Goal: Information Seeking & Learning: Learn about a topic

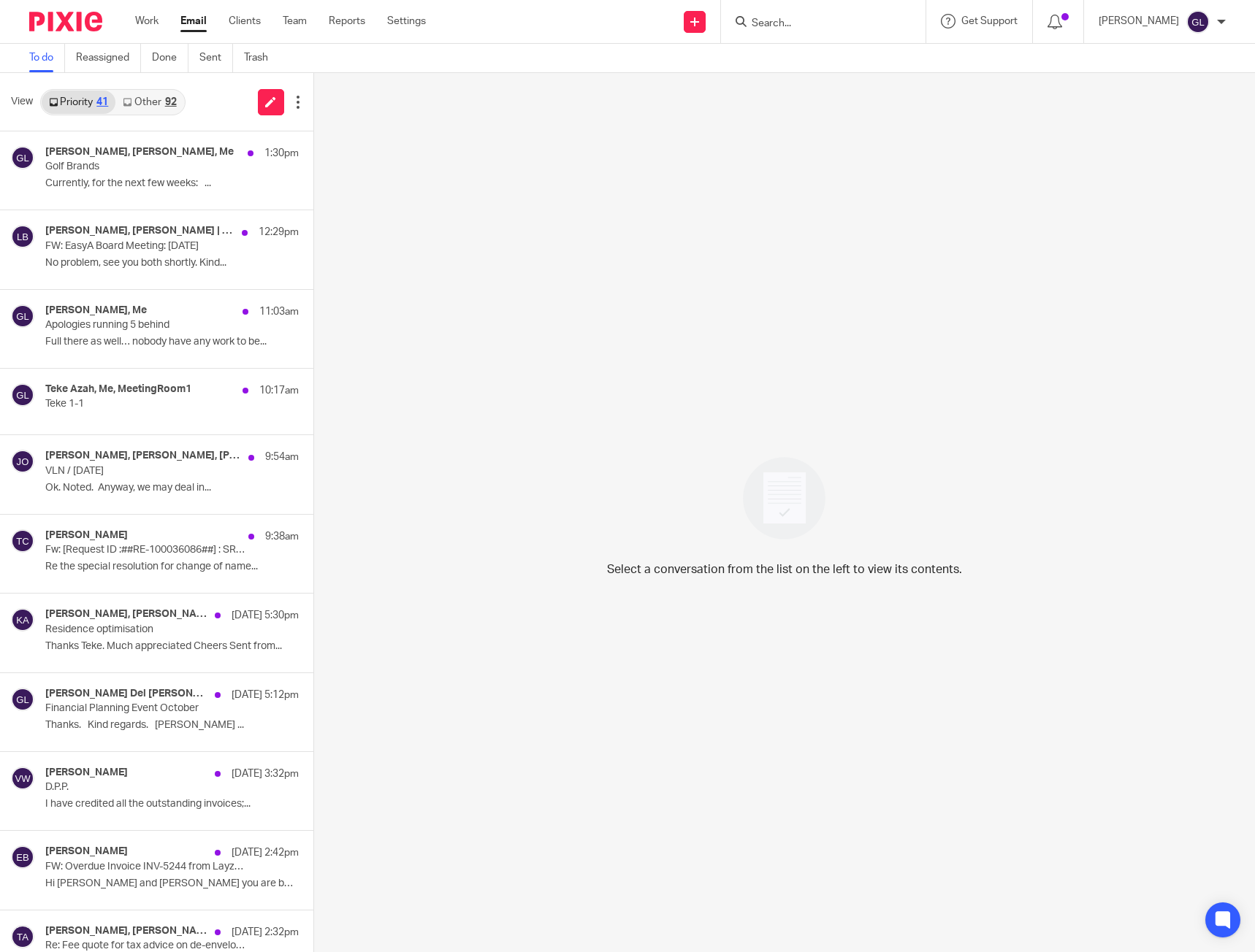
click at [154, 106] on link "Other 92" at bounding box center [149, 101] width 68 height 23
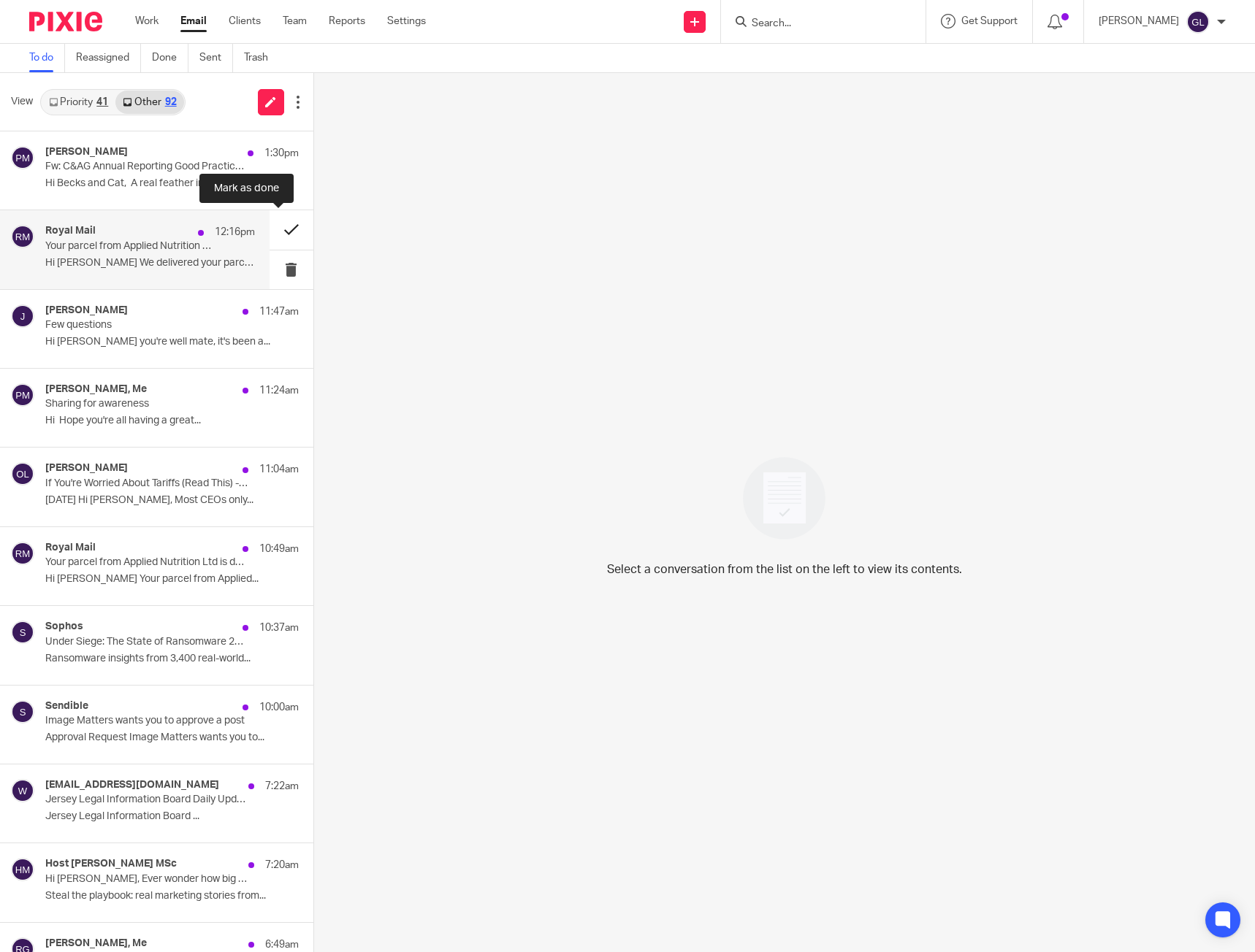
click at [269, 222] on button at bounding box center [291, 229] width 43 height 38
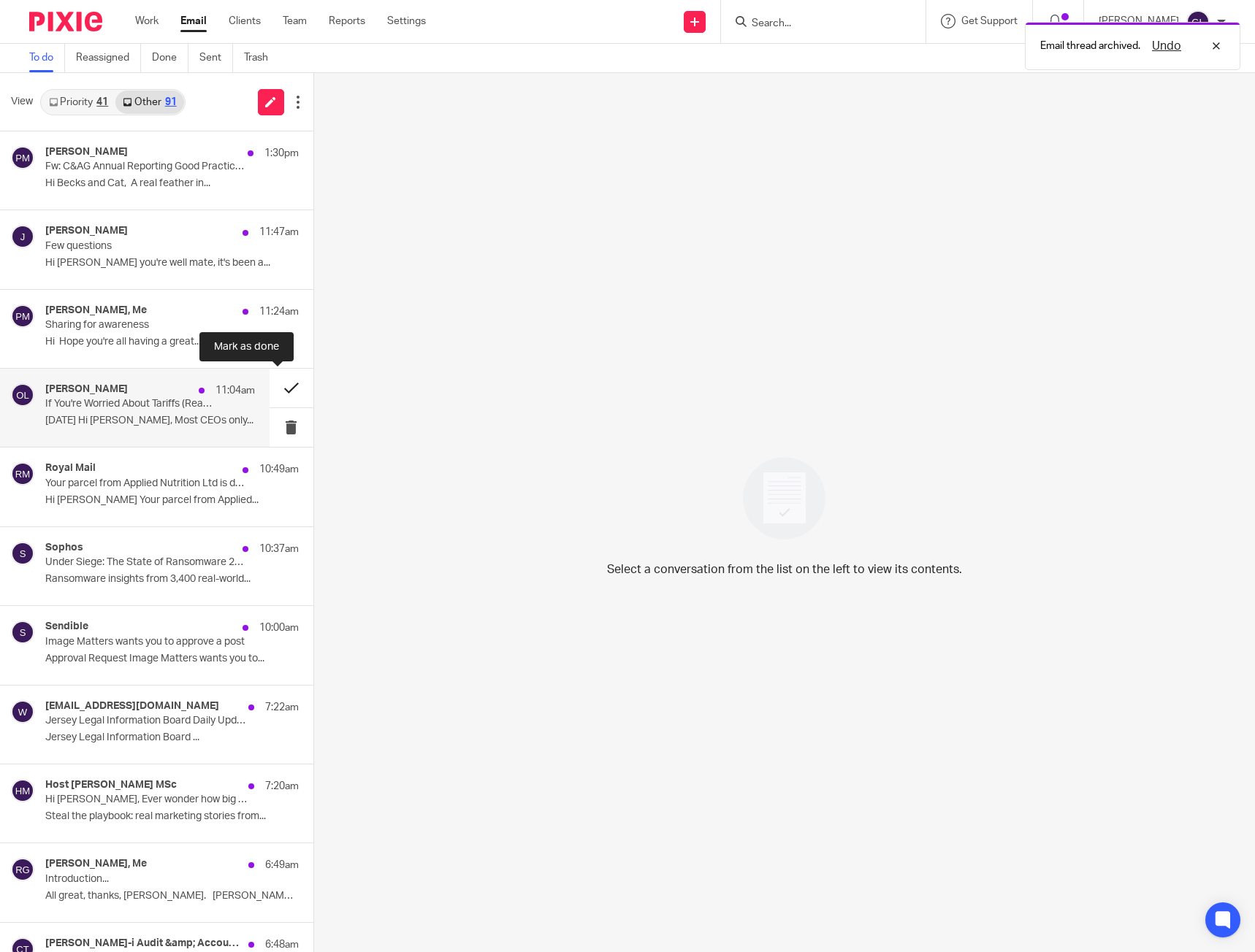
click at [285, 387] on button at bounding box center [291, 388] width 43 height 38
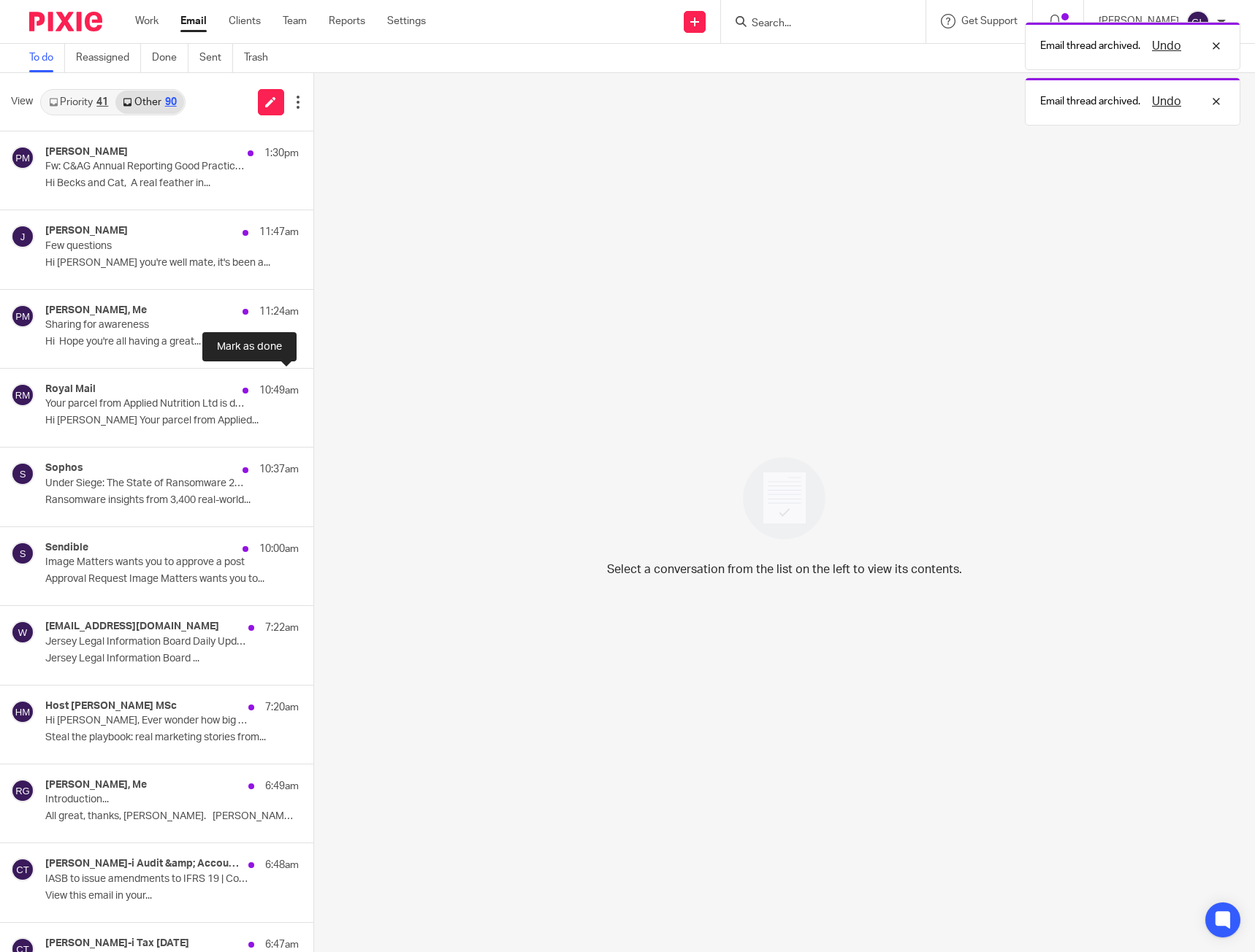
click at [314, 387] on button at bounding box center [320, 388] width 12 height 38
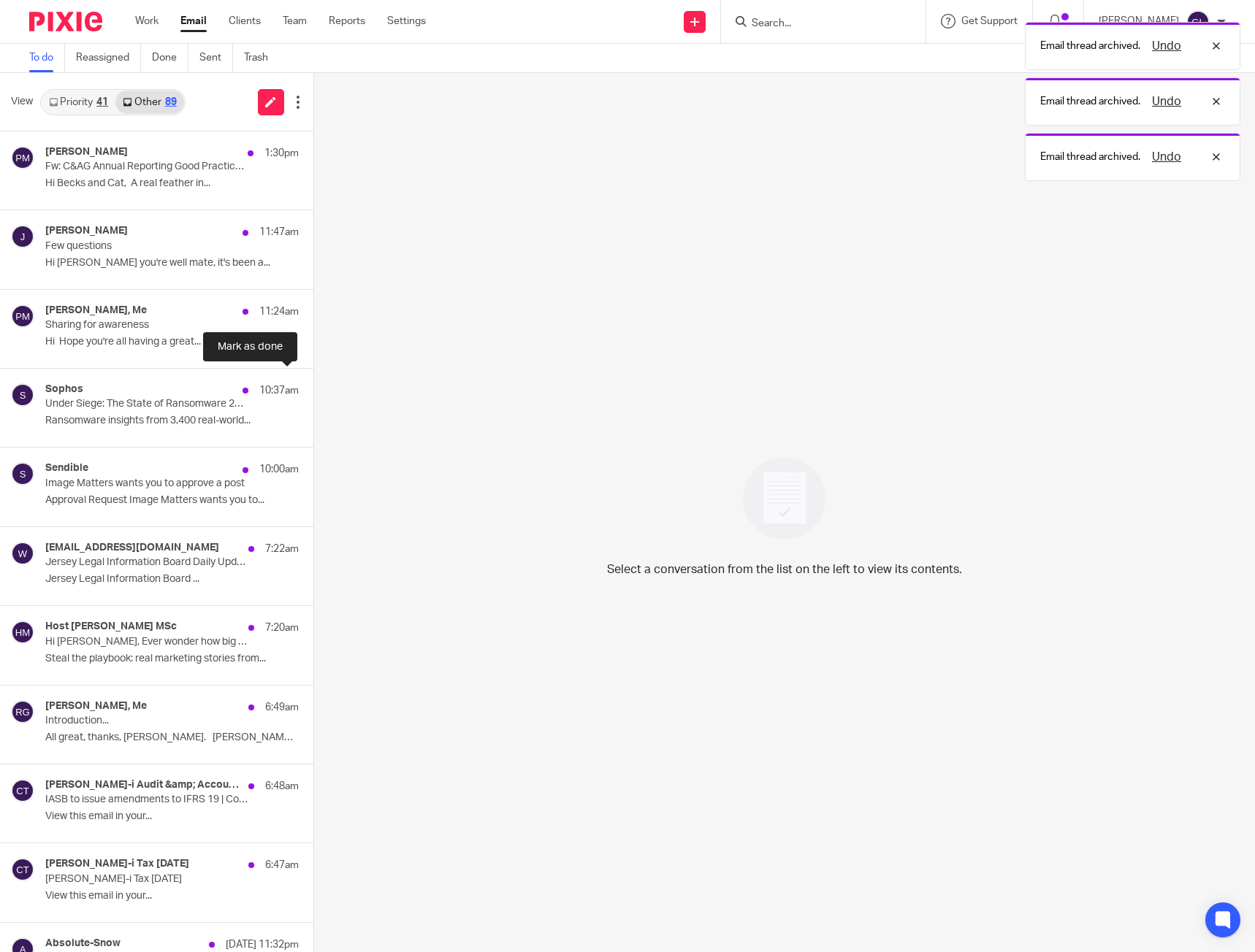
click at [314, 387] on button at bounding box center [320, 388] width 12 height 38
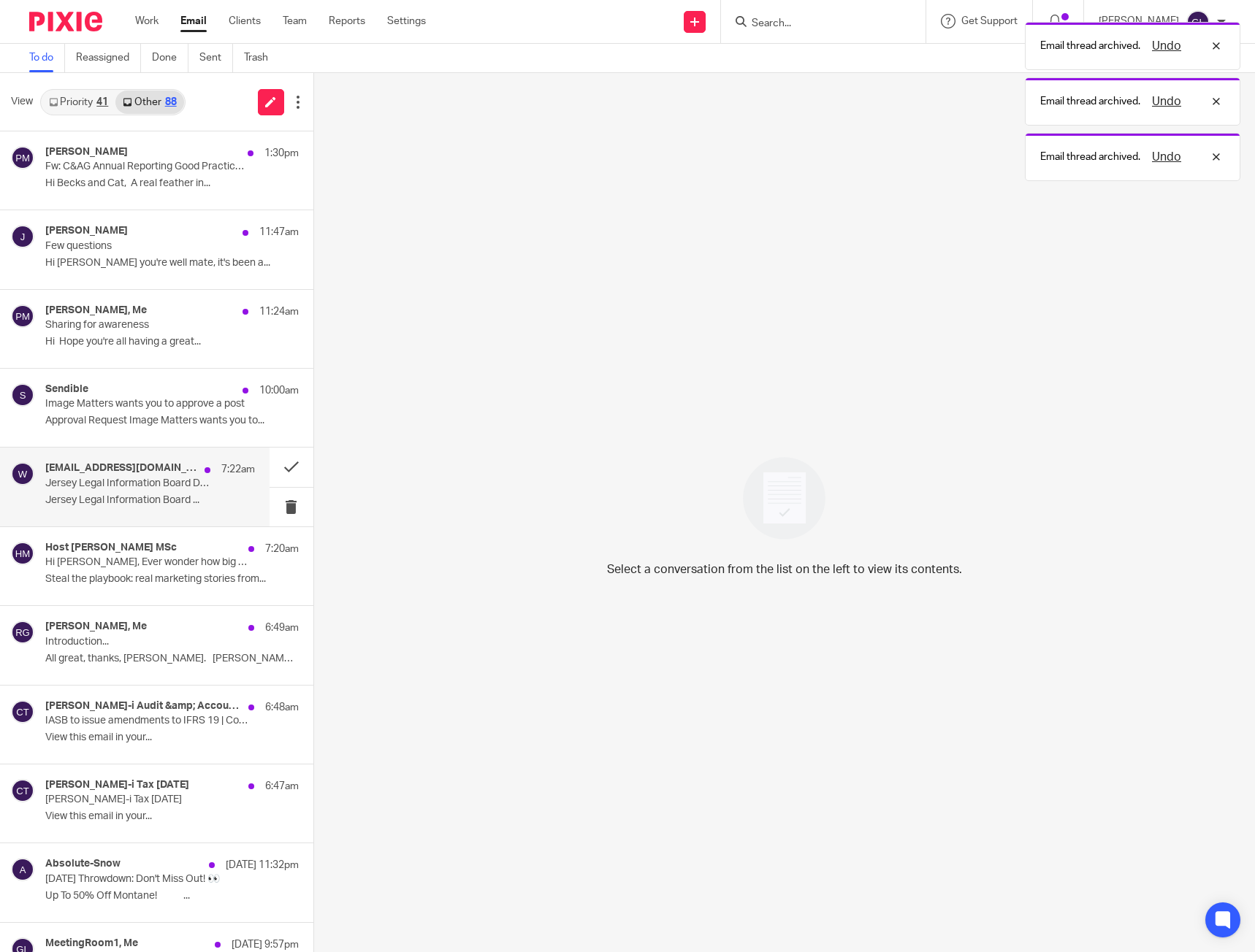
click at [198, 471] on div "7:22am" at bounding box center [226, 469] width 58 height 14
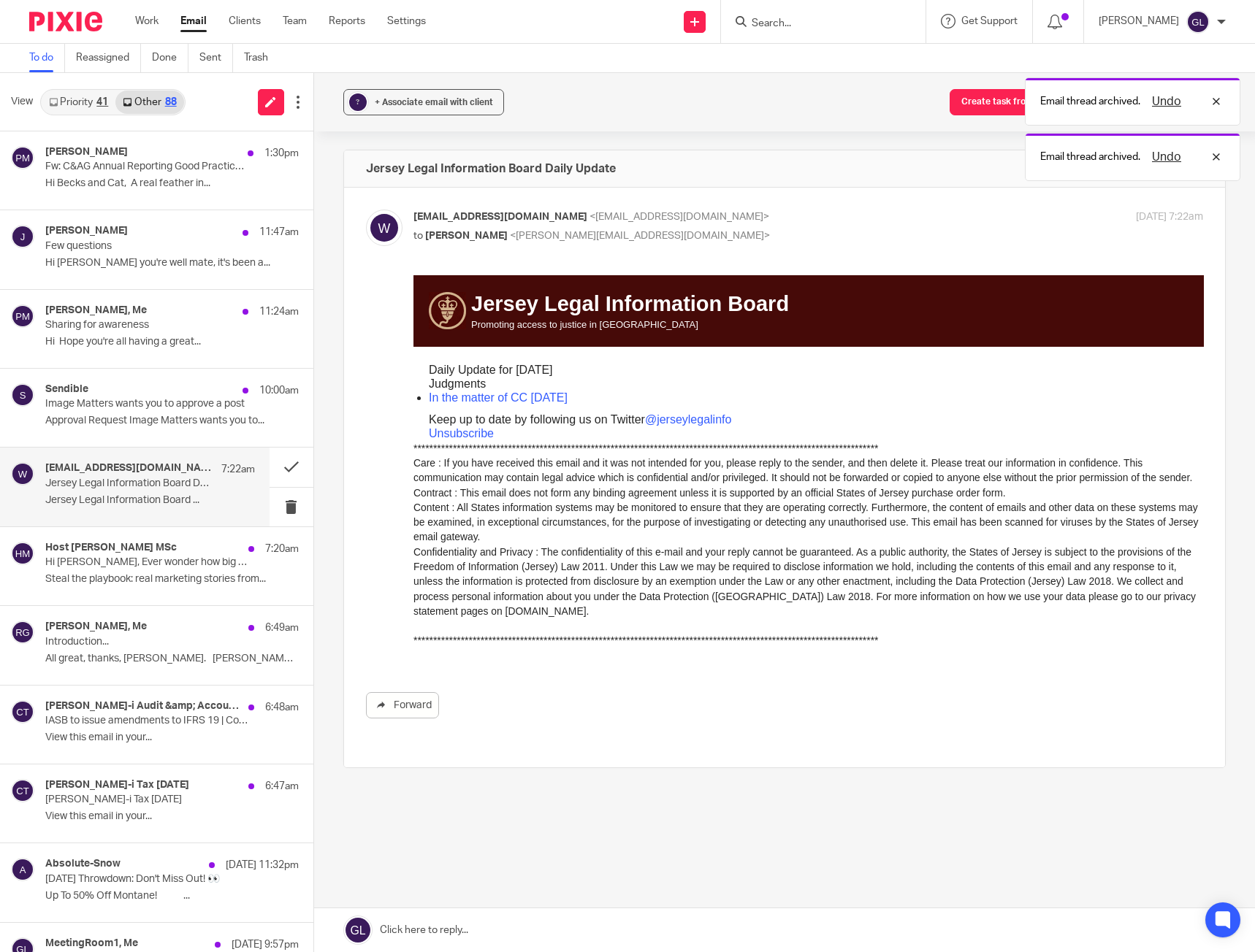
drag, startPoint x: 490, startPoint y: 500, endPoint x: 447, endPoint y: 499, distance: 43.0
click at [447, 486] on p "**********" at bounding box center [807, 463] width 790 height 44
click at [282, 510] on button at bounding box center [291, 506] width 43 height 38
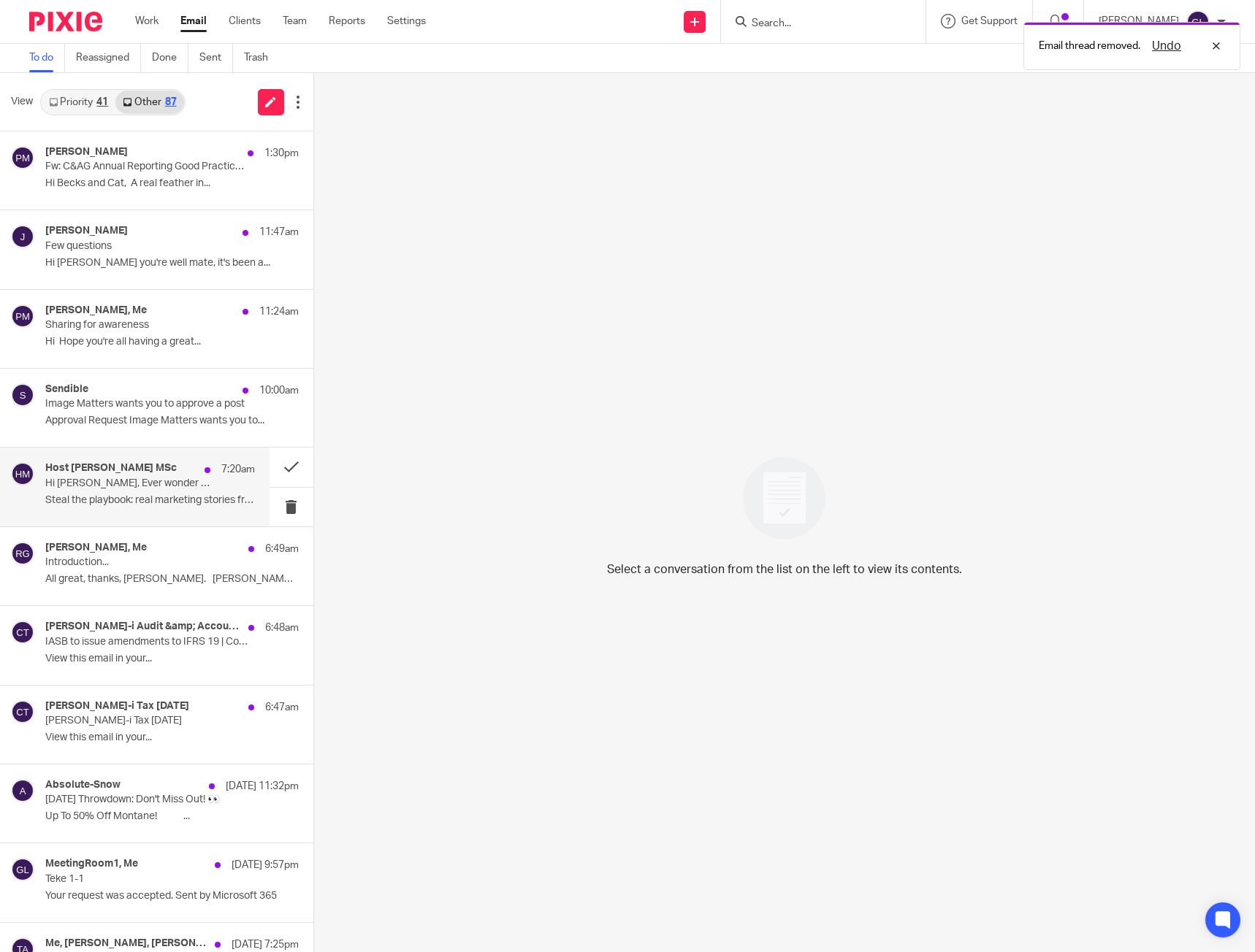
click at [162, 500] on p "Steal the playbook: real marketing stories from..." at bounding box center [150, 500] width 210 height 13
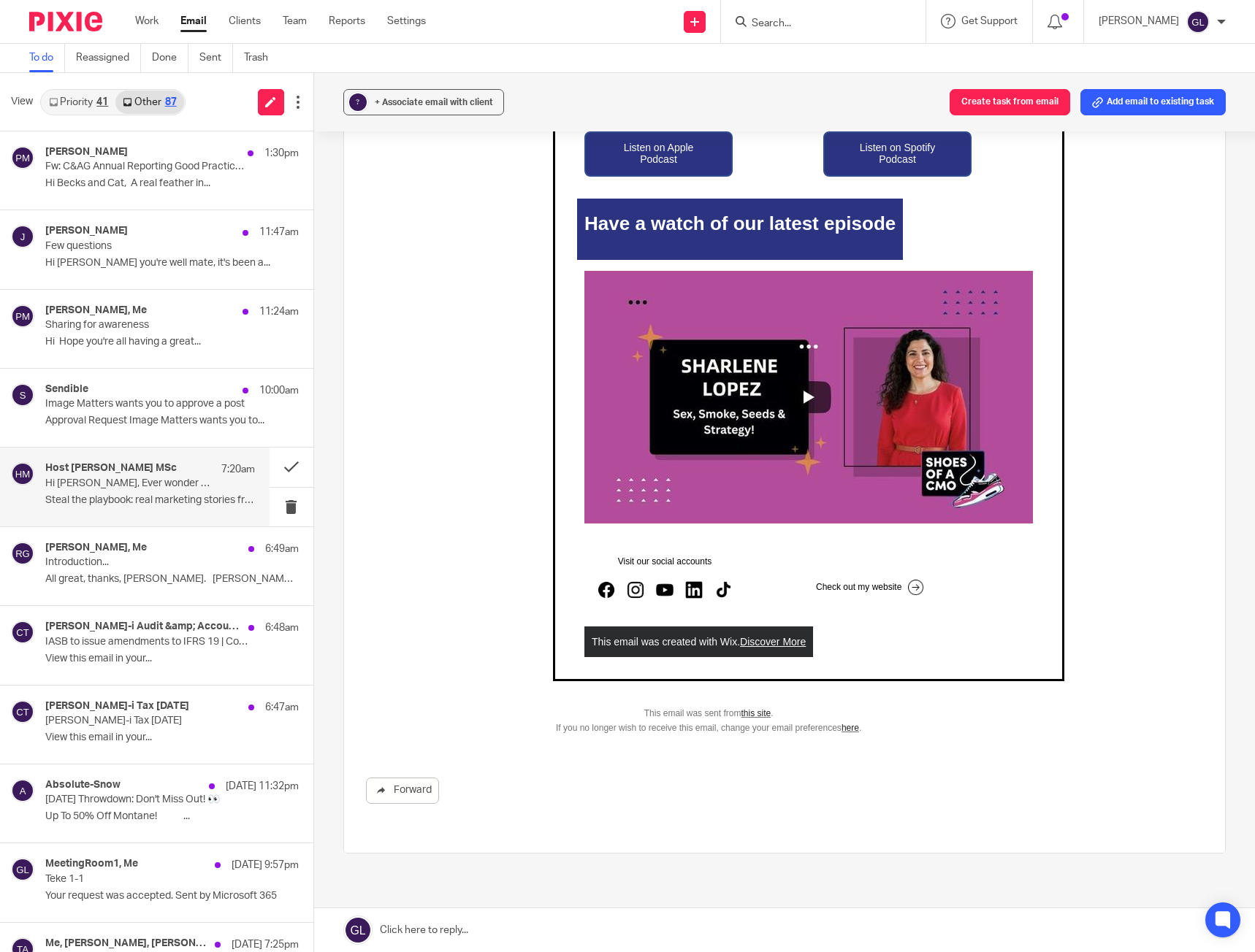
scroll to position [1168, 0]
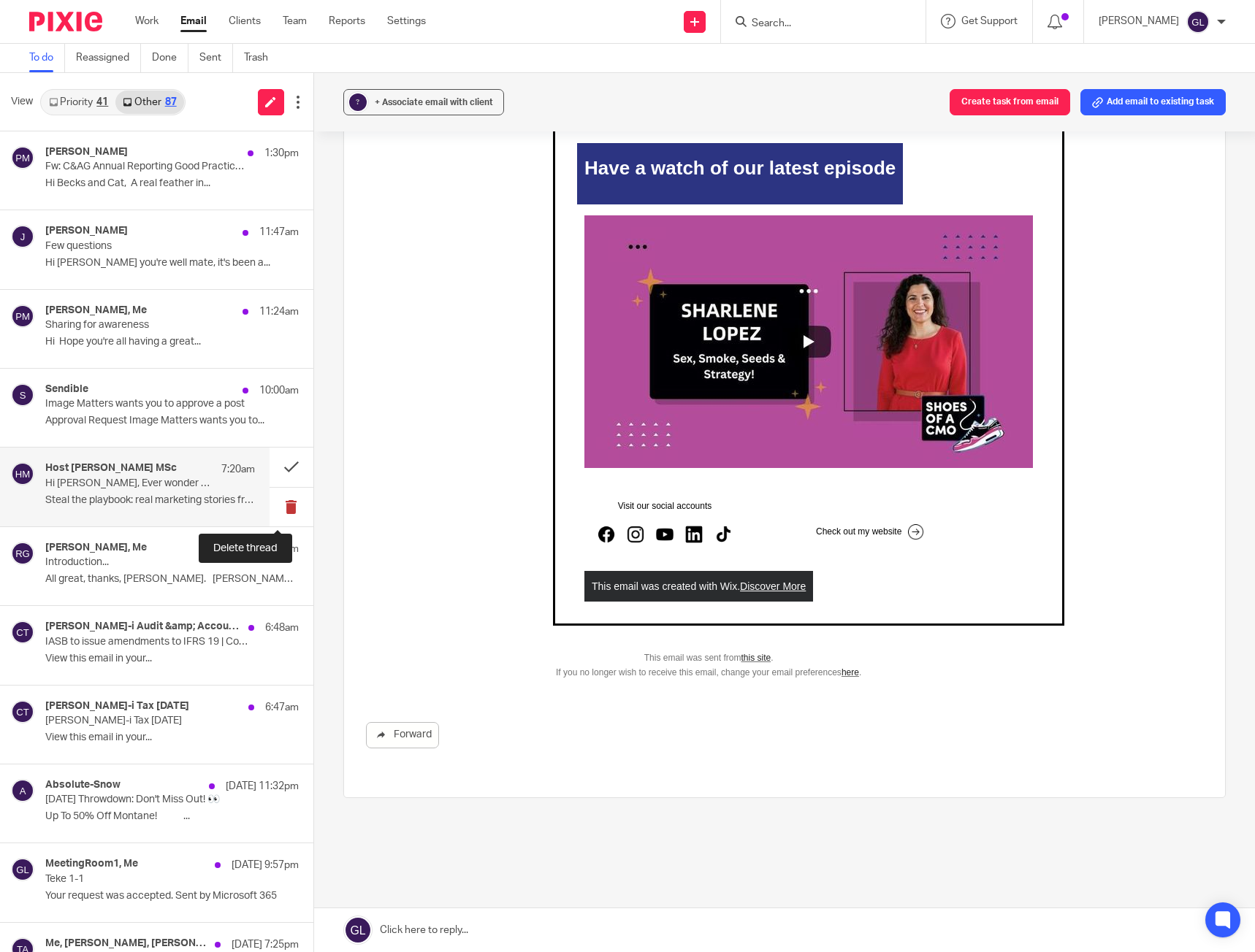
click at [278, 505] on button at bounding box center [291, 506] width 43 height 38
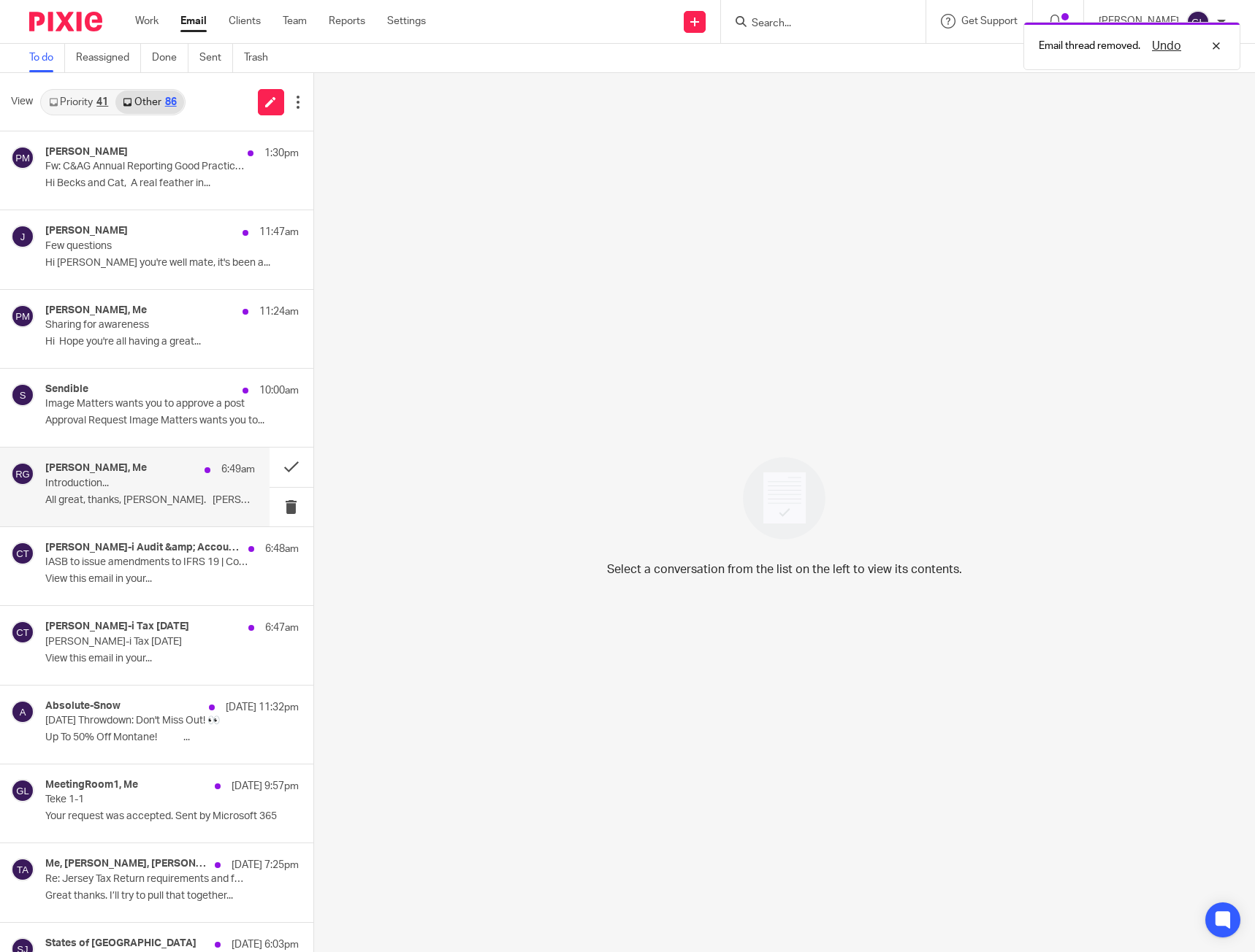
click at [142, 507] on div "[PERSON_NAME], Me 6:49am Introduction... All great, thanks, [PERSON_NAME]. [PER…" at bounding box center [150, 486] width 210 height 49
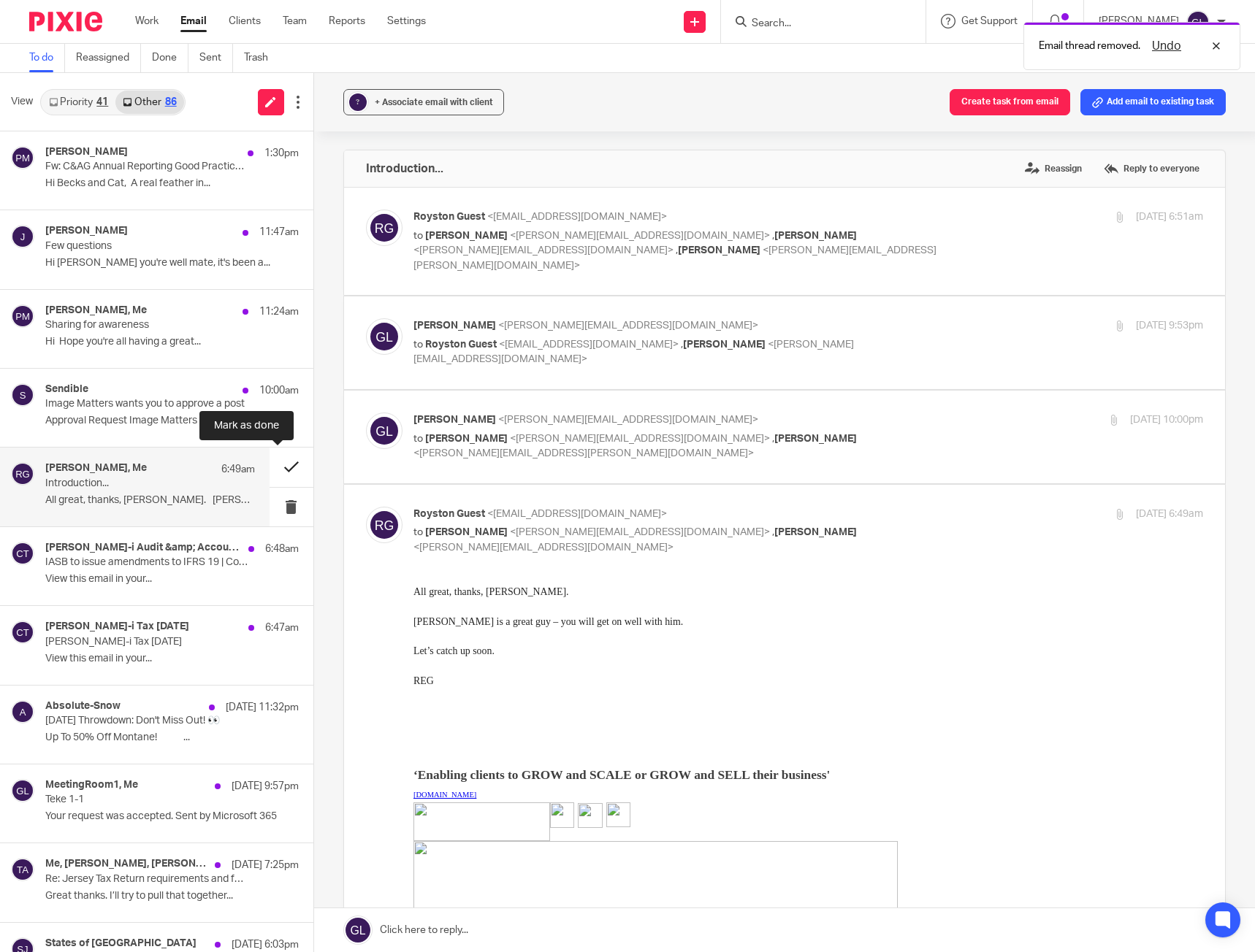
scroll to position [0, 0]
click at [278, 464] on button at bounding box center [291, 466] width 43 height 38
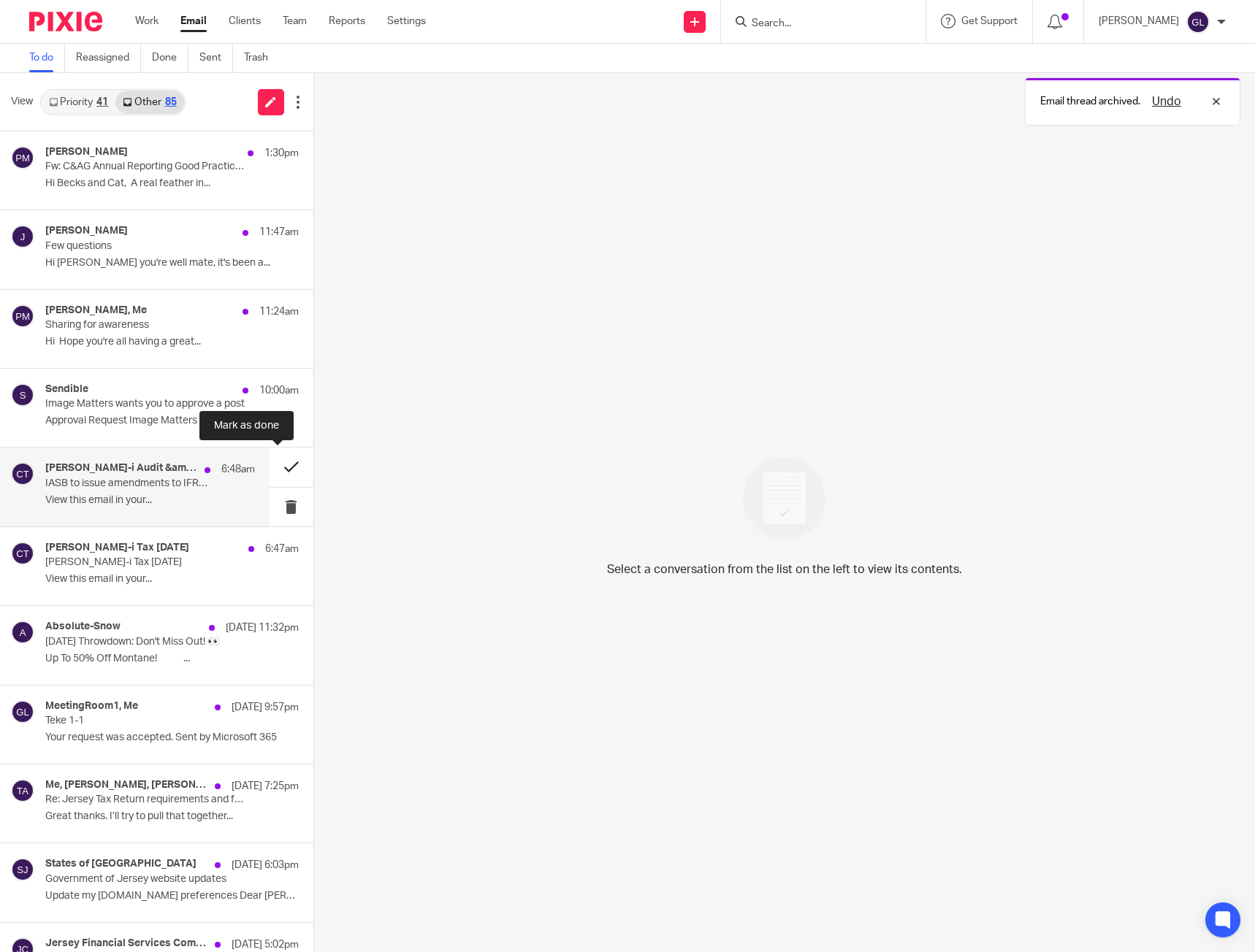
click at [280, 471] on button at bounding box center [291, 466] width 43 height 38
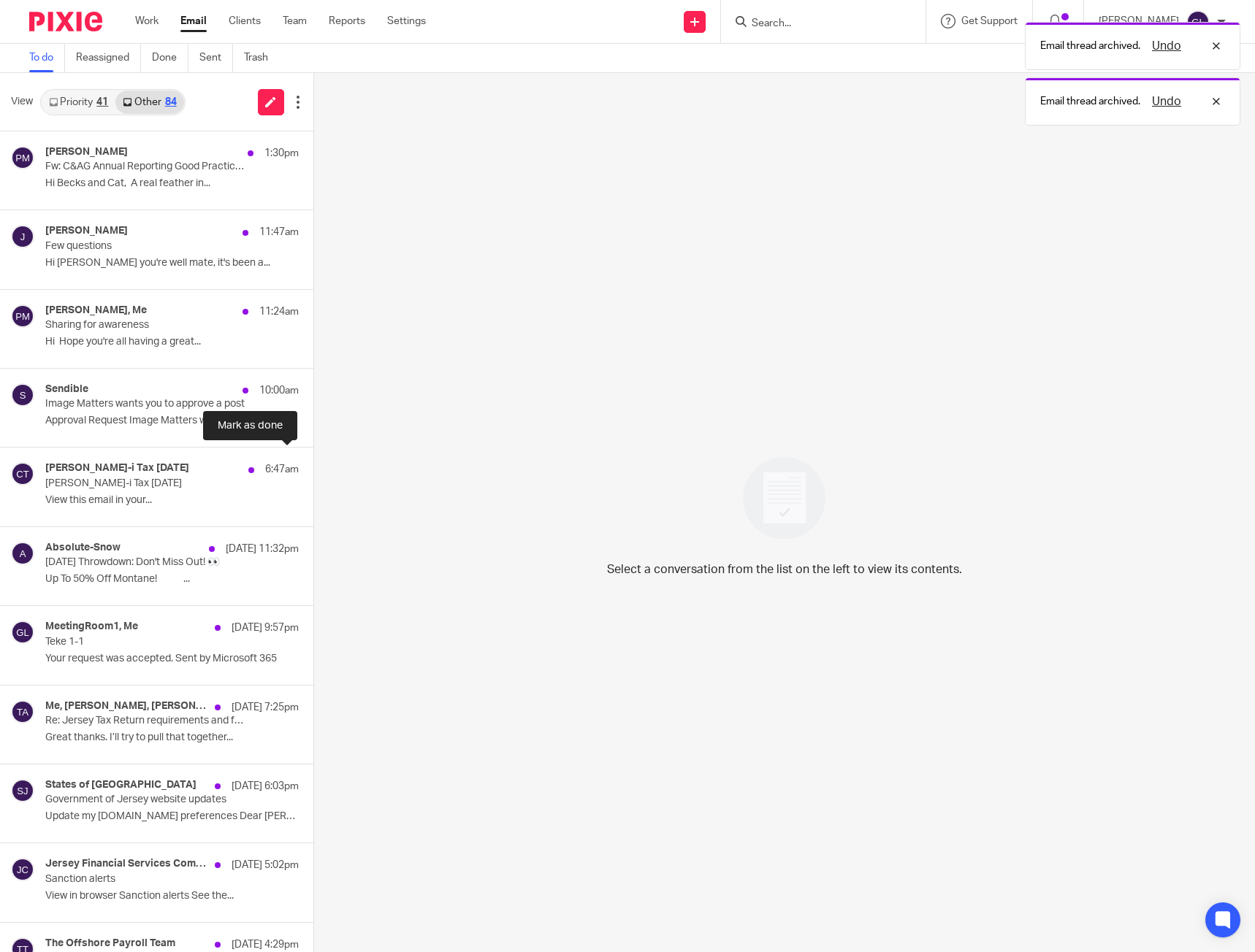
click at [314, 471] on button at bounding box center [320, 466] width 12 height 38
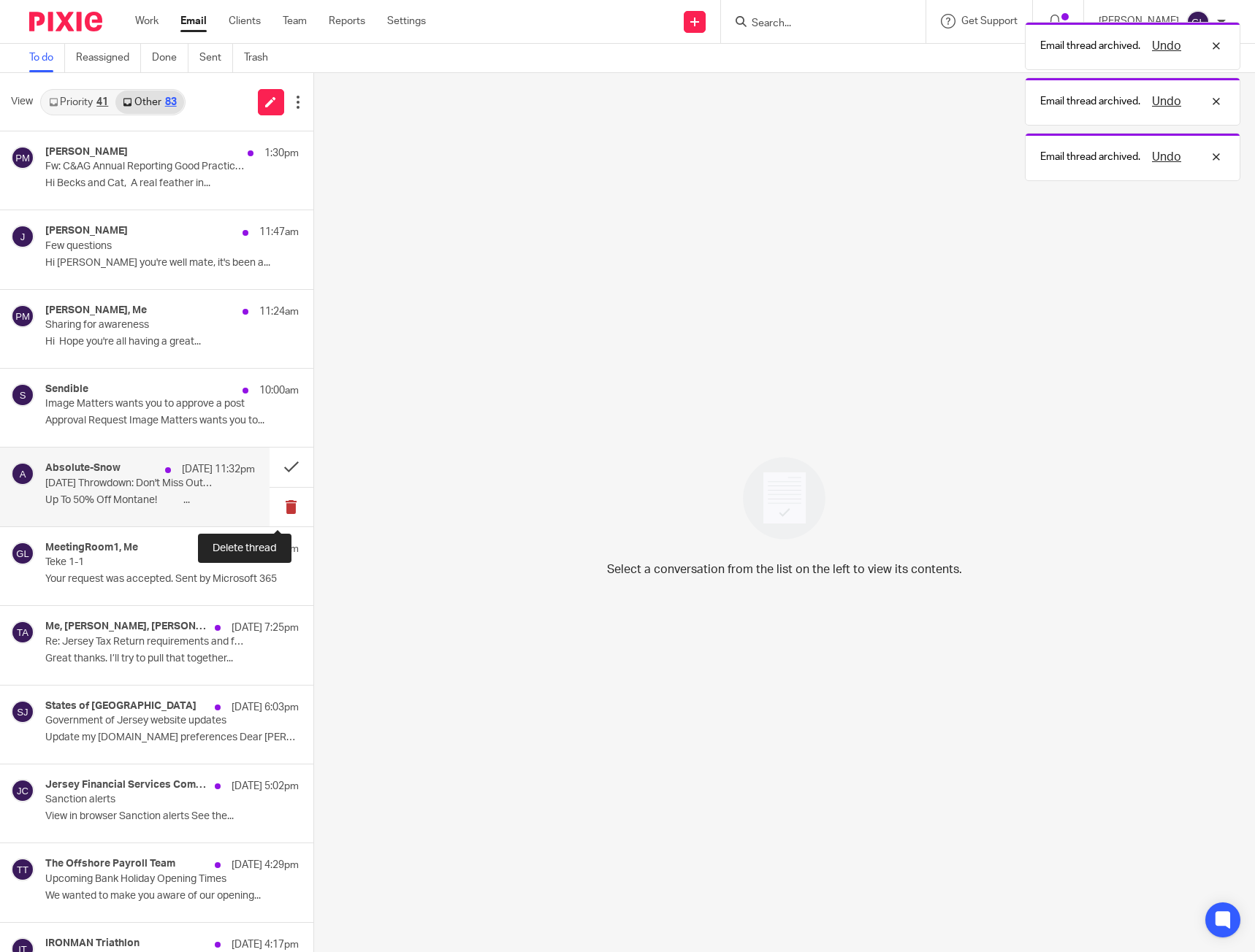
click at [269, 513] on button at bounding box center [291, 506] width 43 height 38
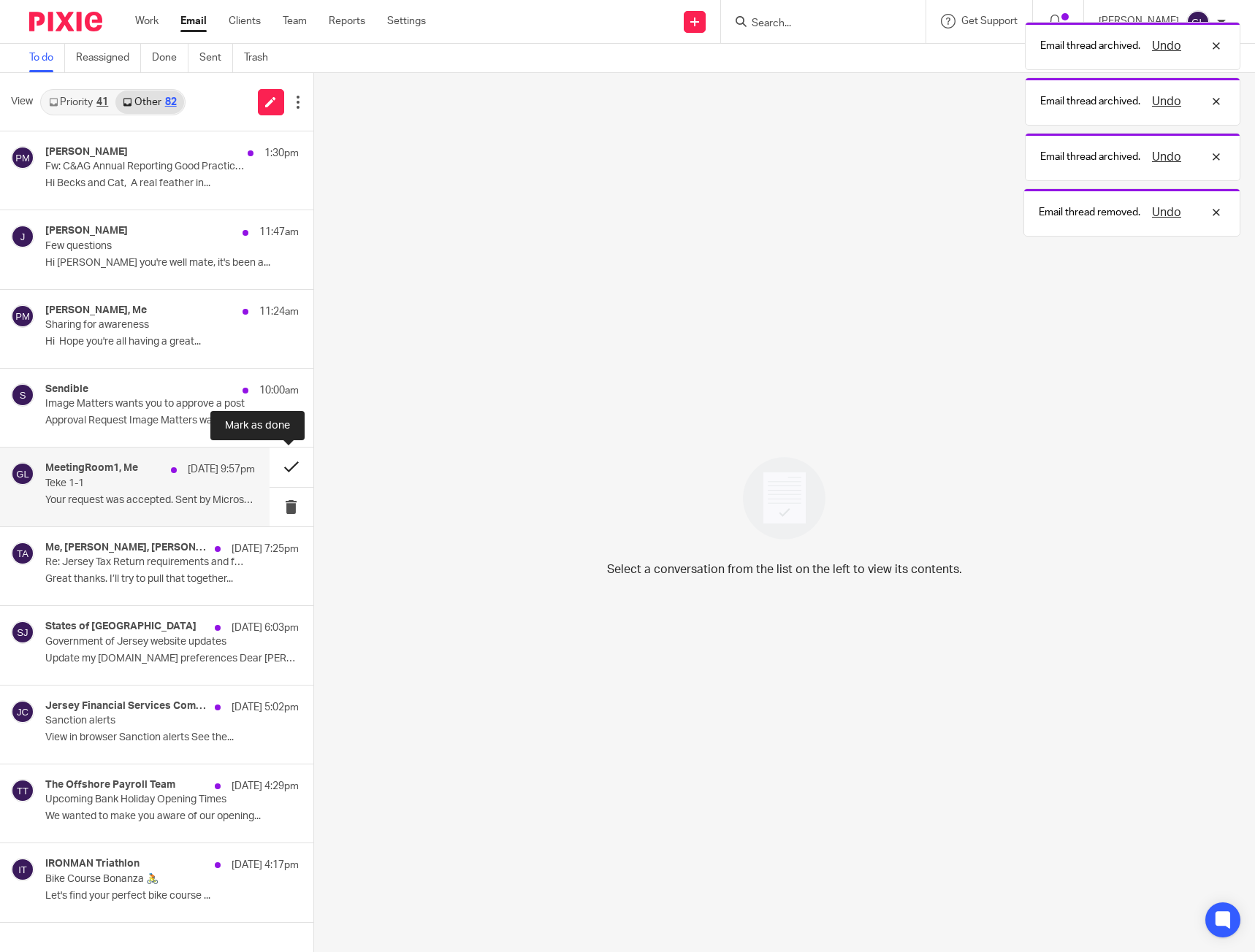
click at [284, 454] on button at bounding box center [291, 466] width 43 height 38
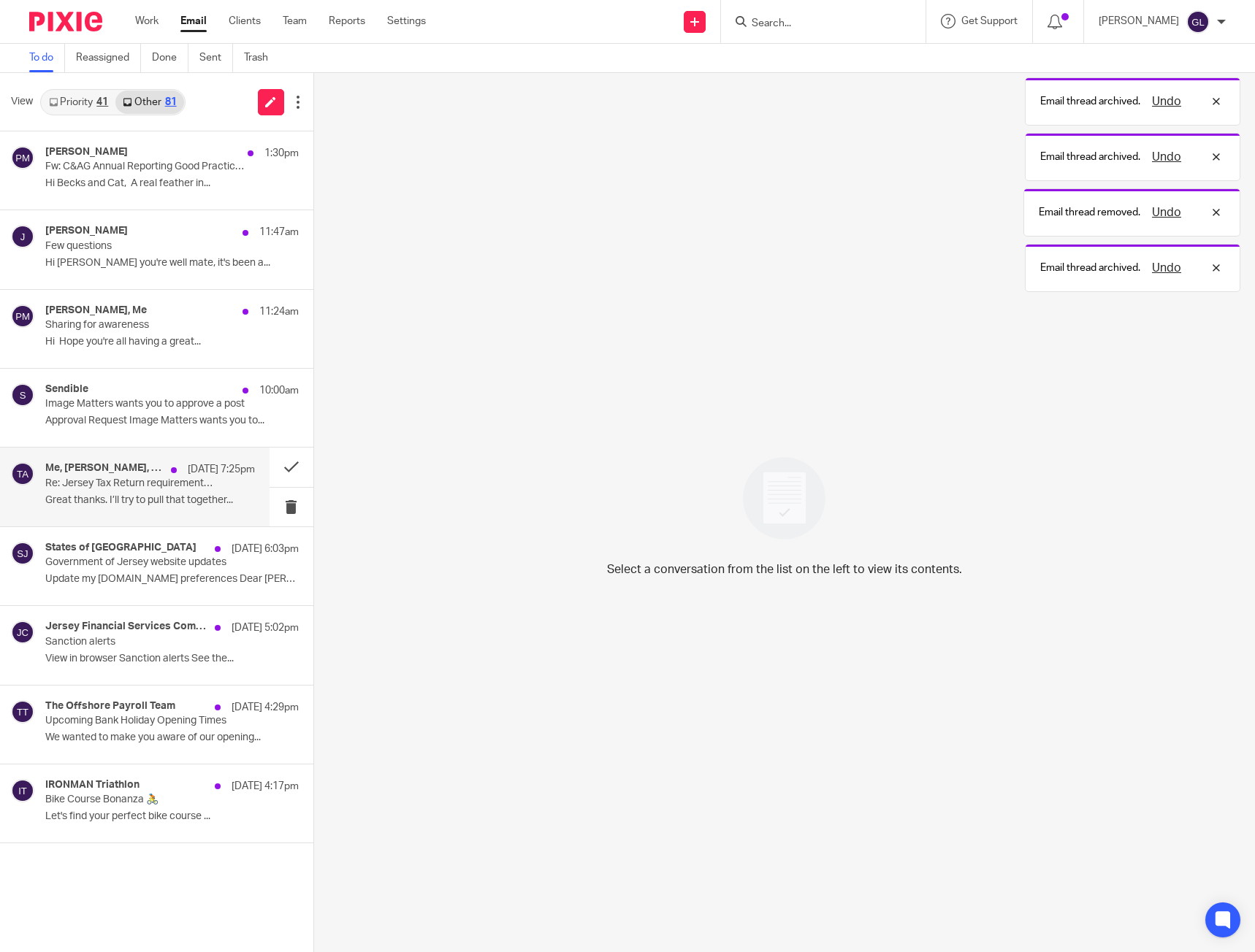
click at [195, 491] on div "Me, [PERSON_NAME], [PERSON_NAME] [DATE] 7:25pm Re: Jersey Tax Return requiremen…" at bounding box center [150, 486] width 210 height 49
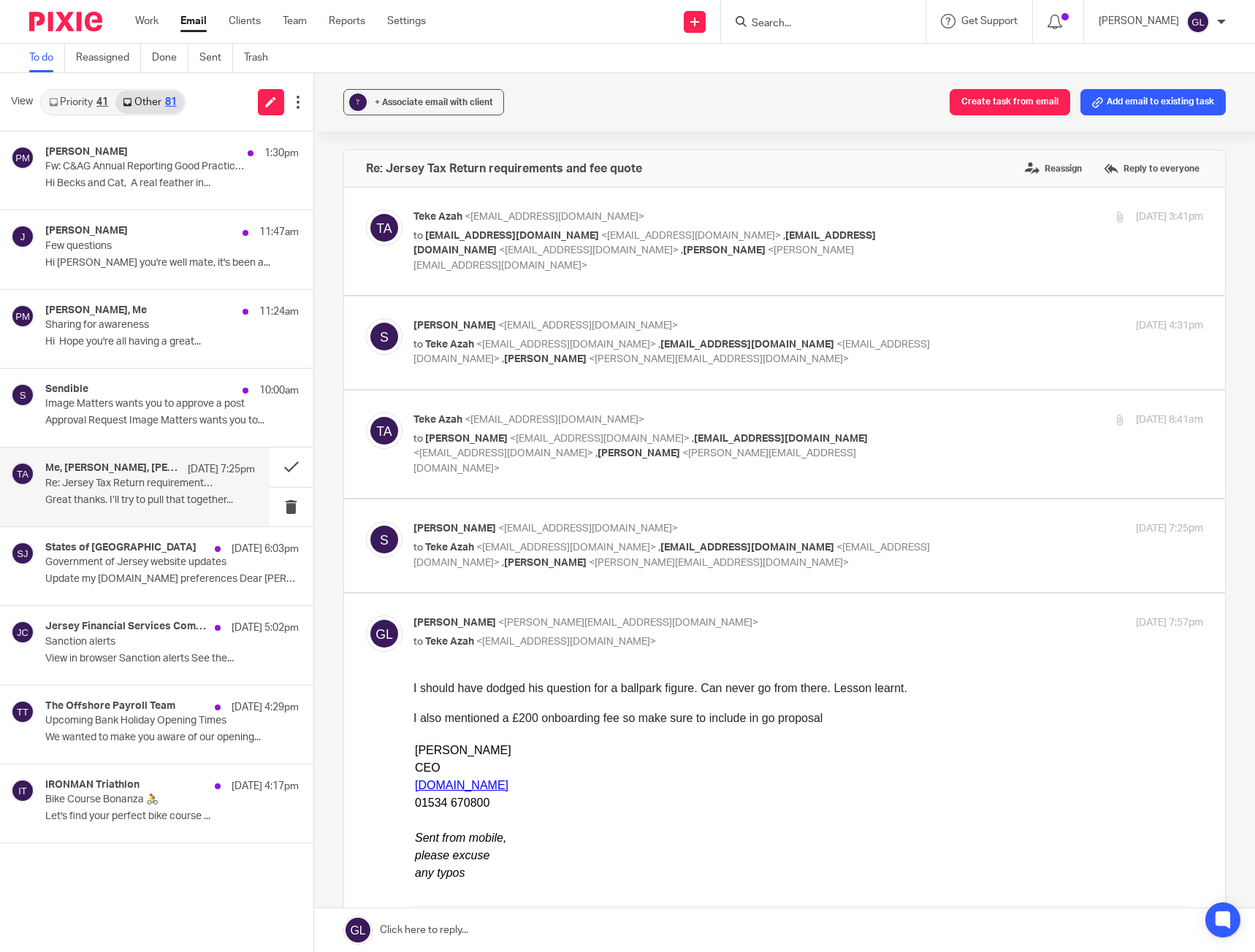
click at [772, 548] on label at bounding box center [785, 545] width 882 height 93
click at [366, 522] on input "checkbox" at bounding box center [365, 521] width 1 height 1
checkbox input "true"
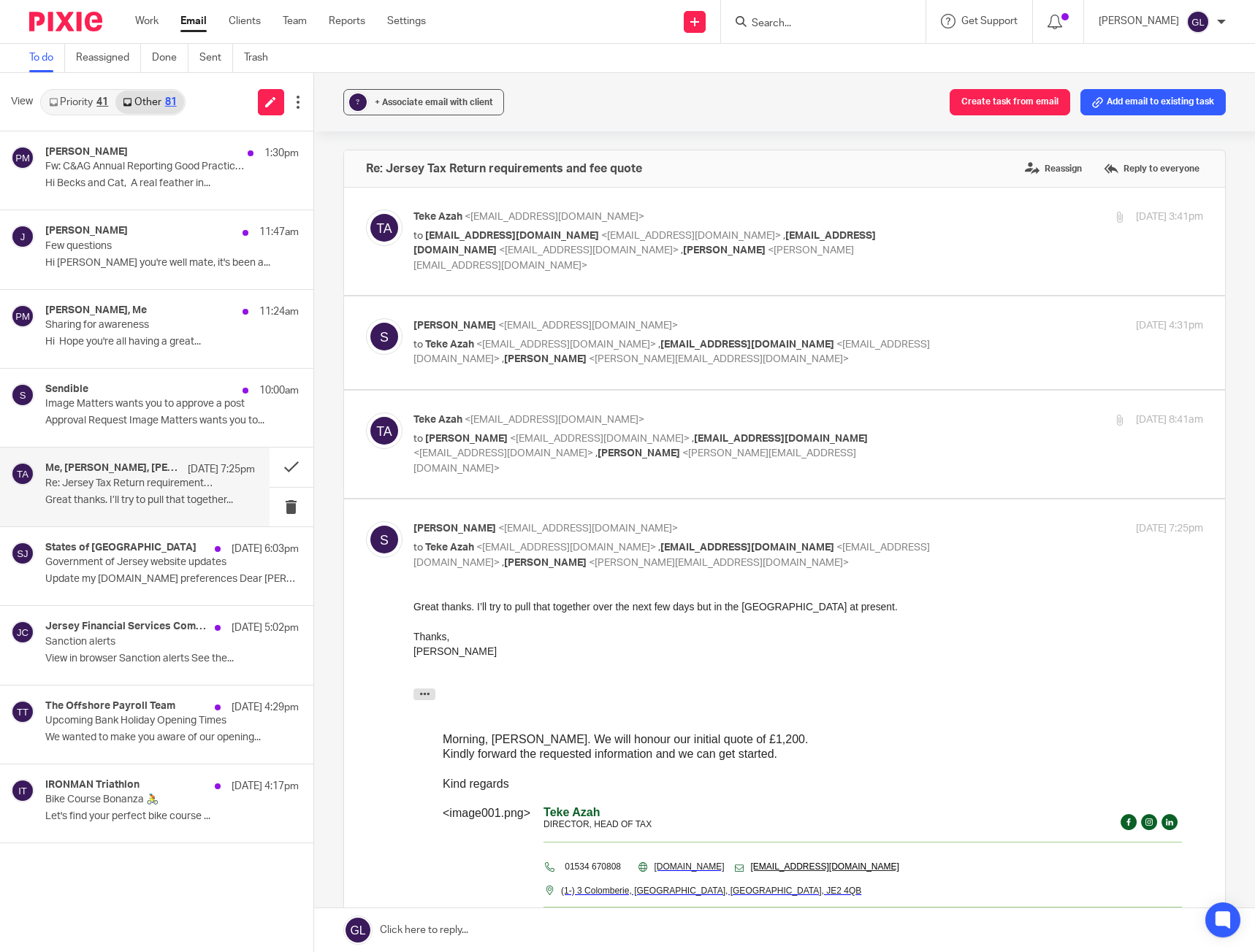
click at [589, 457] on label at bounding box center [785, 444] width 882 height 107
click at [366, 413] on input "checkbox" at bounding box center [365, 412] width 1 height 1
checkbox input "true"
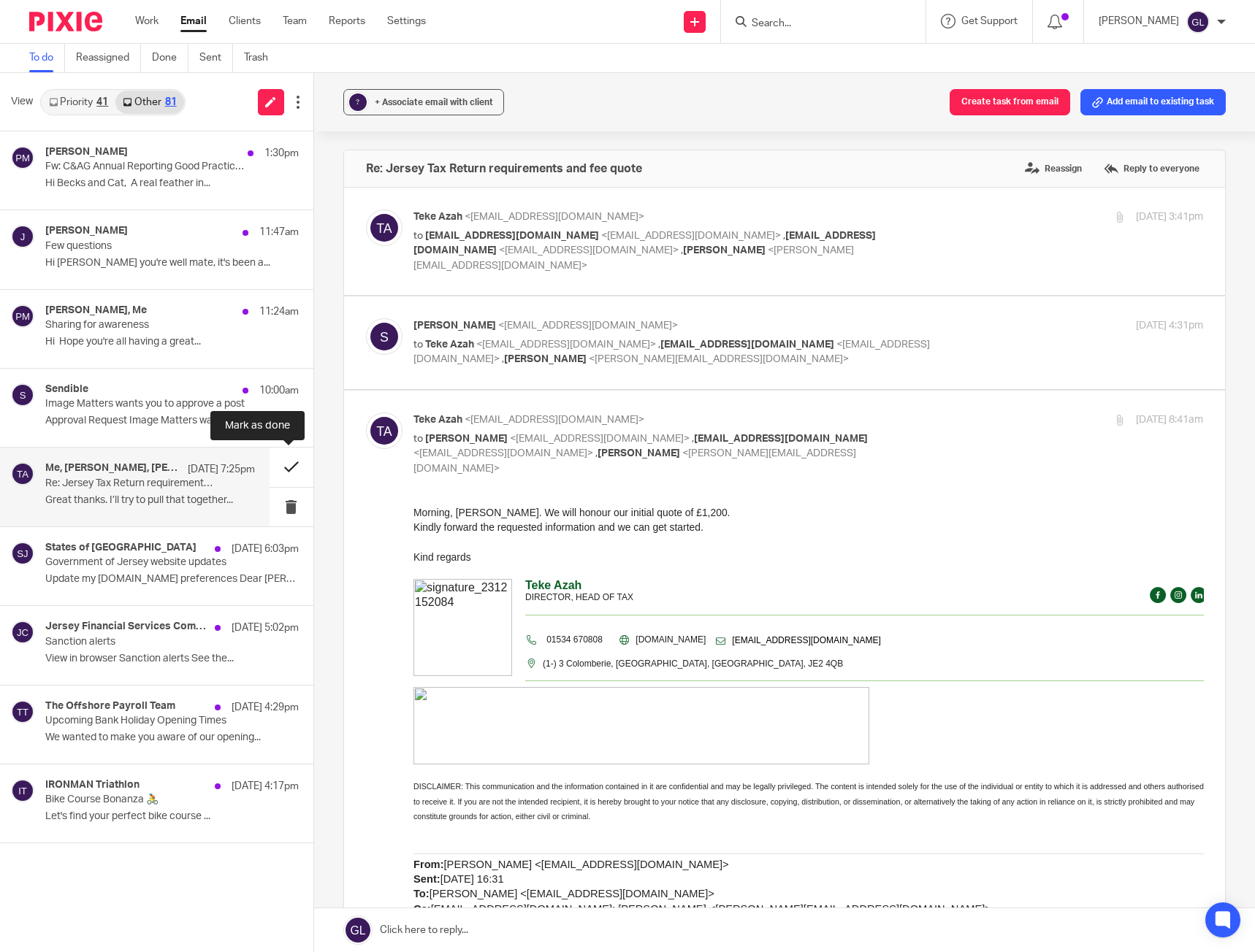
click at [286, 460] on button at bounding box center [291, 466] width 43 height 38
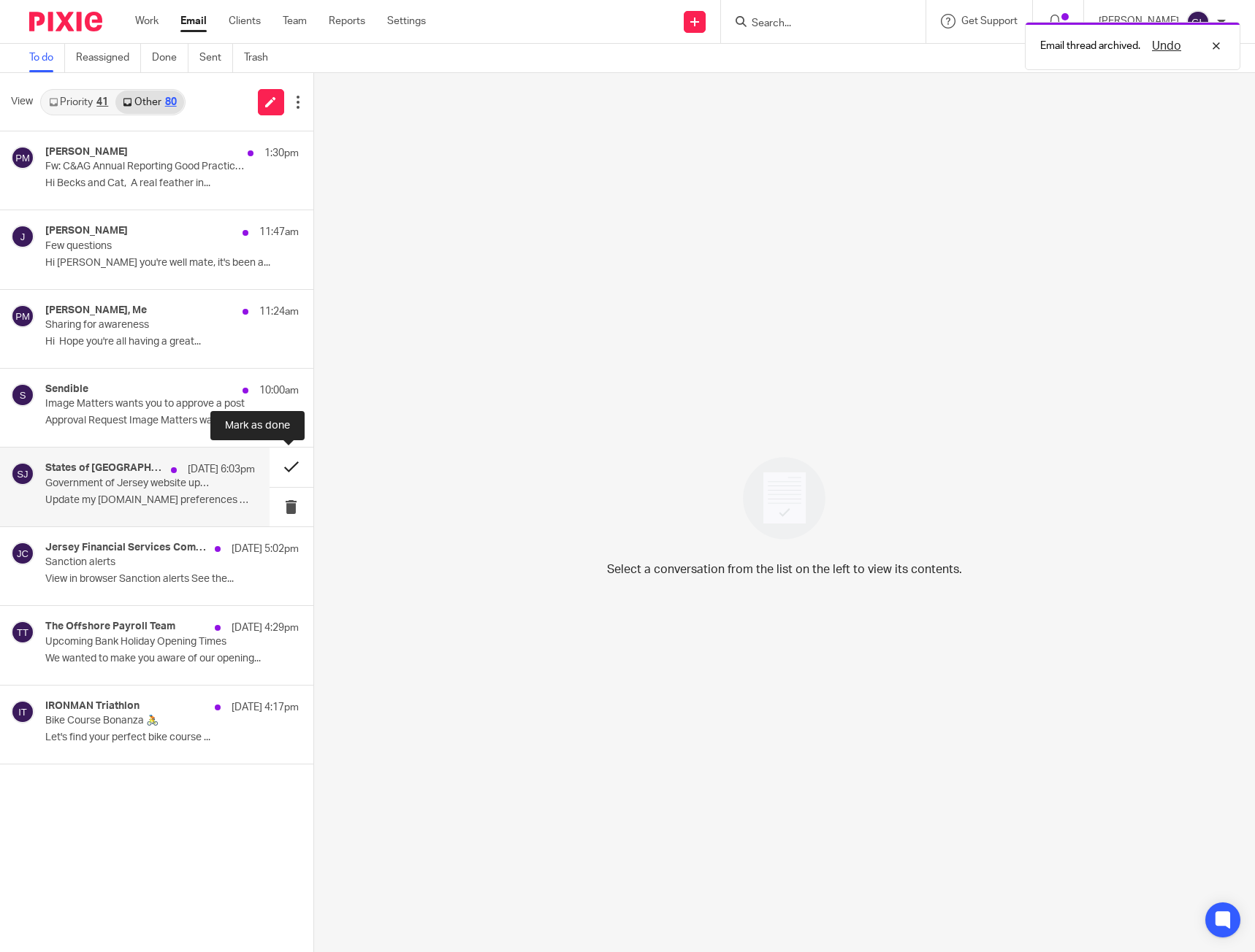
click at [299, 471] on button at bounding box center [291, 466] width 43 height 38
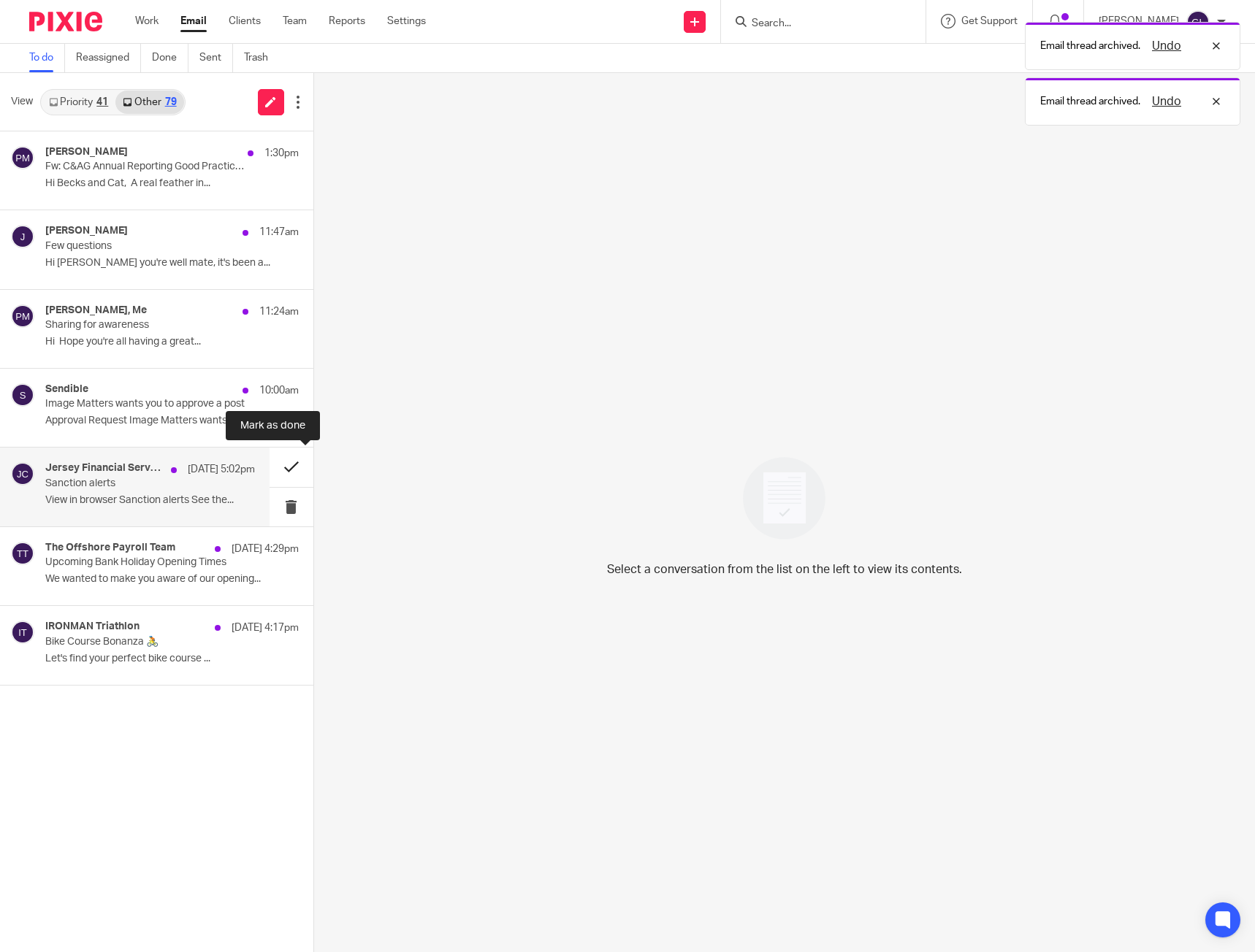
click at [298, 470] on button at bounding box center [291, 466] width 43 height 38
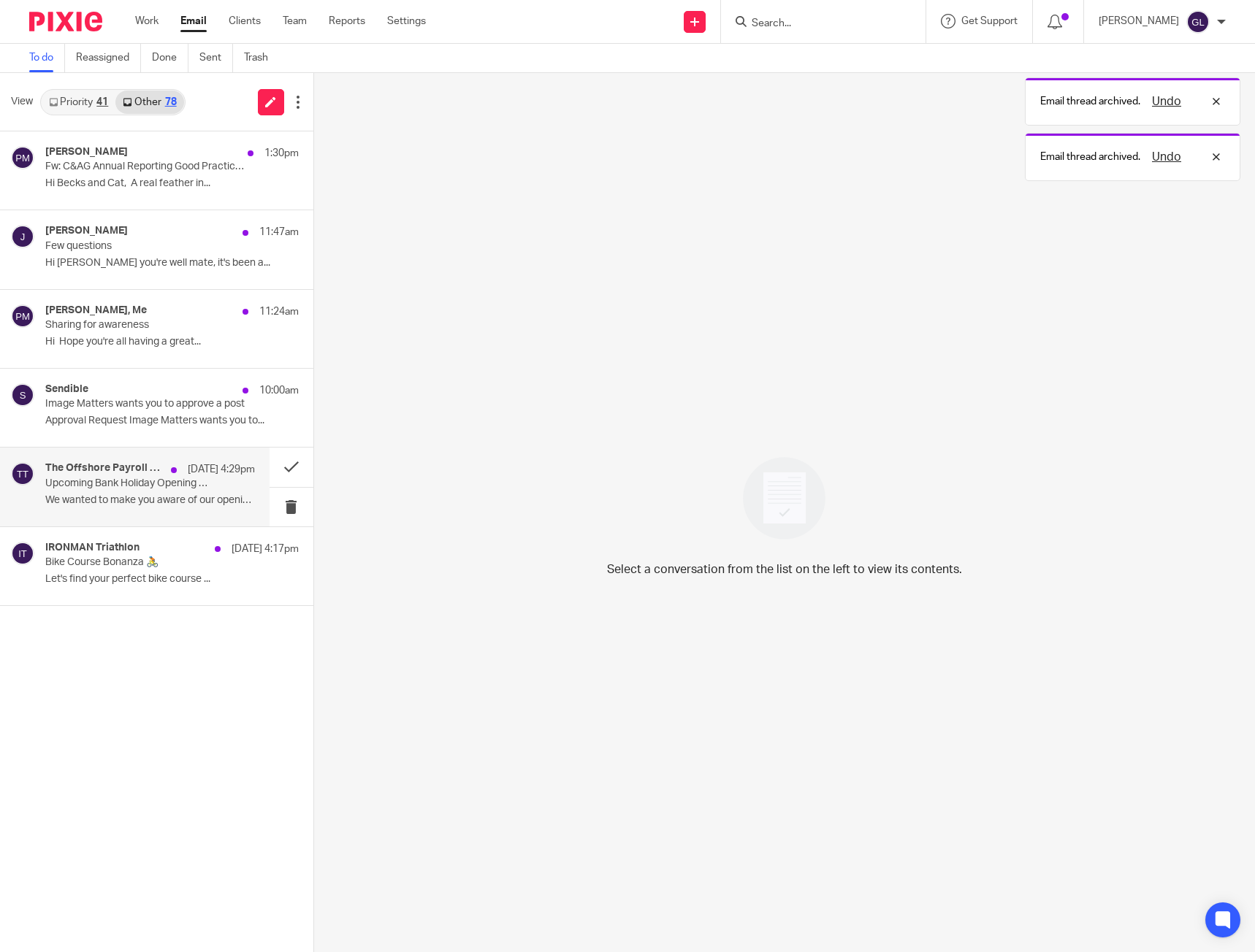
click at [186, 482] on p "Upcoming Bank Holiday Opening Times" at bounding box center [129, 483] width 167 height 13
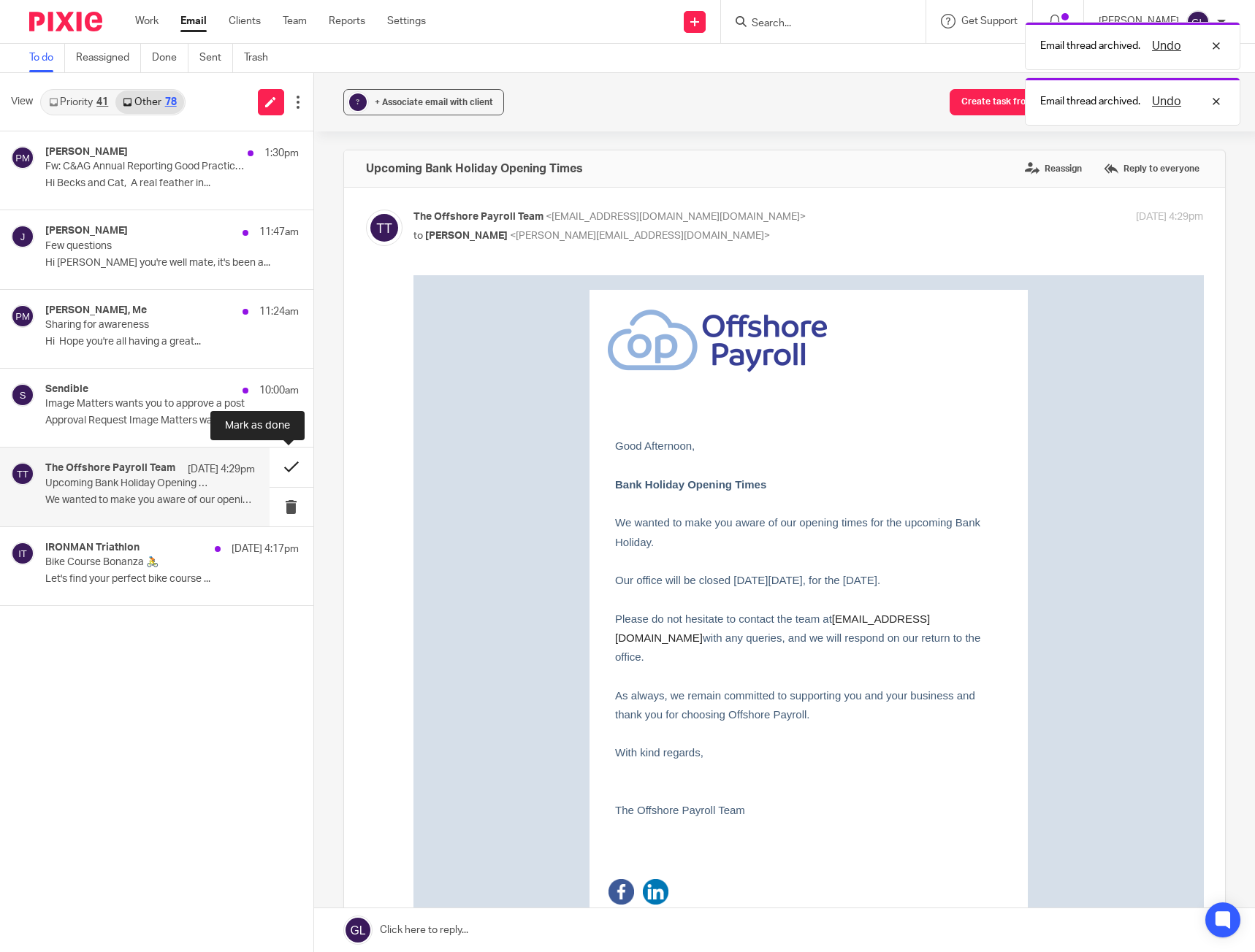
click at [294, 464] on button at bounding box center [291, 466] width 43 height 38
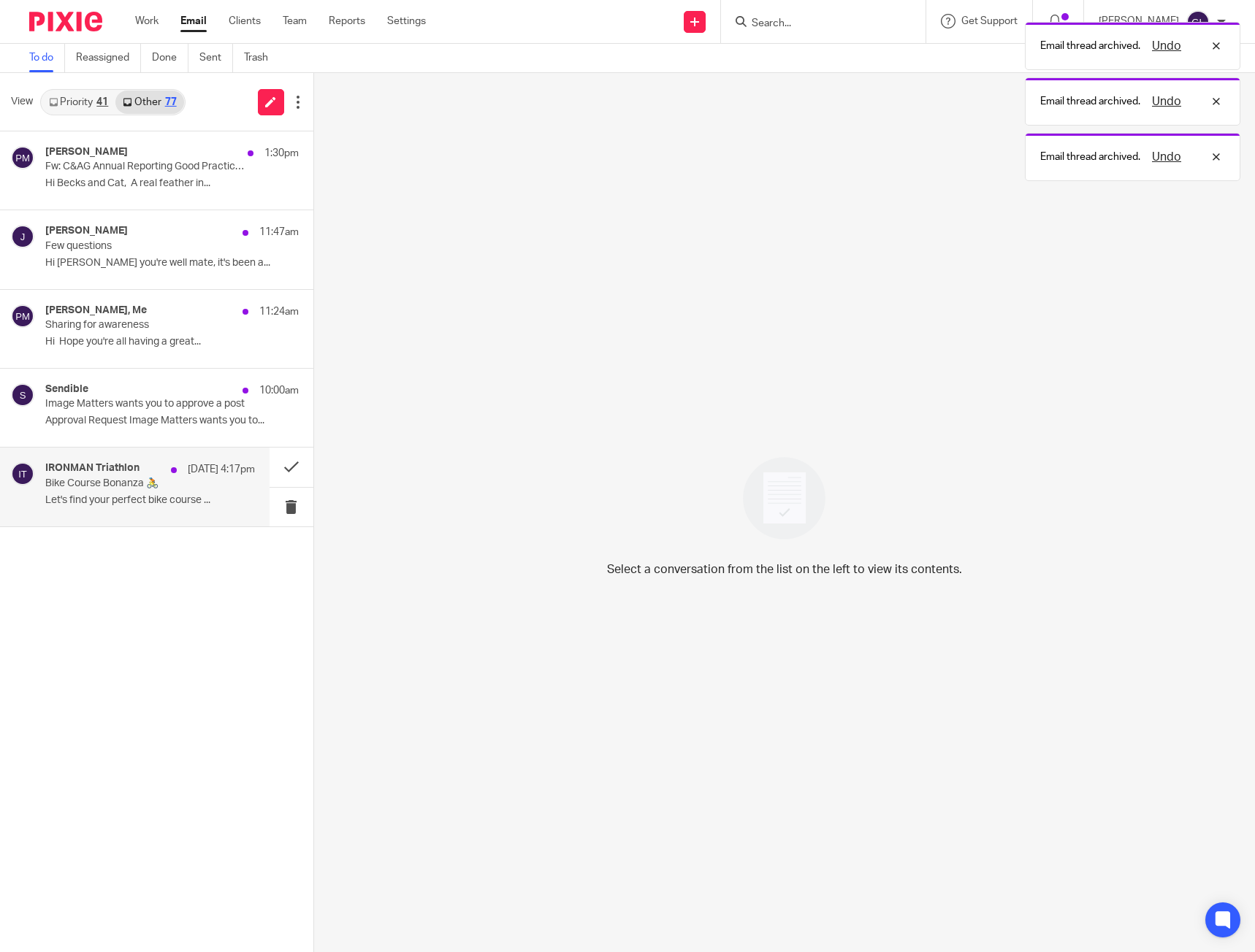
click at [174, 509] on div "IRONMAN Triathlon [DATE] 4:17pm Bike Course Bonanza 🚴 Let's find your perfect b…" at bounding box center [150, 486] width 210 height 49
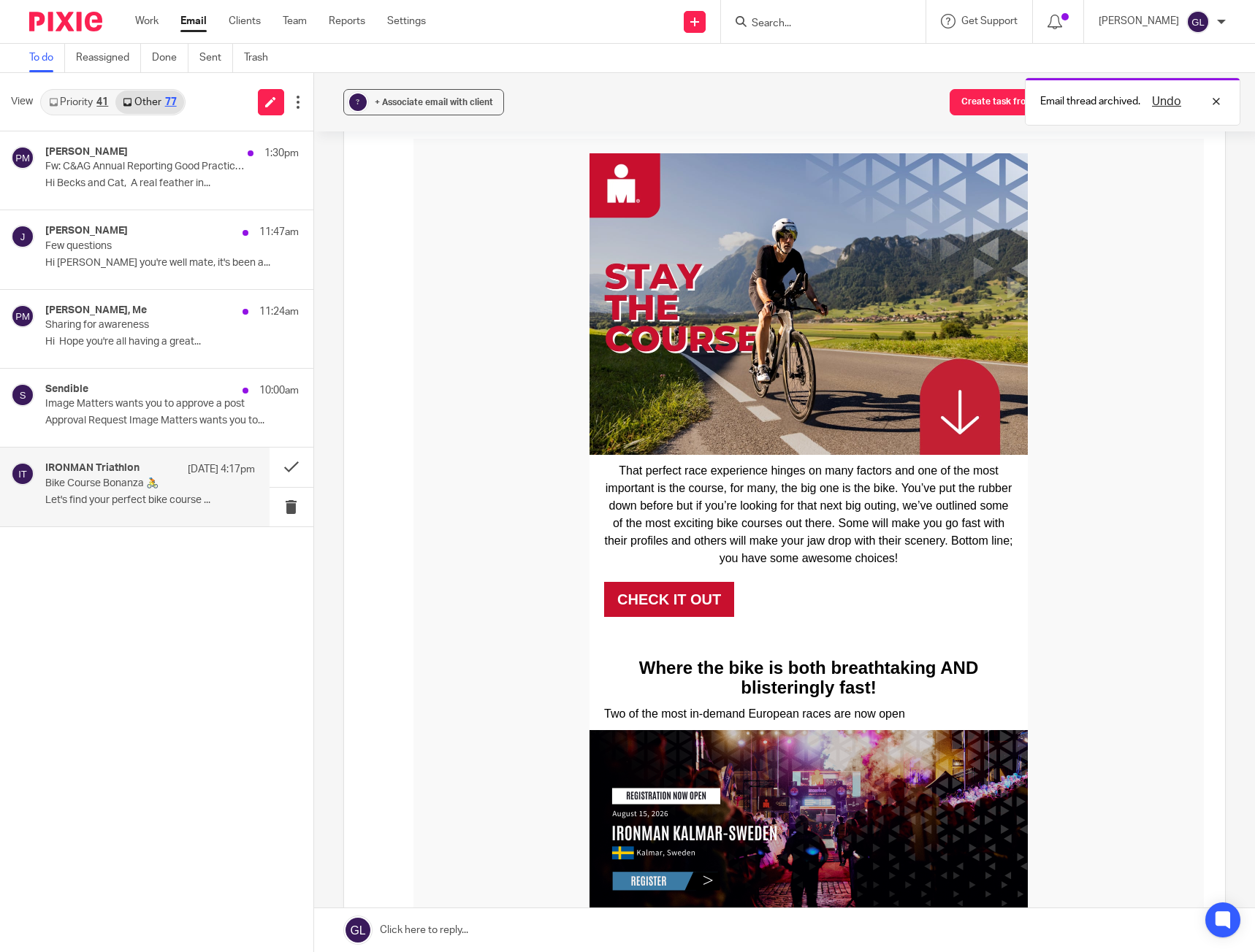
scroll to position [219, 0]
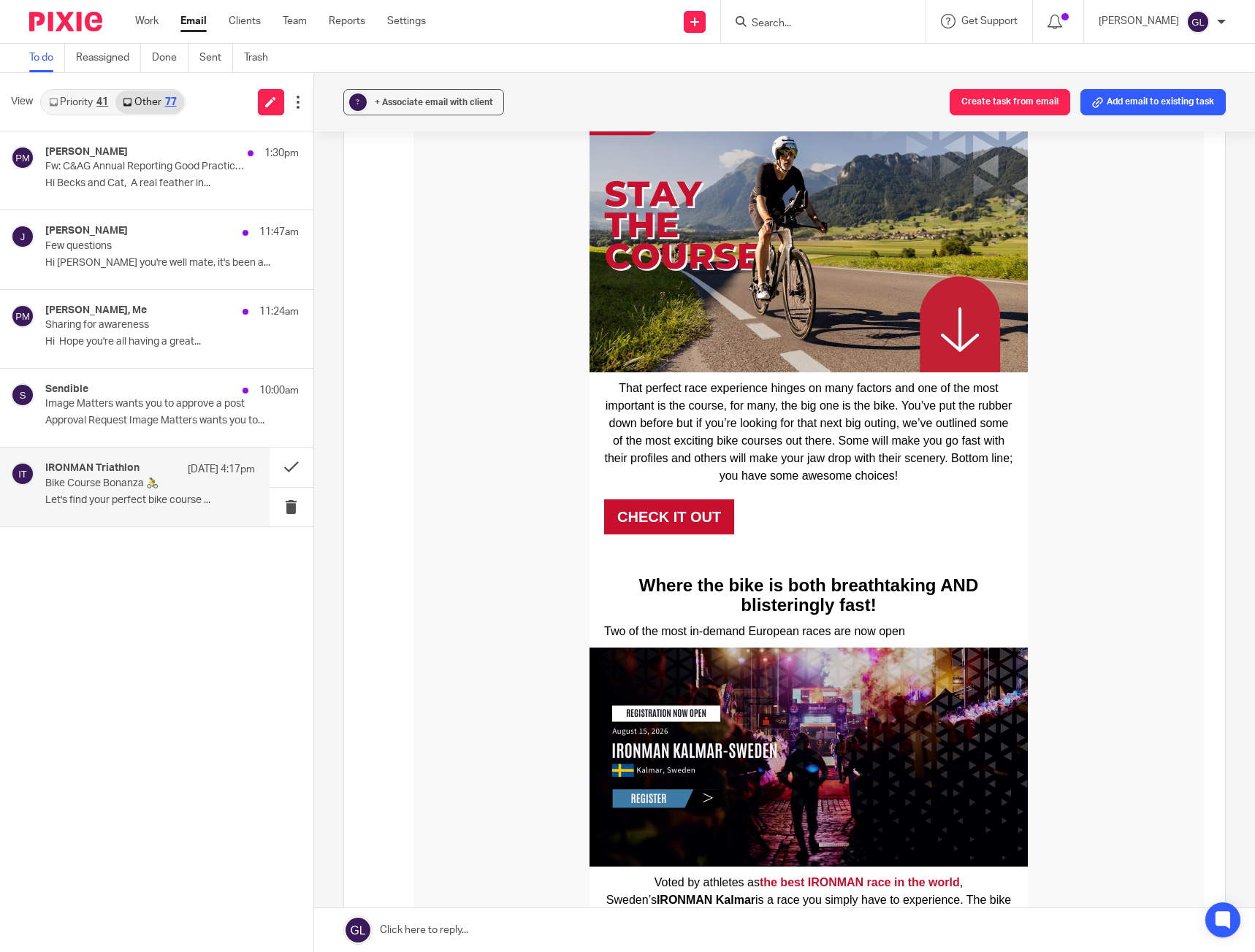
click at [491, 529] on div "That perfect race experience hinges on many factors and one of the most importa…" at bounding box center [807, 460] width 790 height 176
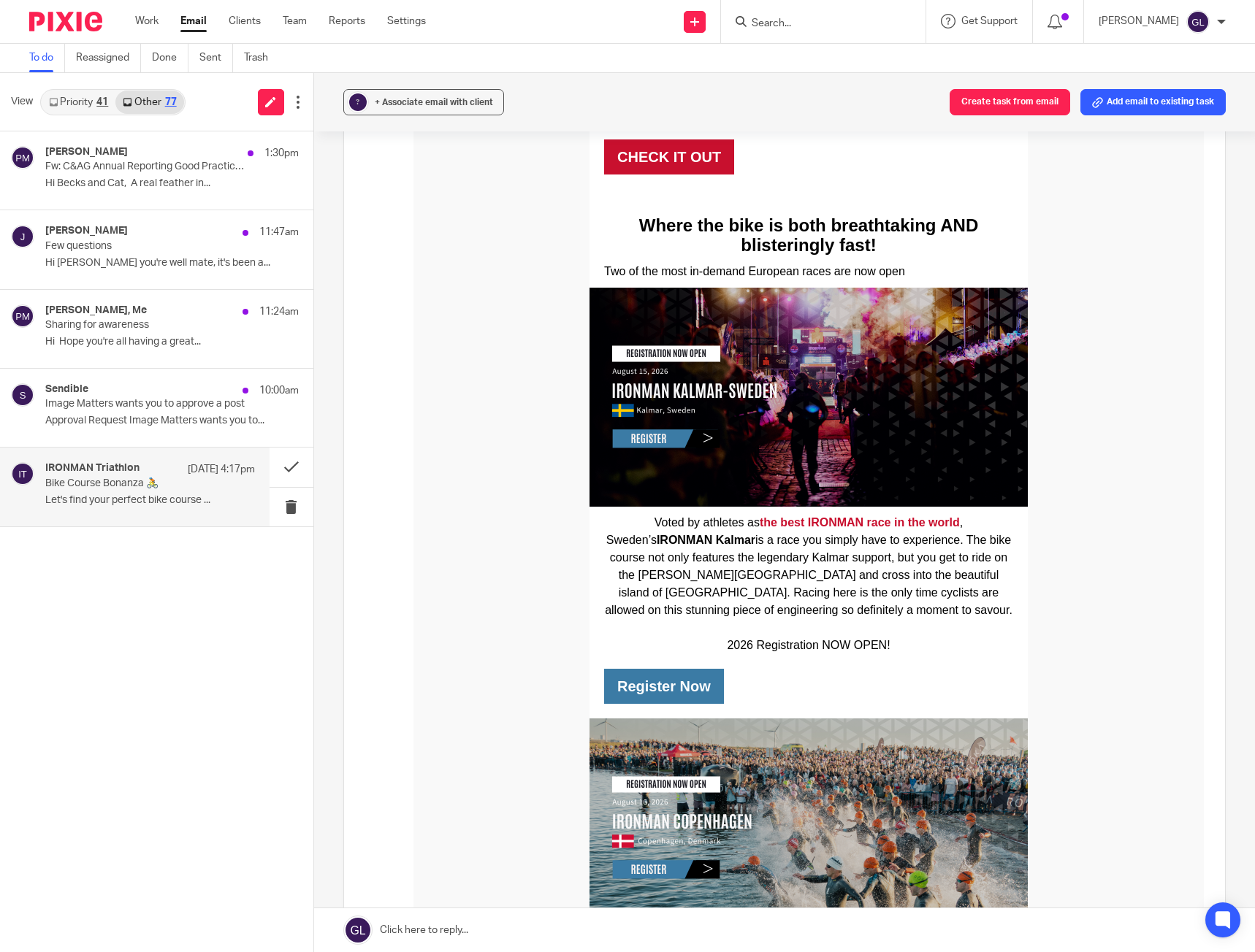
scroll to position [657, 0]
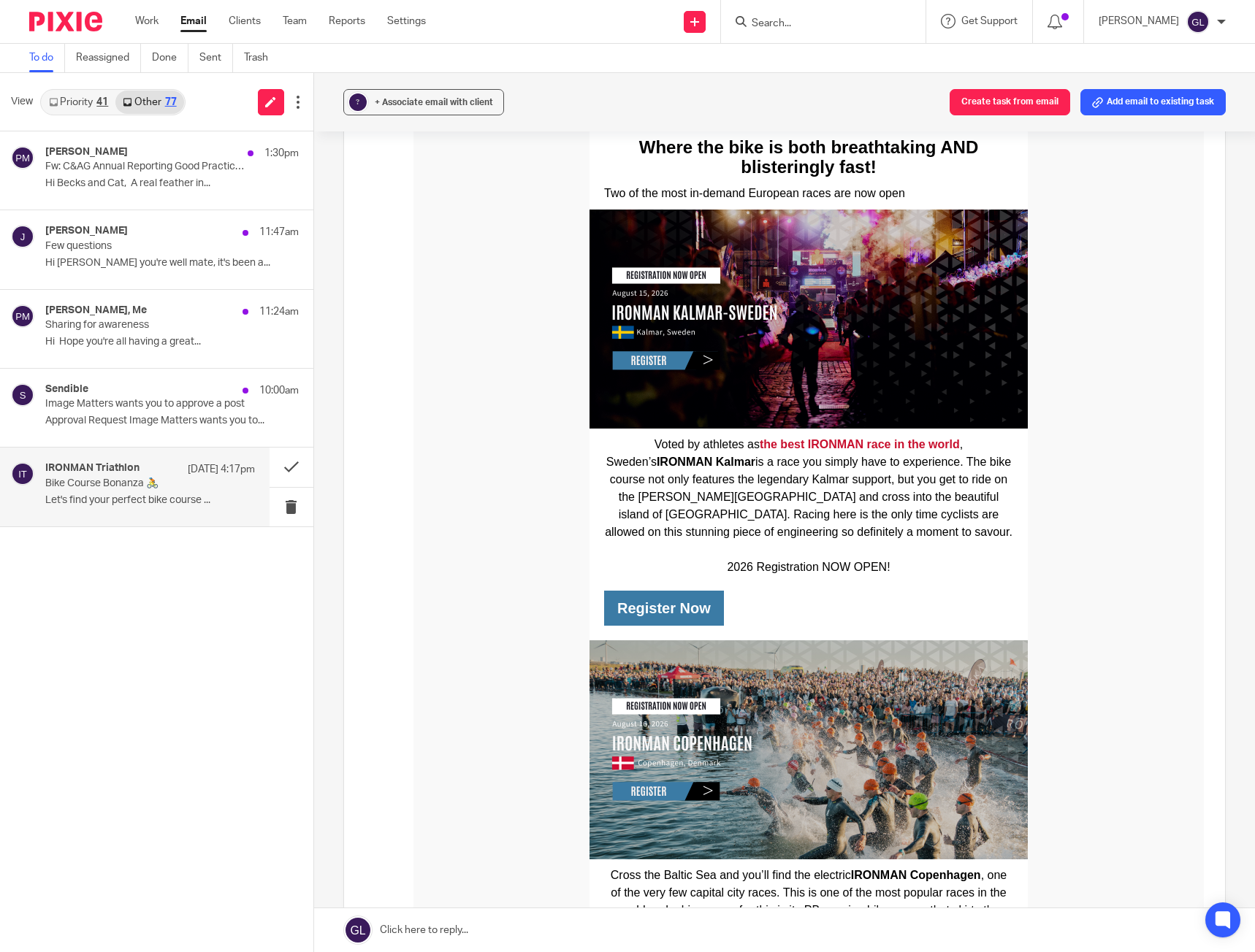
click at [776, 297] on img at bounding box center [808, 319] width 438 height 219
click at [289, 512] on button at bounding box center [291, 506] width 43 height 38
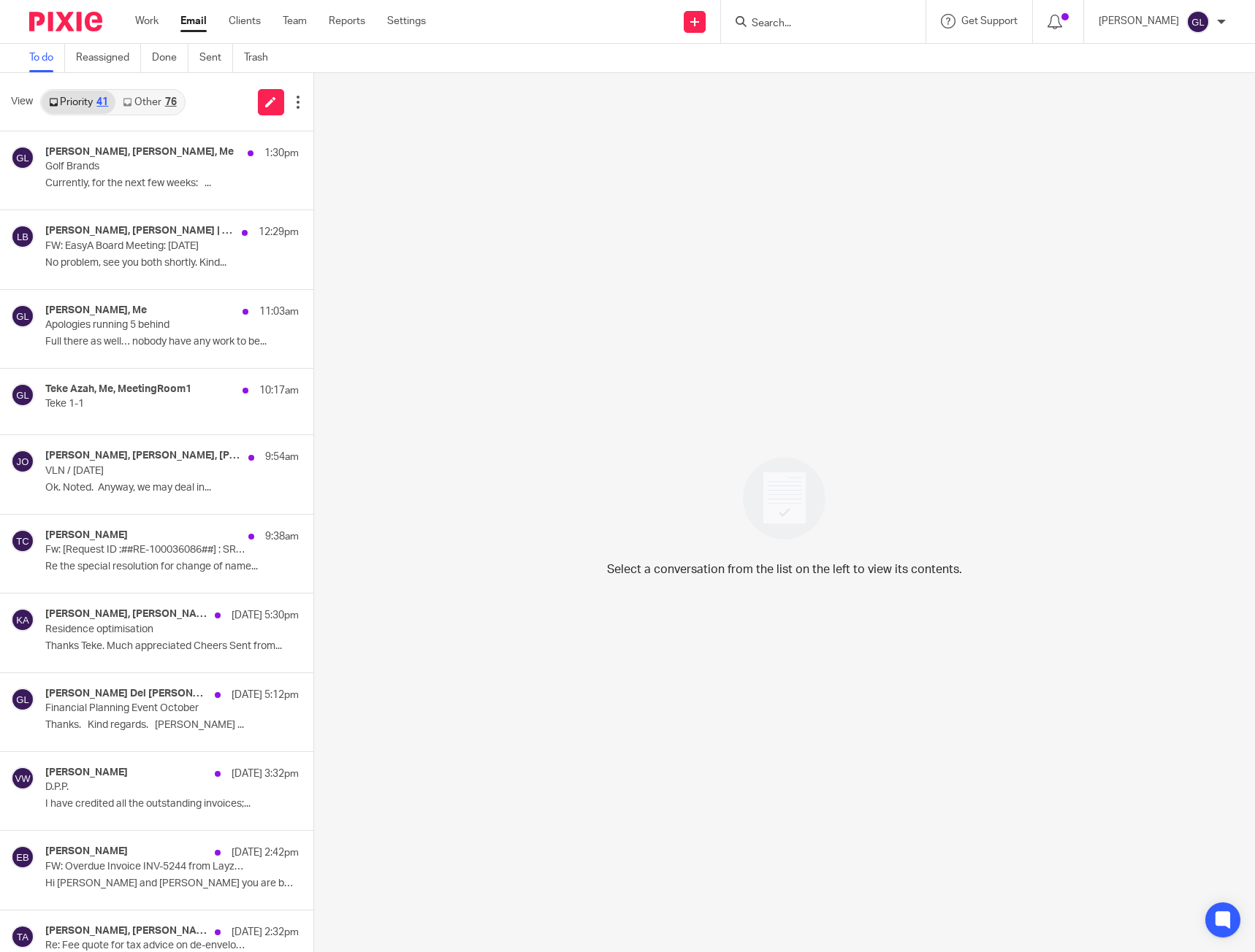
click at [146, 124] on div "View Priority 41 Other 76" at bounding box center [157, 102] width 314 height 59
click at [158, 95] on link "Other 76" at bounding box center [149, 101] width 68 height 23
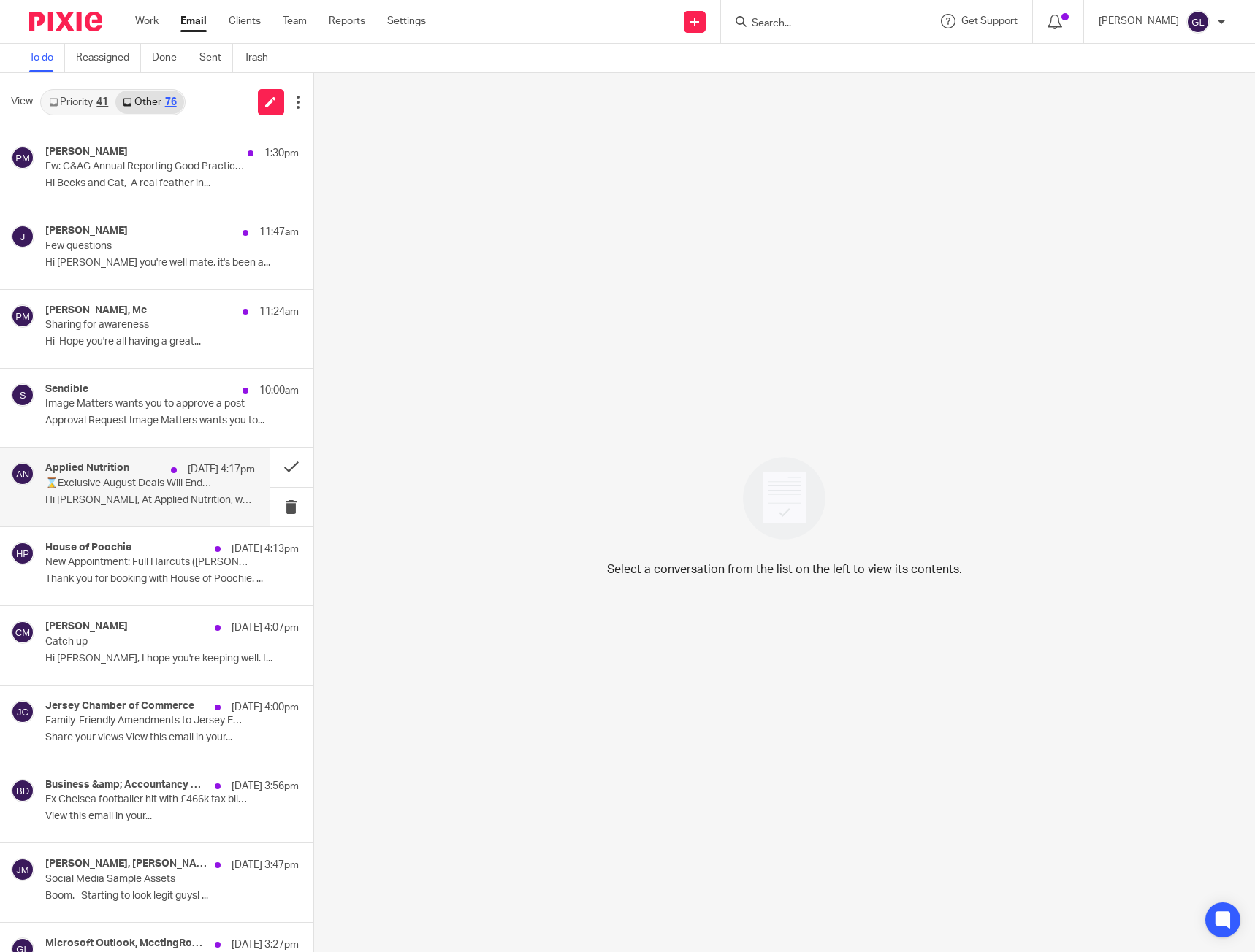
click at [101, 493] on div "Applied Nutrition 21 Aug 4:17pm ⌛Exclusive August Deals Will End Soon Hi GREG, …" at bounding box center [150, 486] width 210 height 49
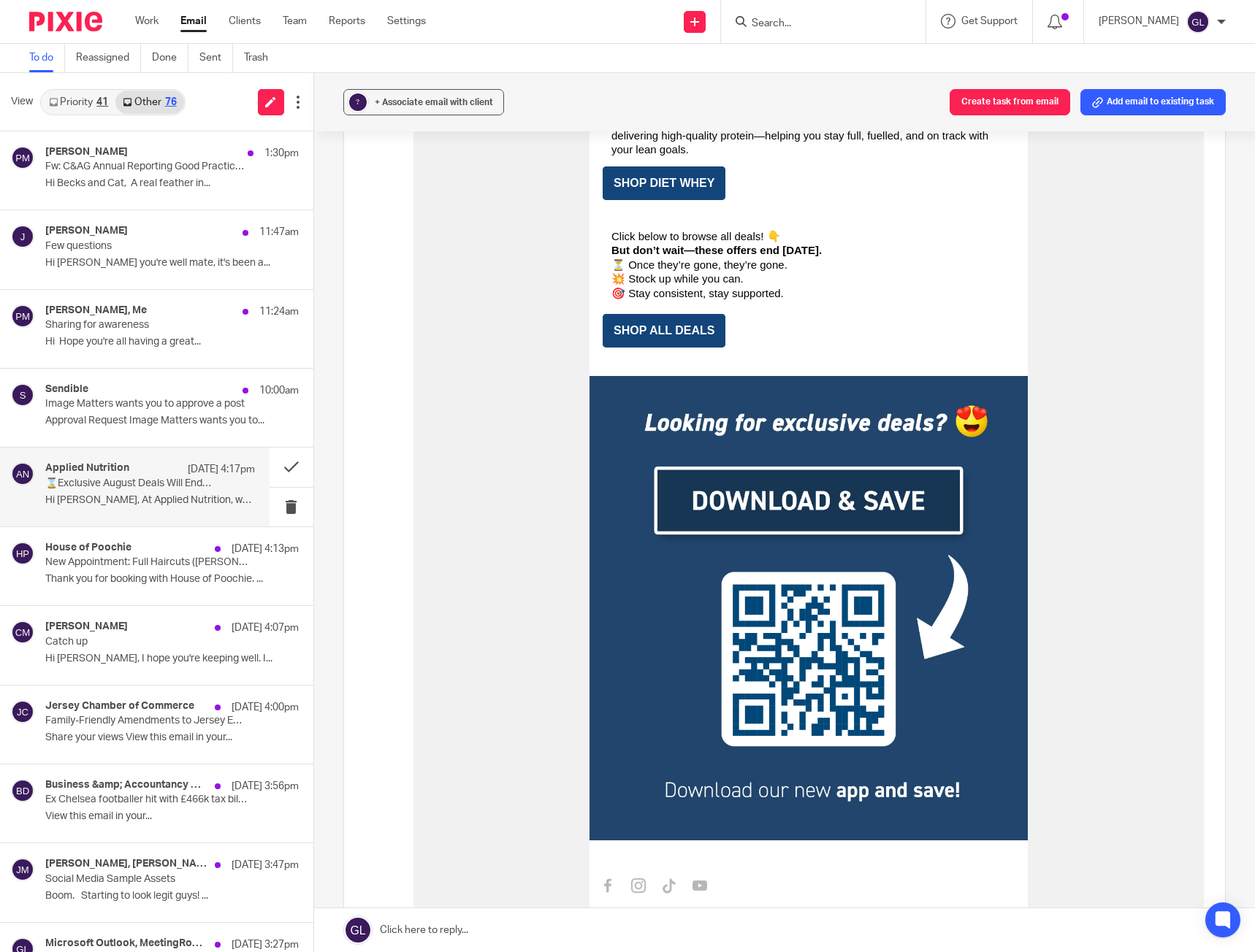
scroll to position [3432, 0]
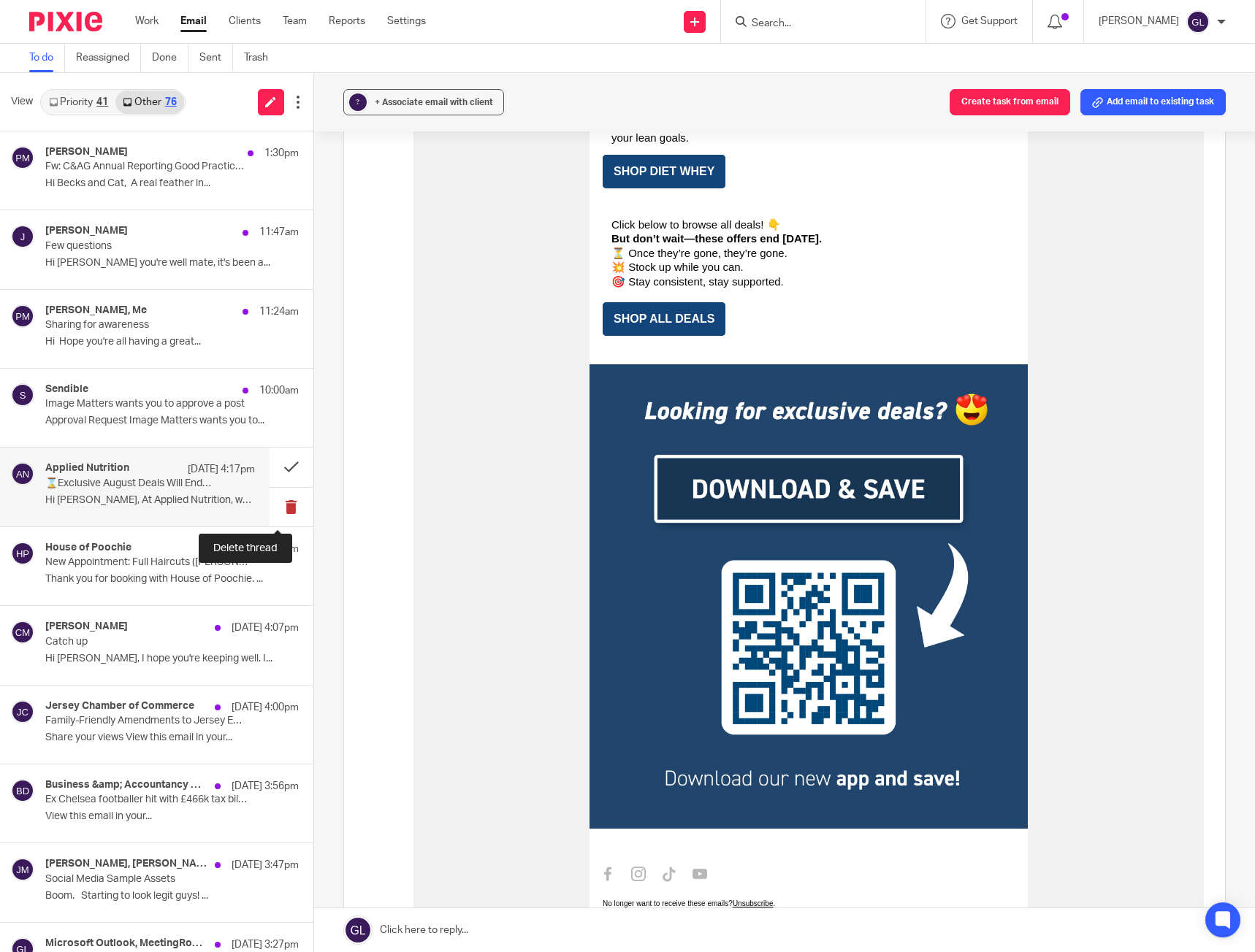
click at [285, 505] on button at bounding box center [291, 506] width 43 height 38
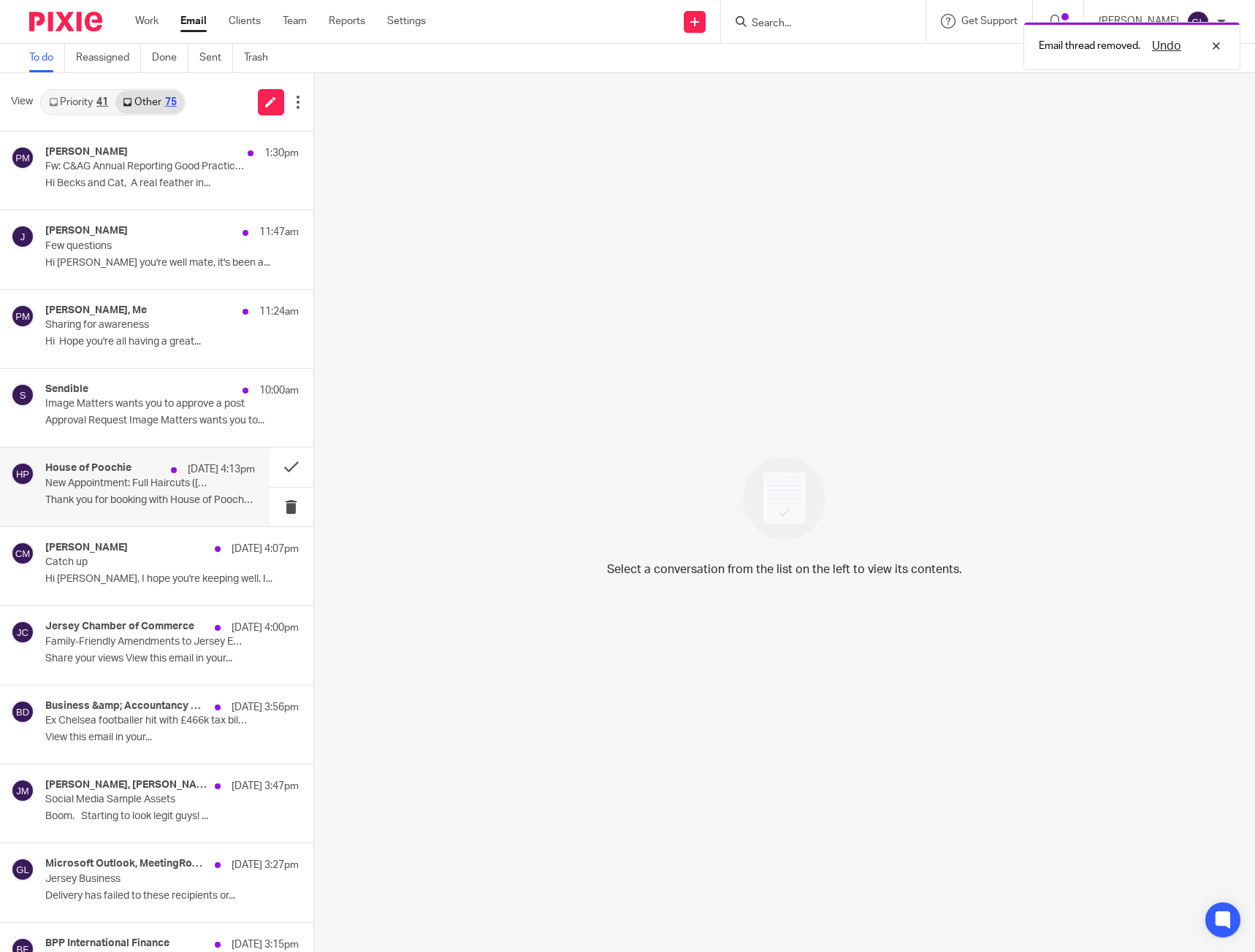
click at [149, 489] on p "New Appointment: Full Haircuts (Greg Layzell) on Thursday, October 16, 2025 14:…" at bounding box center [129, 483] width 167 height 13
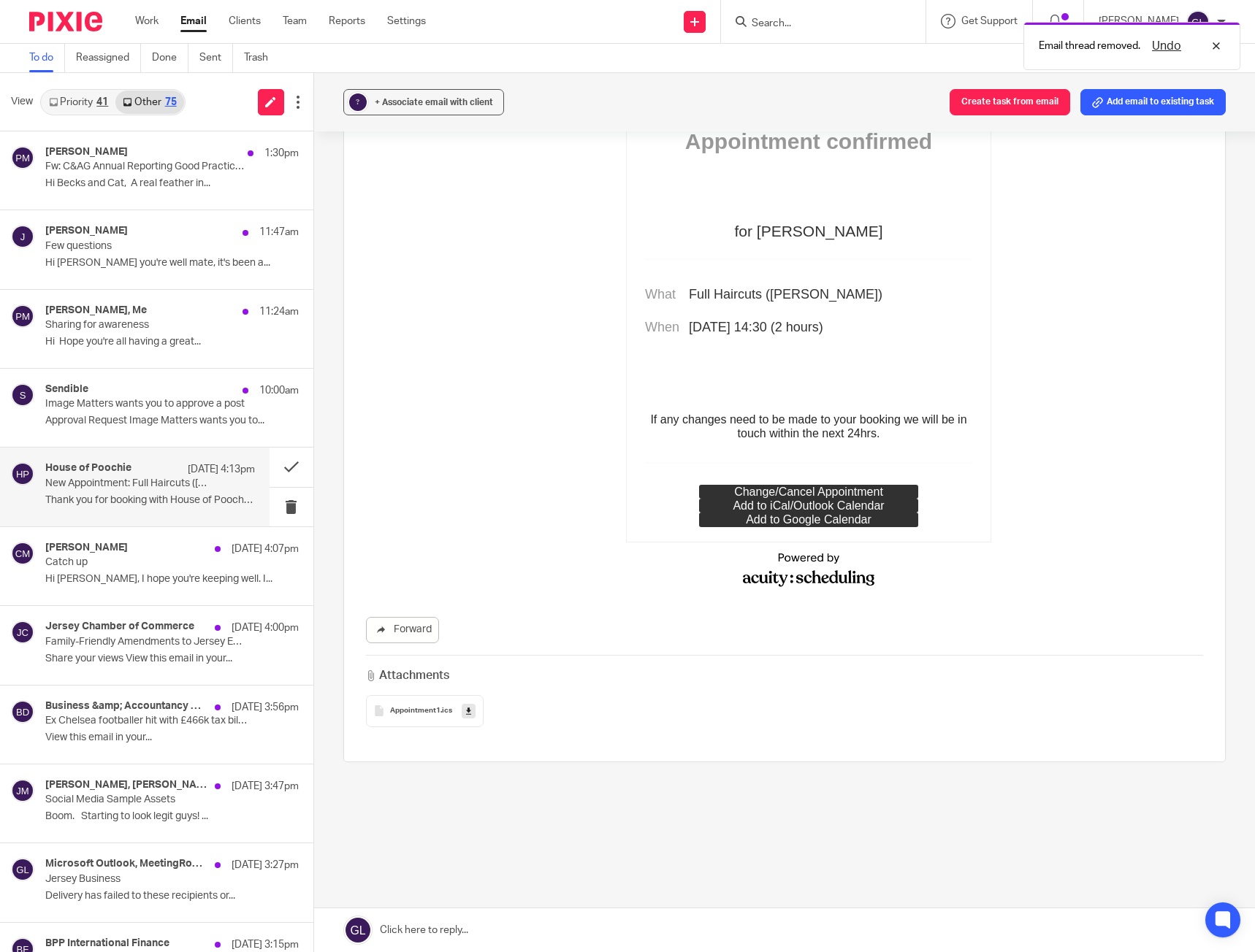
scroll to position [0, 0]
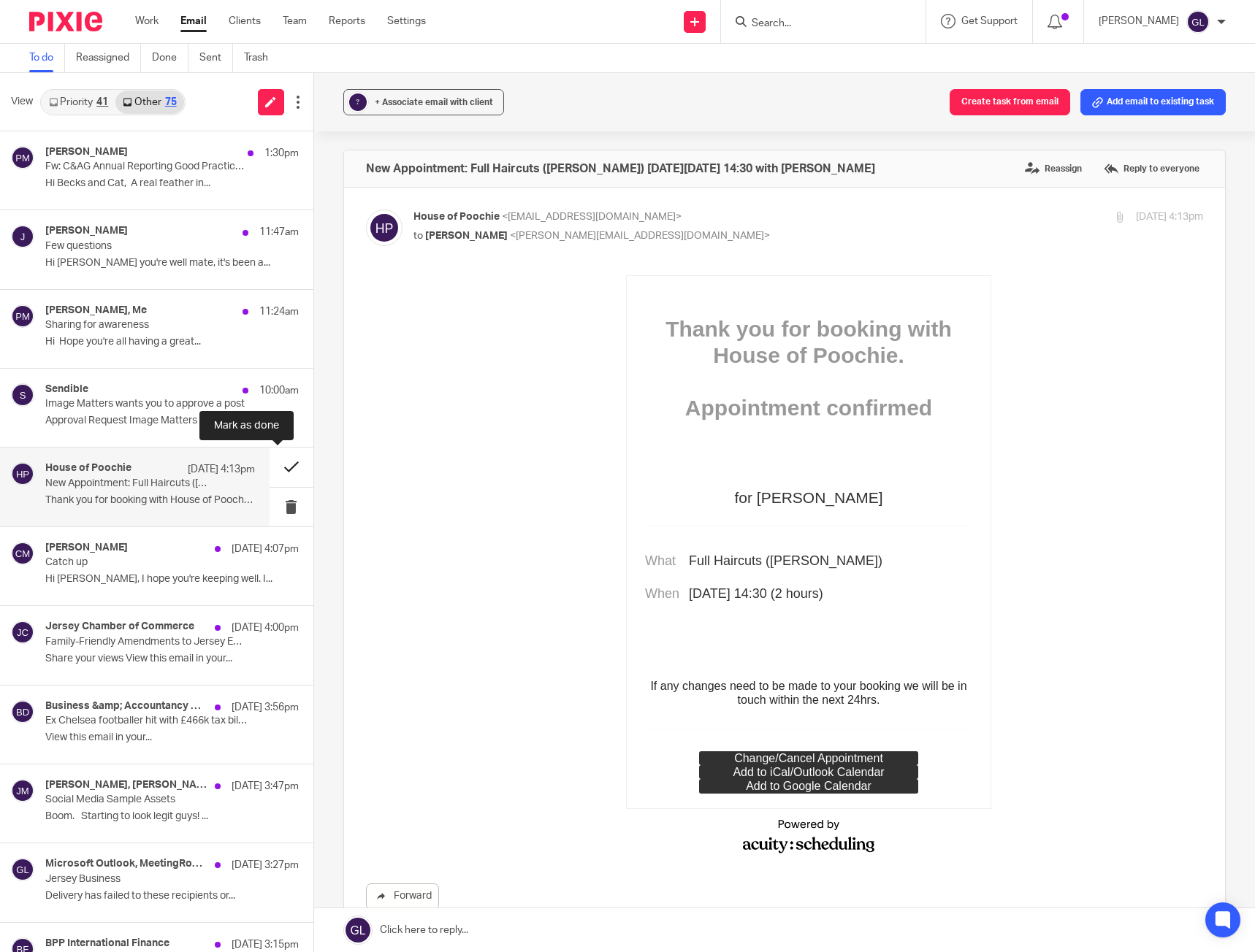
click at [271, 467] on button at bounding box center [291, 466] width 43 height 38
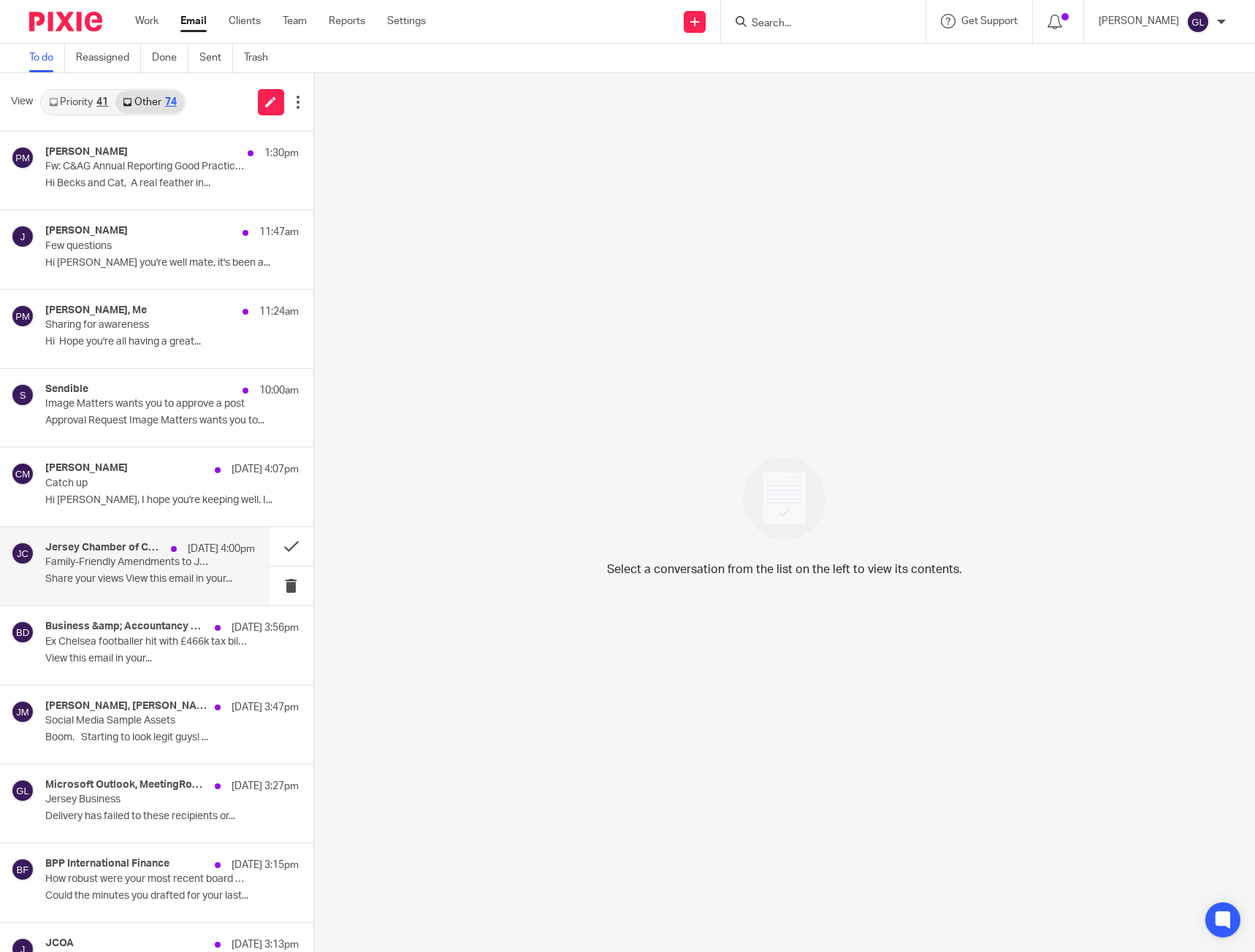
click at [133, 559] on p "Family-Friendly Amendments to Jersey Employment Law – Business Impact Survey" at bounding box center [129, 563] width 167 height 13
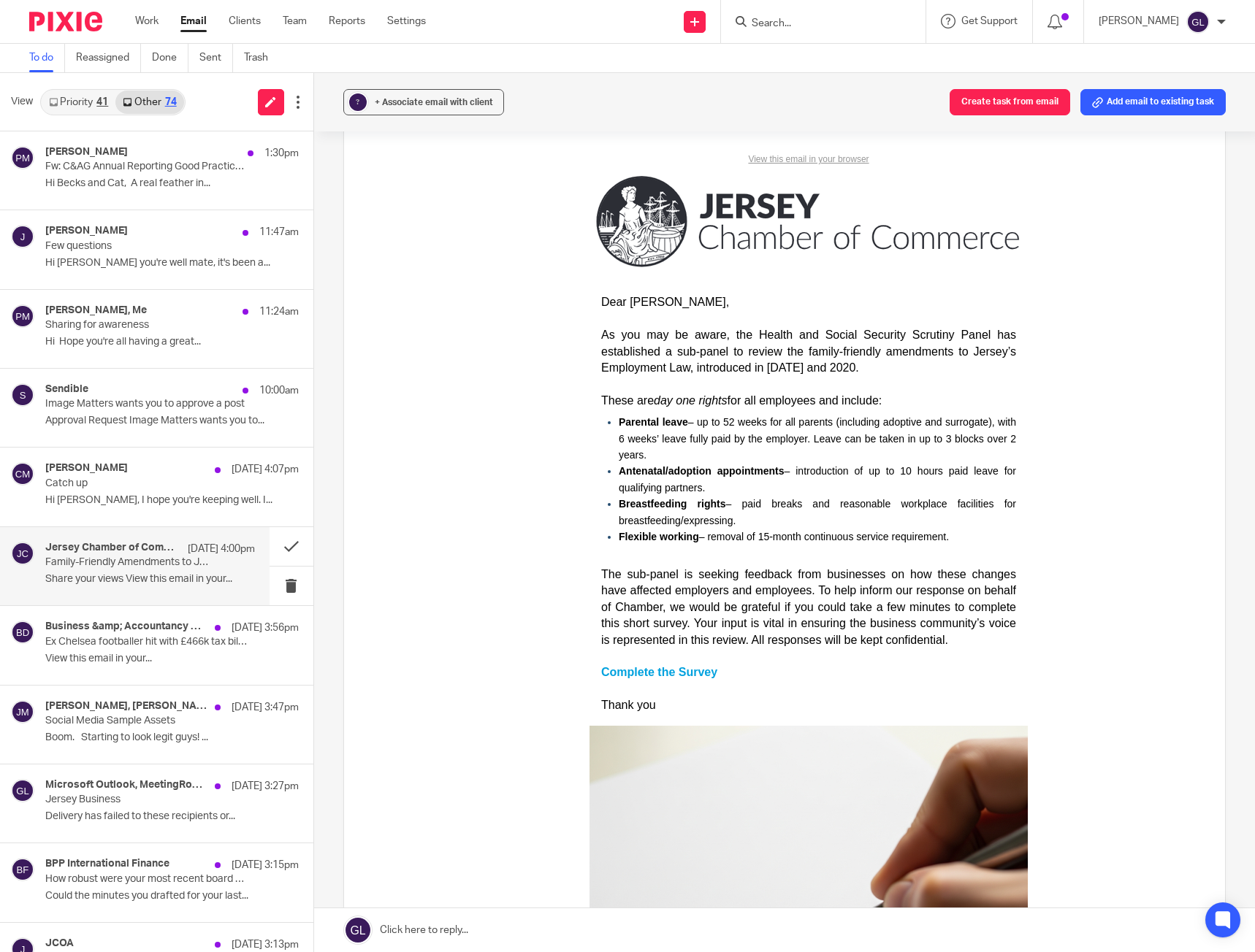
scroll to position [146, 0]
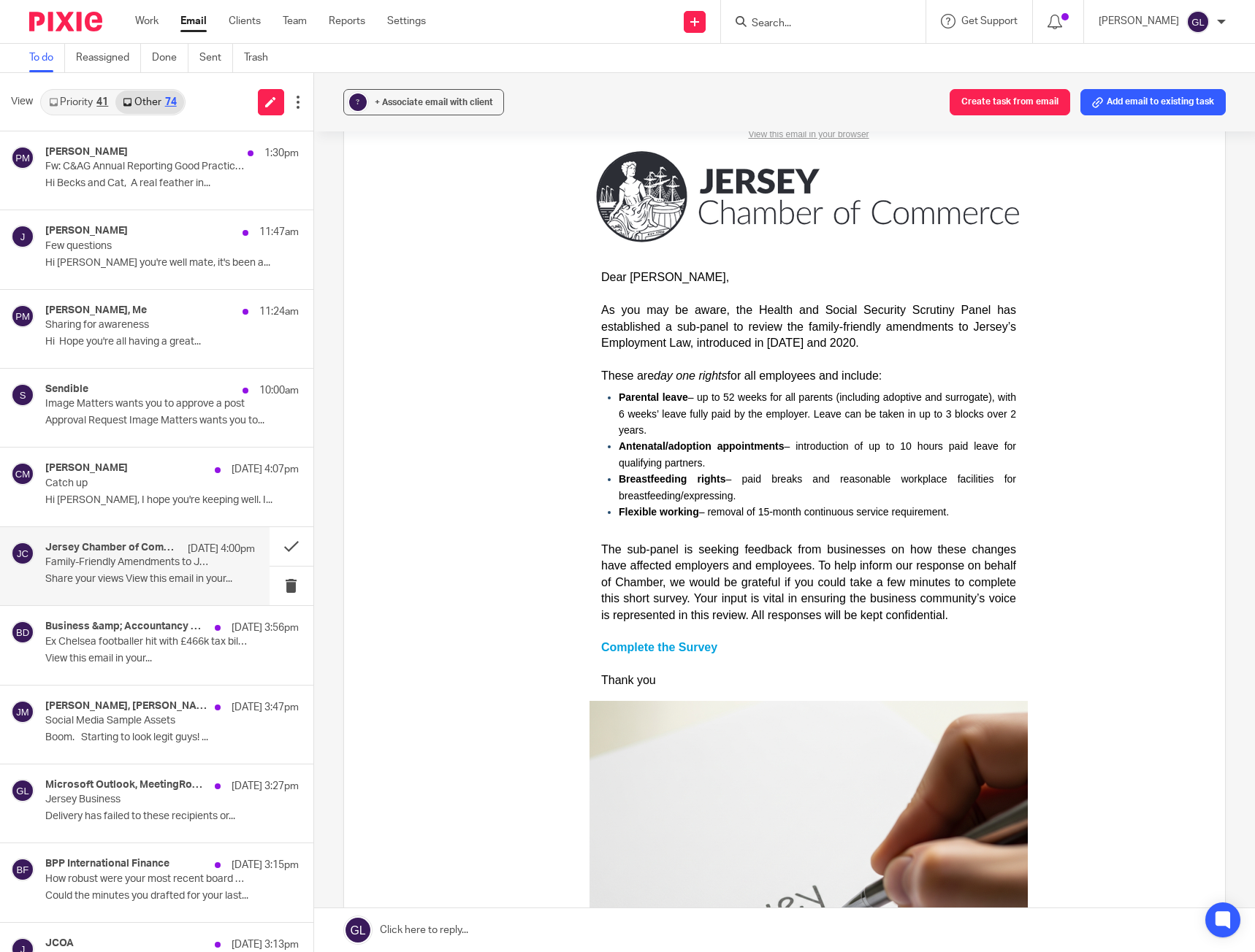
click at [689, 645] on strong "Complete the Survey" at bounding box center [658, 647] width 116 height 13
drag, startPoint x: 922, startPoint y: 465, endPoint x: 909, endPoint y: 464, distance: 13.0
click at [909, 464] on li "Antenatal/adoption appointments – introduction of up to 10 hours paid leave for…" at bounding box center [817, 454] width 397 height 33
click at [275, 550] on button at bounding box center [291, 546] width 43 height 38
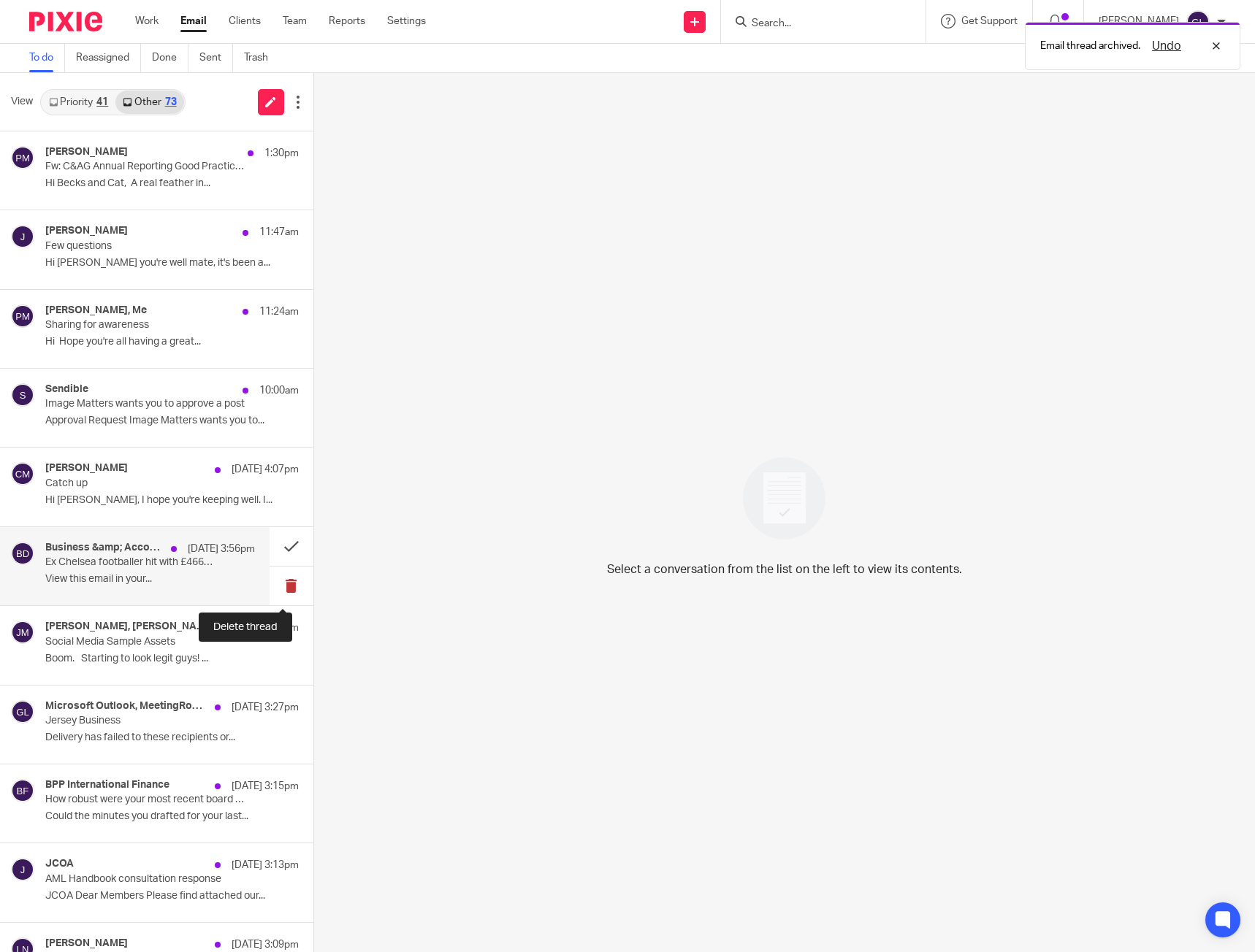
click at [280, 593] on button at bounding box center [291, 586] width 43 height 38
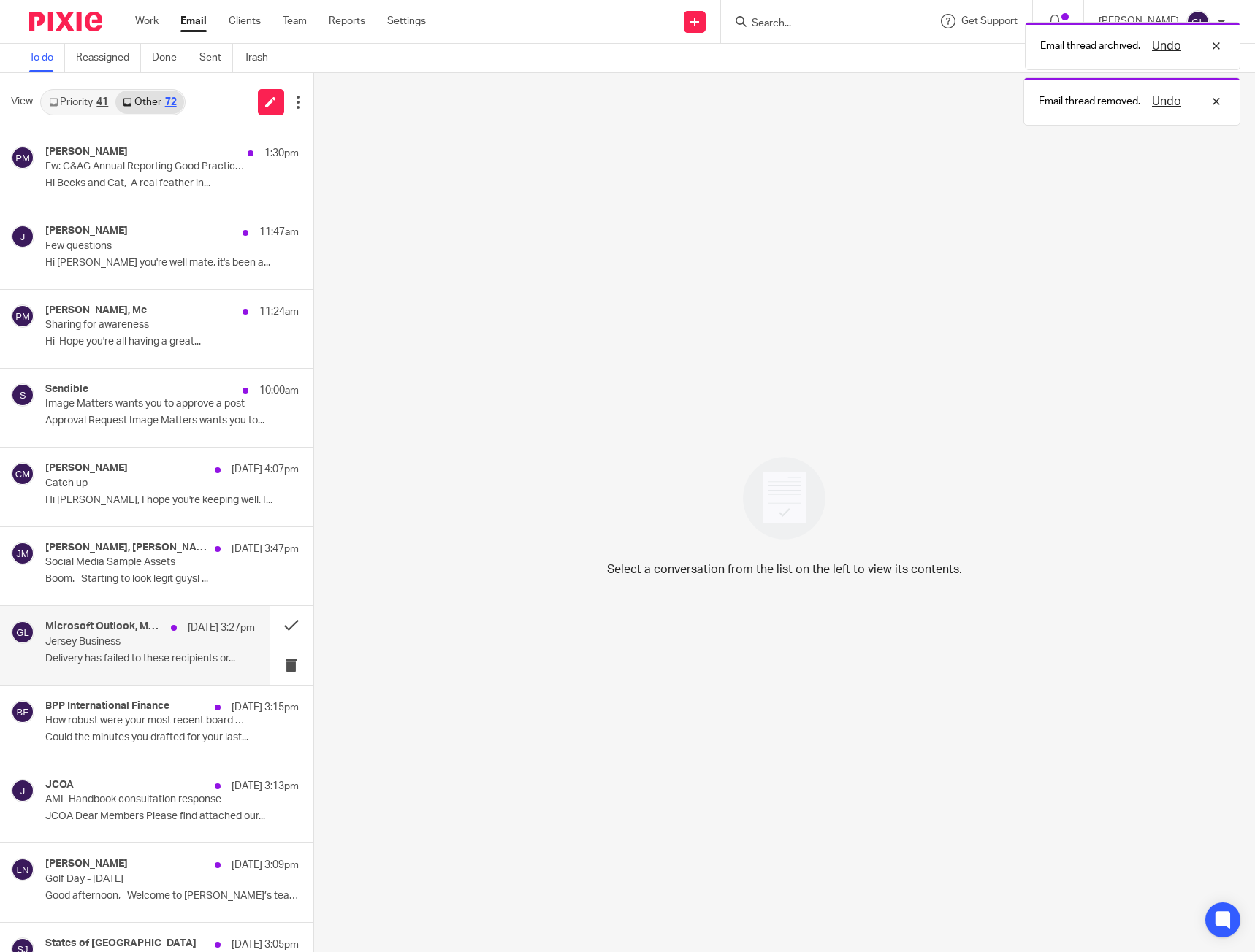
click at [142, 645] on p "Jersey Business" at bounding box center [129, 642] width 167 height 13
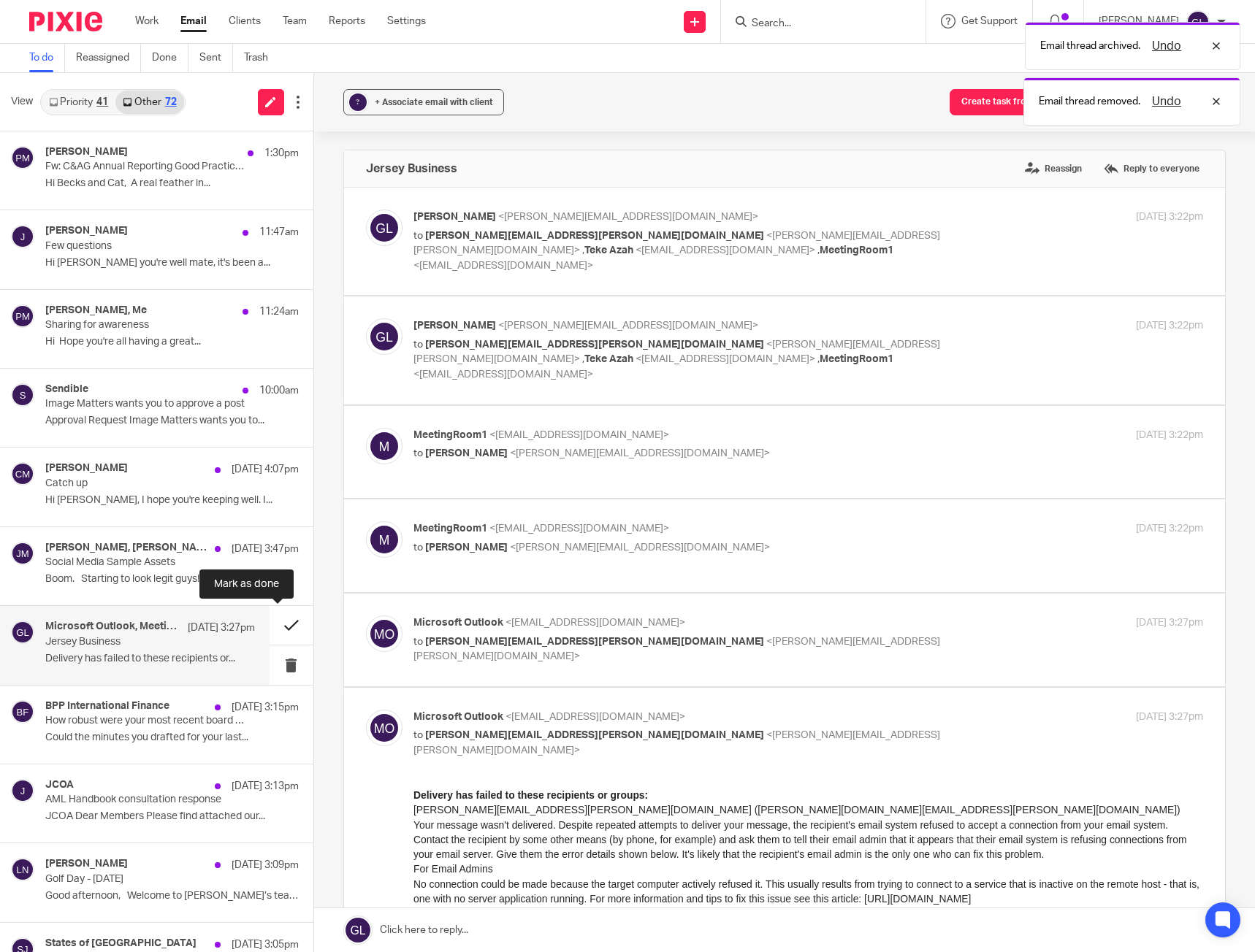
scroll to position [0, 0]
click at [278, 620] on button at bounding box center [291, 625] width 43 height 38
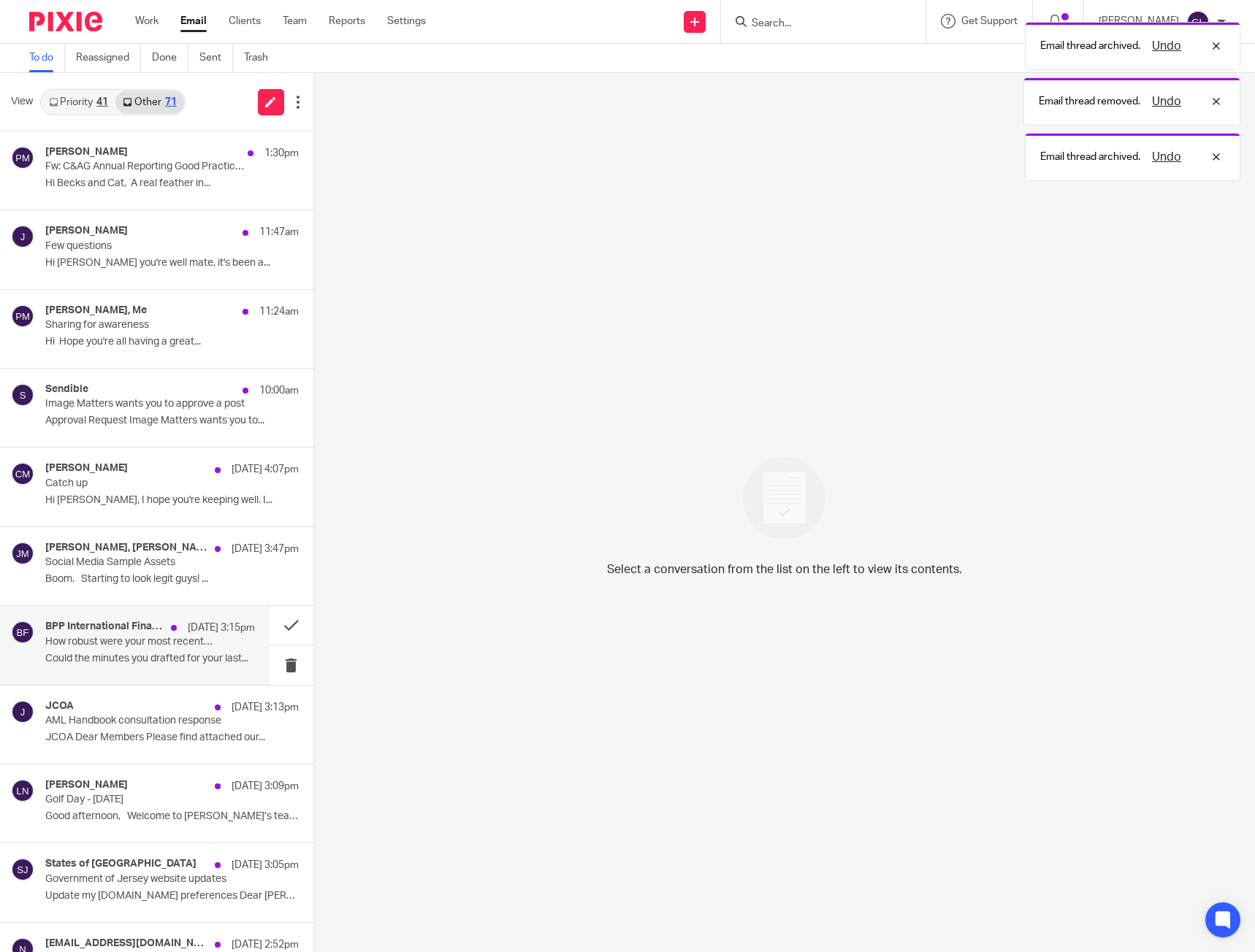
click at [193, 655] on p "Could the minutes you drafted for your last..." at bounding box center [150, 659] width 210 height 13
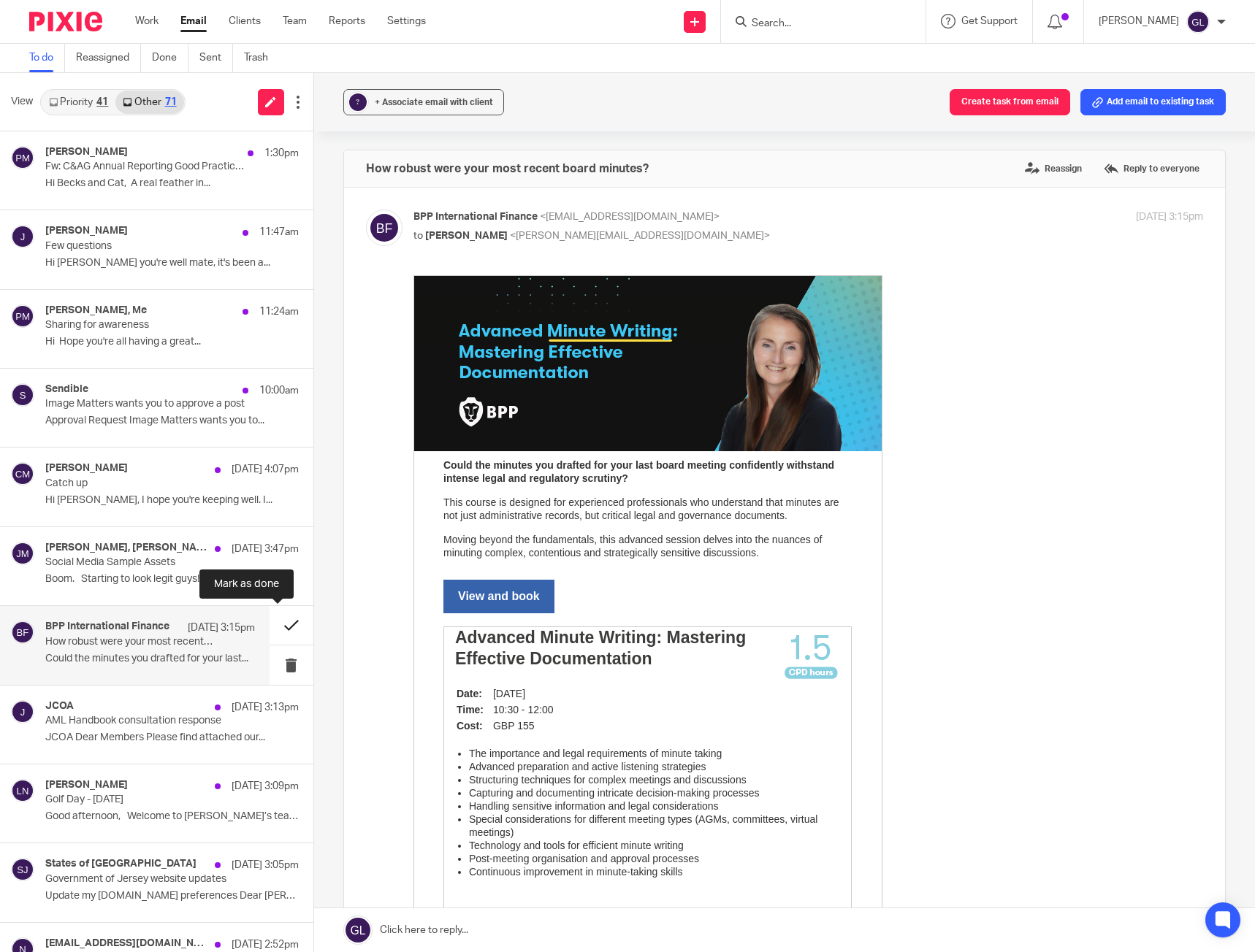
click at [275, 623] on button at bounding box center [291, 625] width 43 height 38
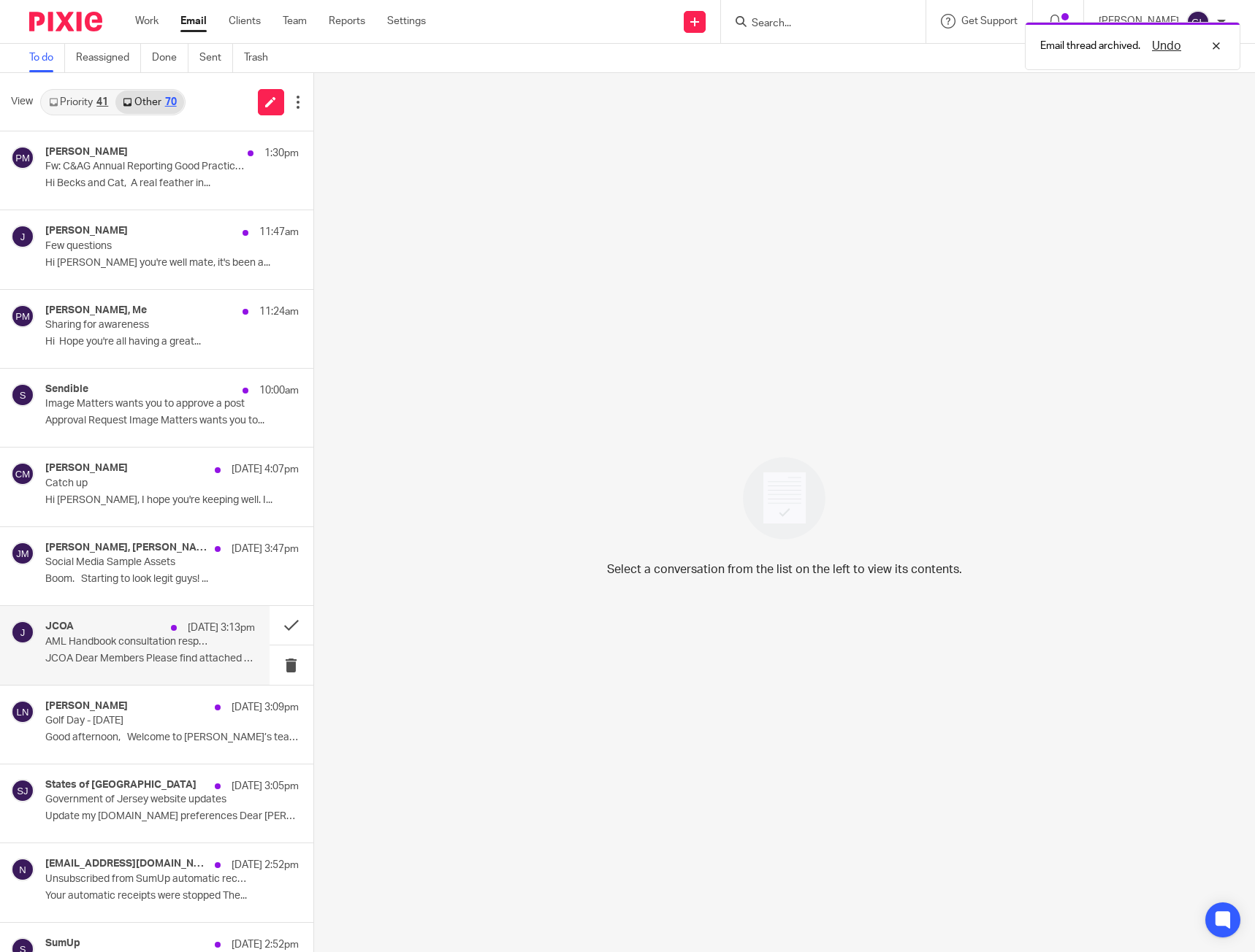
click at [200, 643] on p "AML Handbook consultation response" at bounding box center [129, 642] width 167 height 13
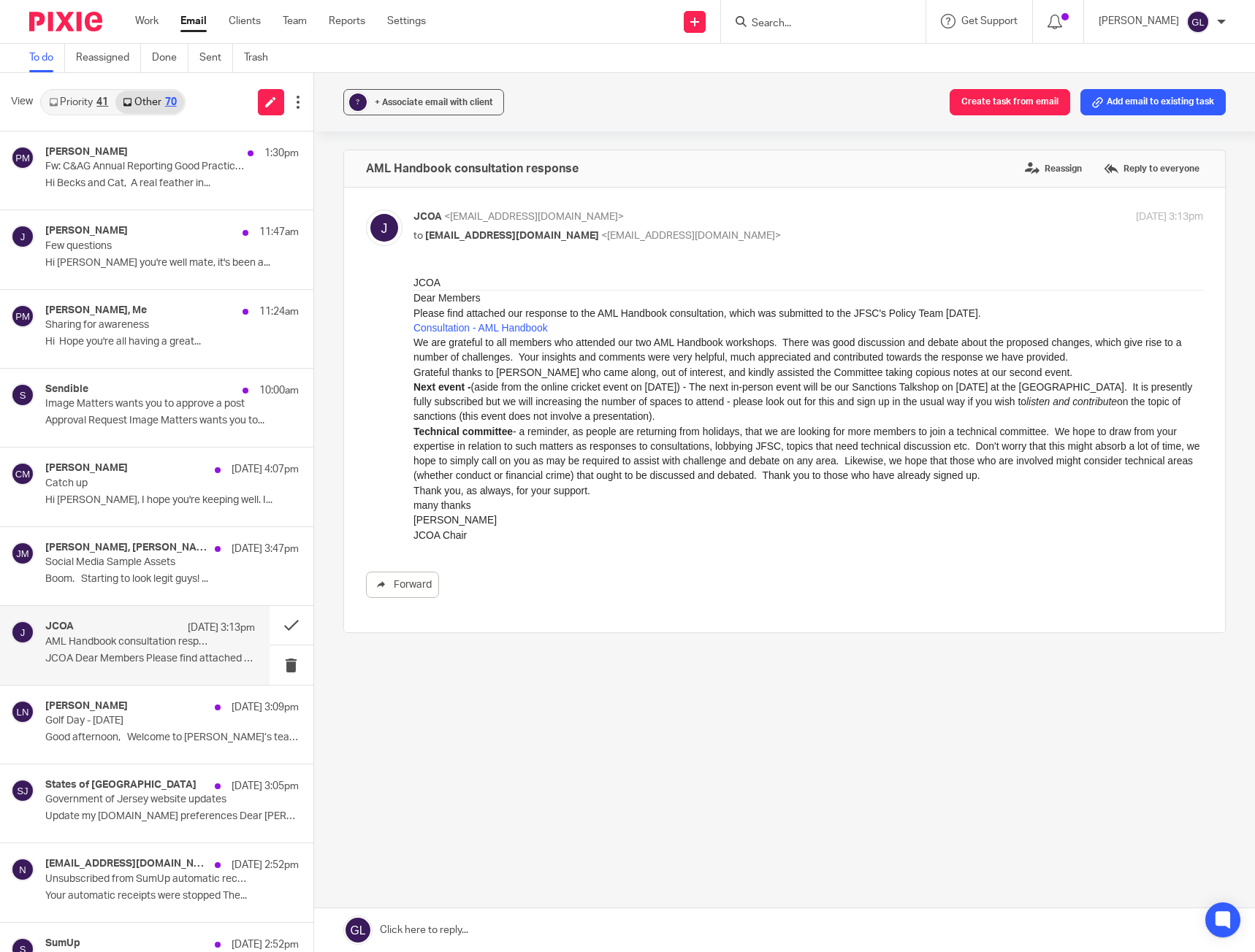
click at [584, 513] on p "Nicola" at bounding box center [807, 519] width 790 height 14
click at [592, 499] on p "many thanks" at bounding box center [807, 505] width 790 height 14
click at [279, 625] on button at bounding box center [291, 625] width 43 height 38
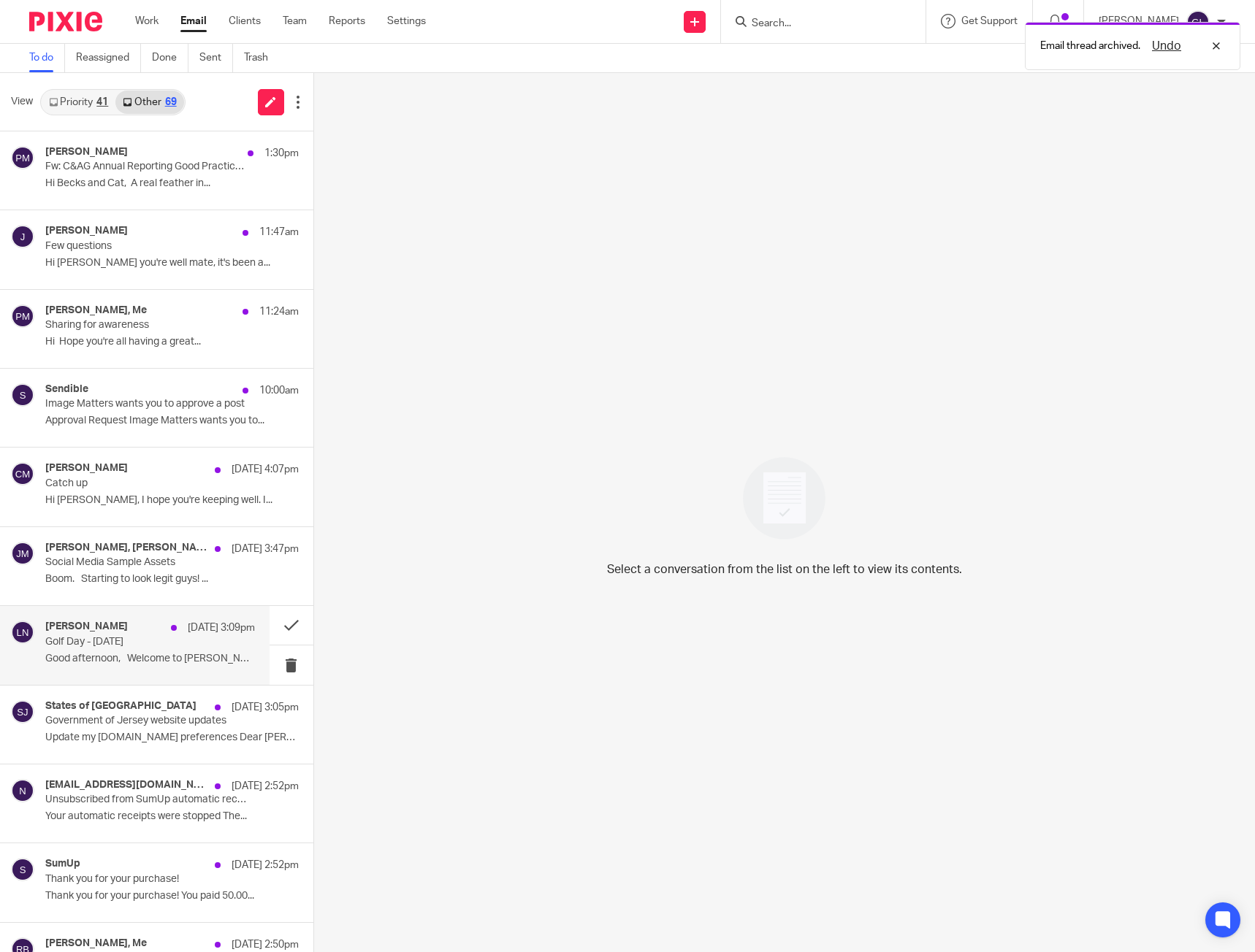
click at [100, 636] on p "Golf Day - 12th September 2025" at bounding box center [129, 642] width 167 height 13
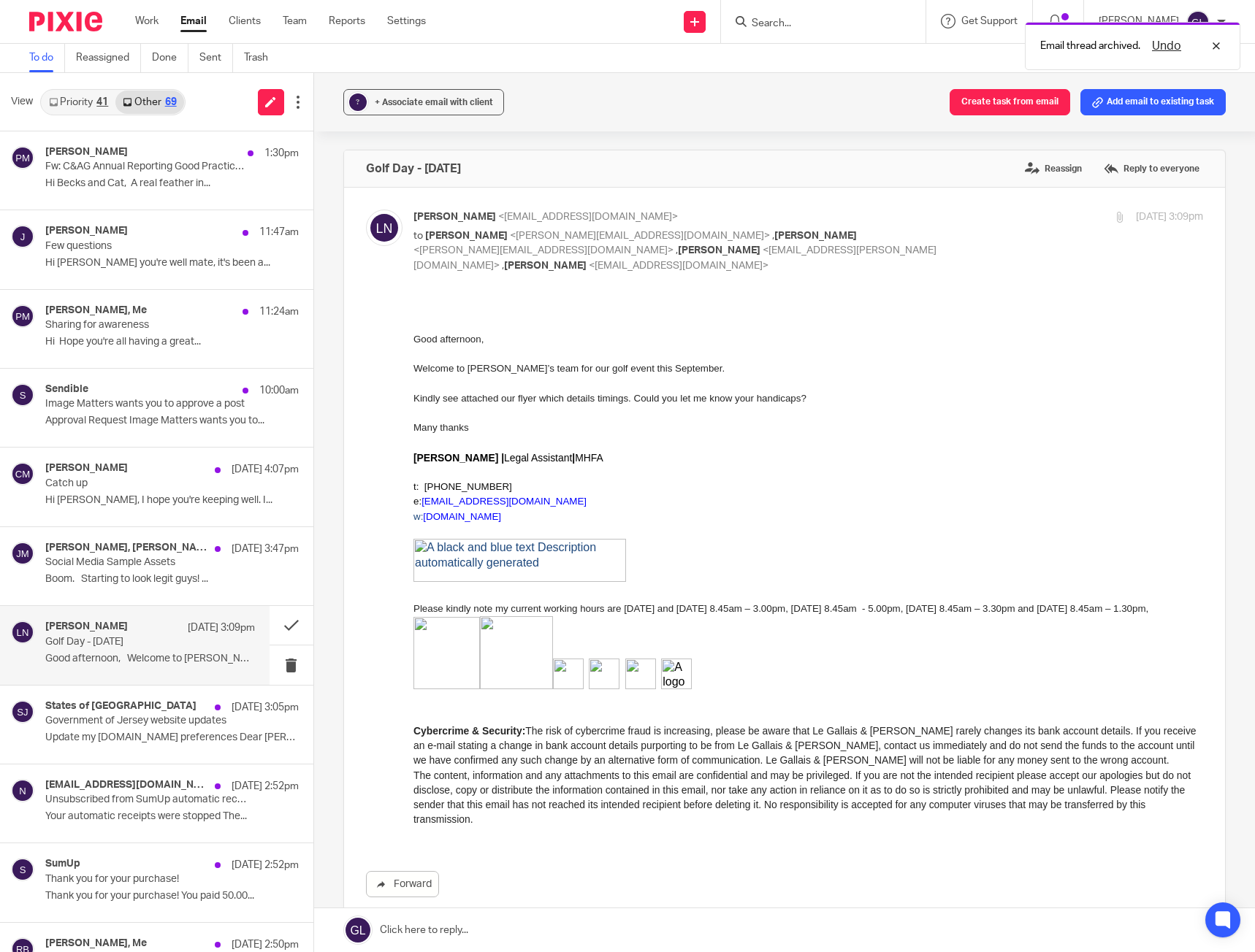
drag, startPoint x: 737, startPoint y: 395, endPoint x: 732, endPoint y: 363, distance: 32.4
click at [732, 363] on p "Welcome to Tony’s team for our golf event this September." at bounding box center [807, 368] width 790 height 14
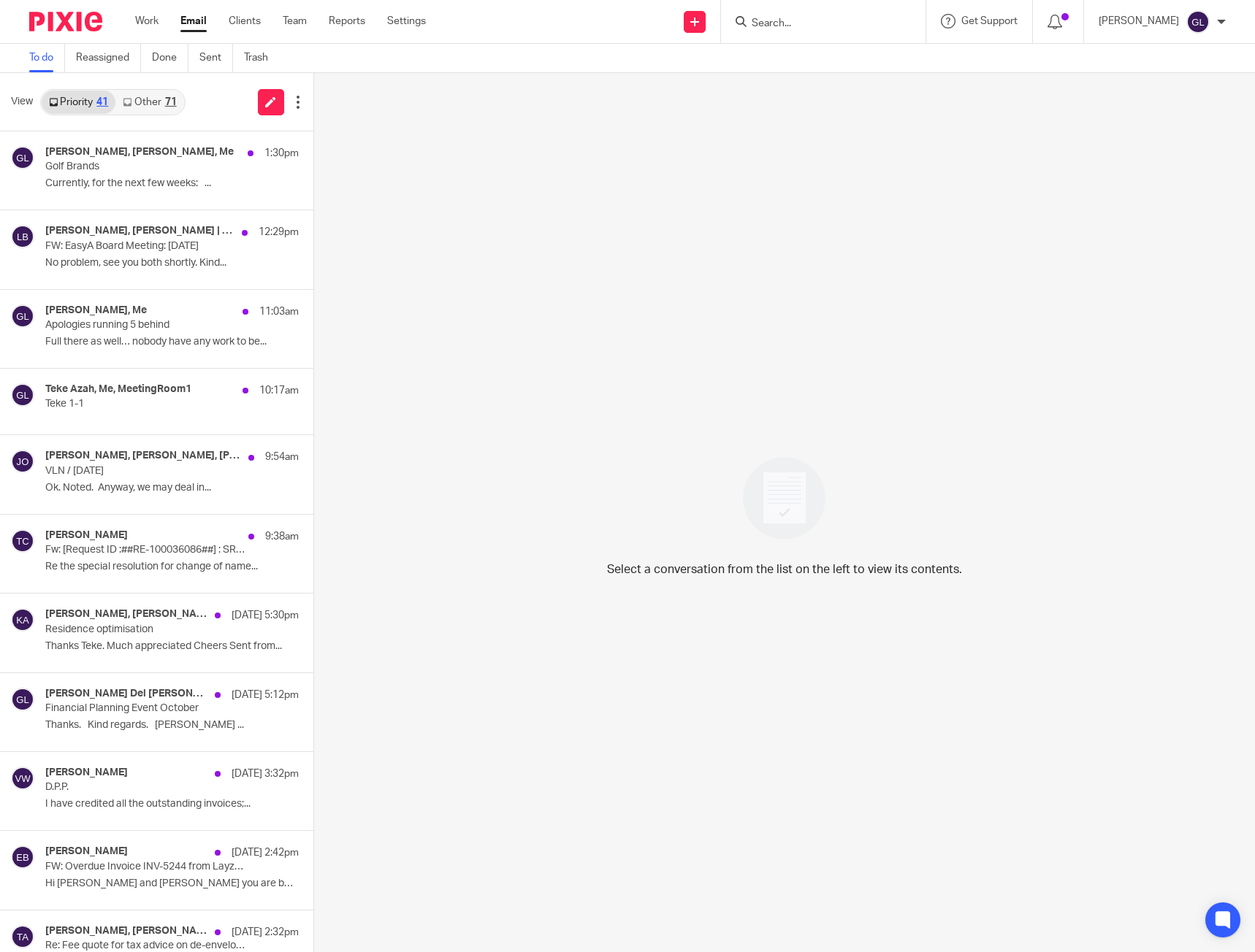
click at [153, 95] on link "Other 71" at bounding box center [149, 101] width 68 height 23
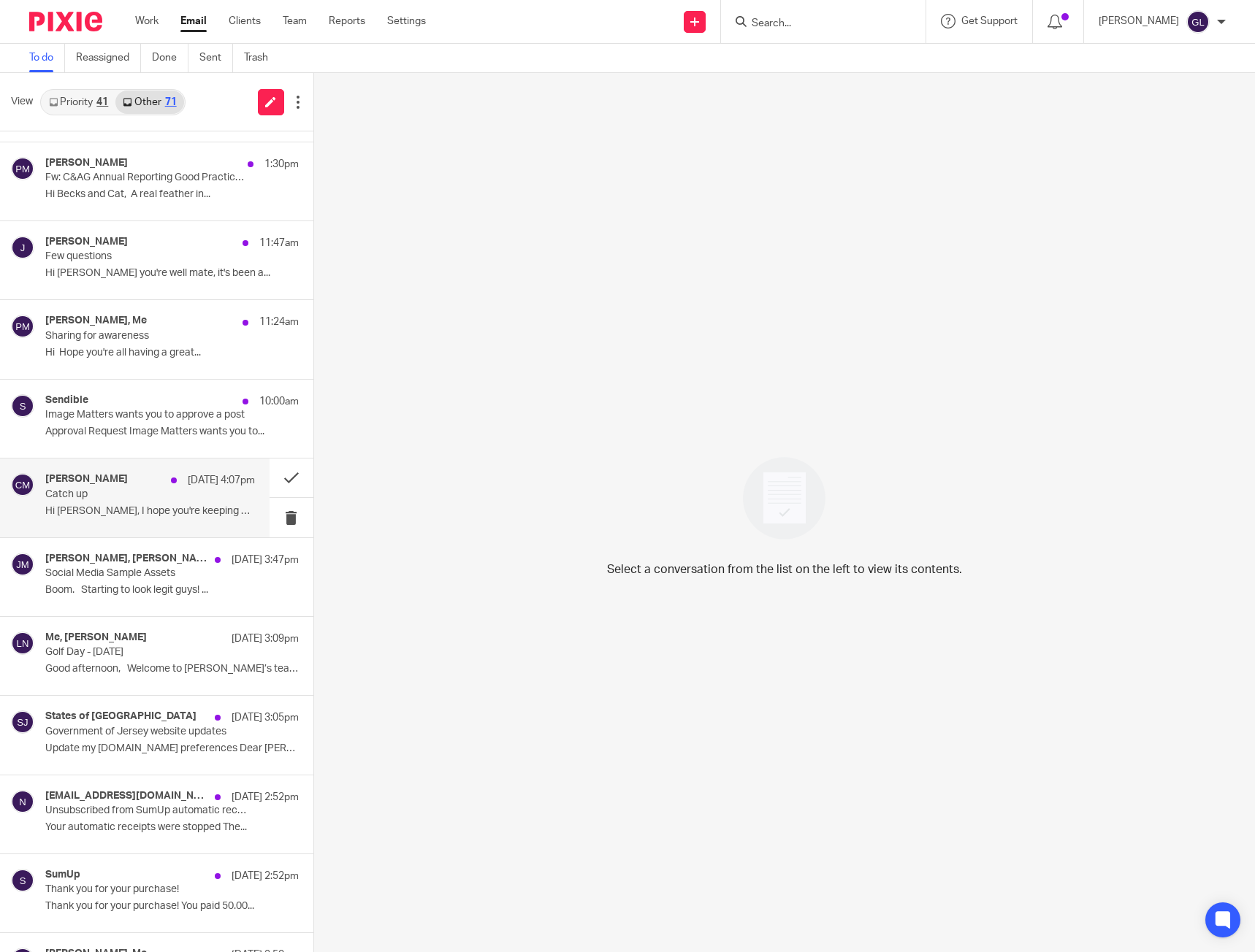
scroll to position [219, 0]
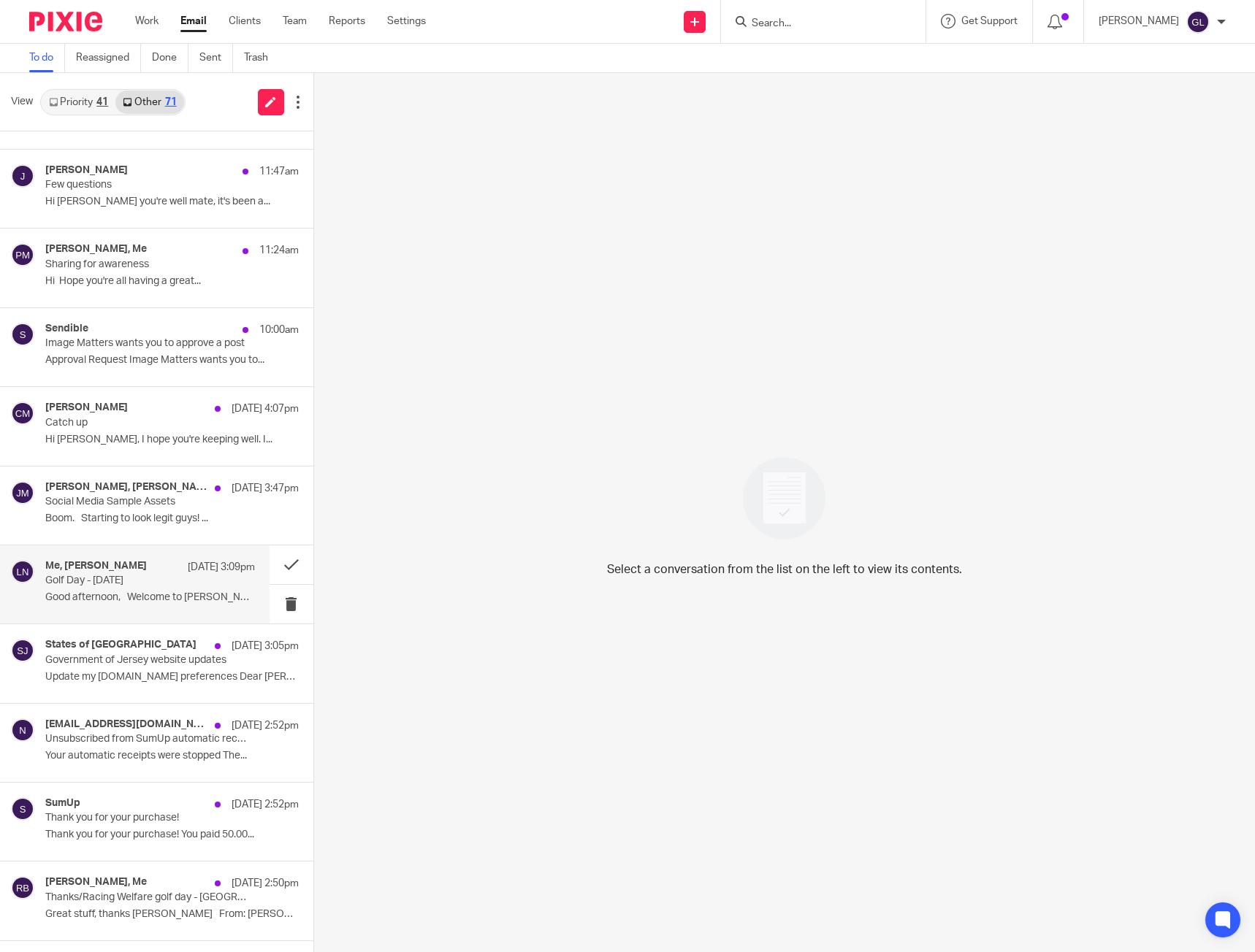
click at [183, 579] on p "Golf Day - 12th September 2025" at bounding box center [129, 580] width 167 height 13
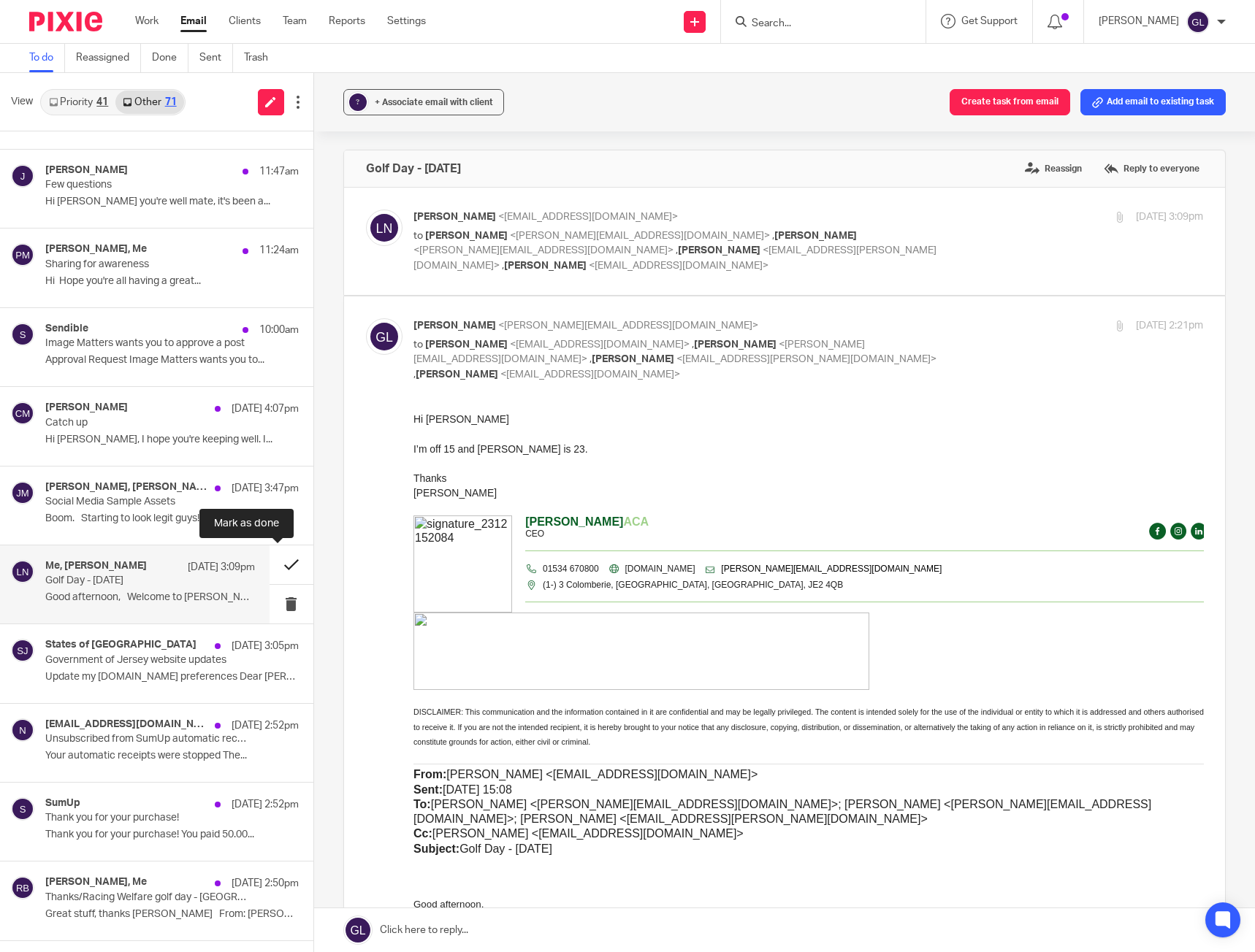
scroll to position [0, 0]
click at [273, 563] on button at bounding box center [291, 564] width 43 height 38
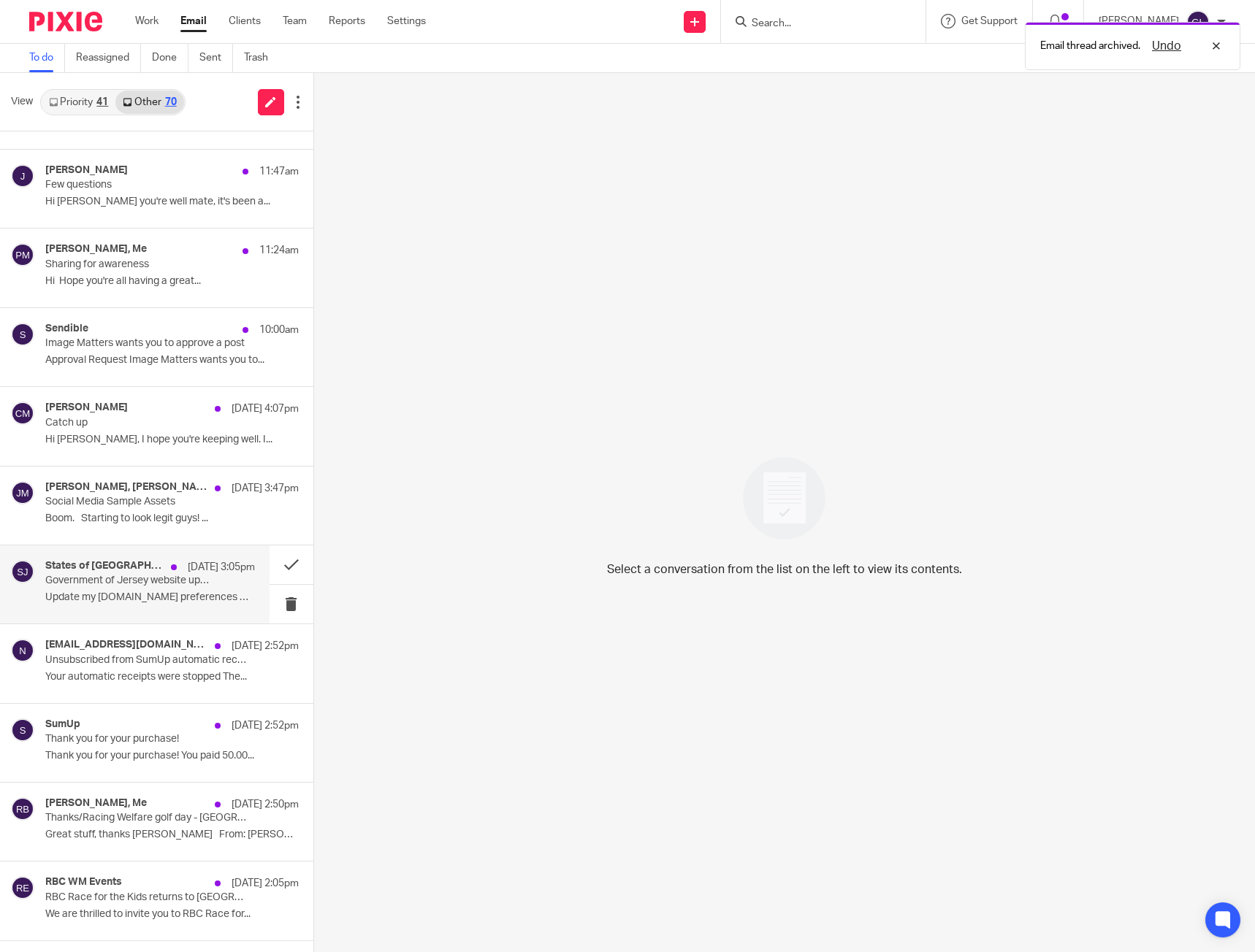
click at [191, 593] on p "Update my [DOMAIN_NAME] preferences Dear [PERSON_NAME]..." at bounding box center [150, 597] width 210 height 13
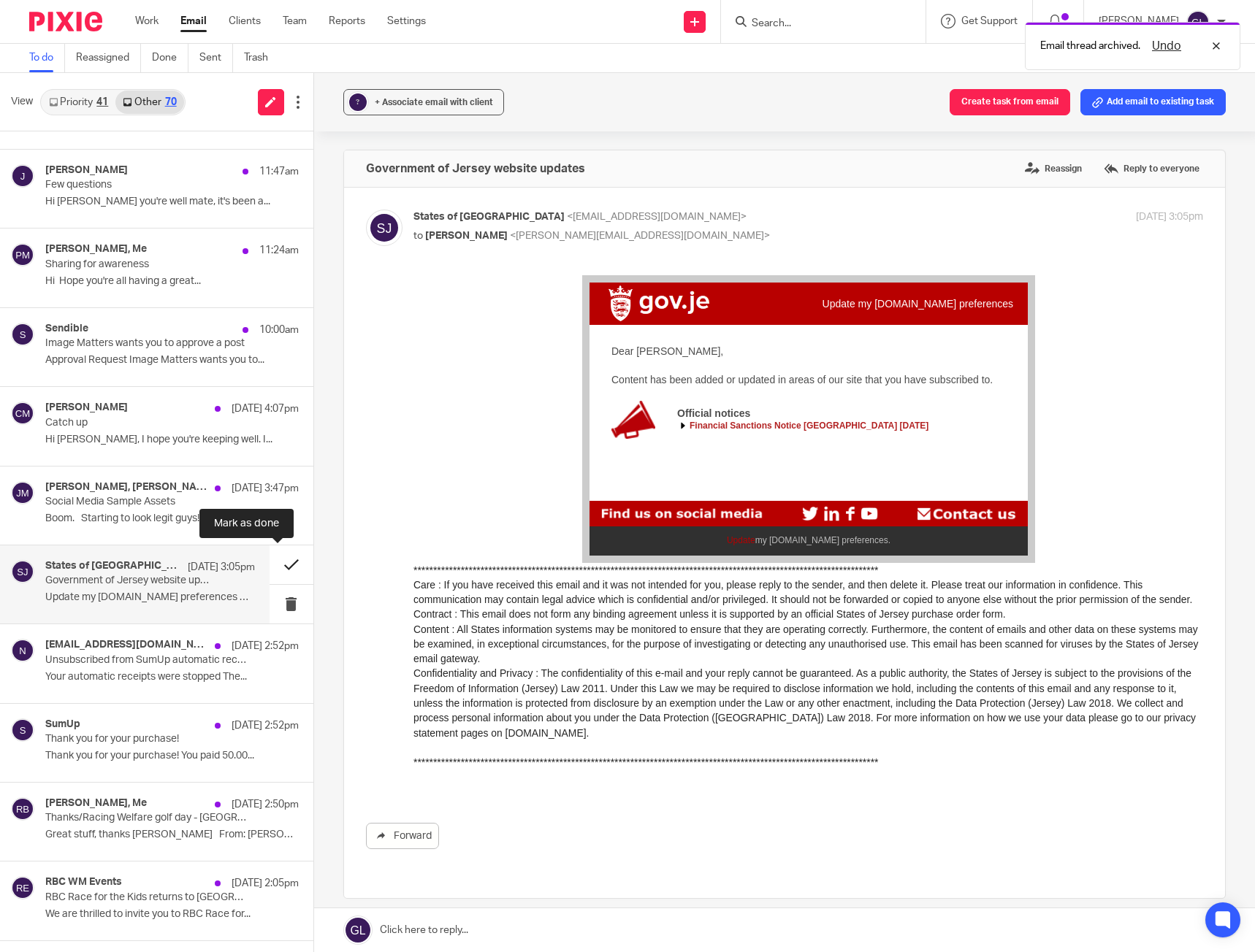
click at [276, 566] on button at bounding box center [291, 564] width 43 height 38
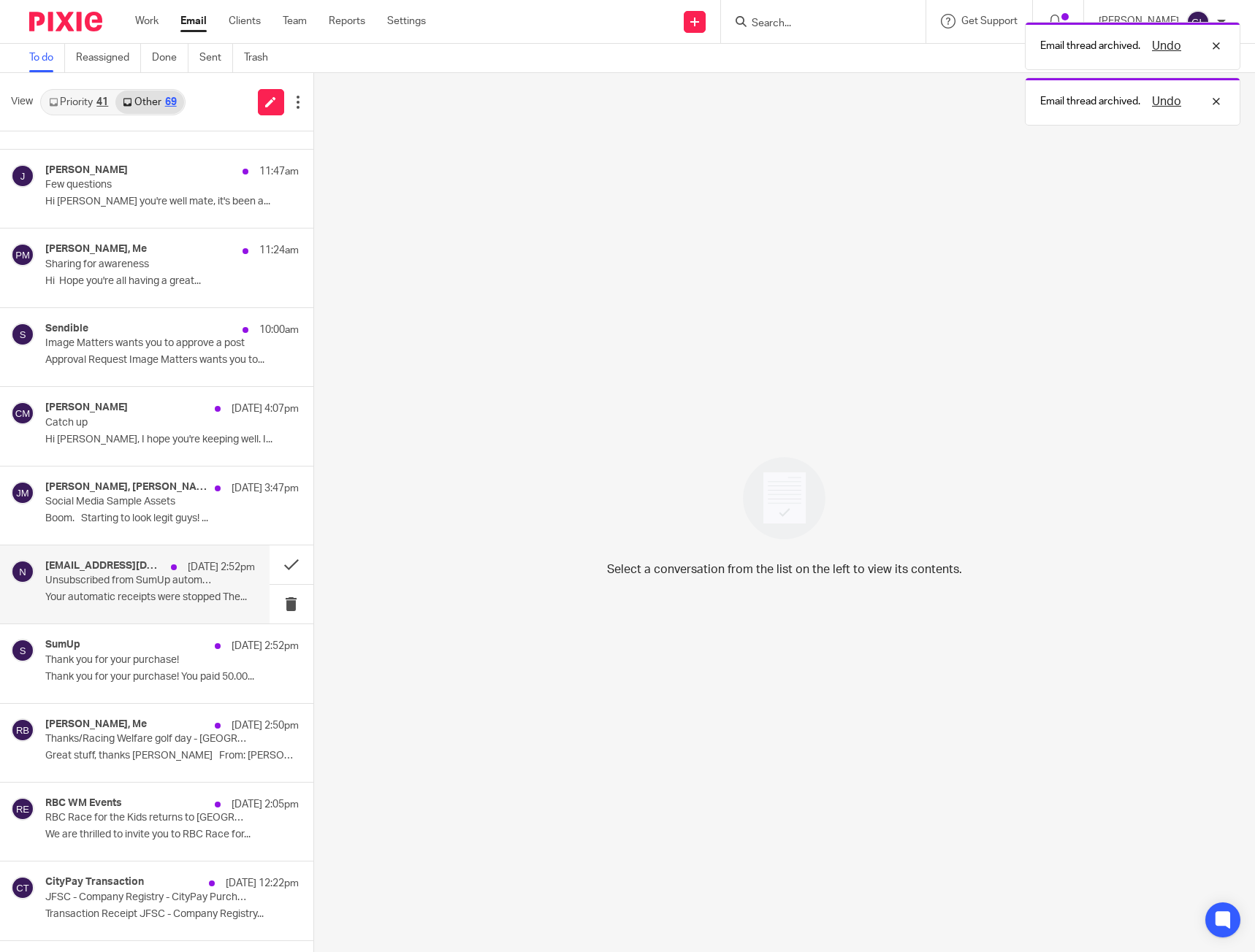
click at [129, 585] on p "Unsubscribed from SumUp automatic receipts" at bounding box center [129, 580] width 167 height 13
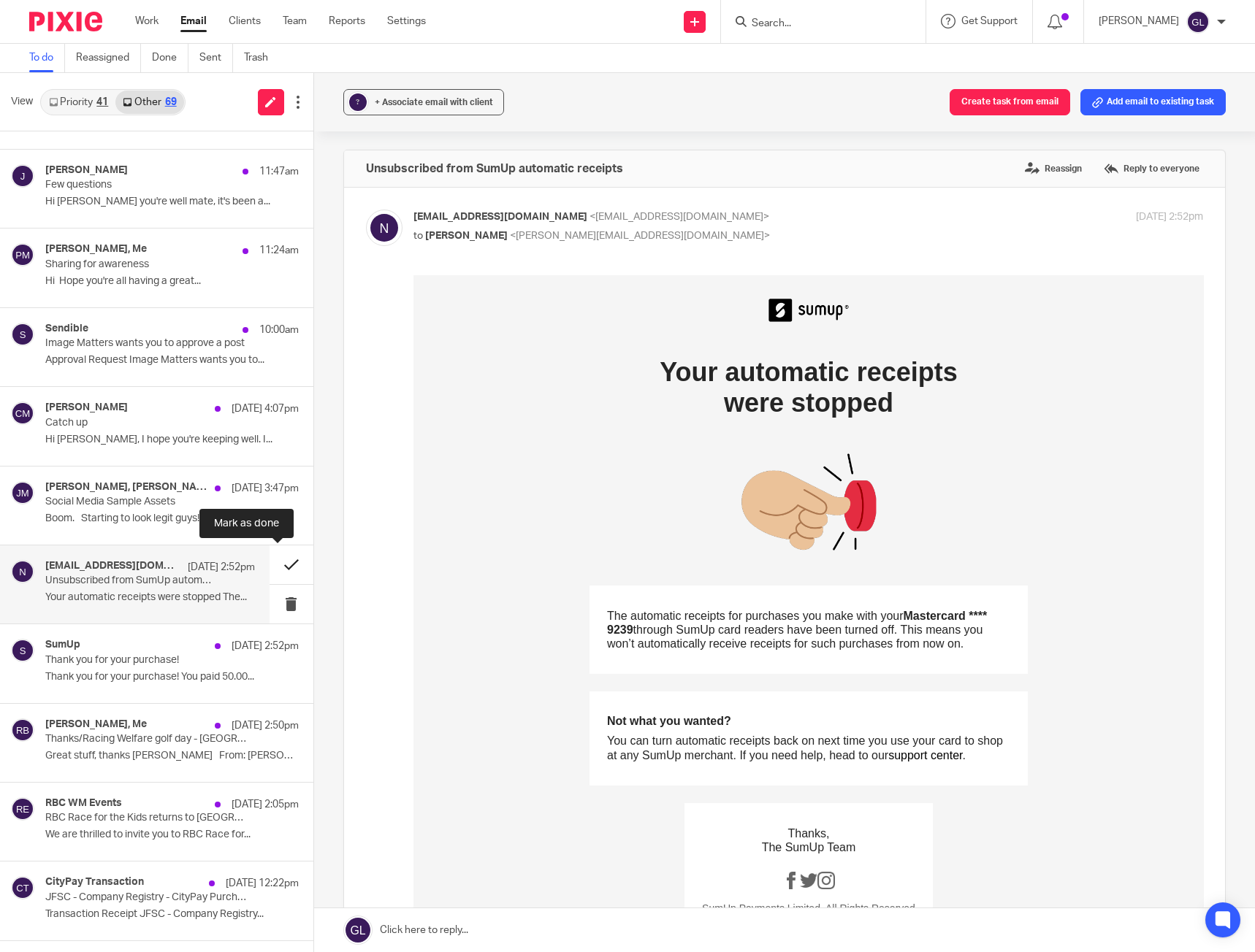
click at [283, 563] on button at bounding box center [291, 564] width 43 height 38
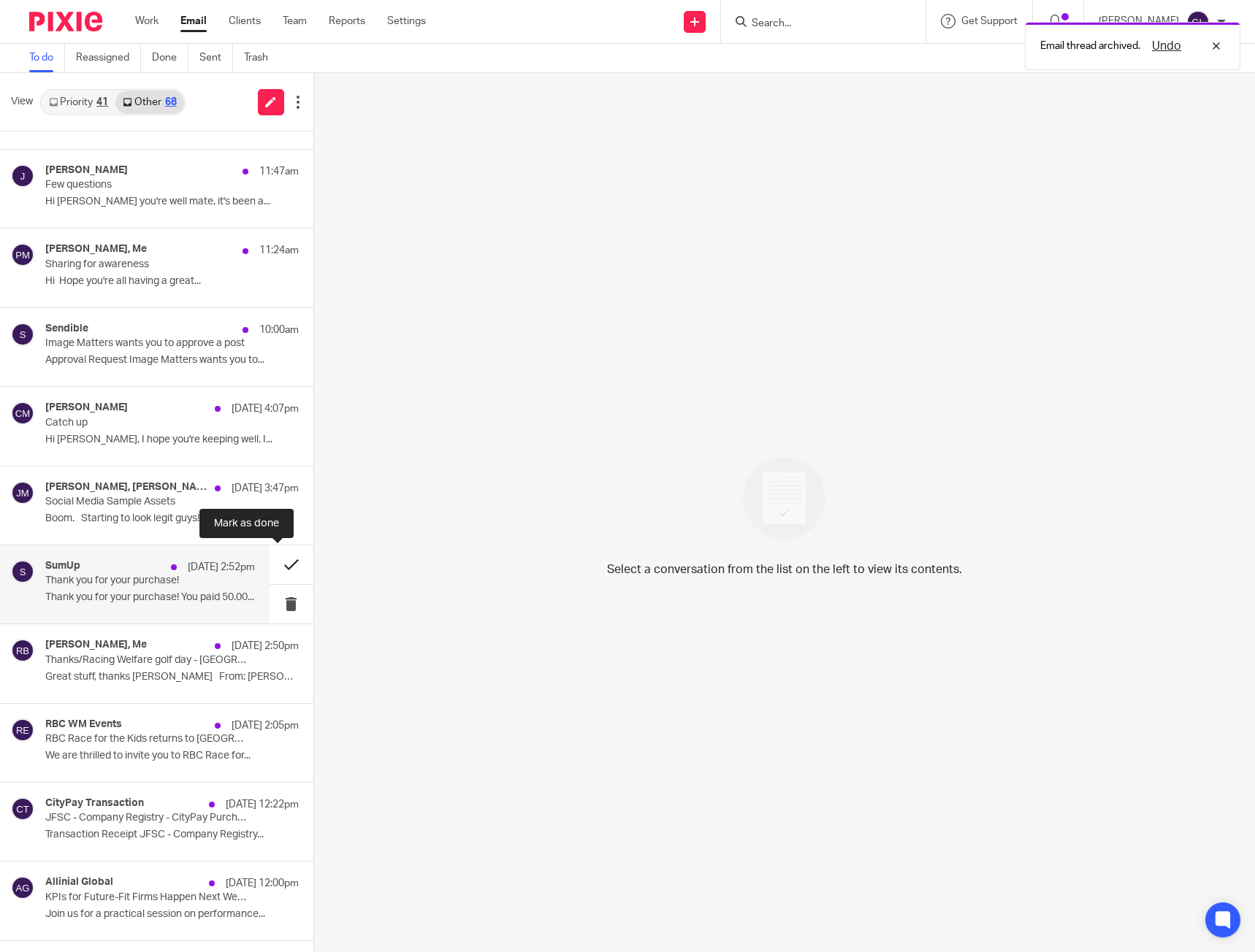
click at [287, 565] on button at bounding box center [291, 564] width 43 height 38
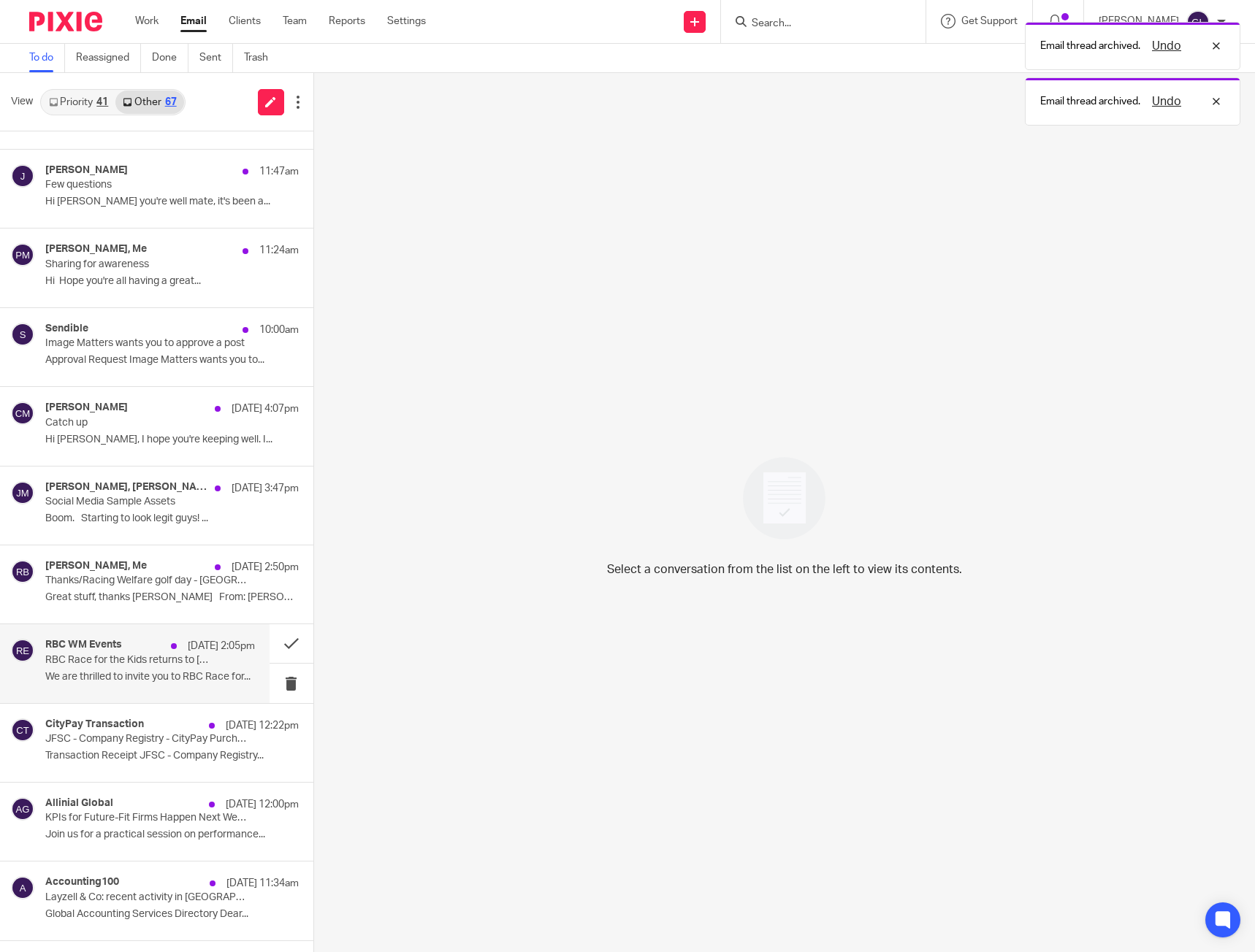
click at [89, 666] on div "RBC WM Events 21 Aug 2:05pm RBC Race for the Kids returns to Jersey – sign up t…" at bounding box center [150, 663] width 210 height 49
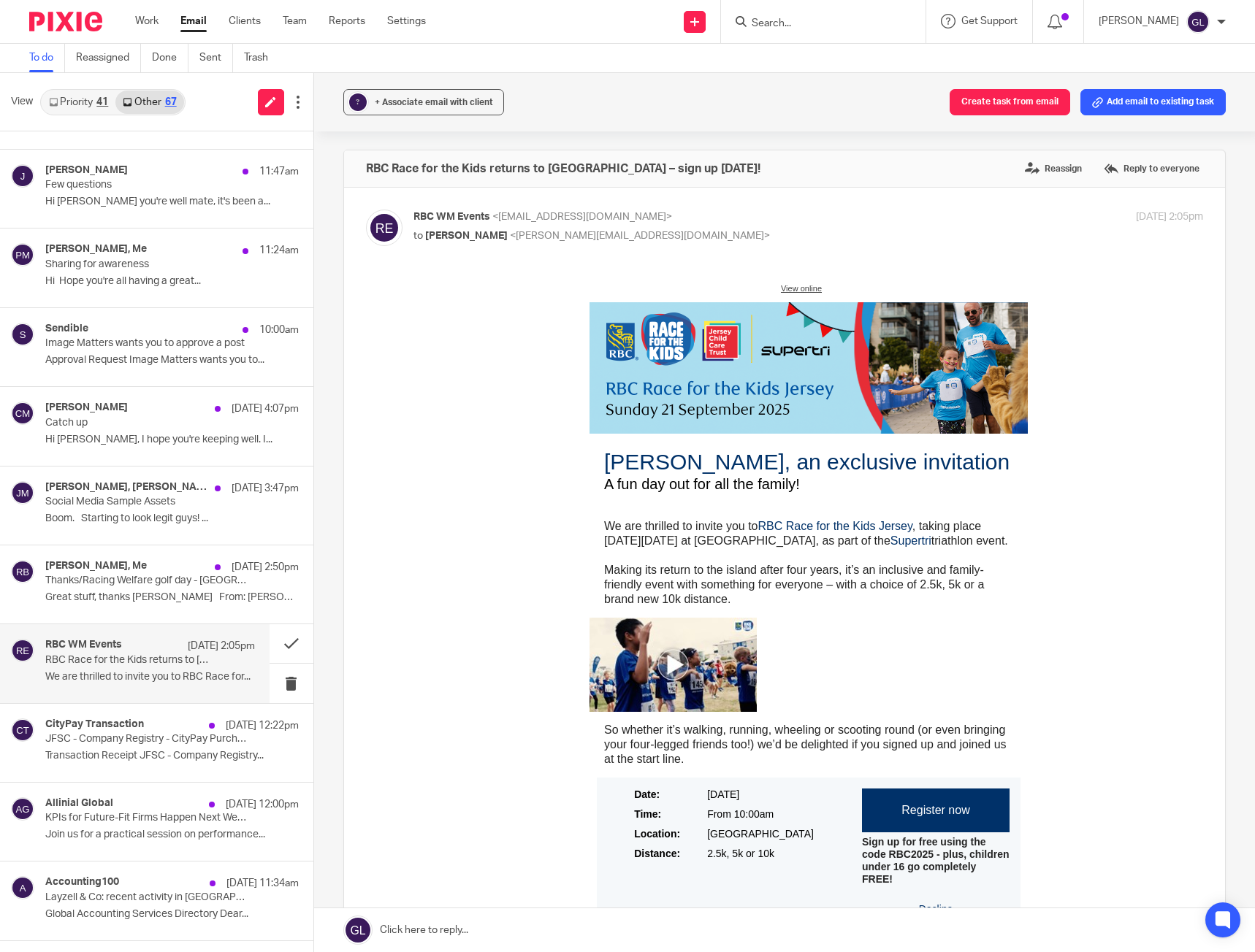
click at [954, 535] on p "We are thrilled to invite you to RBC Race for the Kids Jersey , taking place on…" at bounding box center [808, 563] width 409 height 88
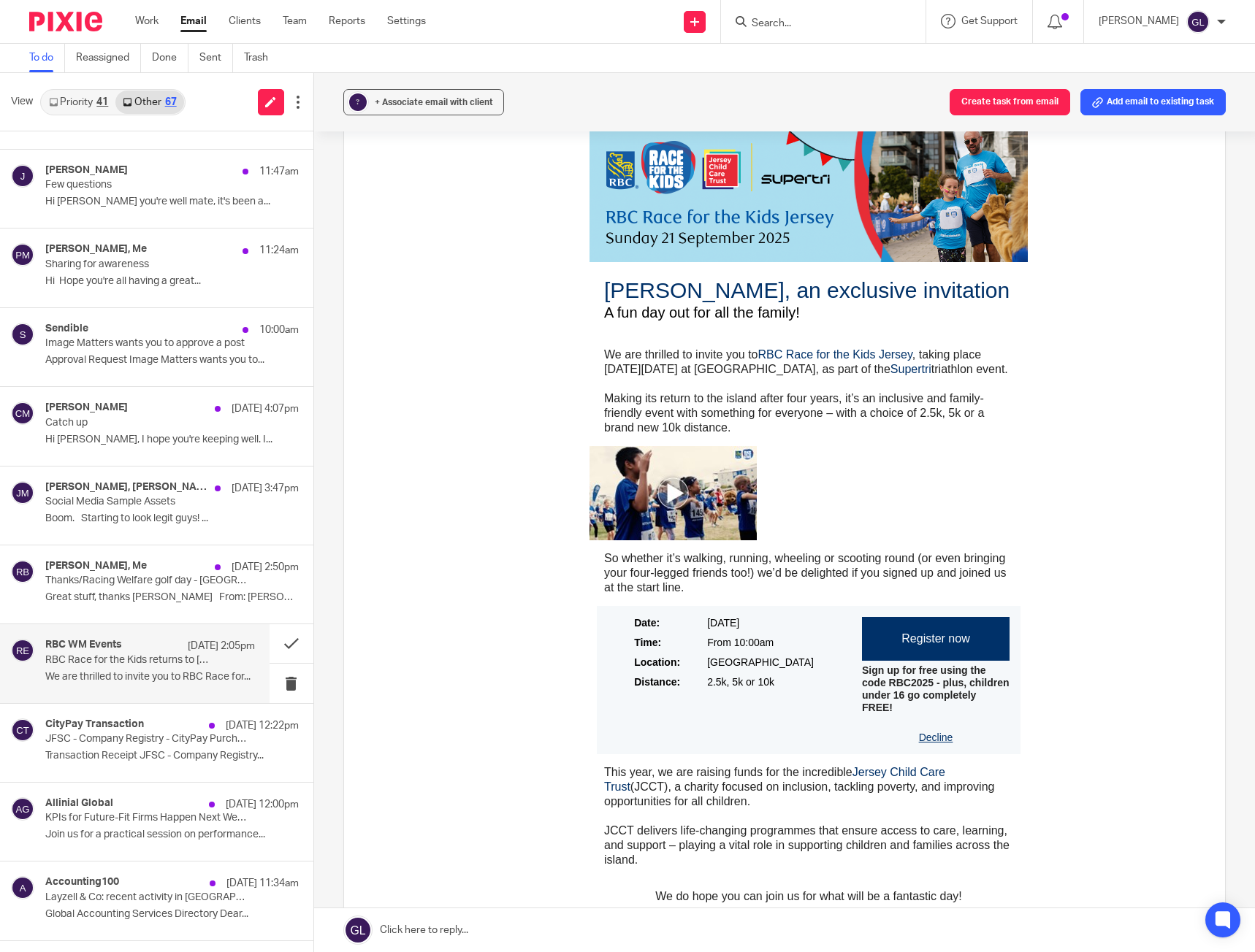
scroll to position [146, 0]
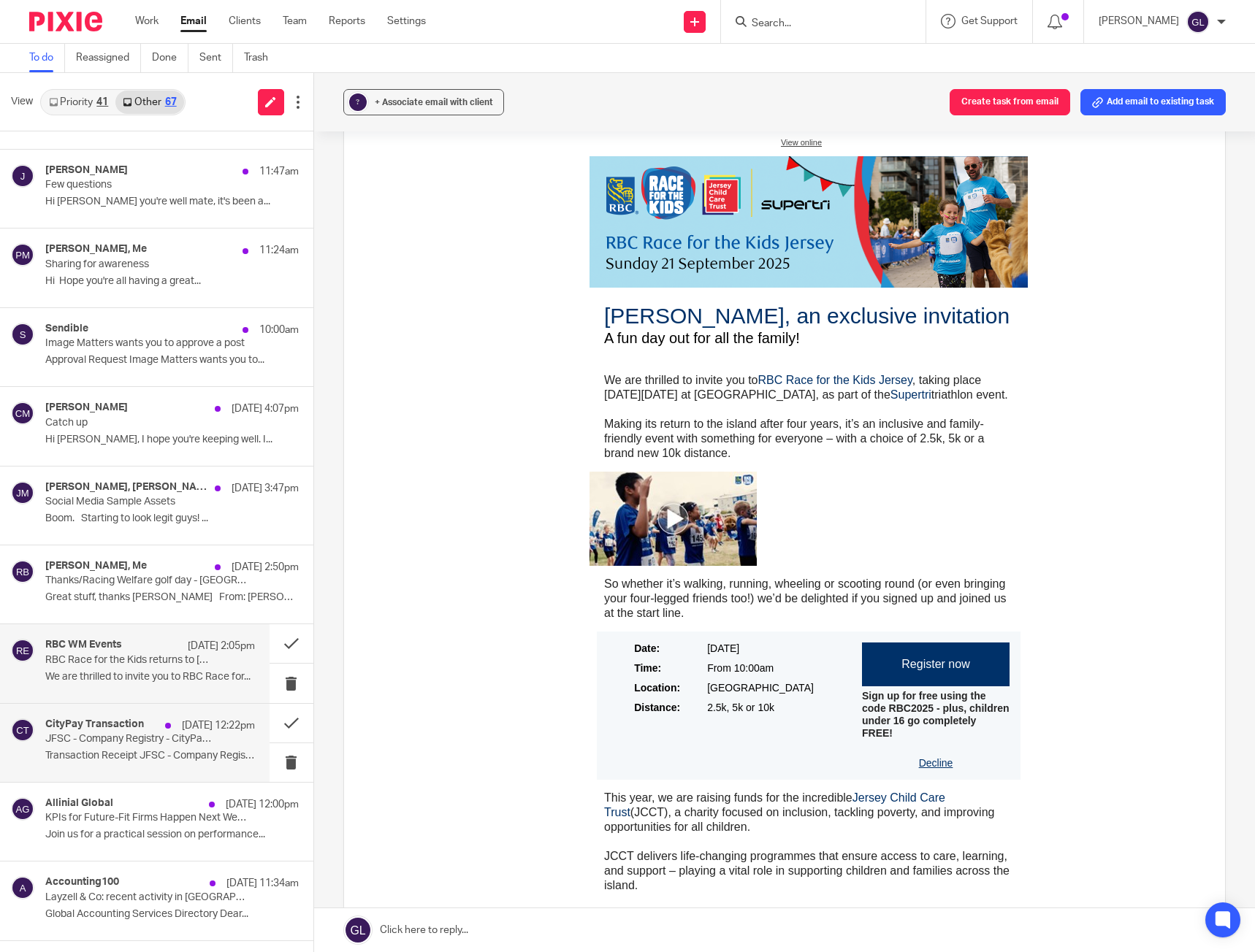
click at [102, 747] on div "CityPay Transaction 21 Aug 12:22pm JFSC - Company Registry - CityPay Purchase R…" at bounding box center [150, 742] width 210 height 49
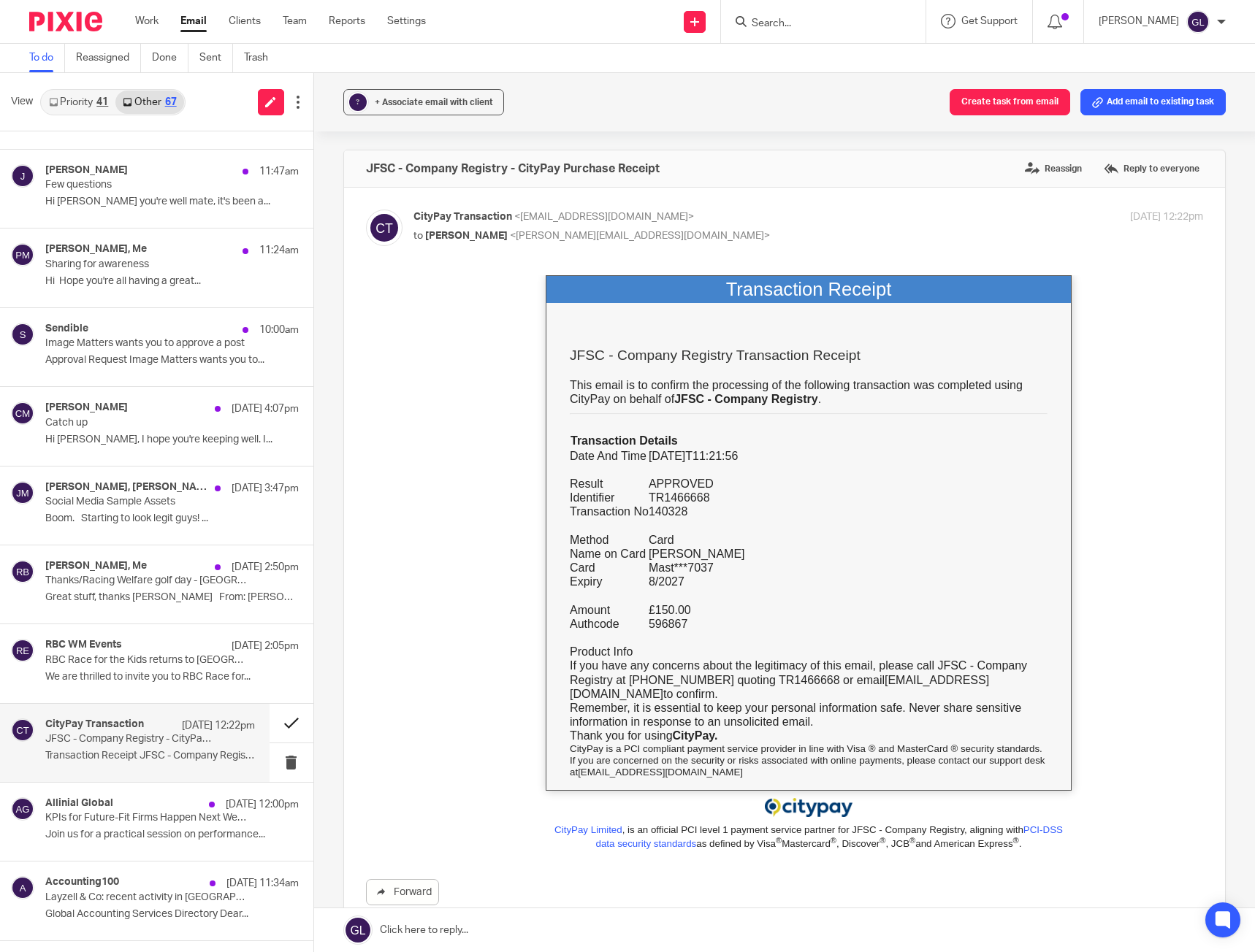
scroll to position [0, 0]
click at [285, 722] on button at bounding box center [291, 723] width 43 height 38
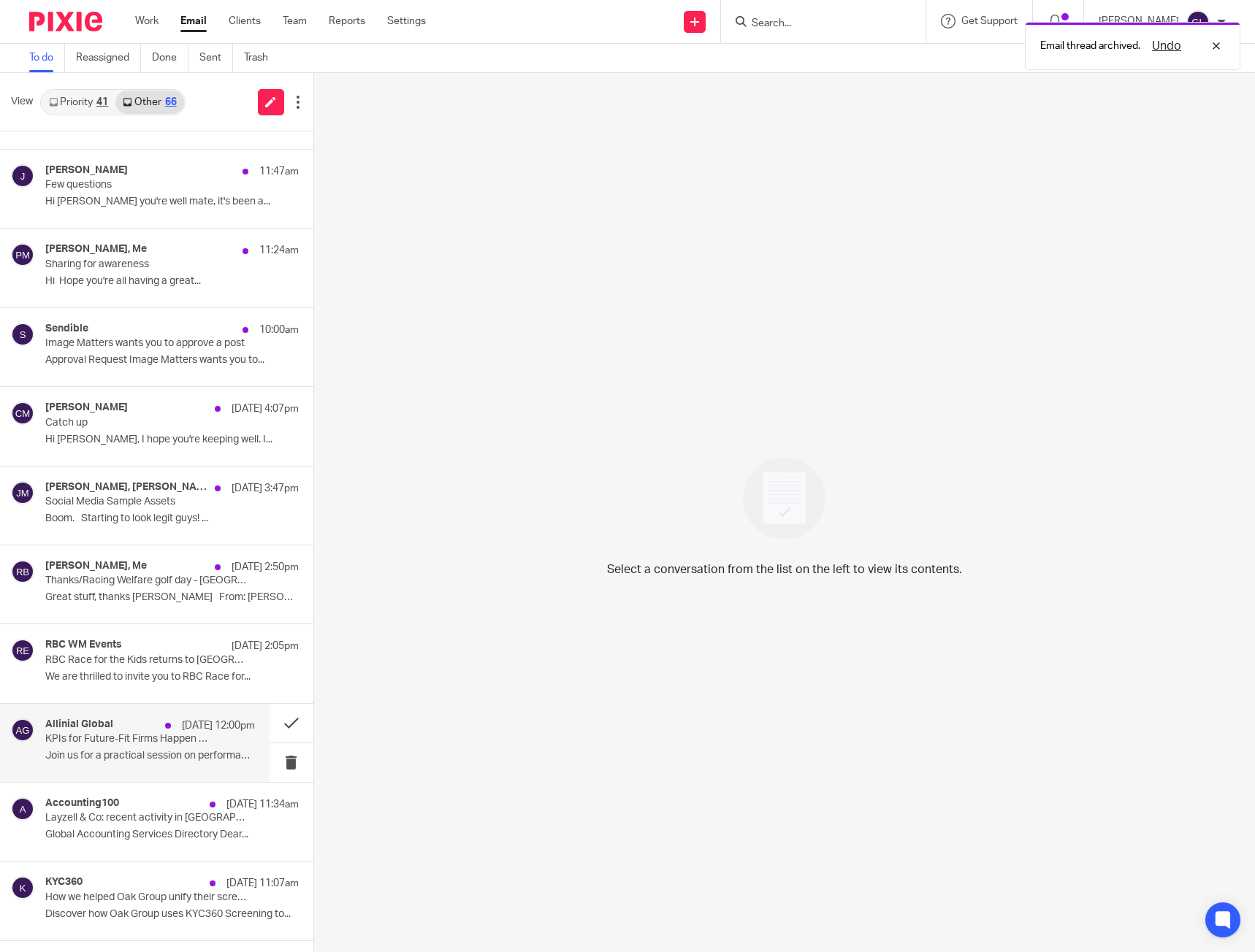
click at [171, 745] on p "KPIs for Future-Fit Firms Happen Next Week" at bounding box center [129, 739] width 167 height 13
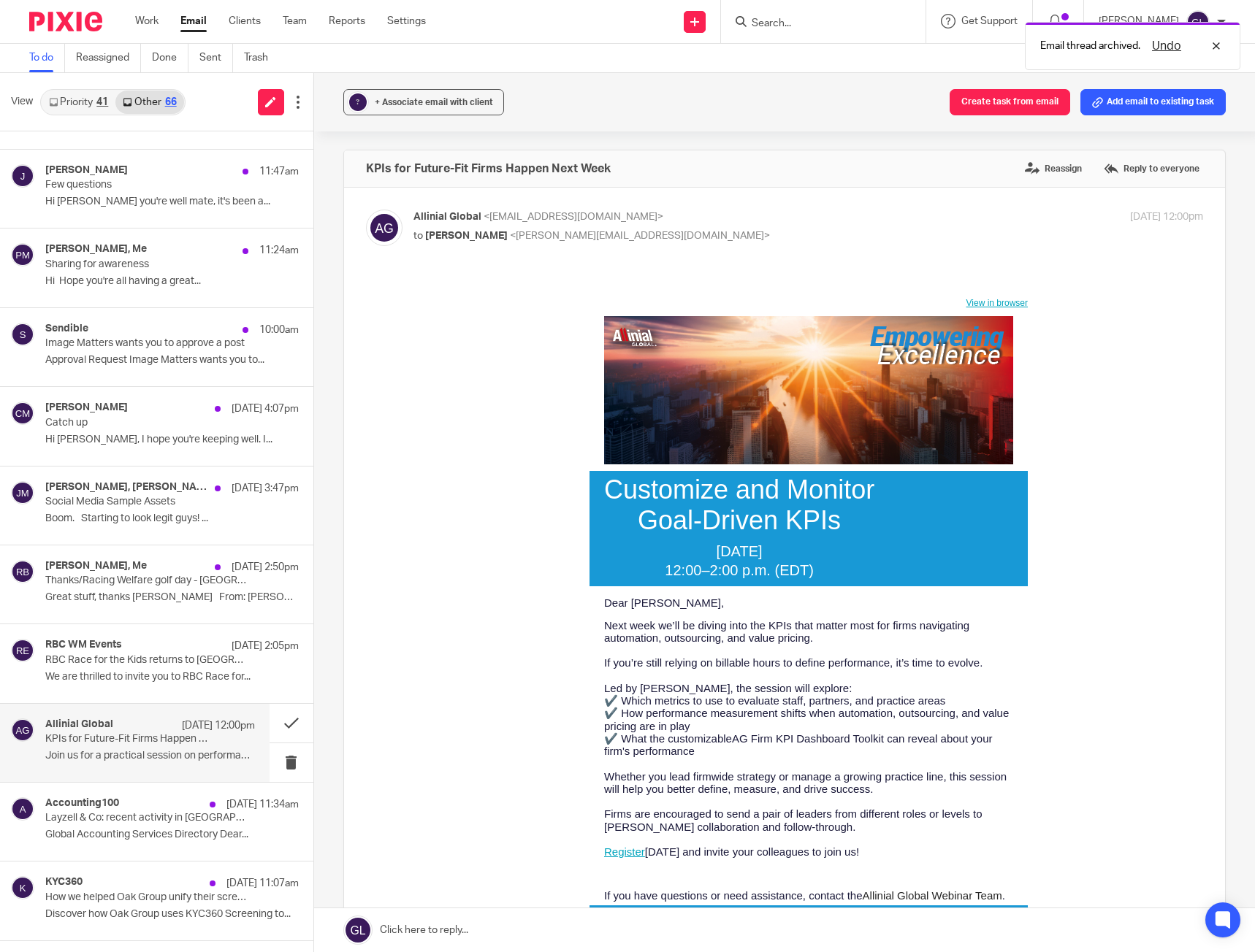
drag, startPoint x: 599, startPoint y: 641, endPoint x: 579, endPoint y: 621, distance: 28.3
click at [589, 621] on td "Dear Greg, Next week we’ll be diving into the KPIs that matter most for firms n…" at bounding box center [808, 734] width 438 height 288
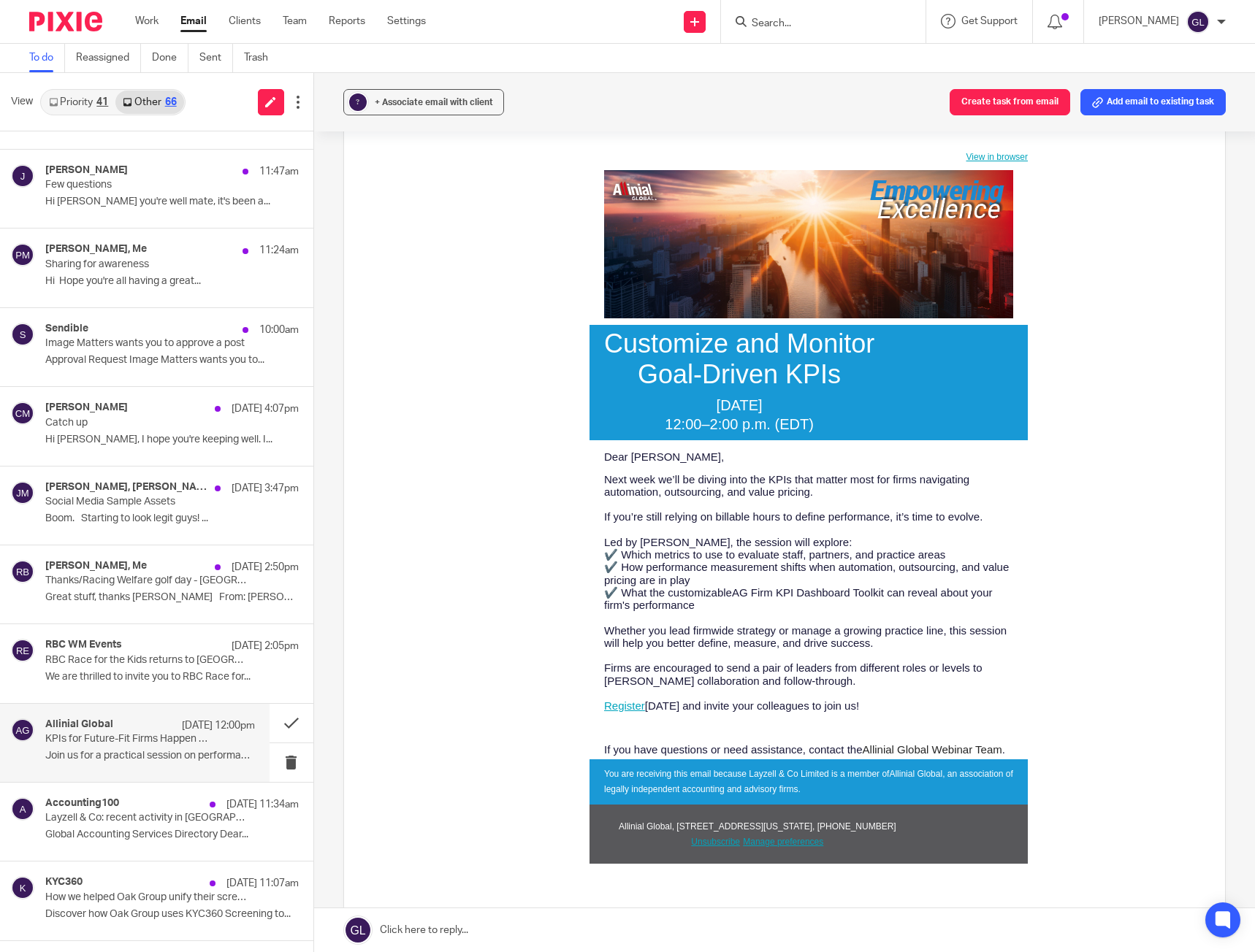
scroll to position [219, 0]
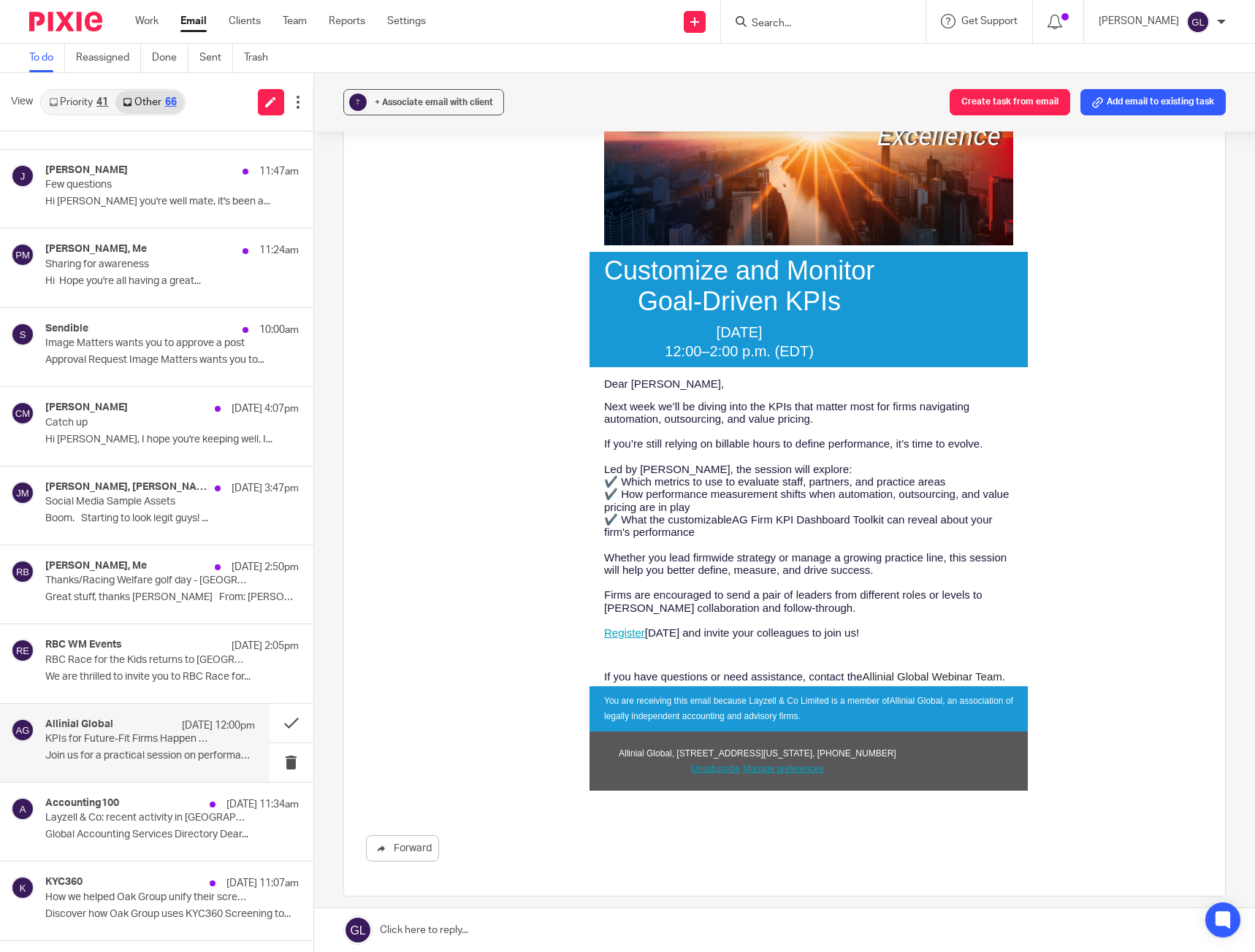
click at [618, 535] on span "AG Firm KPI Dashboard Toolkit can reveal about your firm's performance" at bounding box center [797, 525] width 388 height 25
click at [616, 632] on link "Register" at bounding box center [624, 632] width 41 height 13
click at [936, 560] on span "Whether you lead firmwide strategy or manage a growing practice line, this sess…" at bounding box center [805, 563] width 402 height 25
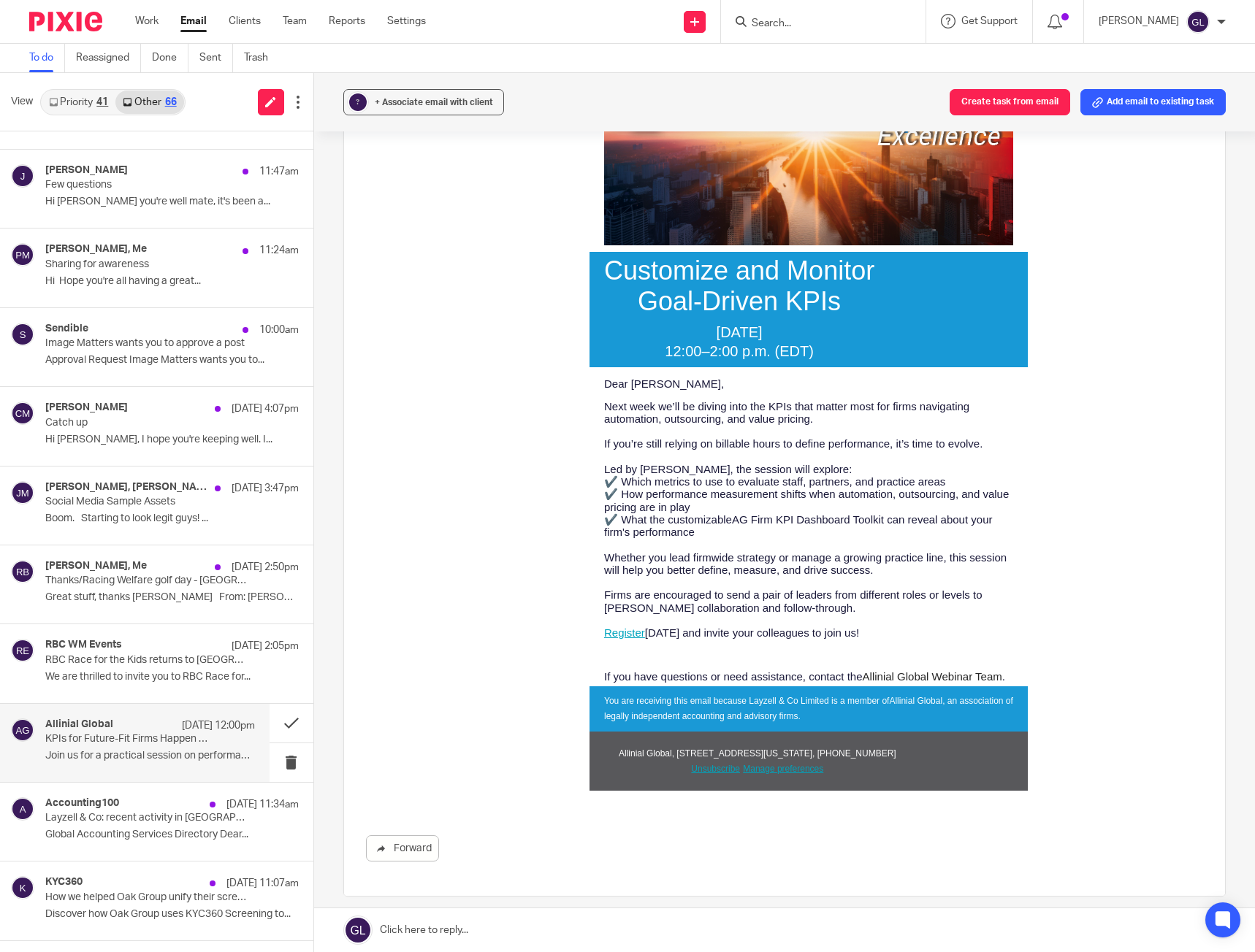
click at [879, 503] on p "✔️ Which metrics to use to evaluate staff, partners, and practice areas ✔️ How …" at bounding box center [808, 507] width 409 height 63
click at [275, 725] on button at bounding box center [291, 723] width 43 height 38
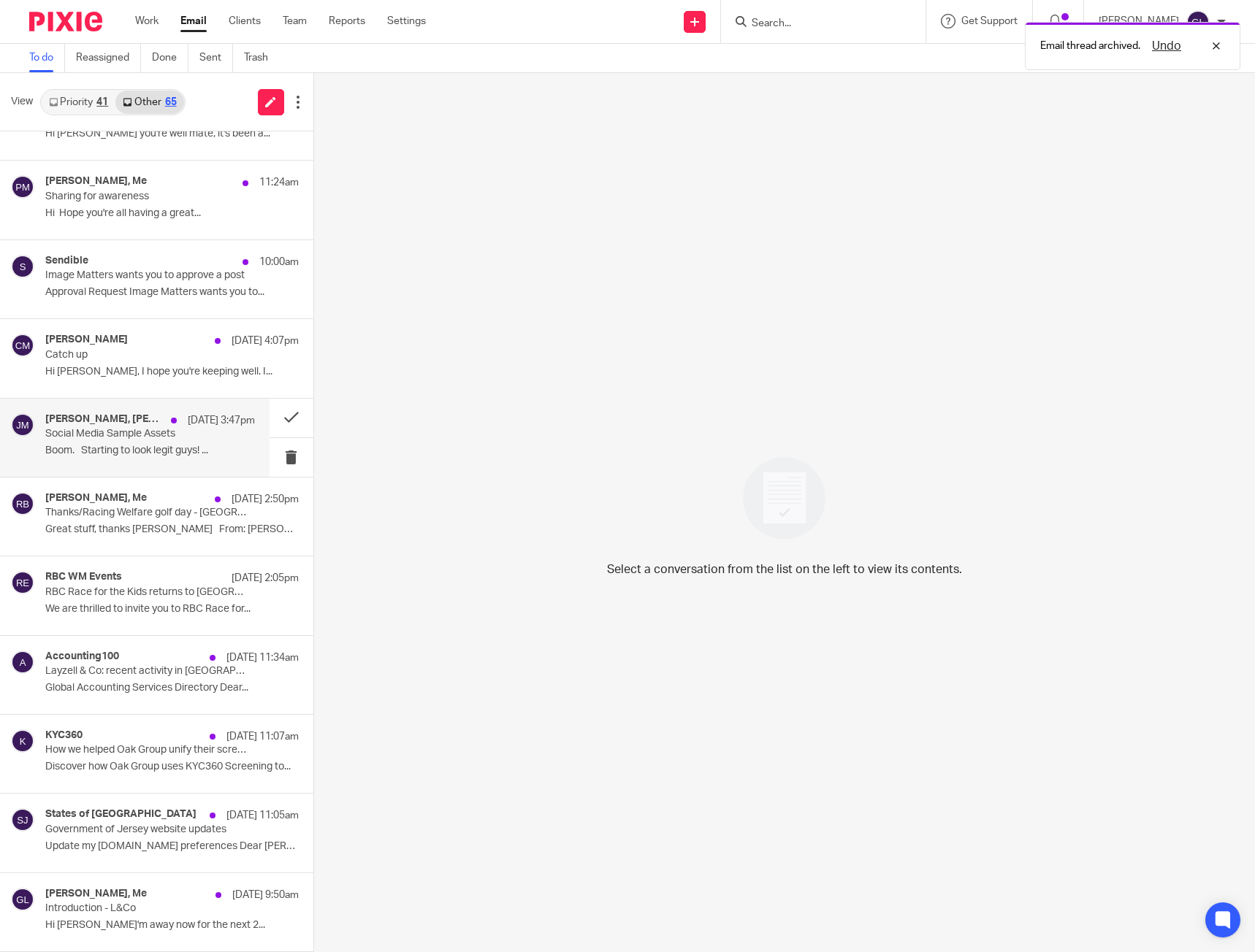
scroll to position [334, 0]
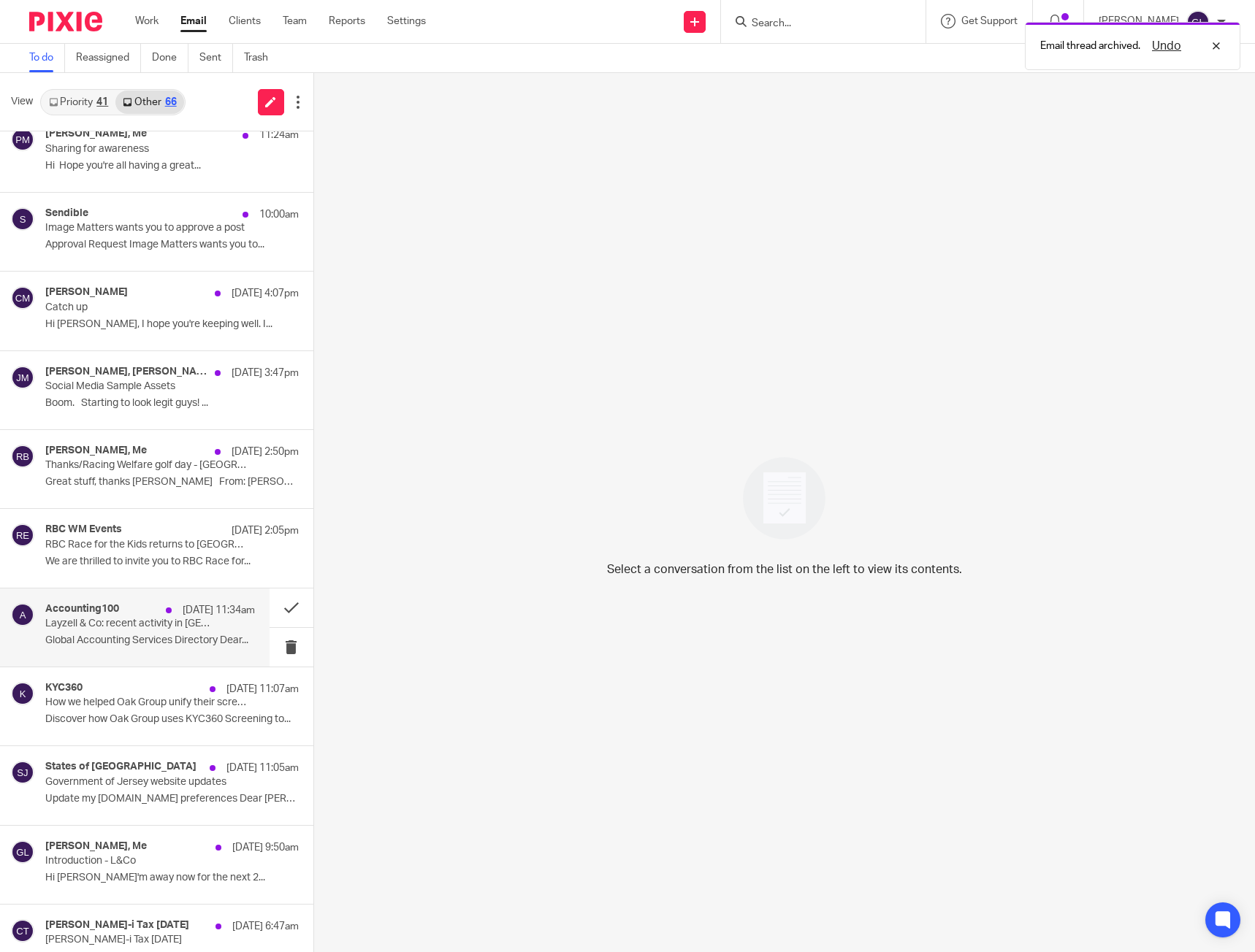
click at [142, 629] on p "Layzell & Co: recent activity in St. Helier" at bounding box center [129, 624] width 167 height 13
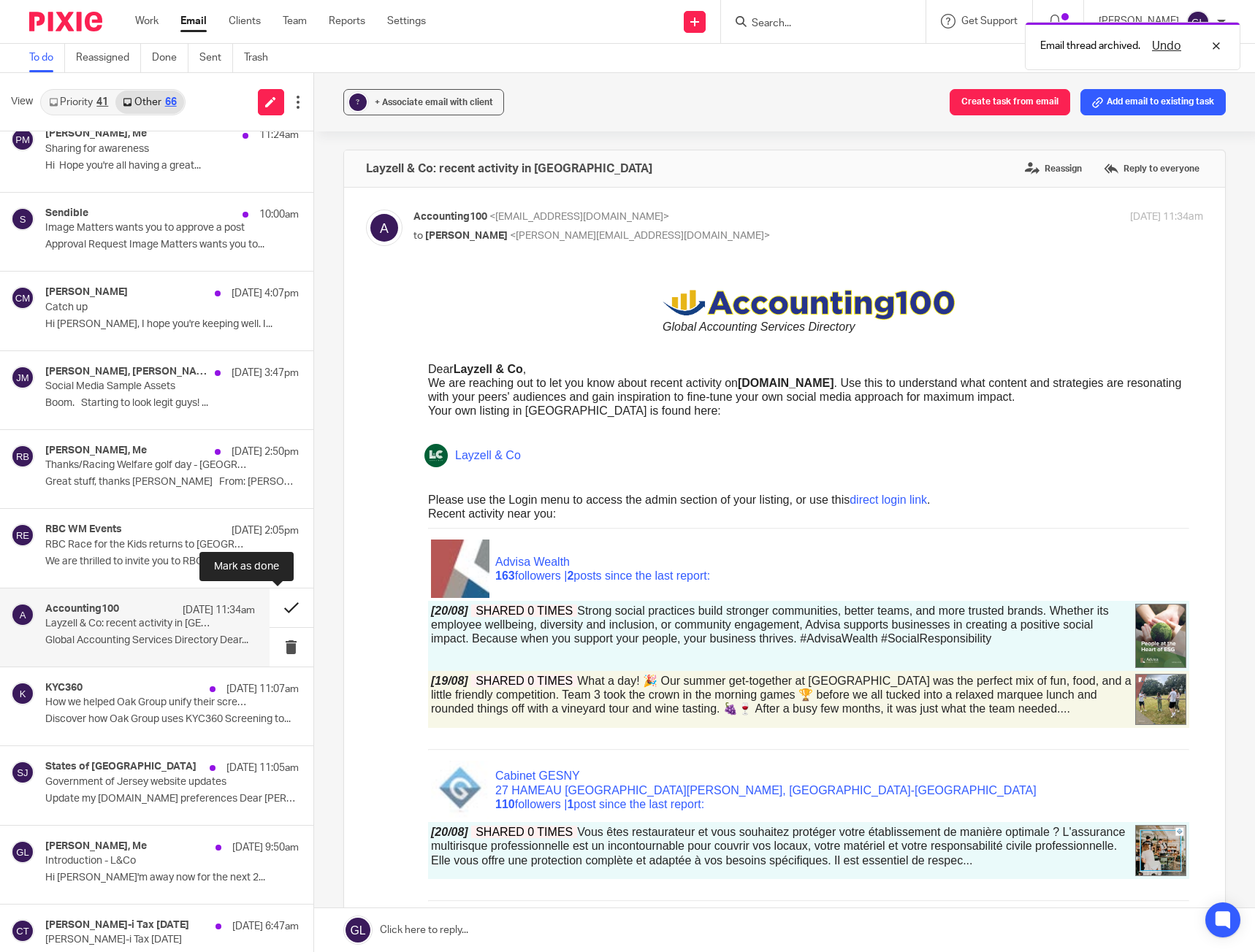
scroll to position [0, 0]
click at [591, 513] on p "Recent activity near you:" at bounding box center [807, 514] width 761 height 14
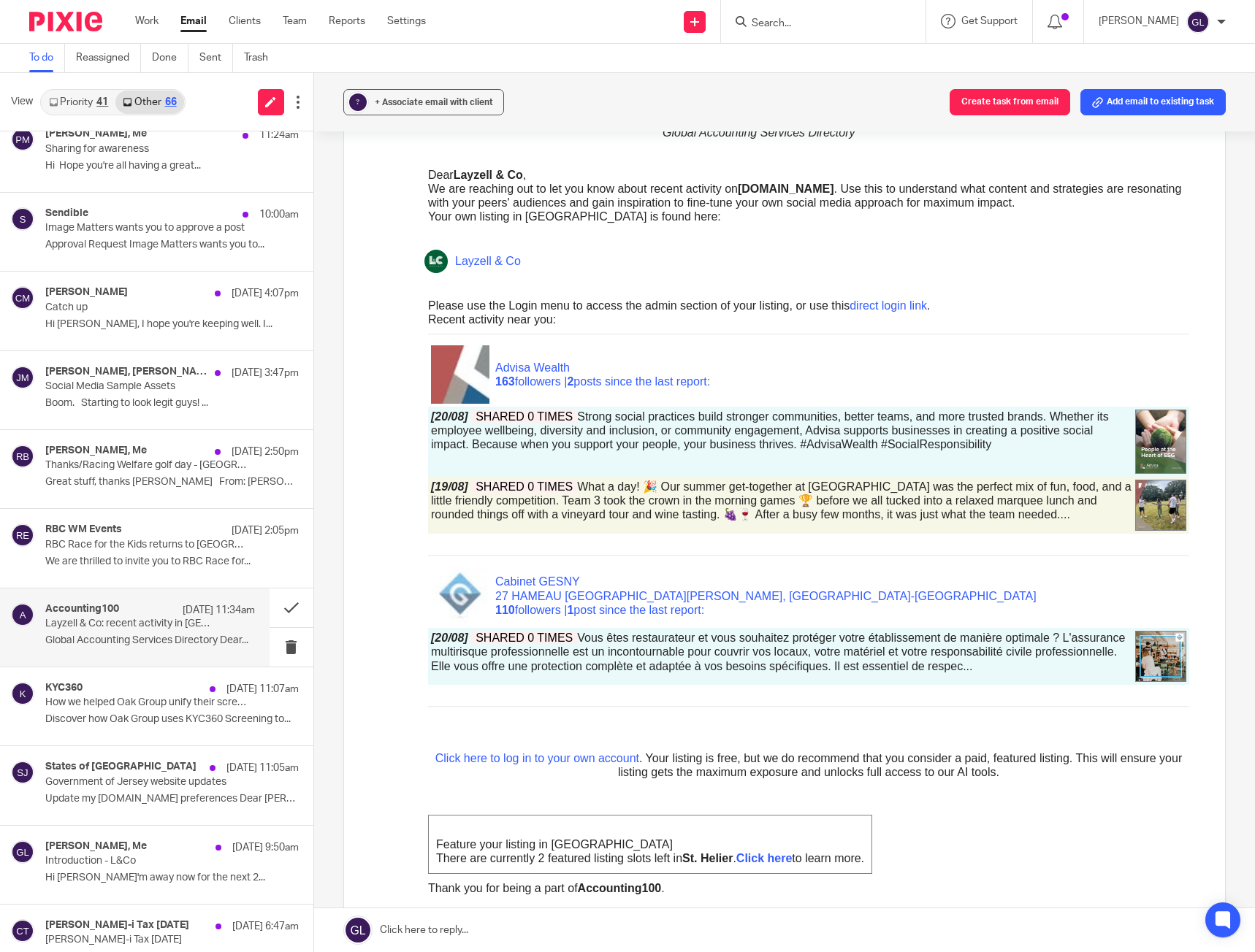
scroll to position [292, 0]
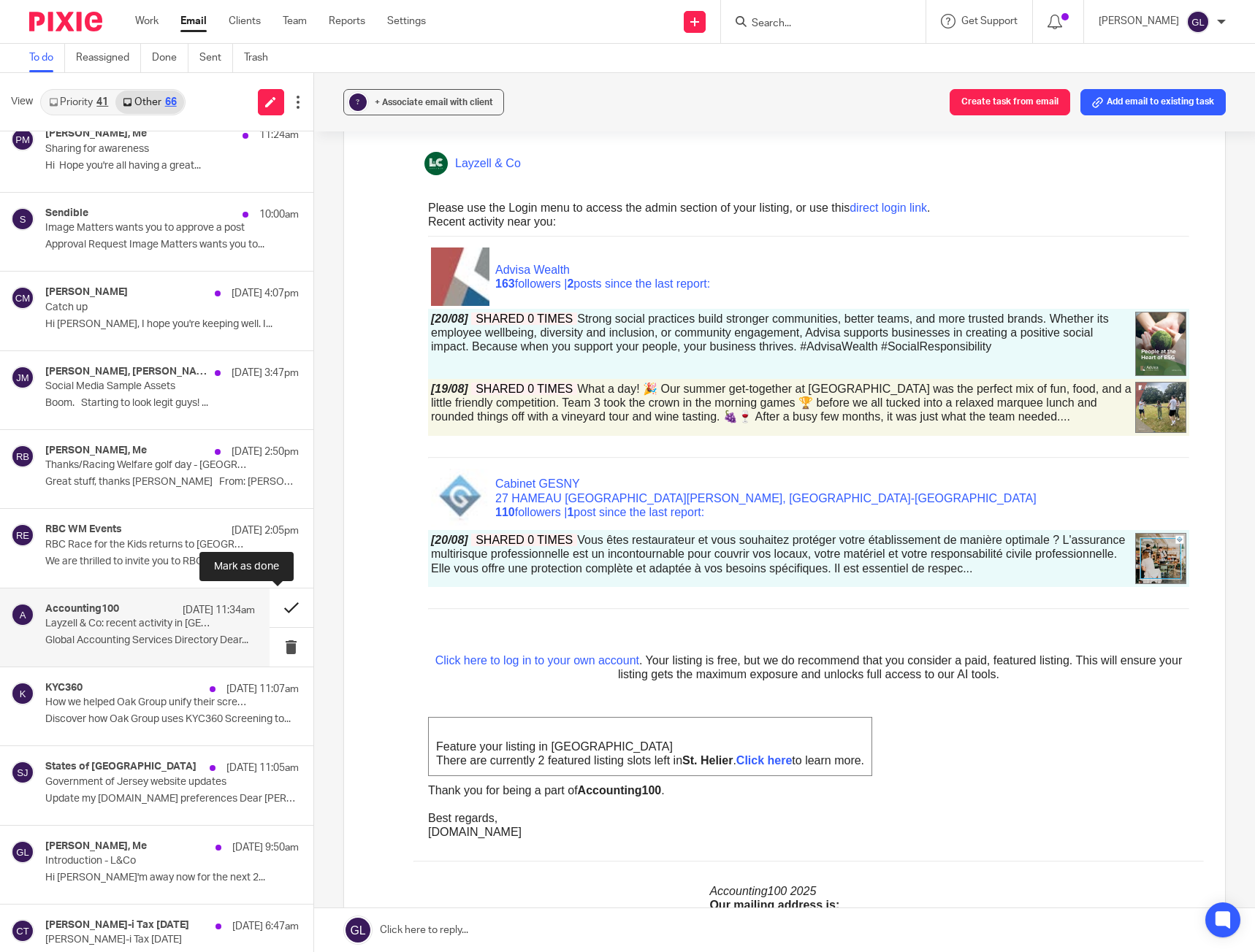
click at [275, 605] on button at bounding box center [291, 608] width 43 height 38
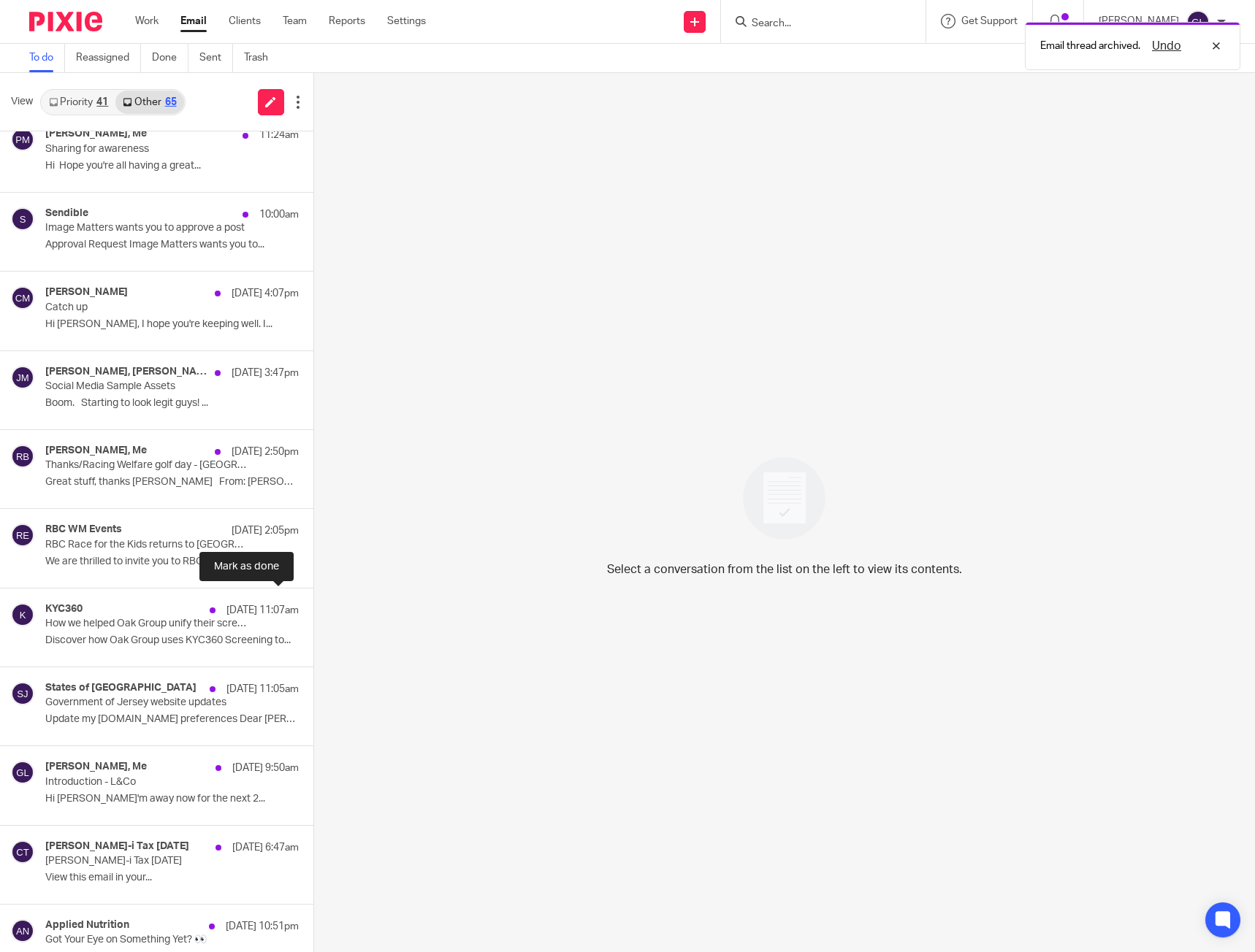
click at [314, 605] on button at bounding box center [320, 608] width 12 height 38
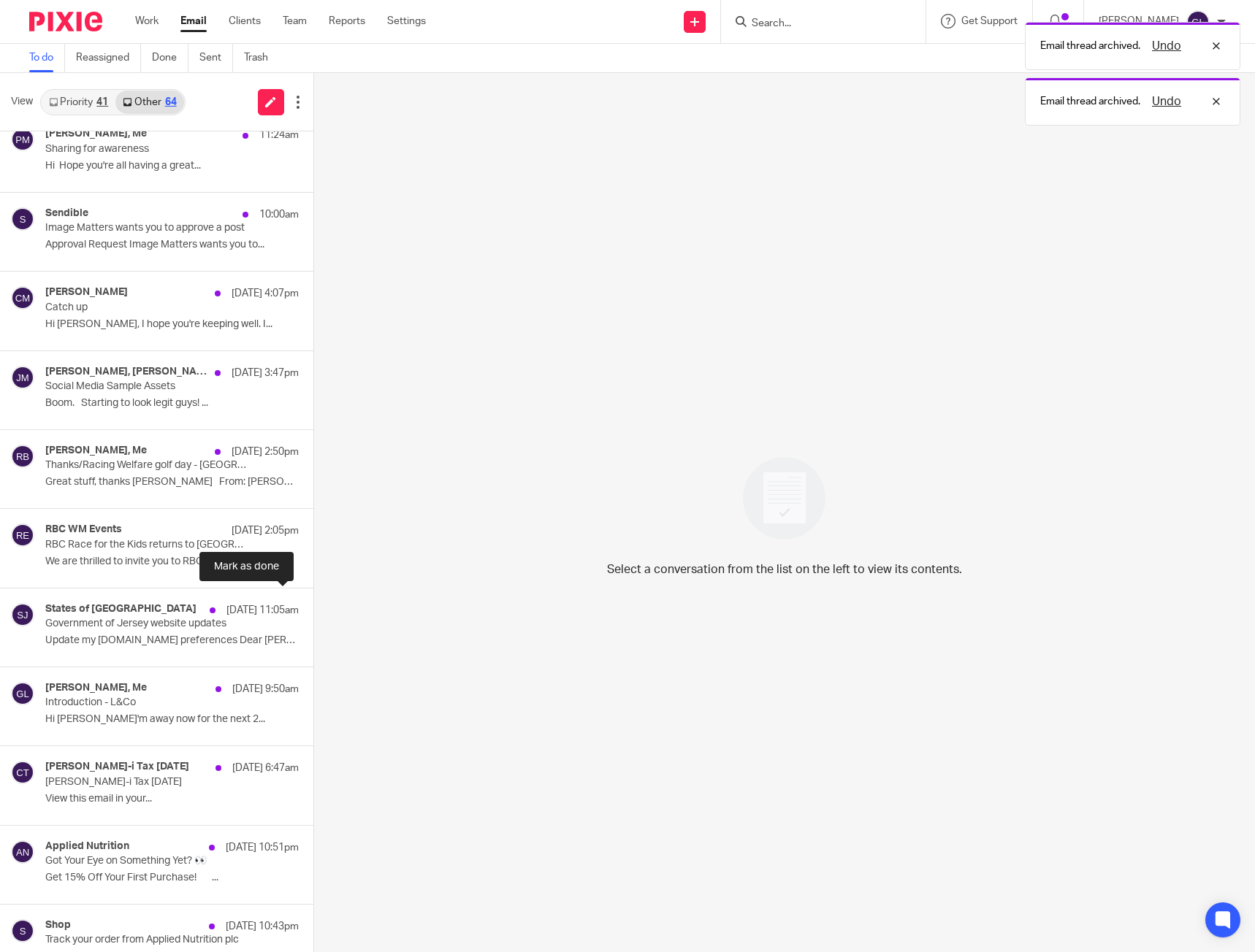
click at [314, 605] on button at bounding box center [320, 608] width 12 height 38
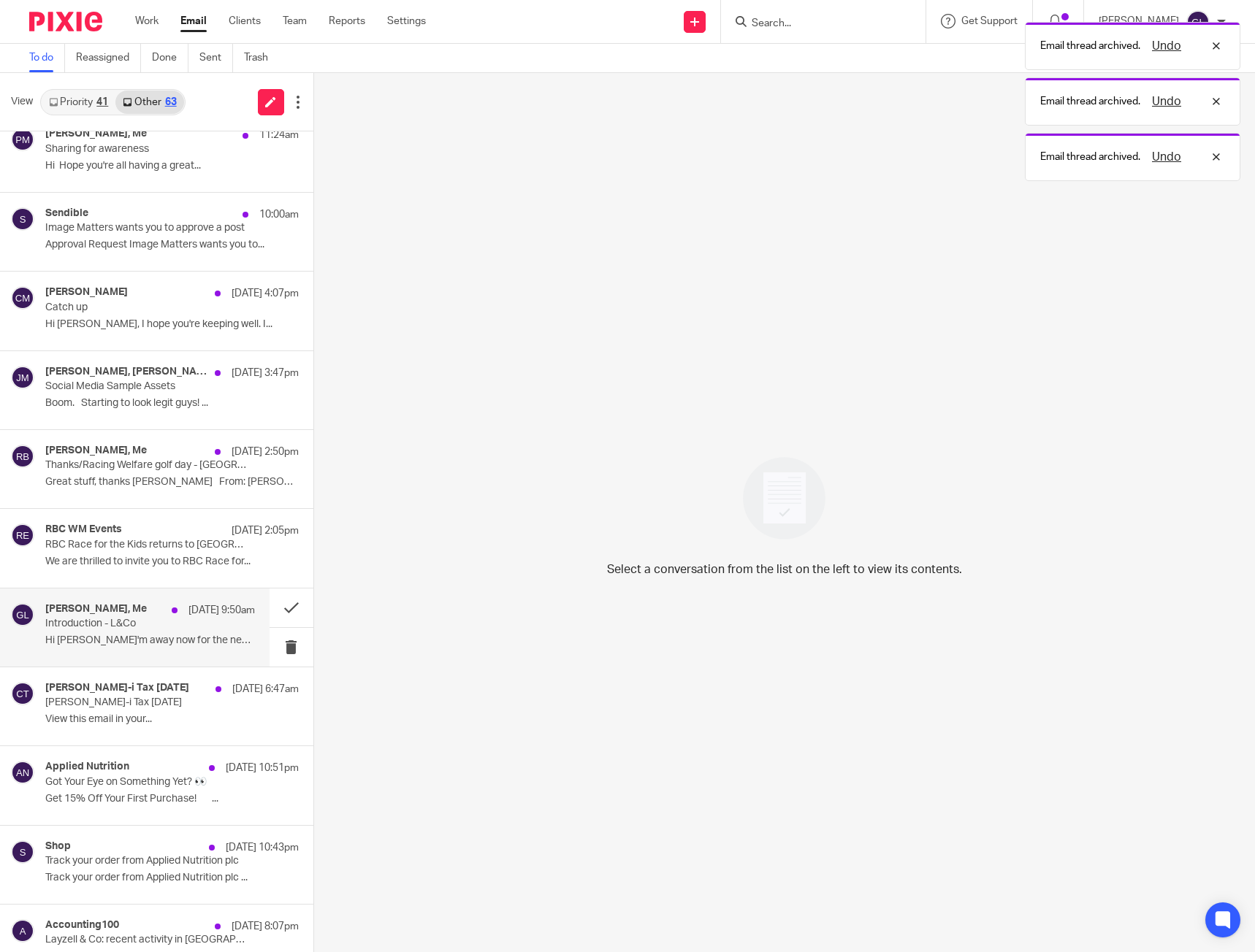
click at [201, 630] on p "Introduction - L&Co" at bounding box center [129, 624] width 167 height 13
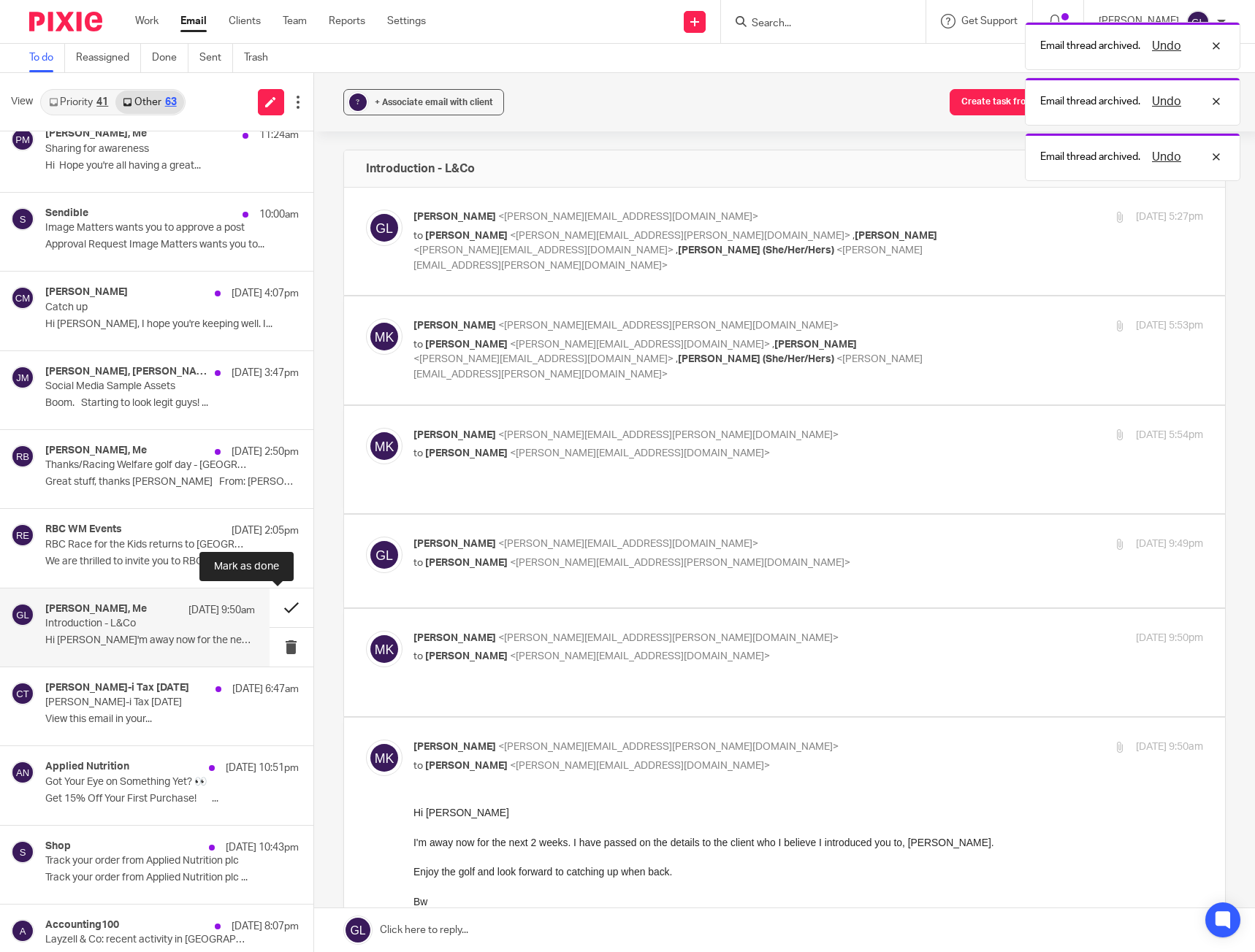
scroll to position [0, 0]
click at [282, 602] on button at bounding box center [291, 608] width 43 height 38
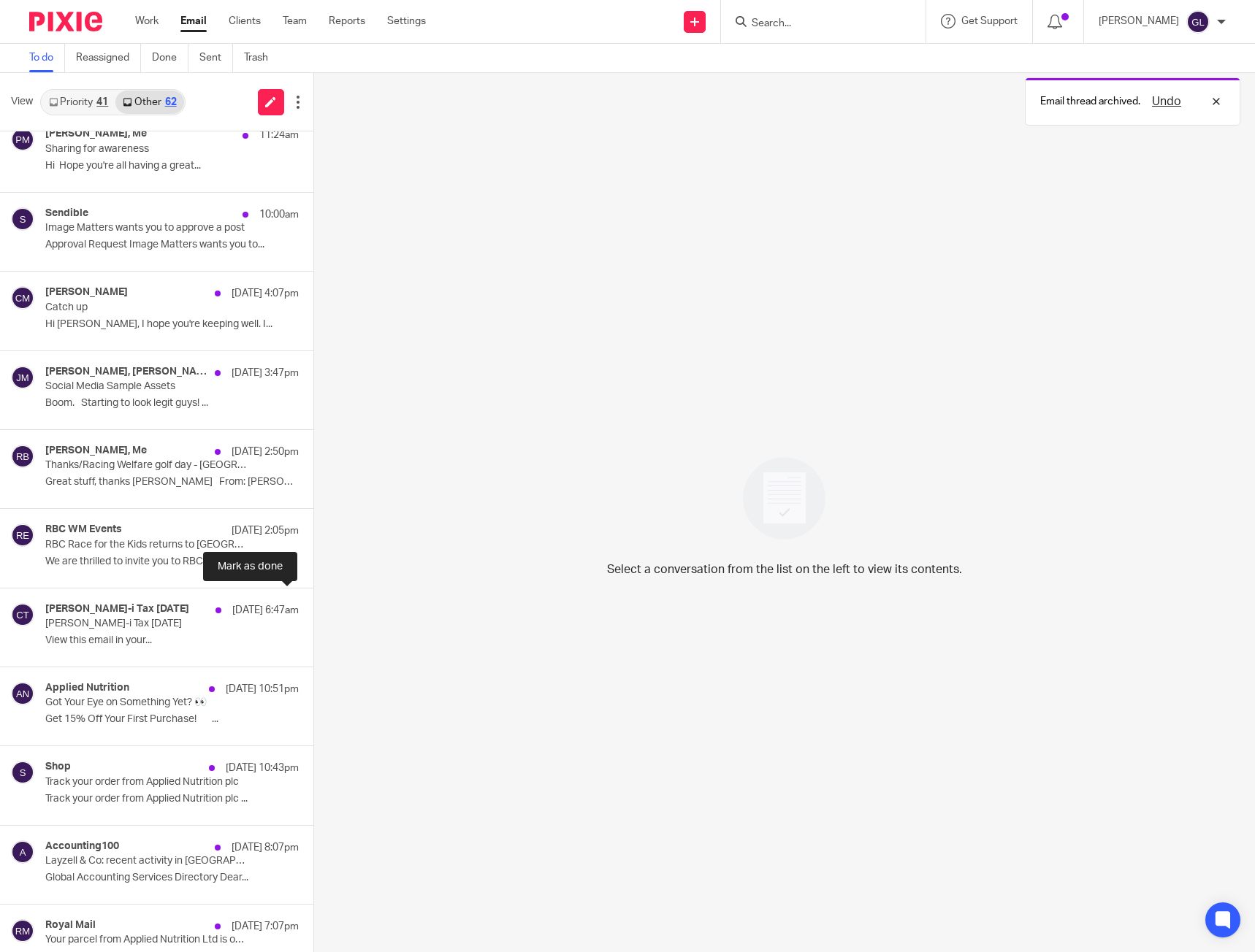
click at [314, 602] on button at bounding box center [320, 608] width 12 height 38
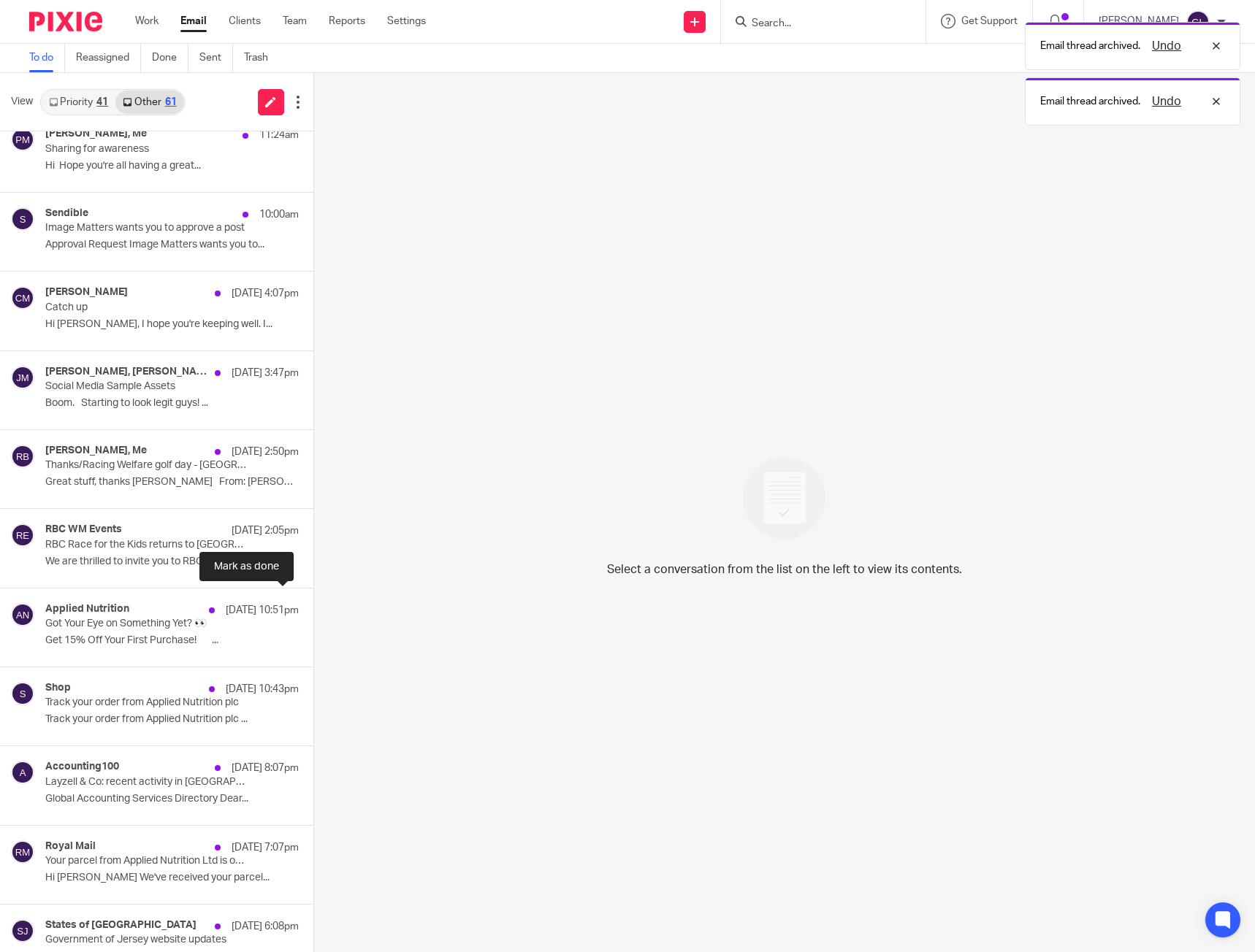
click at [314, 602] on button at bounding box center [320, 608] width 12 height 38
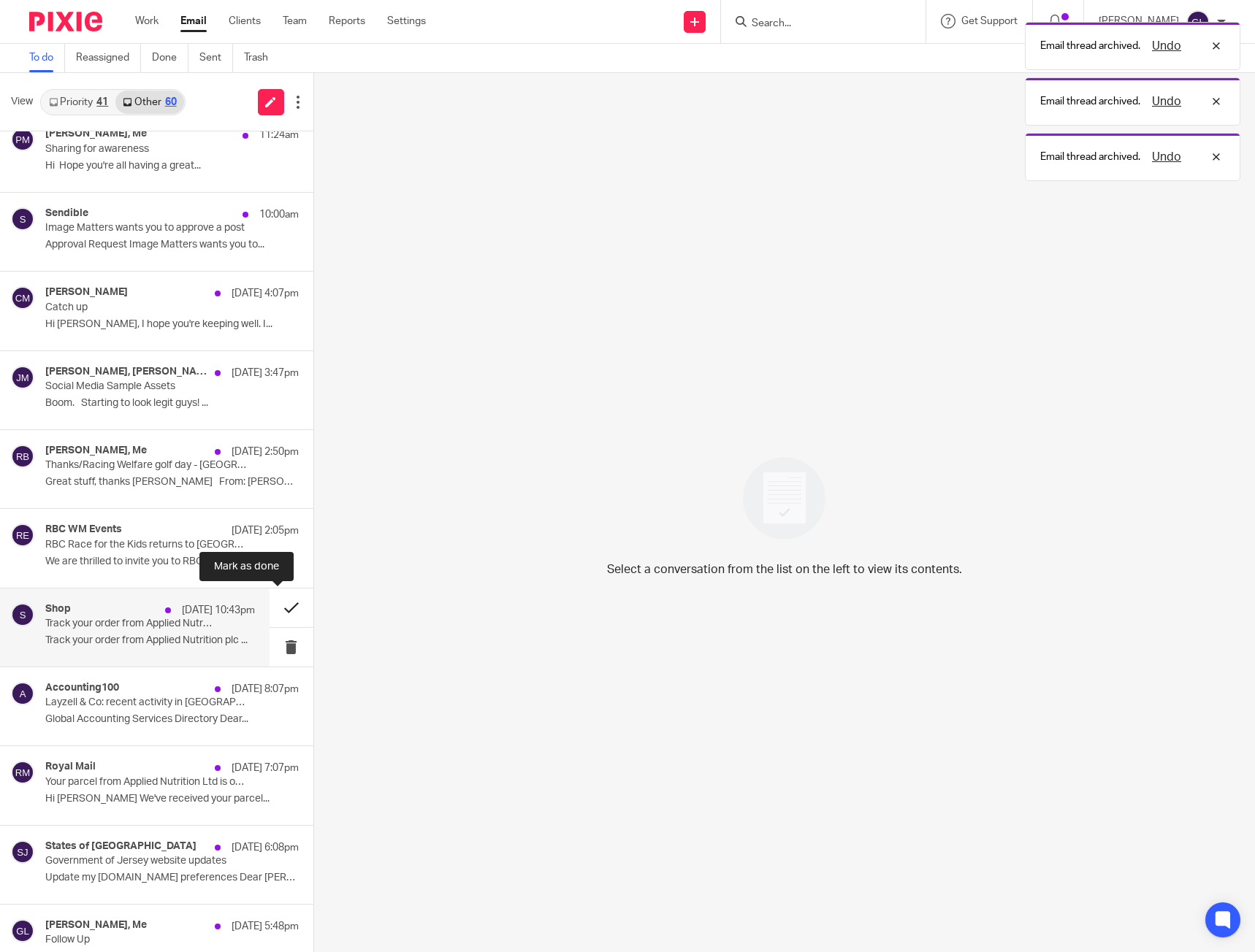
click at [280, 608] on button at bounding box center [291, 608] width 43 height 38
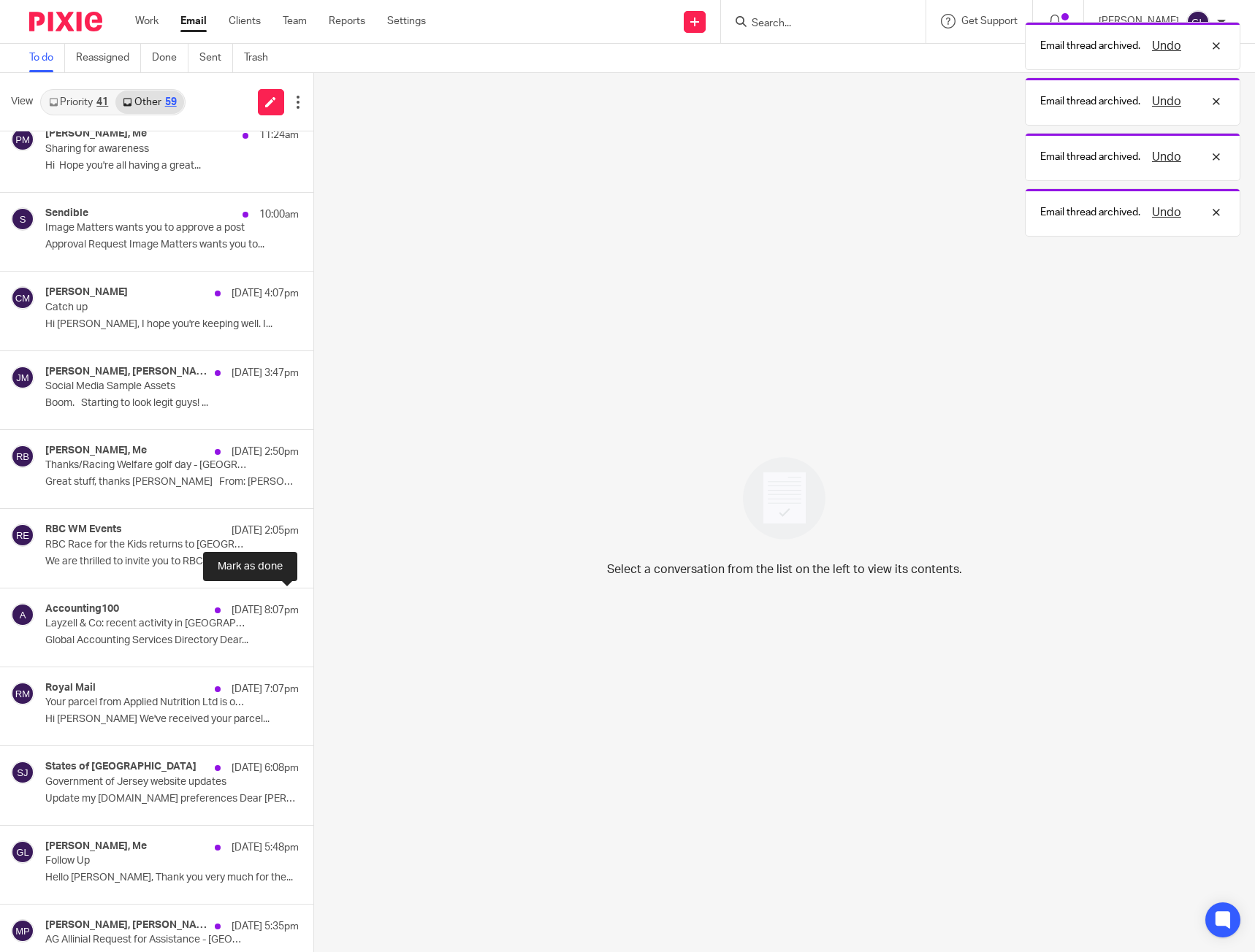
click at [314, 608] on button at bounding box center [320, 608] width 12 height 38
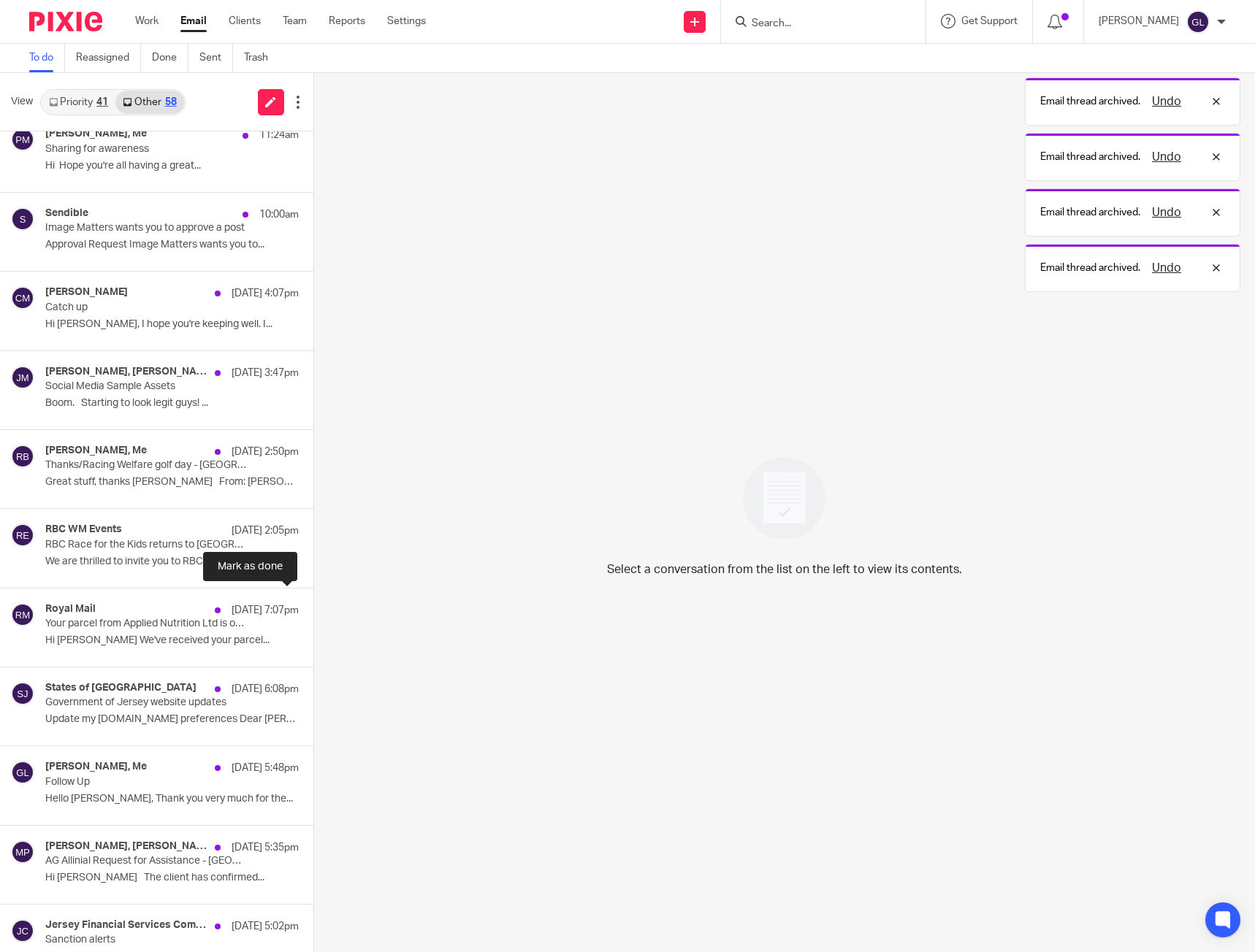
click at [314, 608] on button at bounding box center [320, 608] width 12 height 38
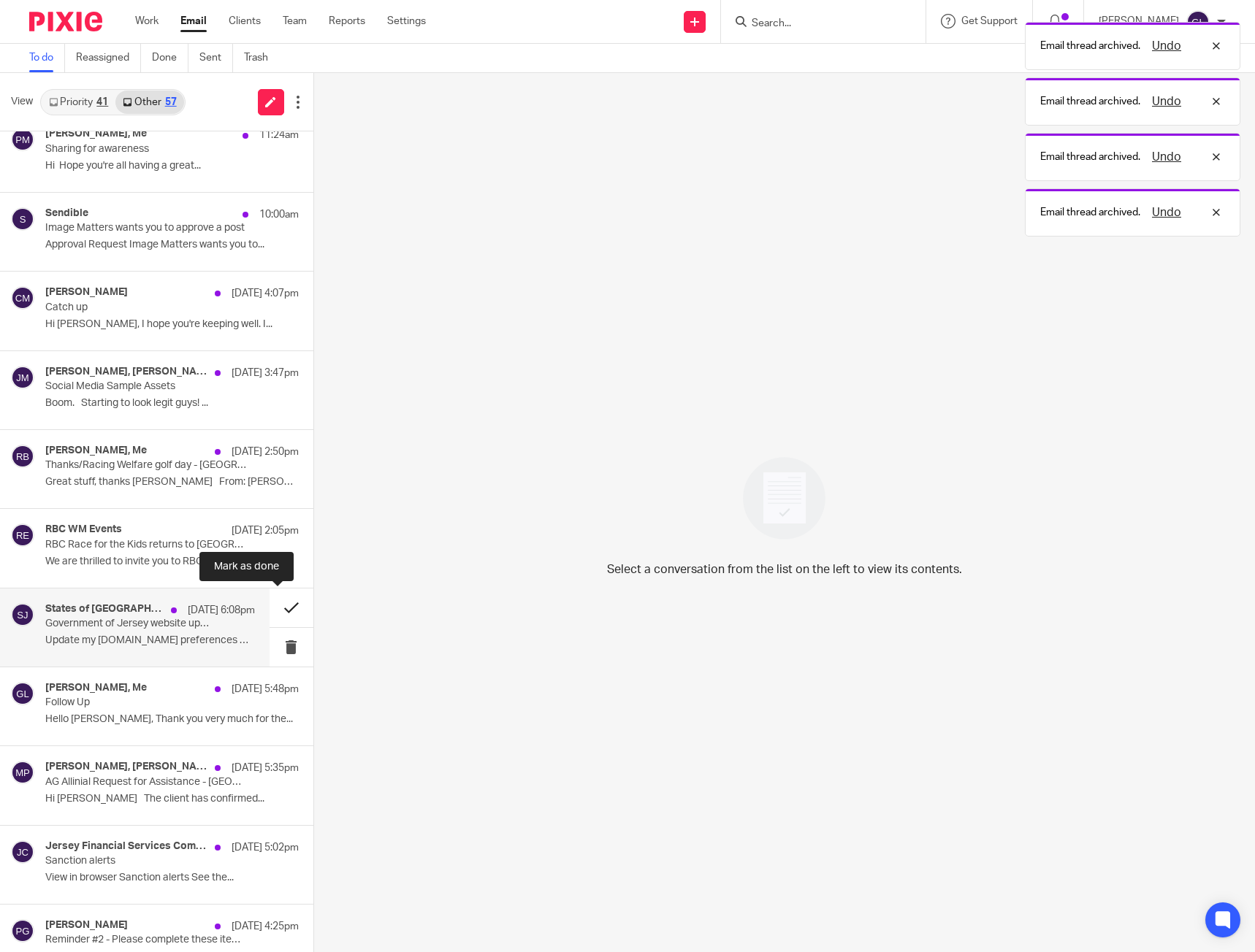
click at [282, 609] on button at bounding box center [291, 608] width 43 height 38
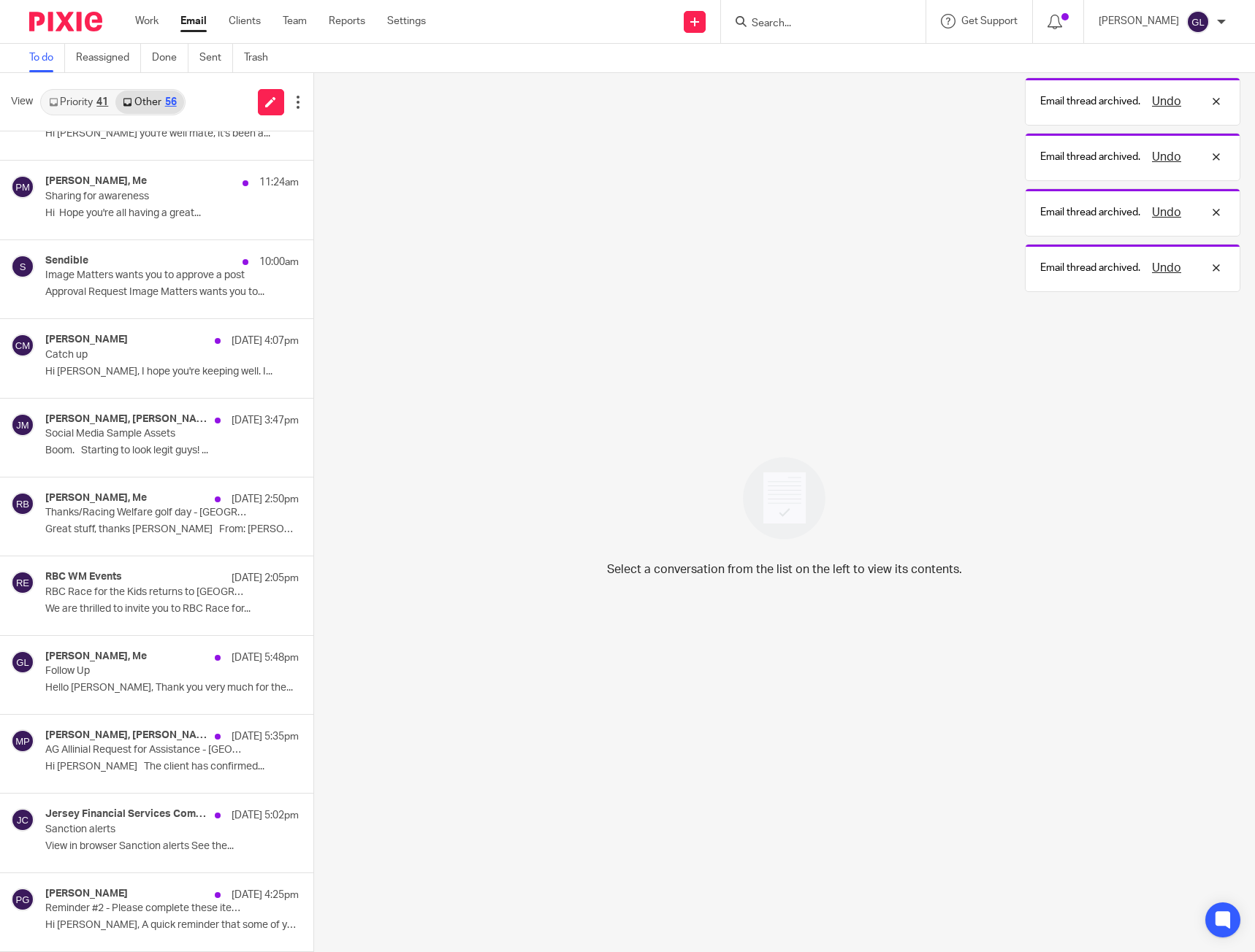
scroll to position [334, 0]
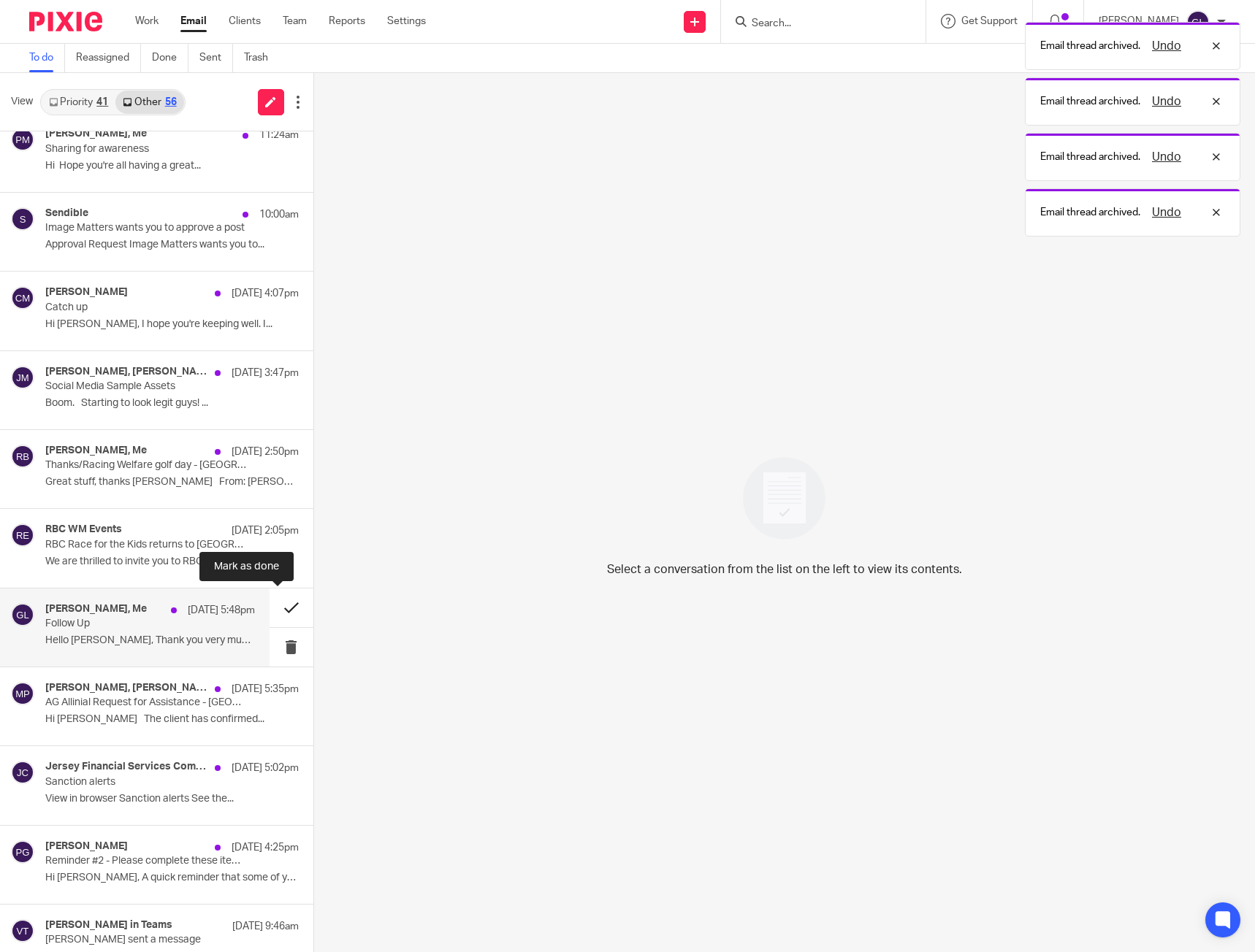
click at [276, 603] on button at bounding box center [291, 608] width 43 height 38
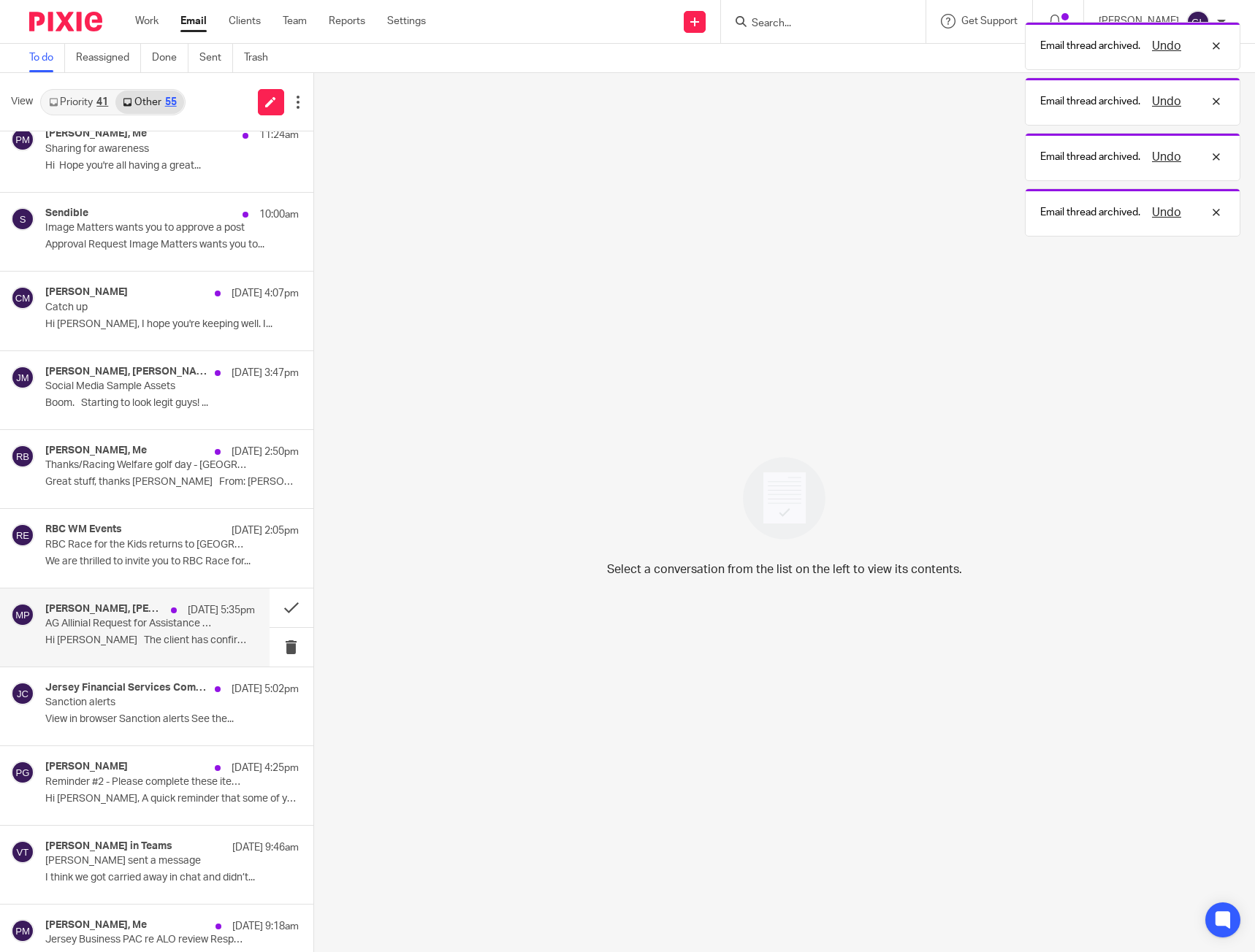
click at [124, 645] on p "Hi Greg The client has confirmed..." at bounding box center [150, 641] width 210 height 13
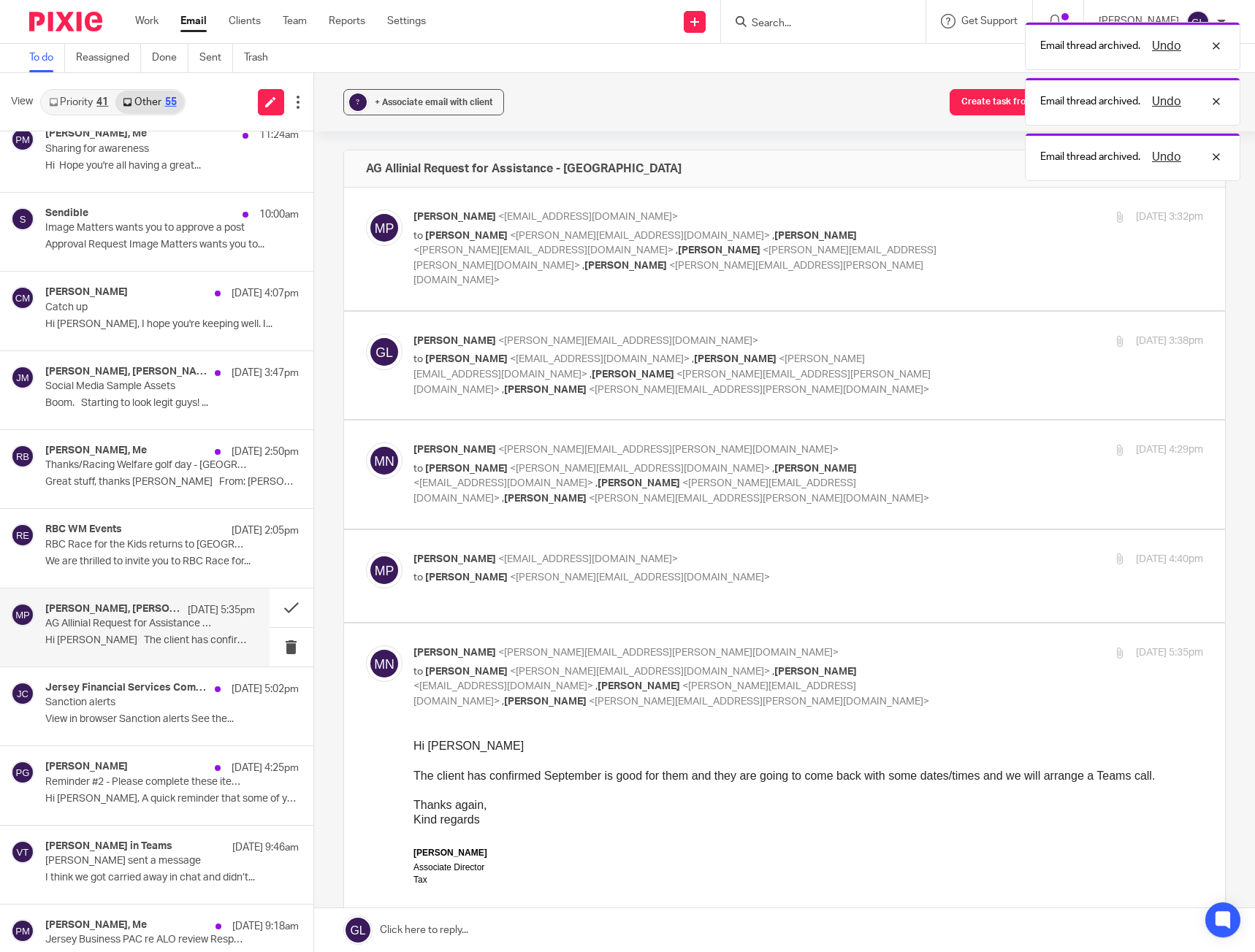
scroll to position [0, 0]
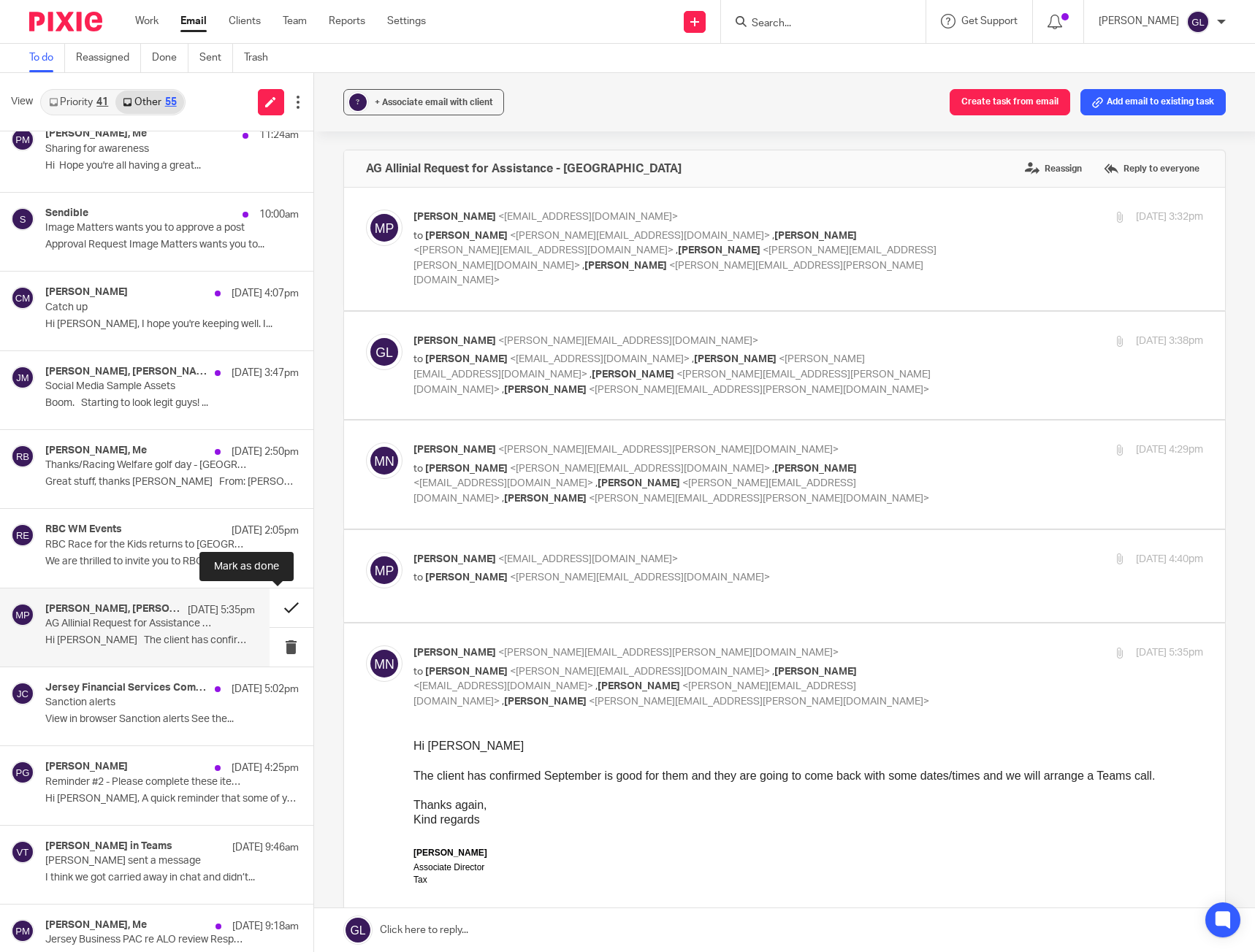
click at [284, 604] on button at bounding box center [291, 608] width 43 height 38
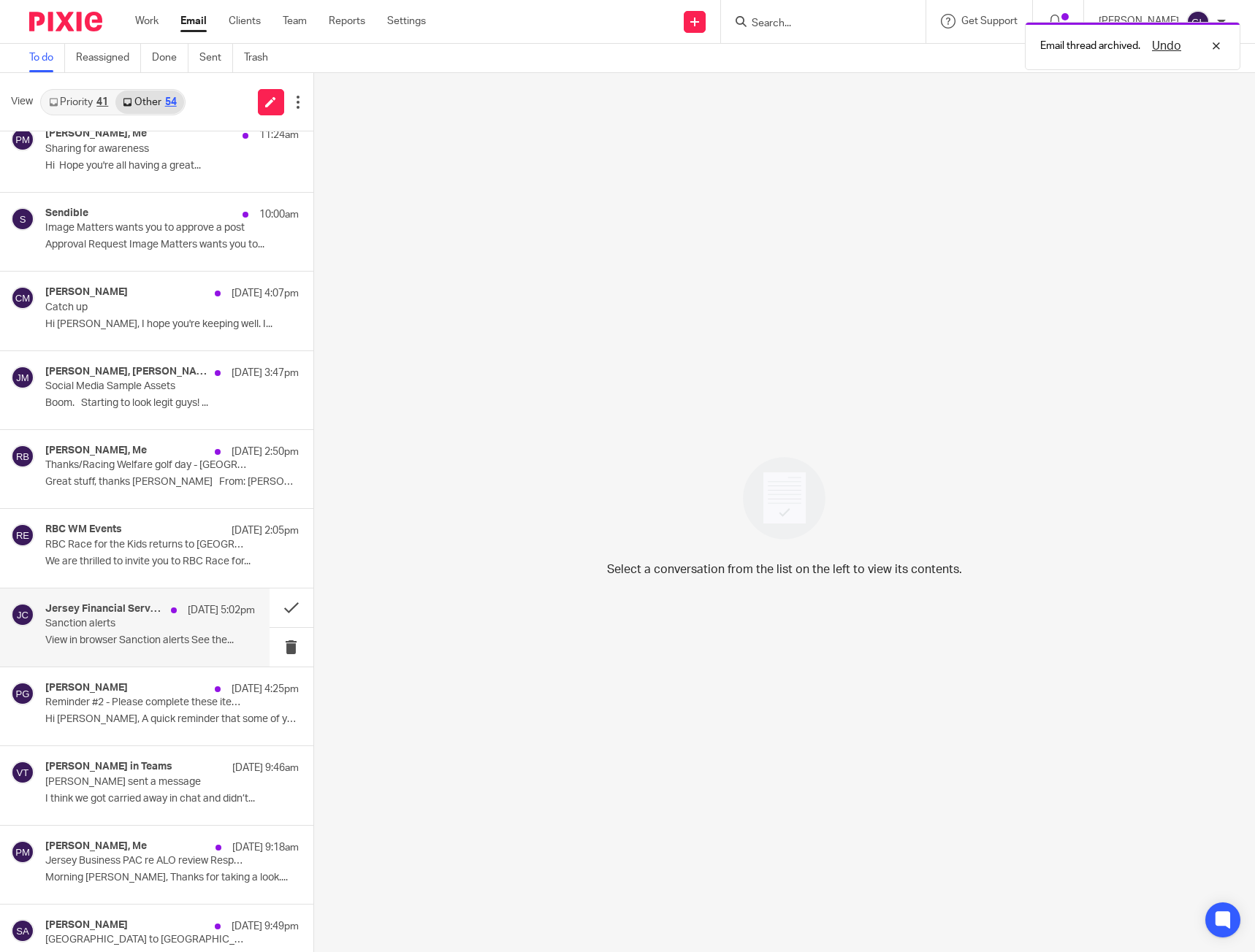
click at [201, 630] on div "Jersey Financial Services Commission 20 Aug 5:02pm Sanction alerts View in brow…" at bounding box center [150, 627] width 210 height 49
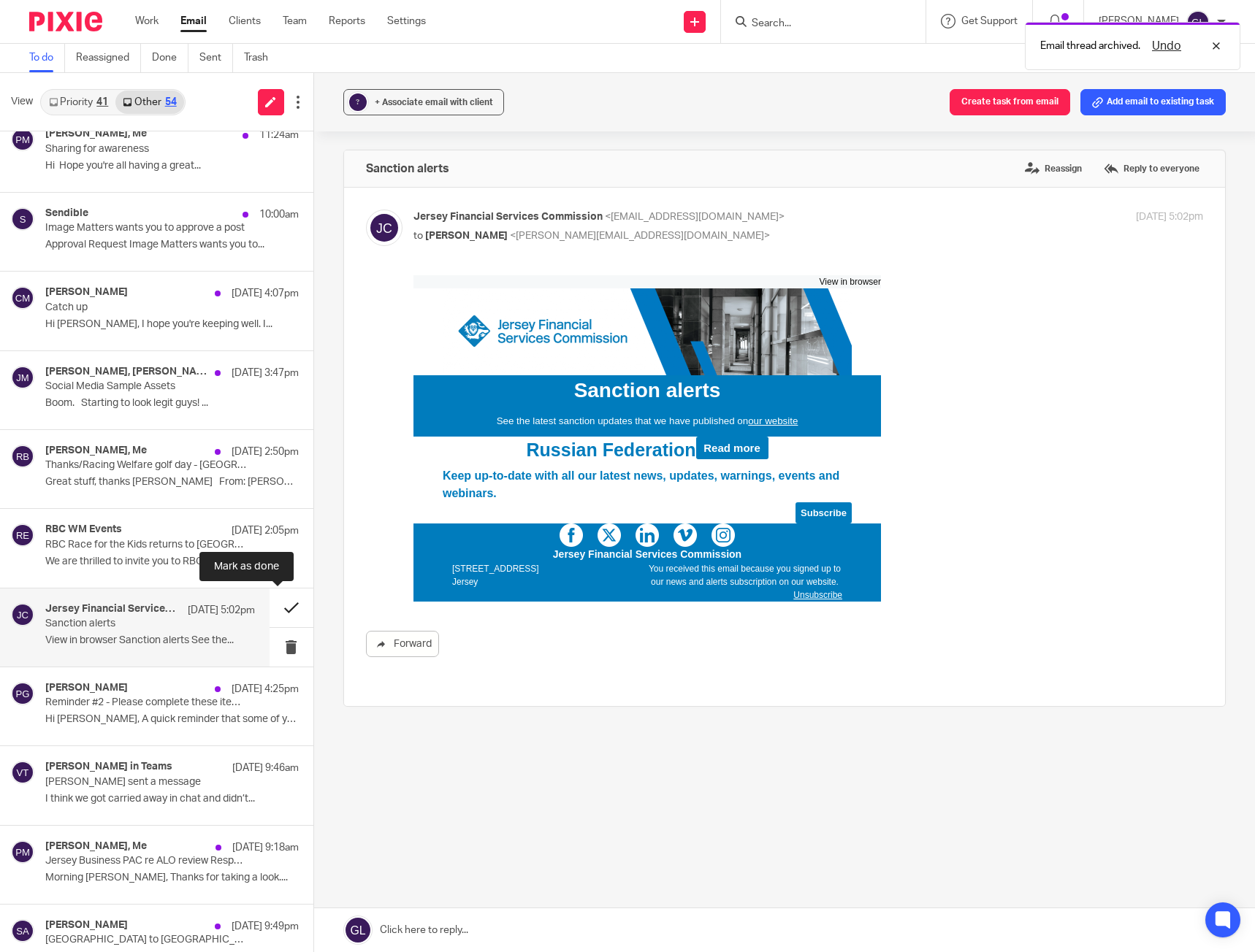
click at [269, 610] on button at bounding box center [291, 608] width 43 height 38
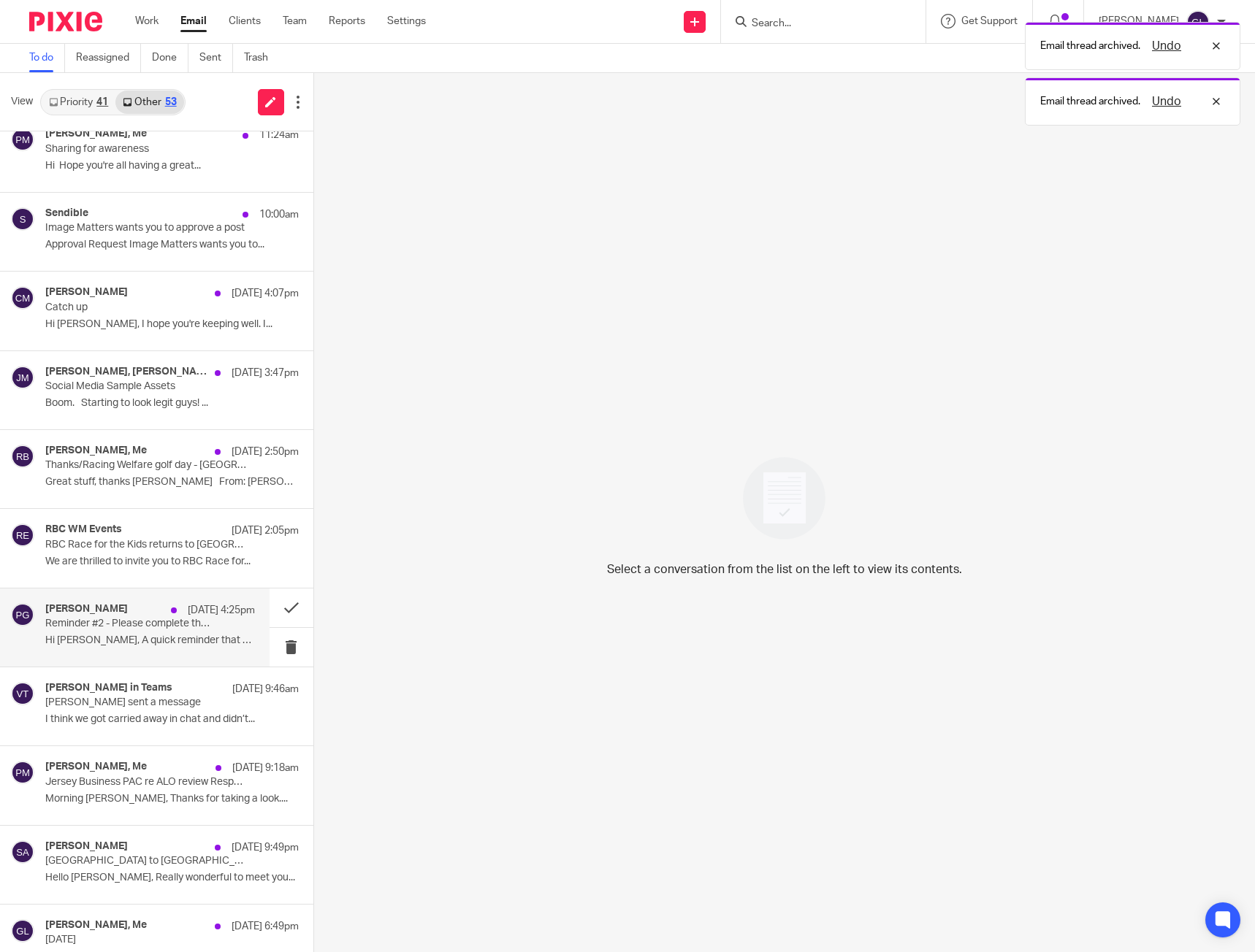
click at [164, 635] on p "Hi Greg, A quick reminder that some of your..." at bounding box center [150, 641] width 210 height 13
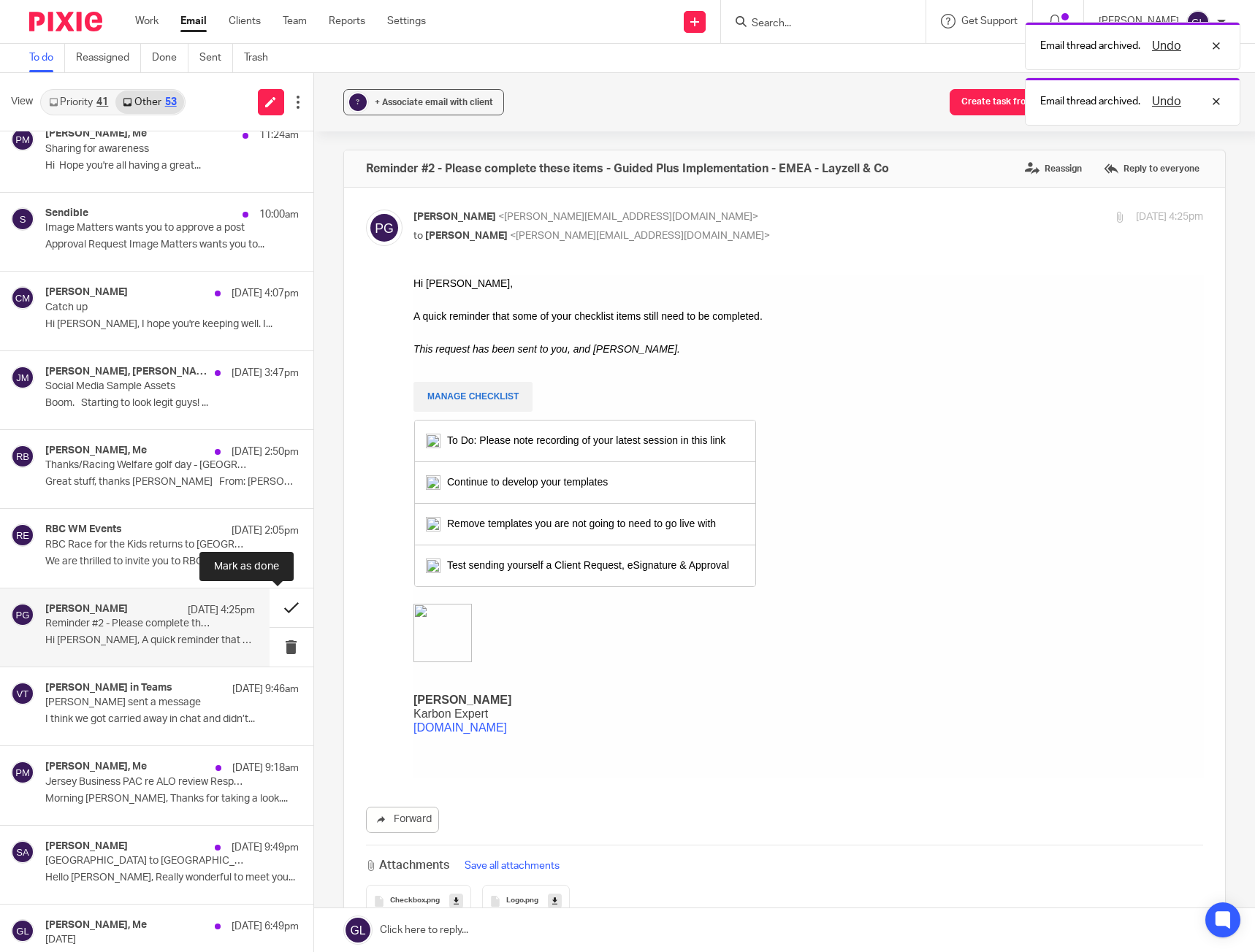
click at [285, 603] on button at bounding box center [291, 608] width 43 height 38
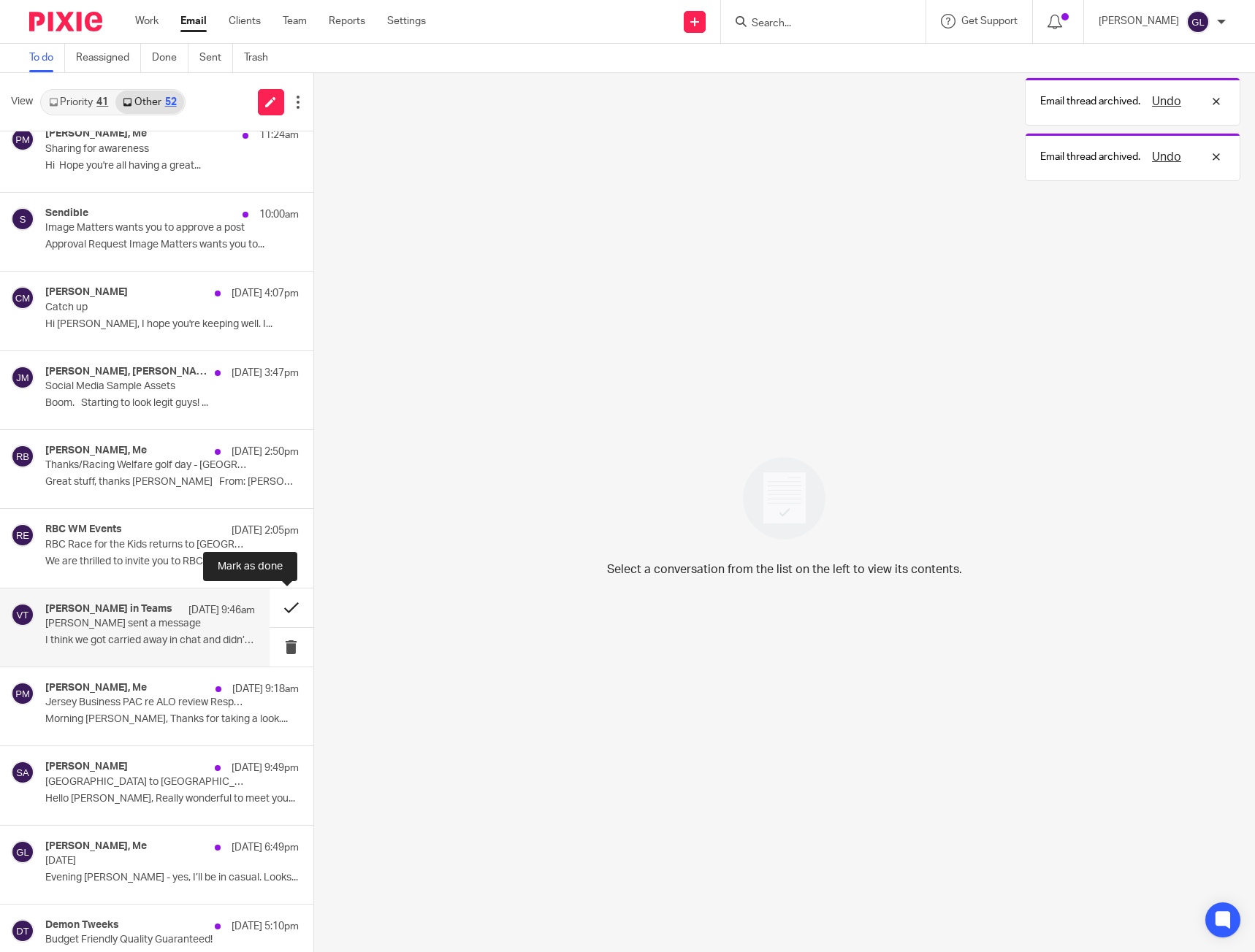
click at [288, 607] on button at bounding box center [291, 608] width 43 height 38
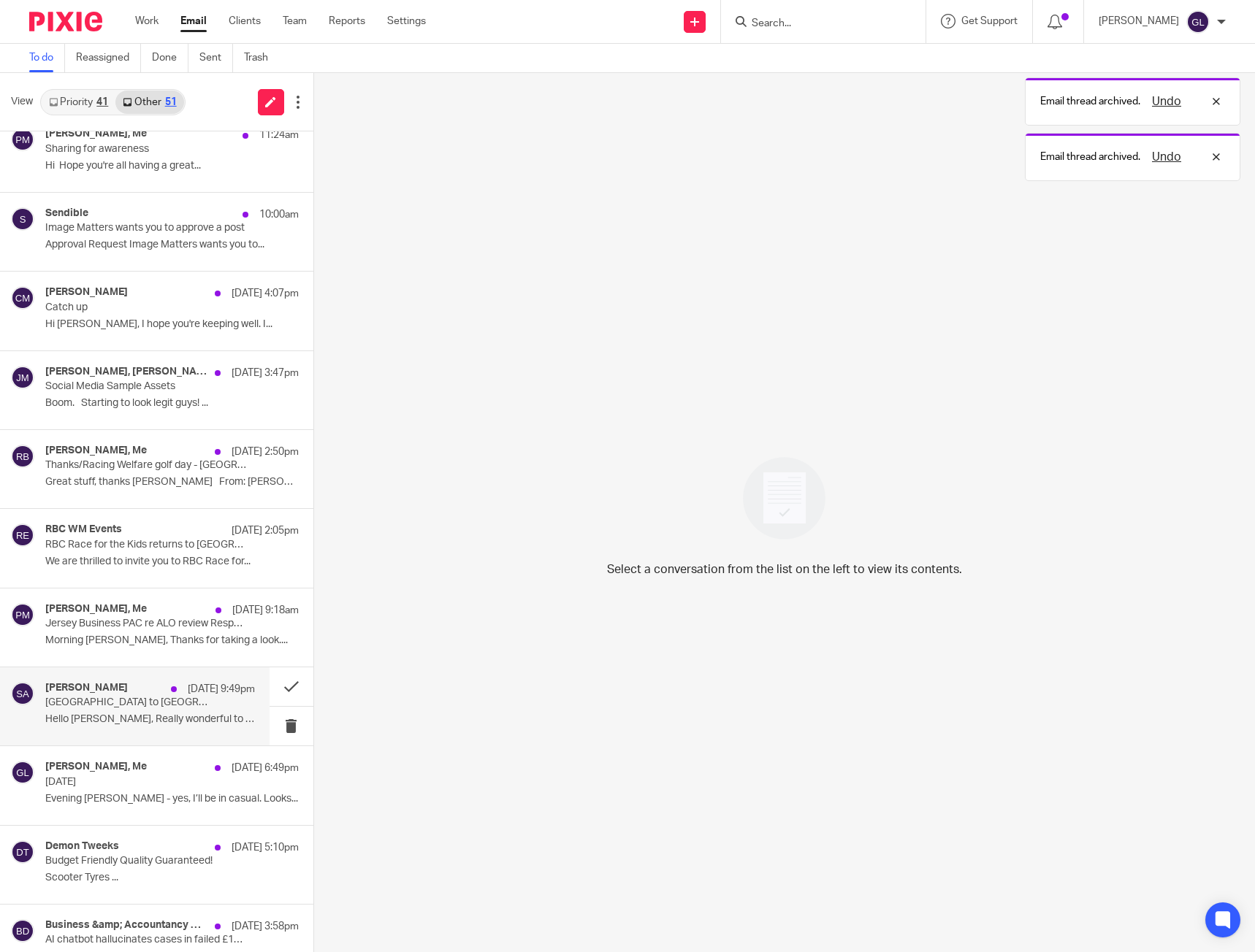
click at [200, 713] on p "Hello Greg, Really wonderful to meet you..." at bounding box center [150, 719] width 210 height 13
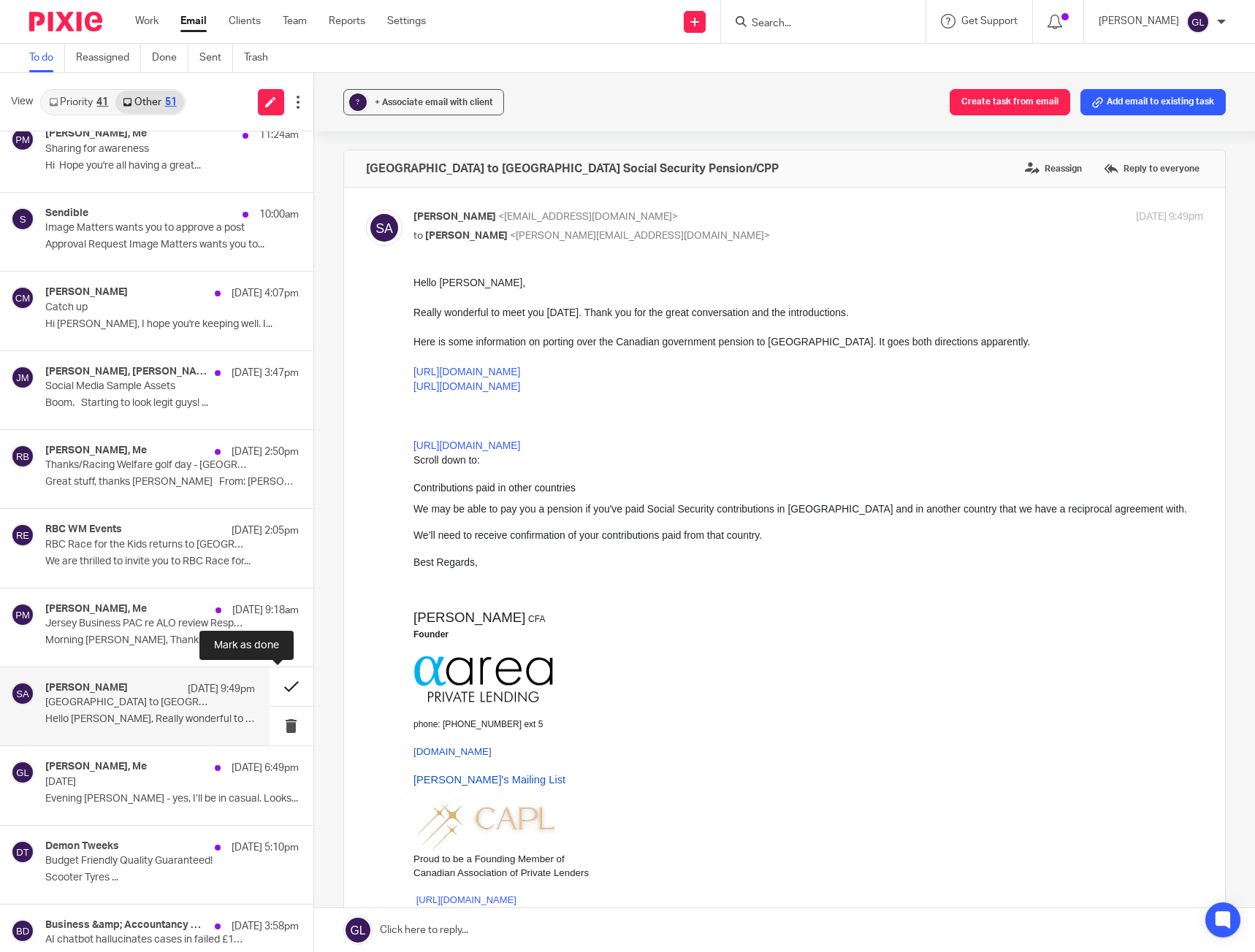
click at [277, 685] on button at bounding box center [291, 686] width 43 height 38
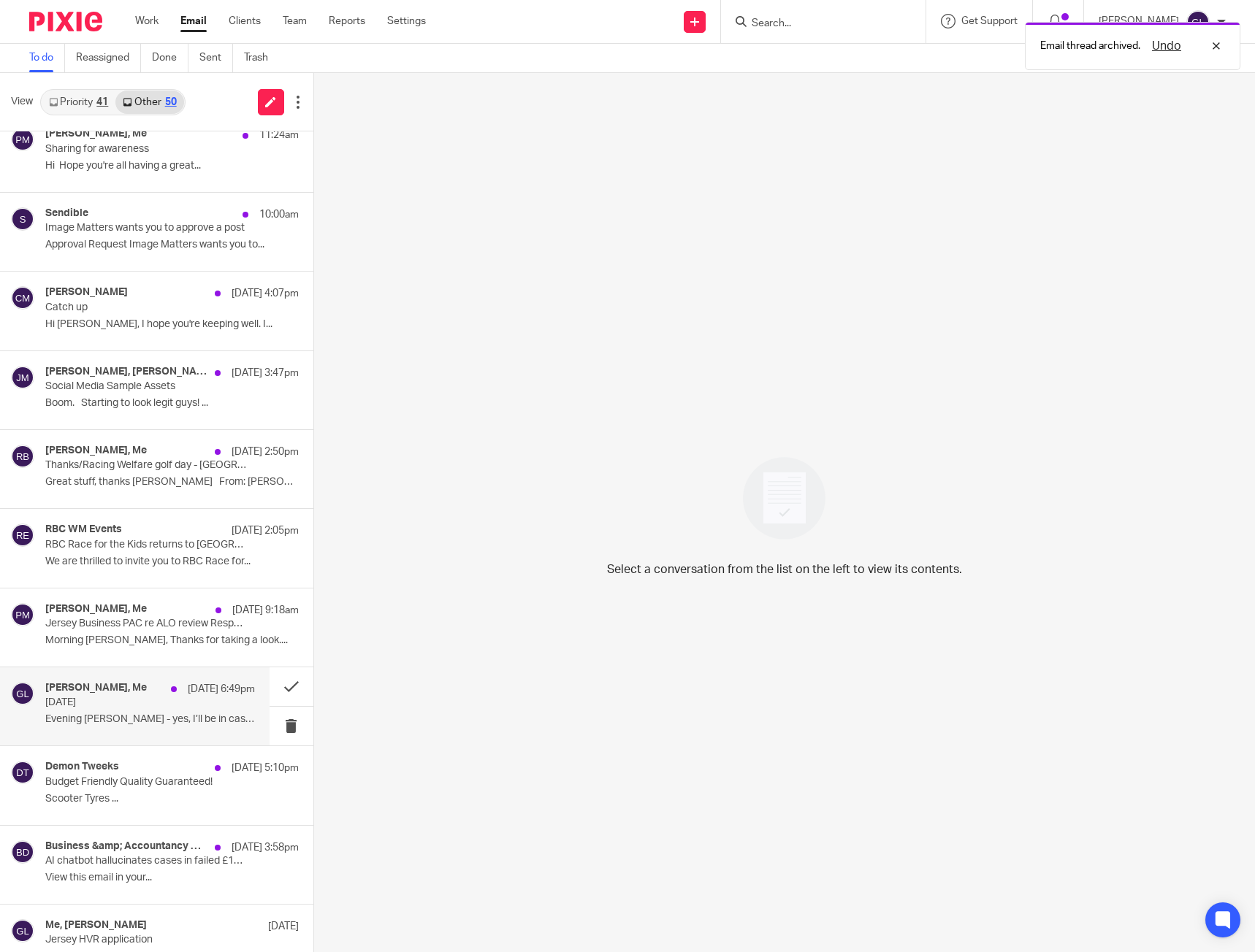
click at [198, 699] on p "[DATE]" at bounding box center [129, 702] width 167 height 13
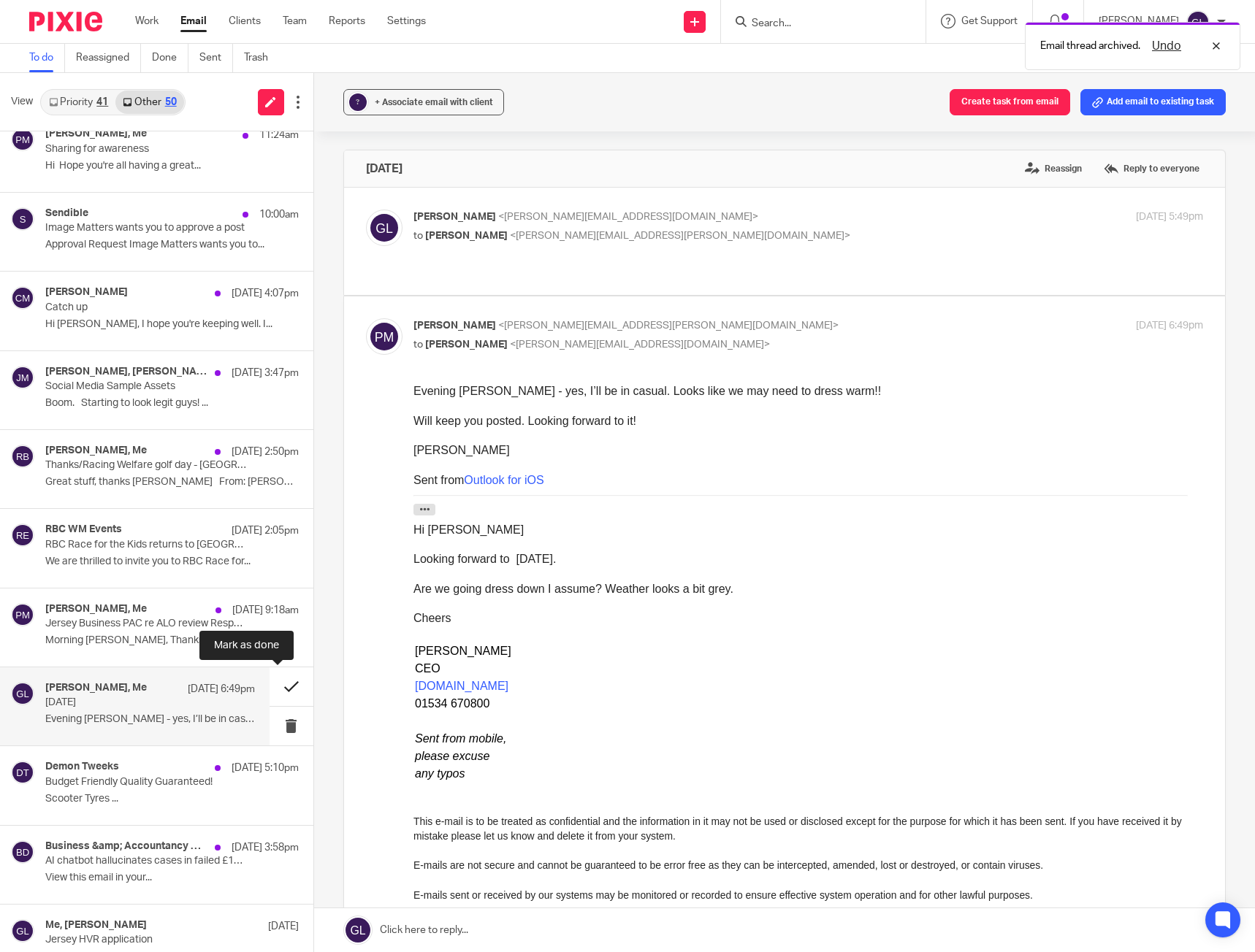
click at [273, 682] on button at bounding box center [291, 686] width 43 height 38
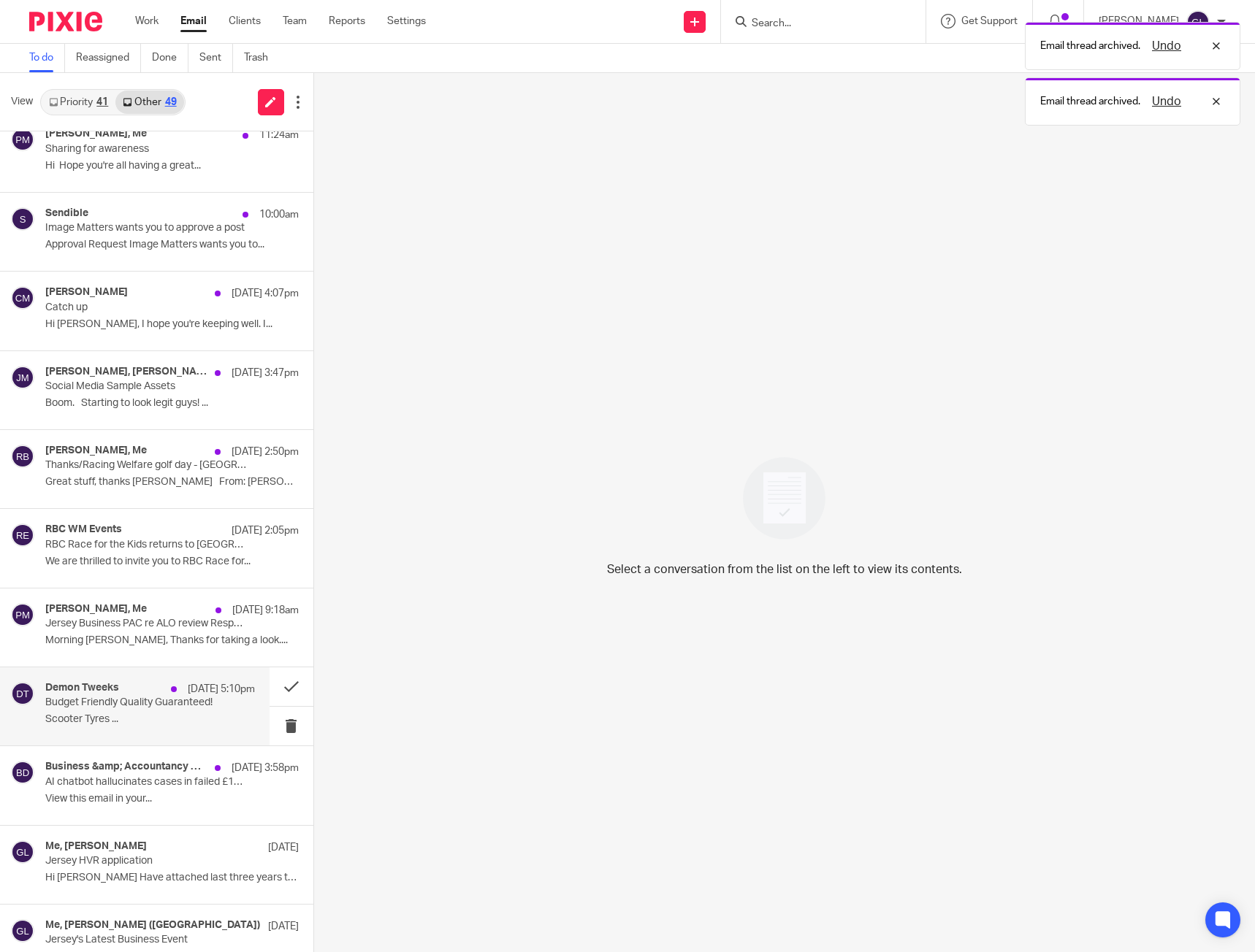
click at [205, 704] on div "Demon Tweeks 19 Aug 5:10pm Budget Friendly Quality Guaranteed! Scooter Tyres ..." at bounding box center [150, 706] width 210 height 49
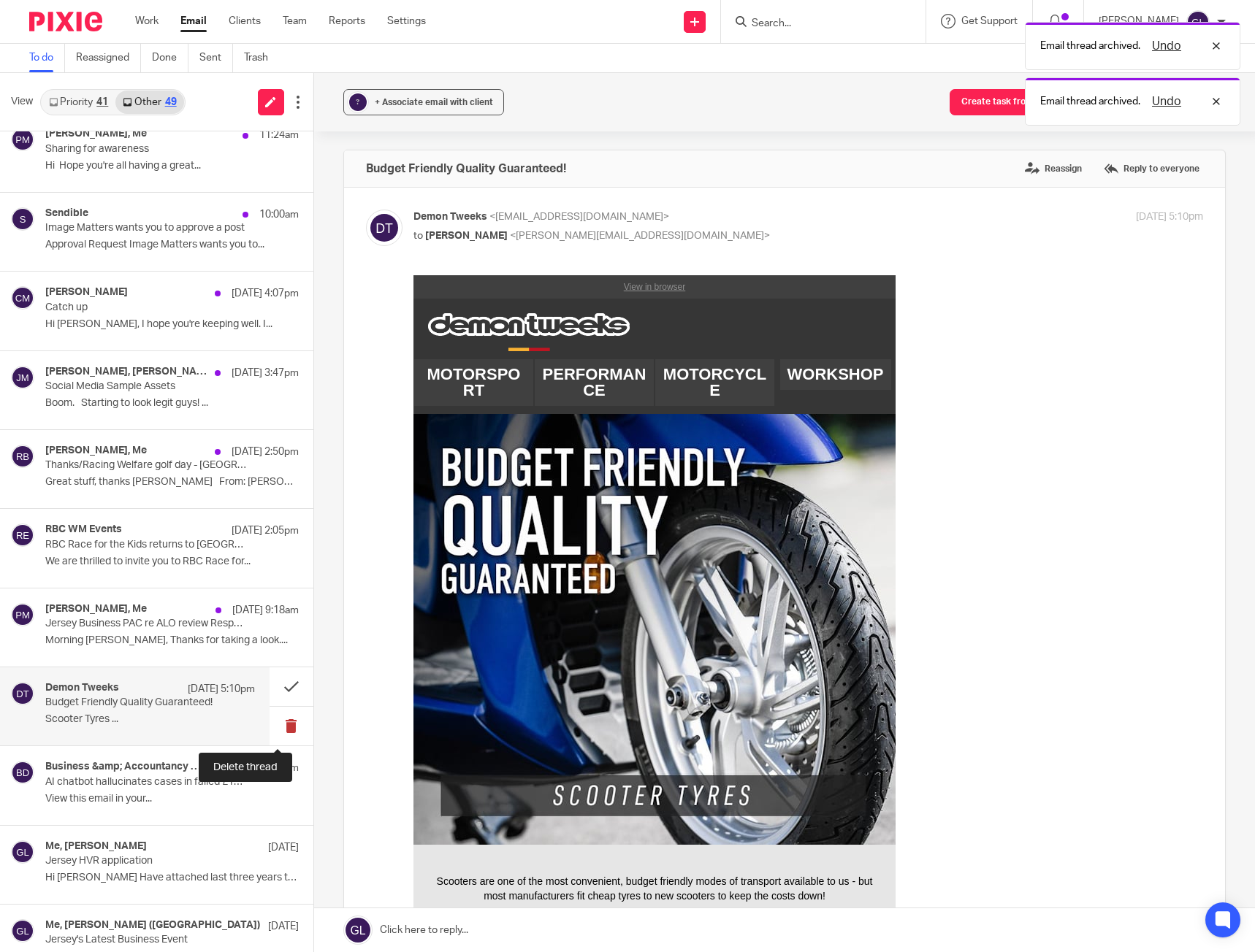
click at [273, 725] on button at bounding box center [291, 725] width 43 height 38
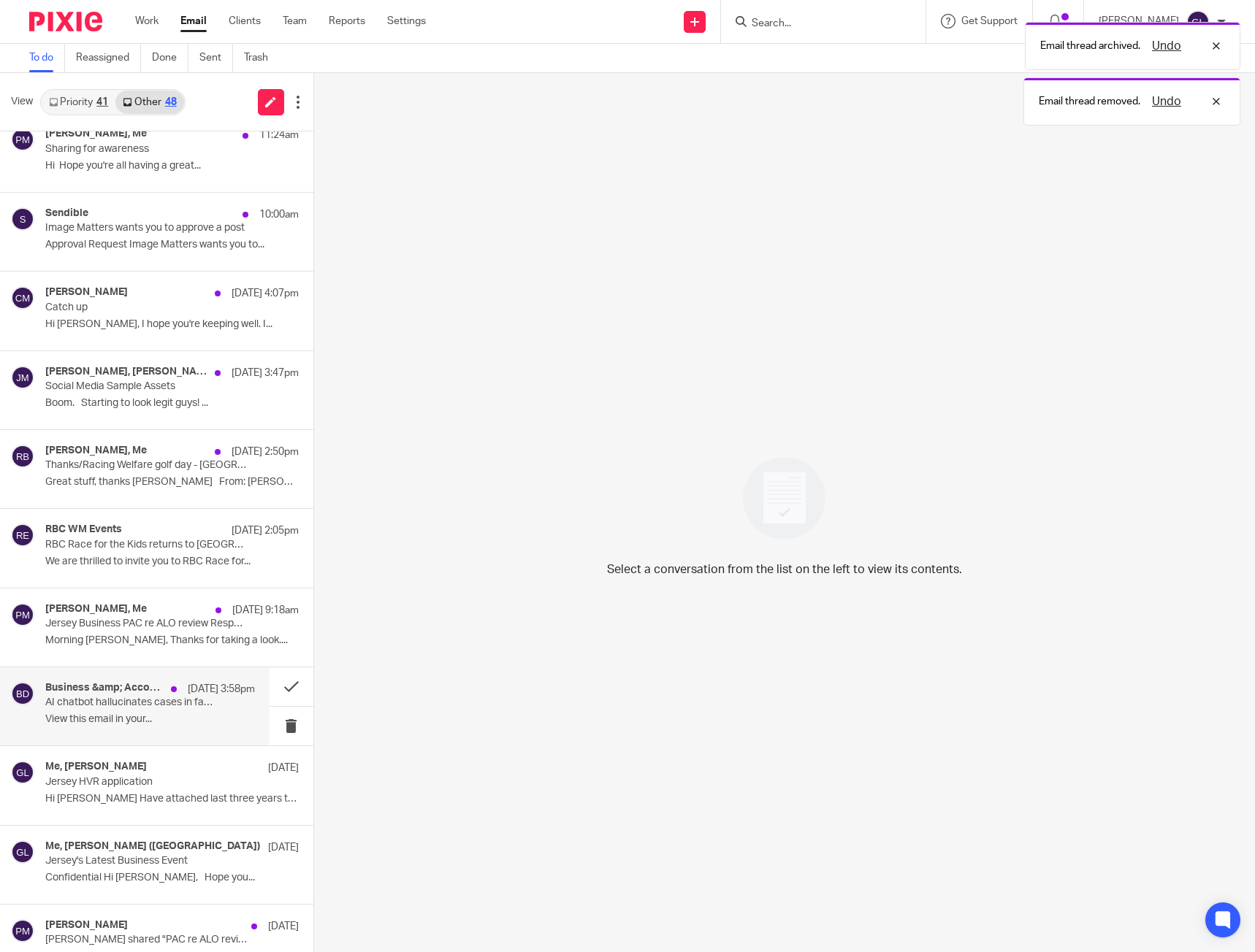
click at [192, 713] on div "Business &amp; Accountancy Daily 19 Aug 3:58pm AI chatbot hallucinates cases in…" at bounding box center [150, 706] width 210 height 49
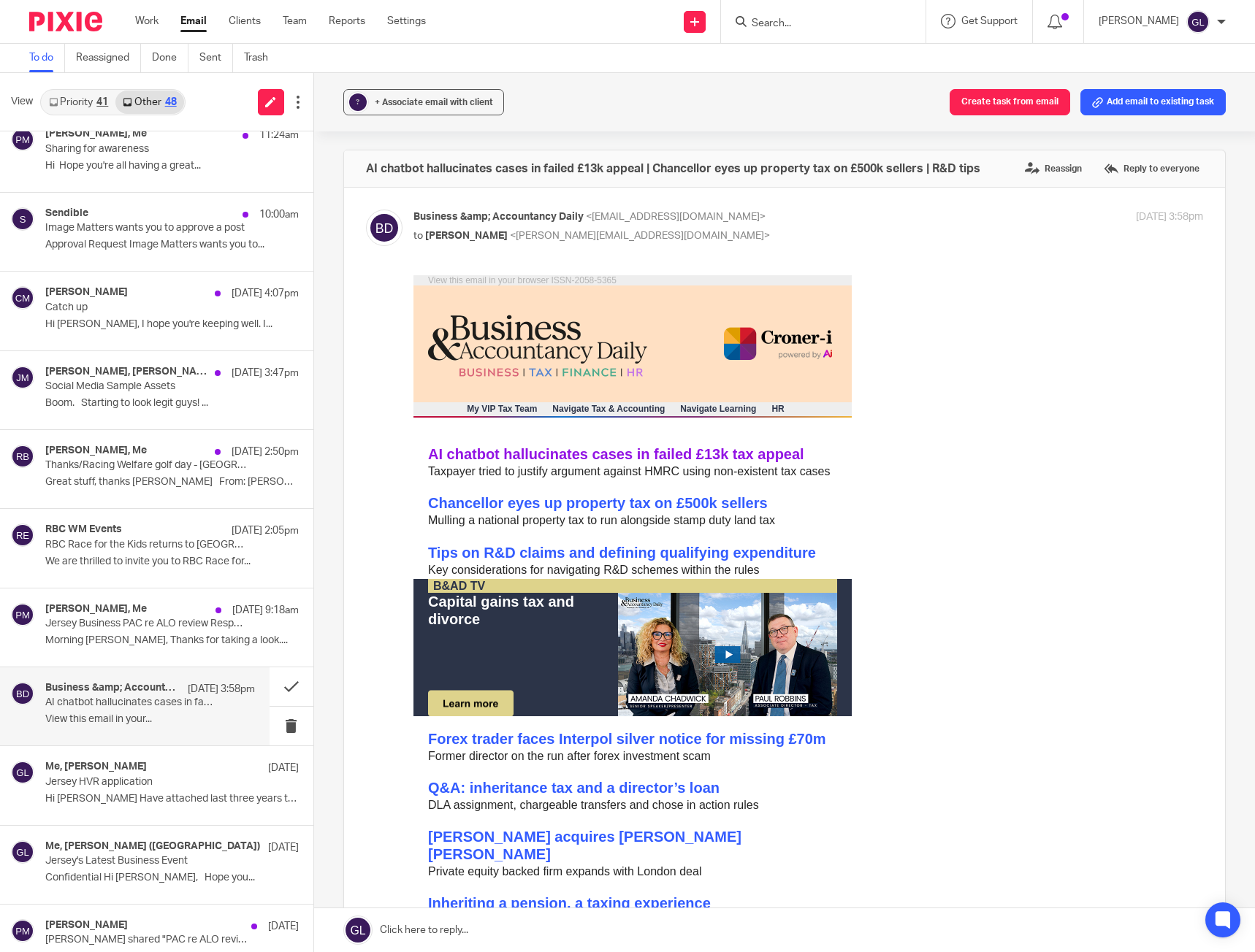
click at [576, 459] on link "AI chatbot hallucinates cases in failed £13k tax appeal" at bounding box center [615, 453] width 376 height 16
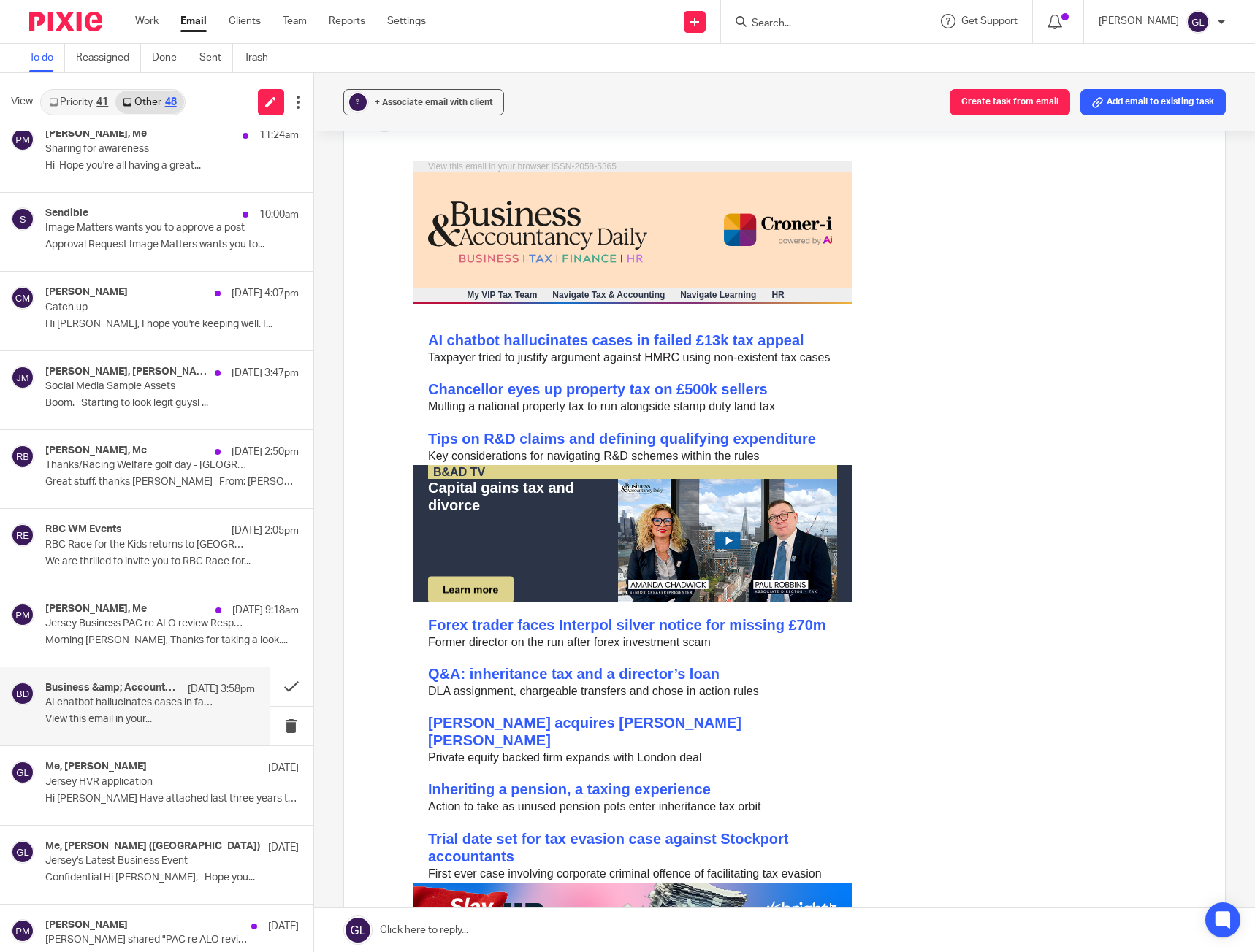
scroll to position [146, 0]
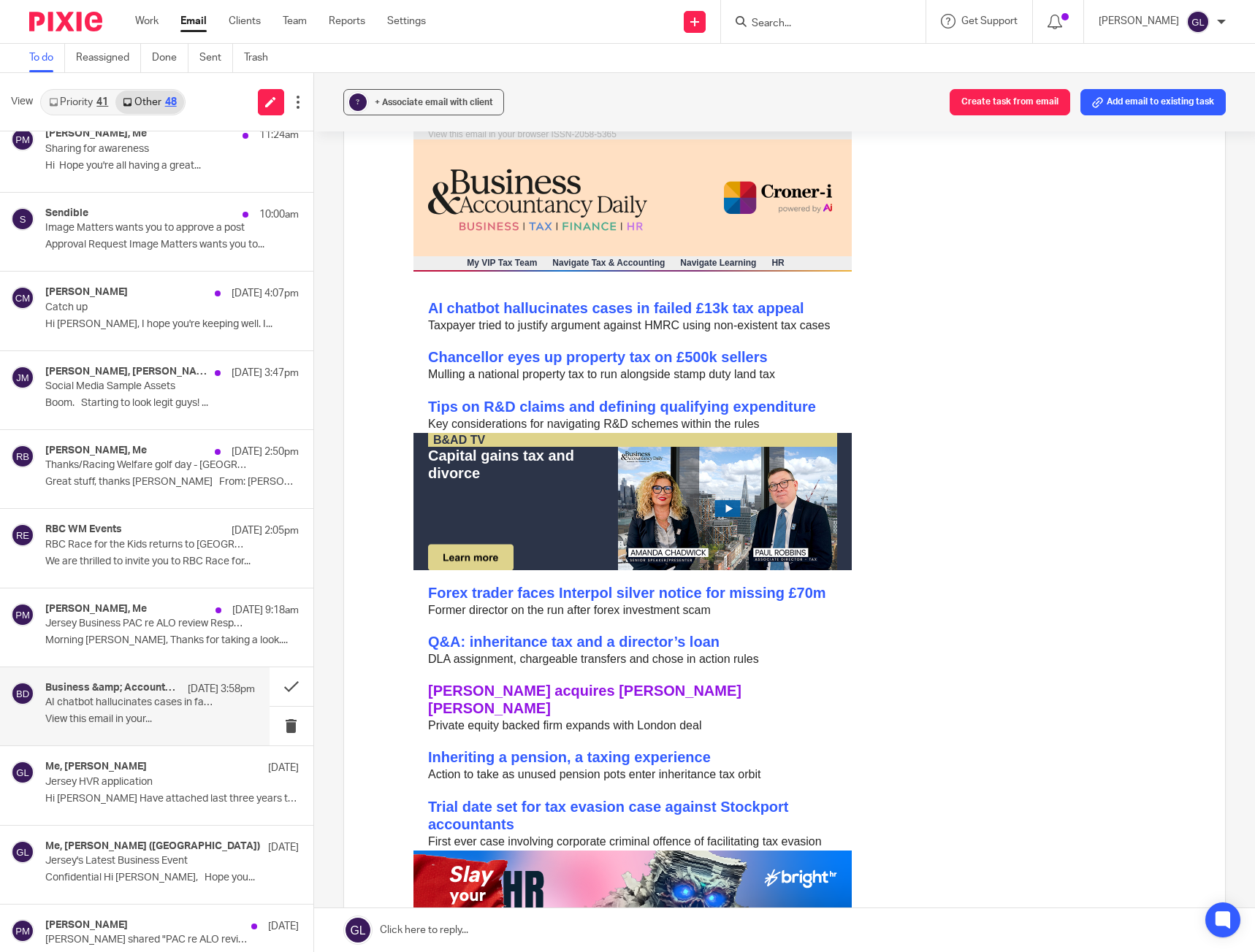
click at [613, 687] on link "Simmons Gainsford acquires Riordan O’Sullivan" at bounding box center [584, 699] width 314 height 33
click at [280, 722] on button at bounding box center [291, 725] width 43 height 38
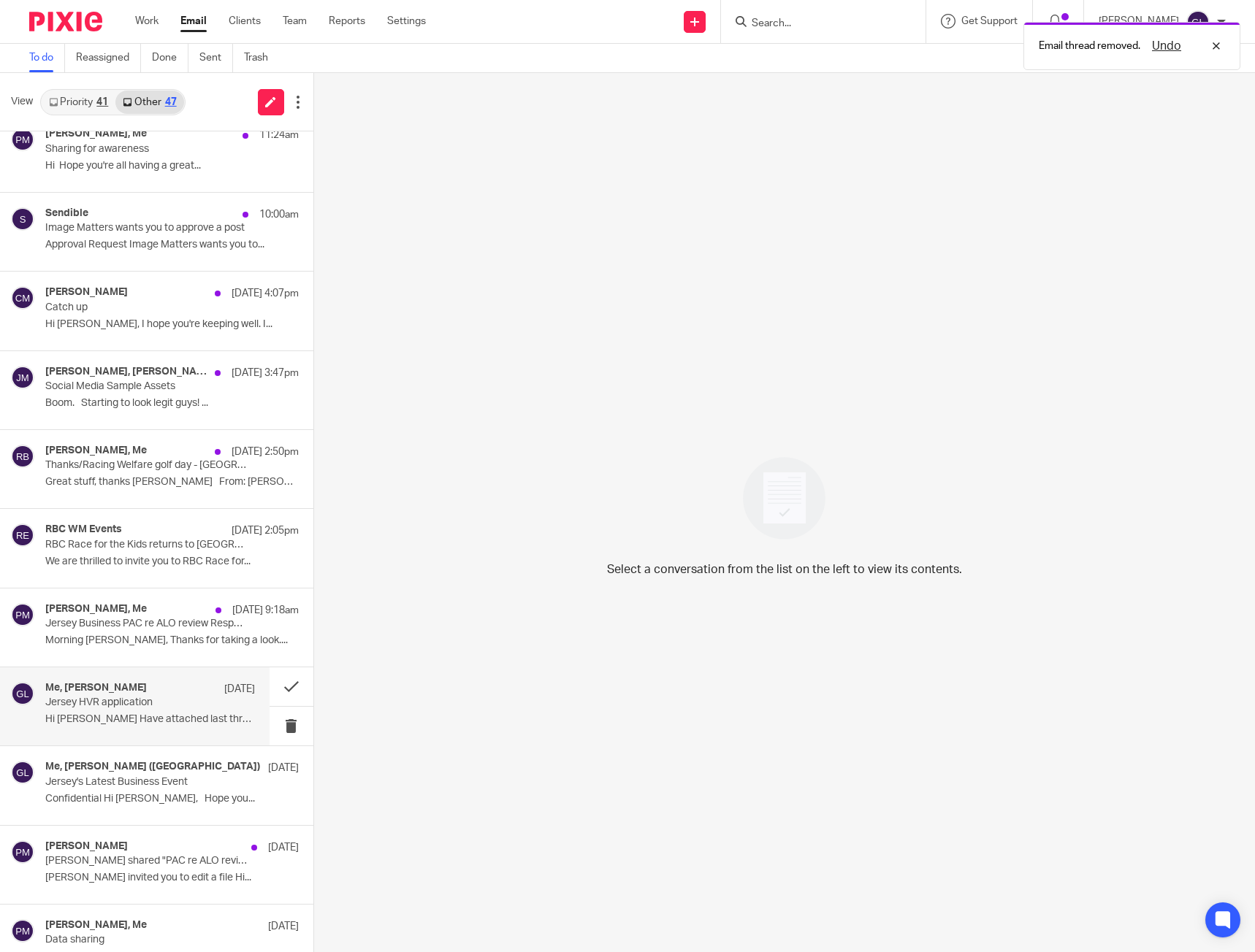
click at [147, 705] on p "Jersey HVR application" at bounding box center [129, 702] width 167 height 13
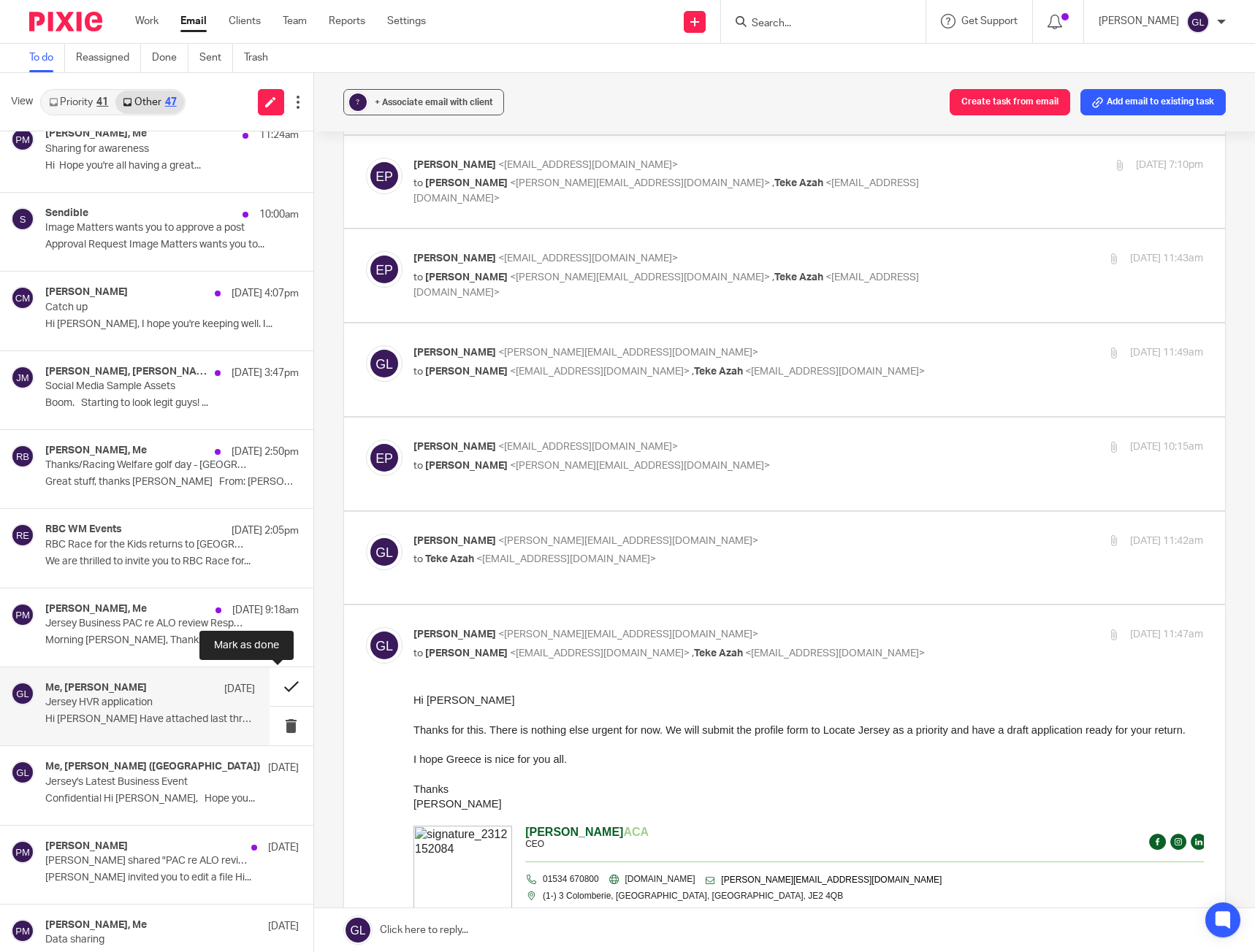
click at [286, 682] on button at bounding box center [291, 686] width 43 height 38
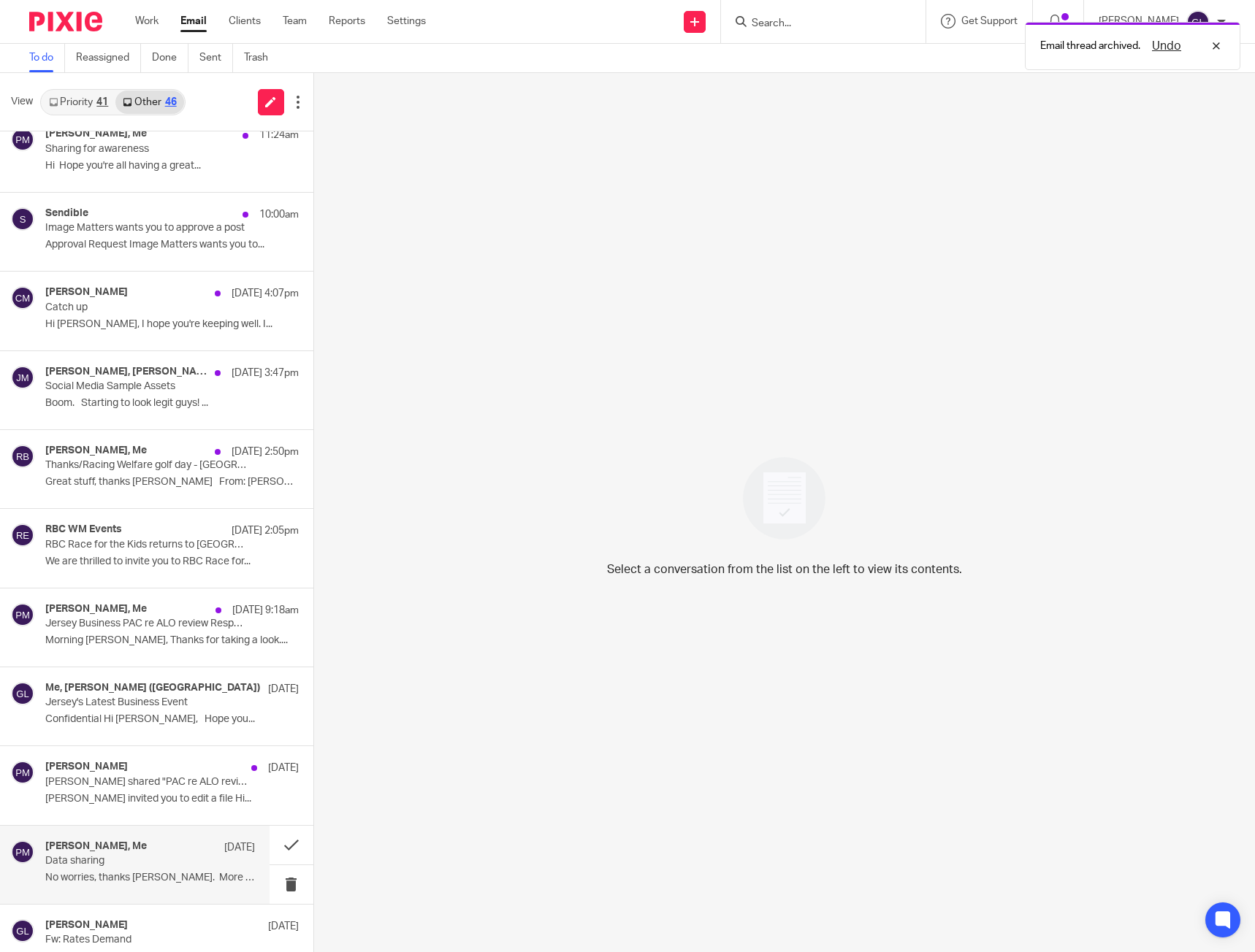
click at [147, 853] on div "Paul Murphy, Me 18 Aug" at bounding box center [150, 847] width 210 height 14
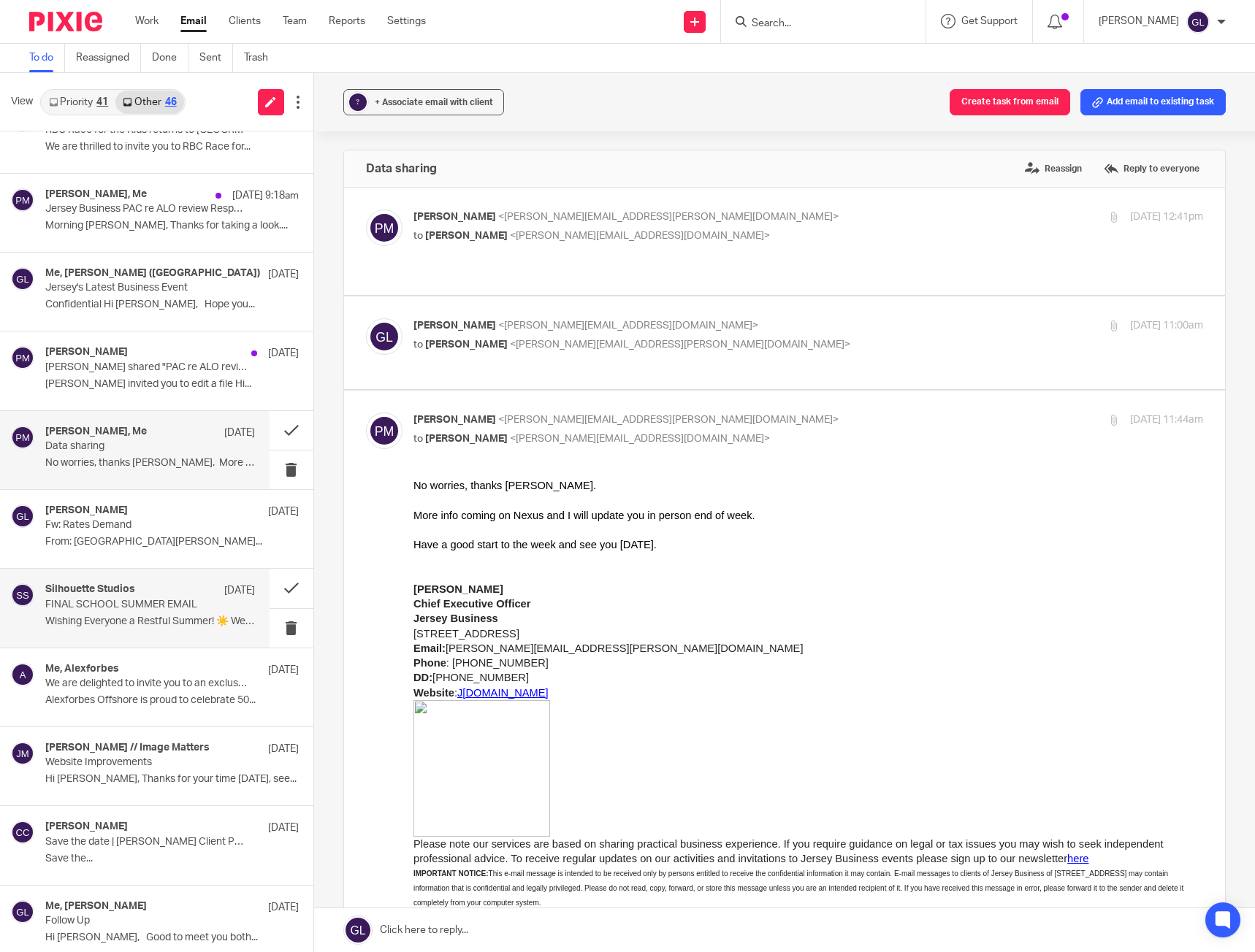
scroll to position [762, 0]
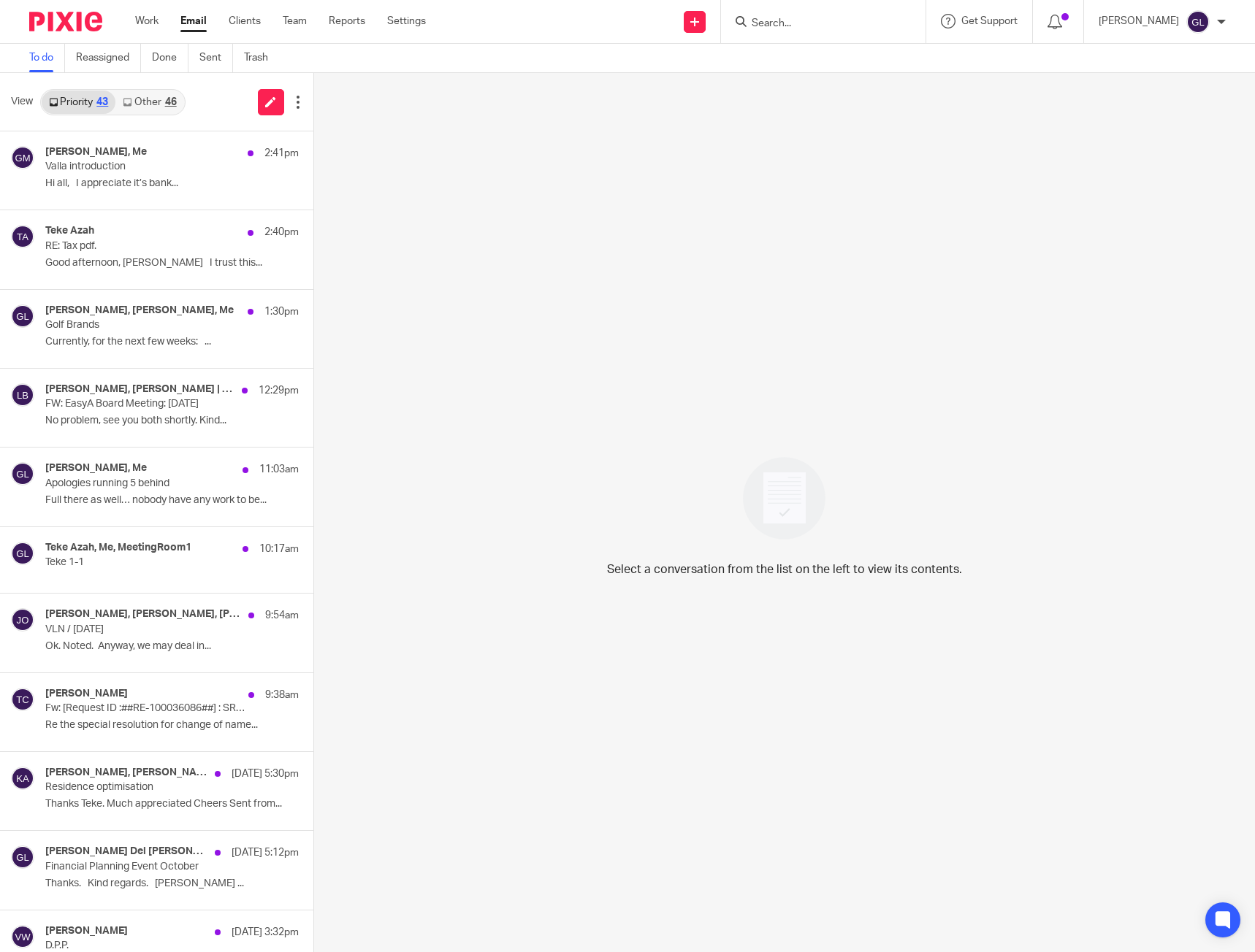
click at [137, 94] on link "Other 46" at bounding box center [149, 101] width 68 height 23
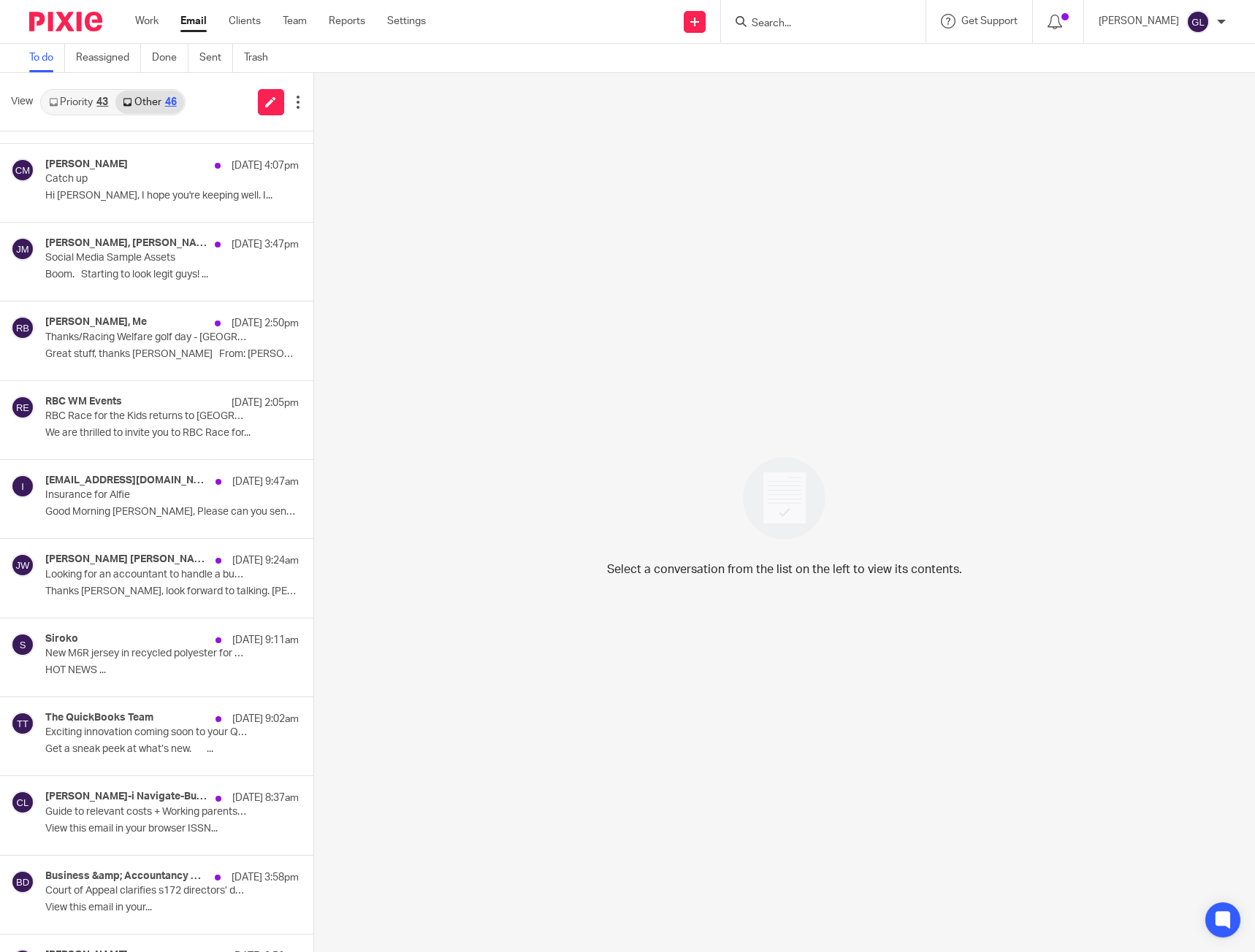
scroll to position [602, 0]
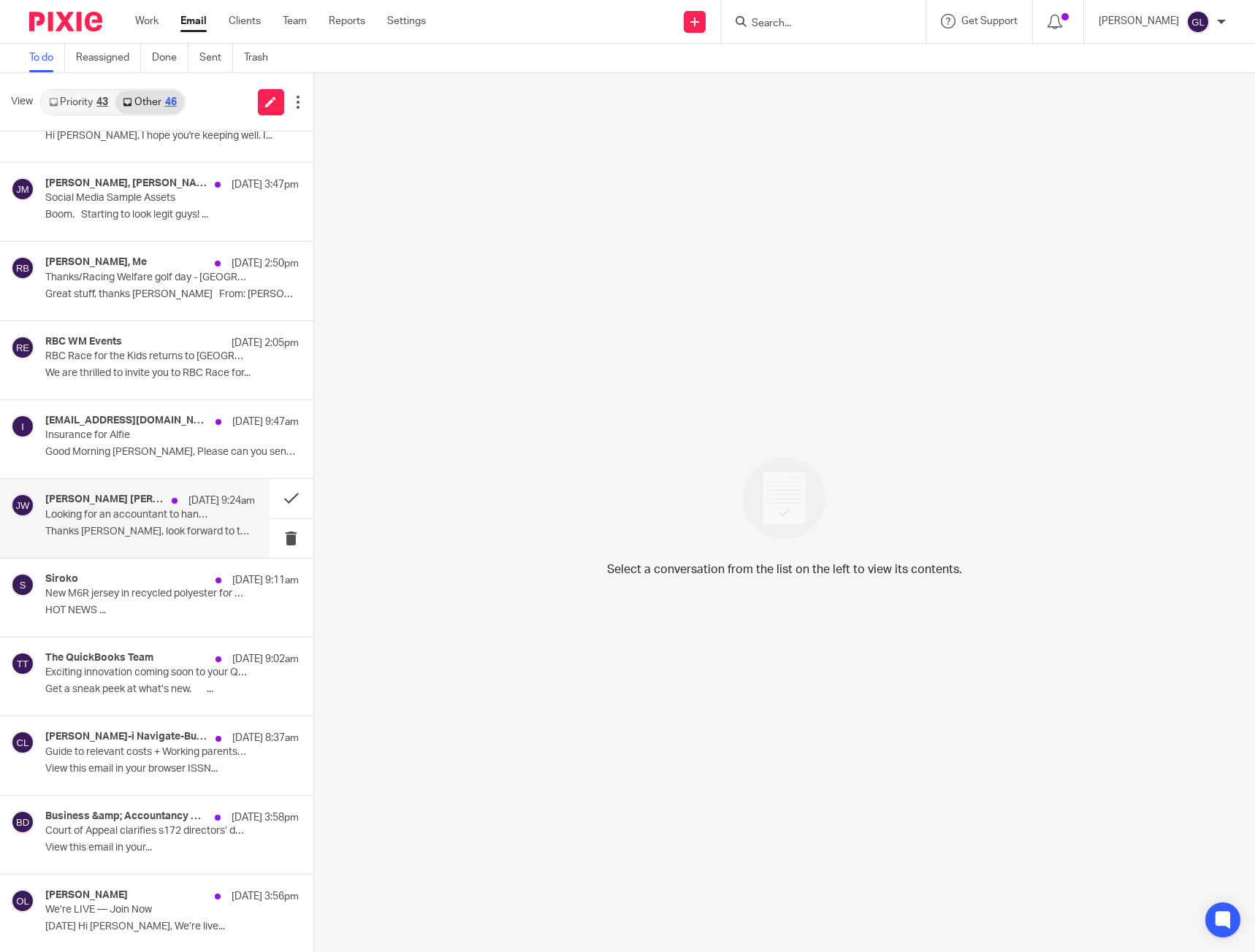
click at [152, 528] on p "Thanks Greg, look forward to talking. Jamie ..." at bounding box center [150, 532] width 210 height 13
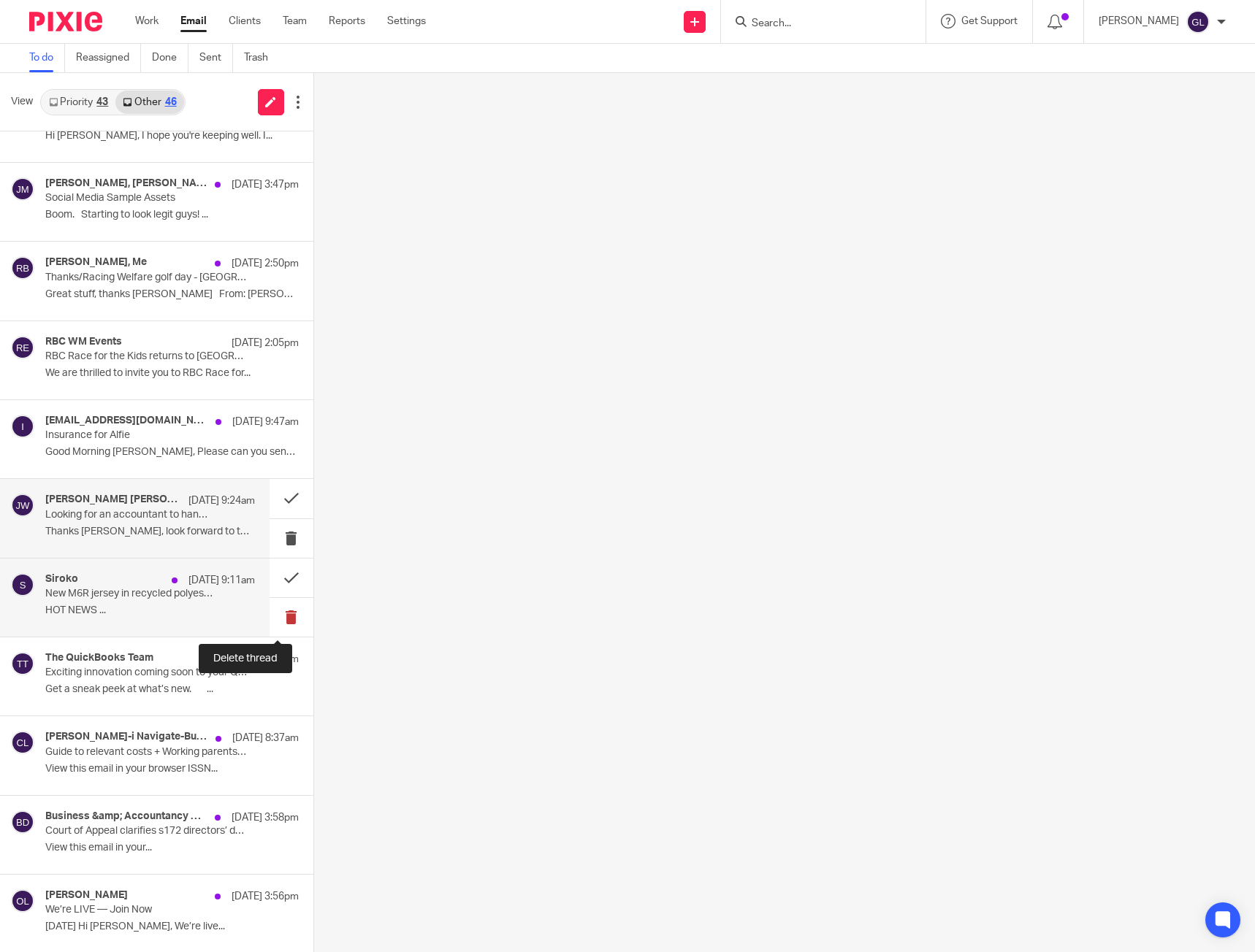
click at [283, 613] on button at bounding box center [291, 617] width 43 height 38
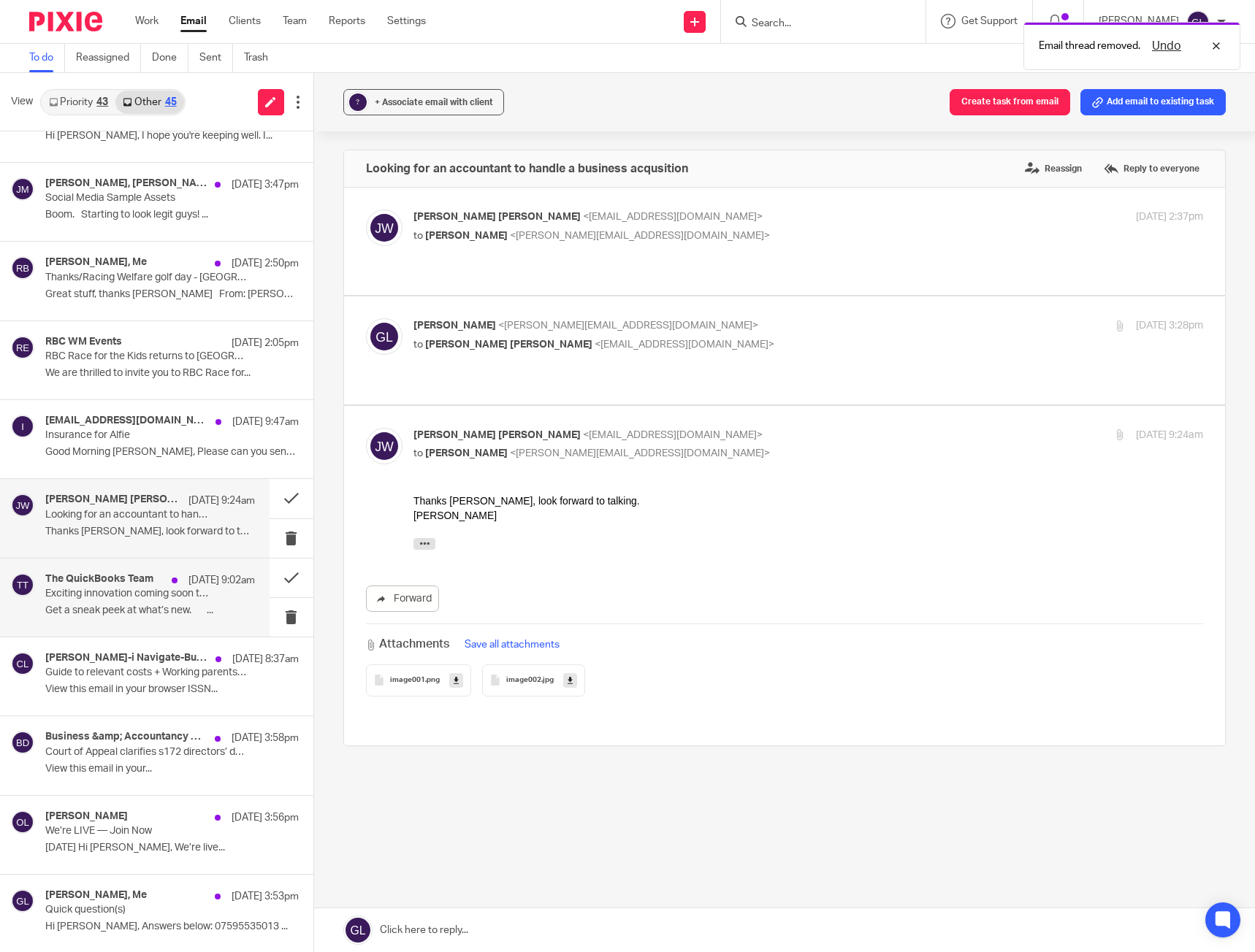
scroll to position [0, 0]
click at [153, 617] on p "Get a sneak peek at what’s new. ͏ ͏ ͏ ͏ ͏ ͏ ..." at bounding box center [150, 610] width 210 height 13
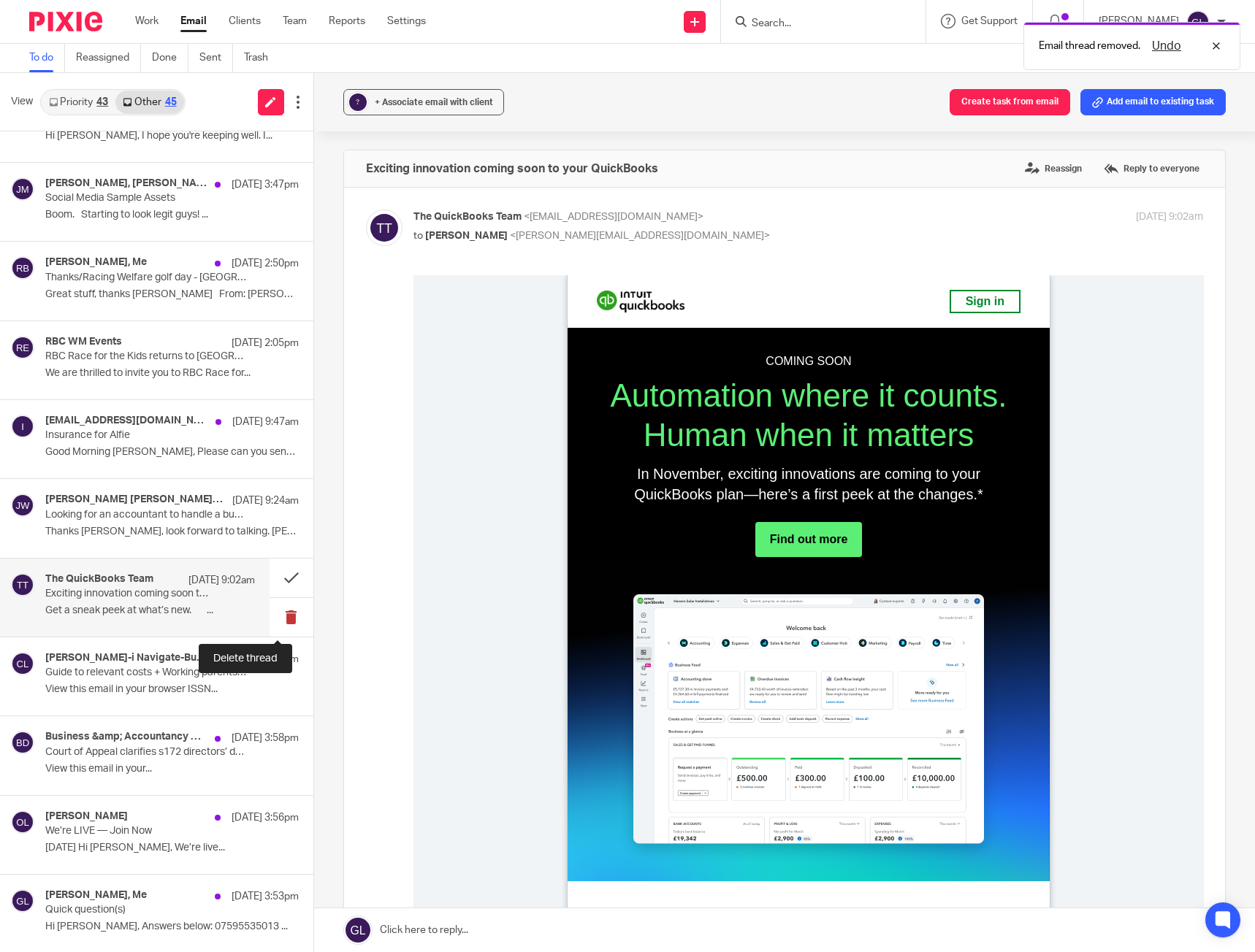
click at [278, 620] on button at bounding box center [291, 617] width 43 height 38
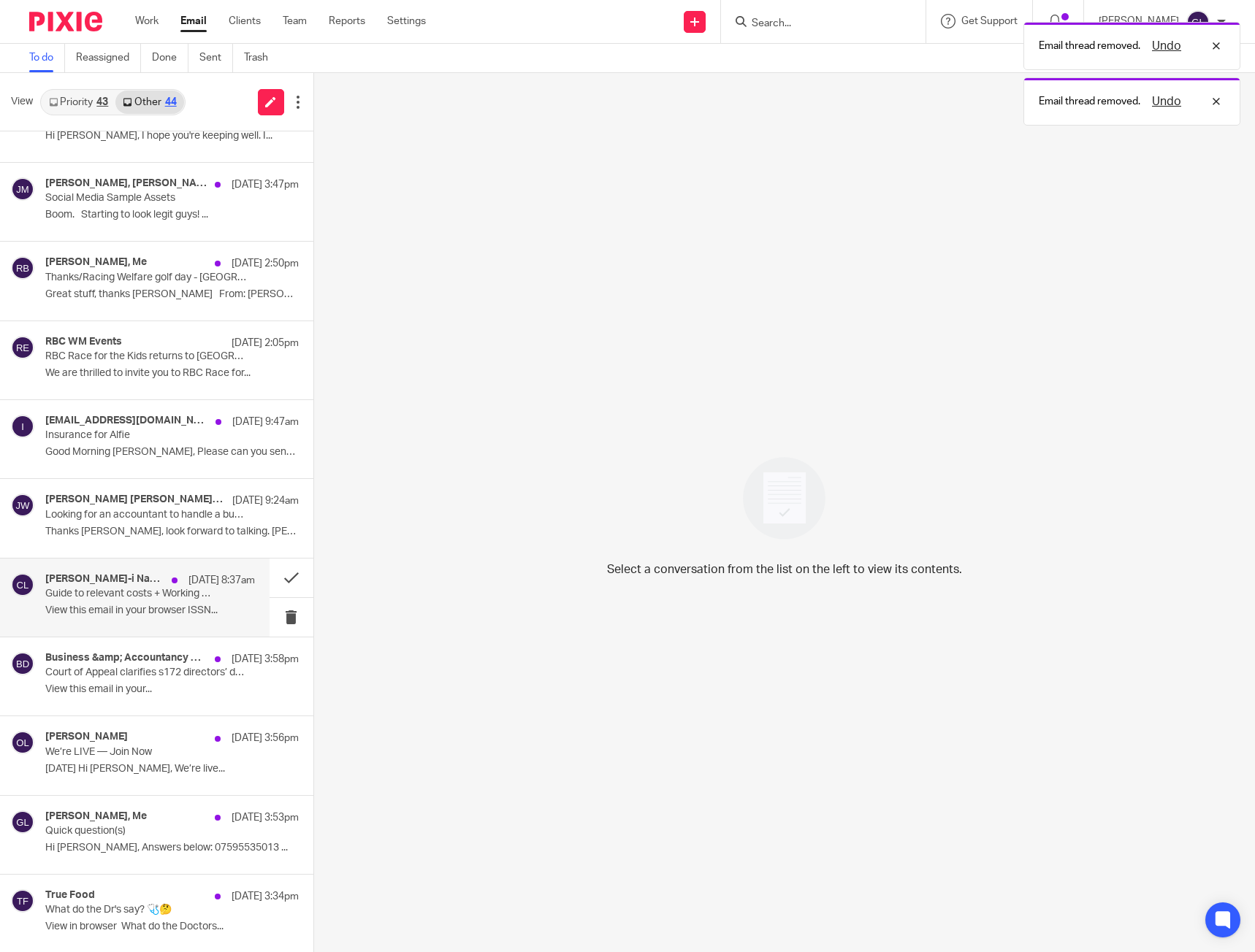
click at [113, 609] on p "View this email in your browser ISSN..." at bounding box center [150, 610] width 210 height 13
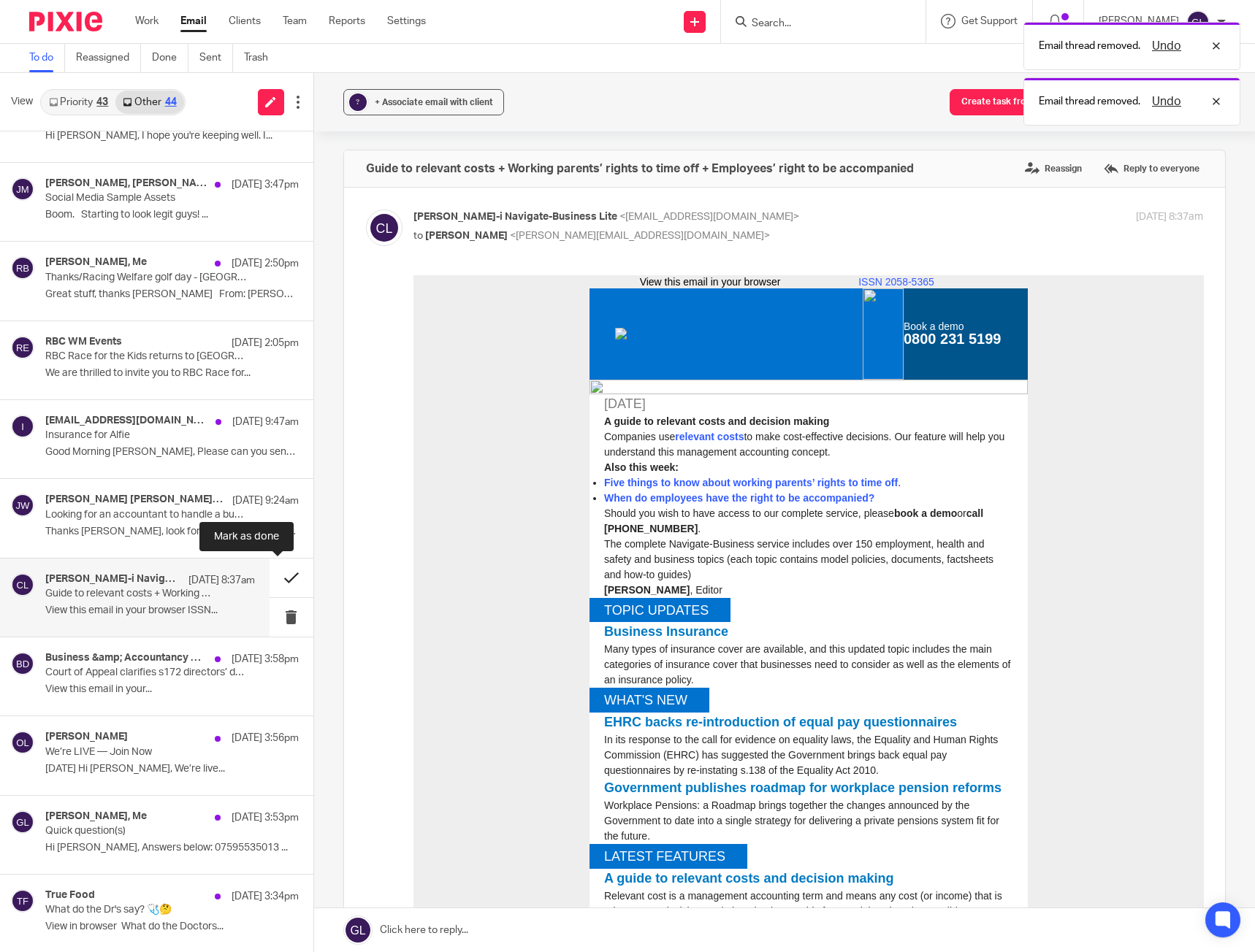
click at [274, 583] on button at bounding box center [291, 577] width 43 height 38
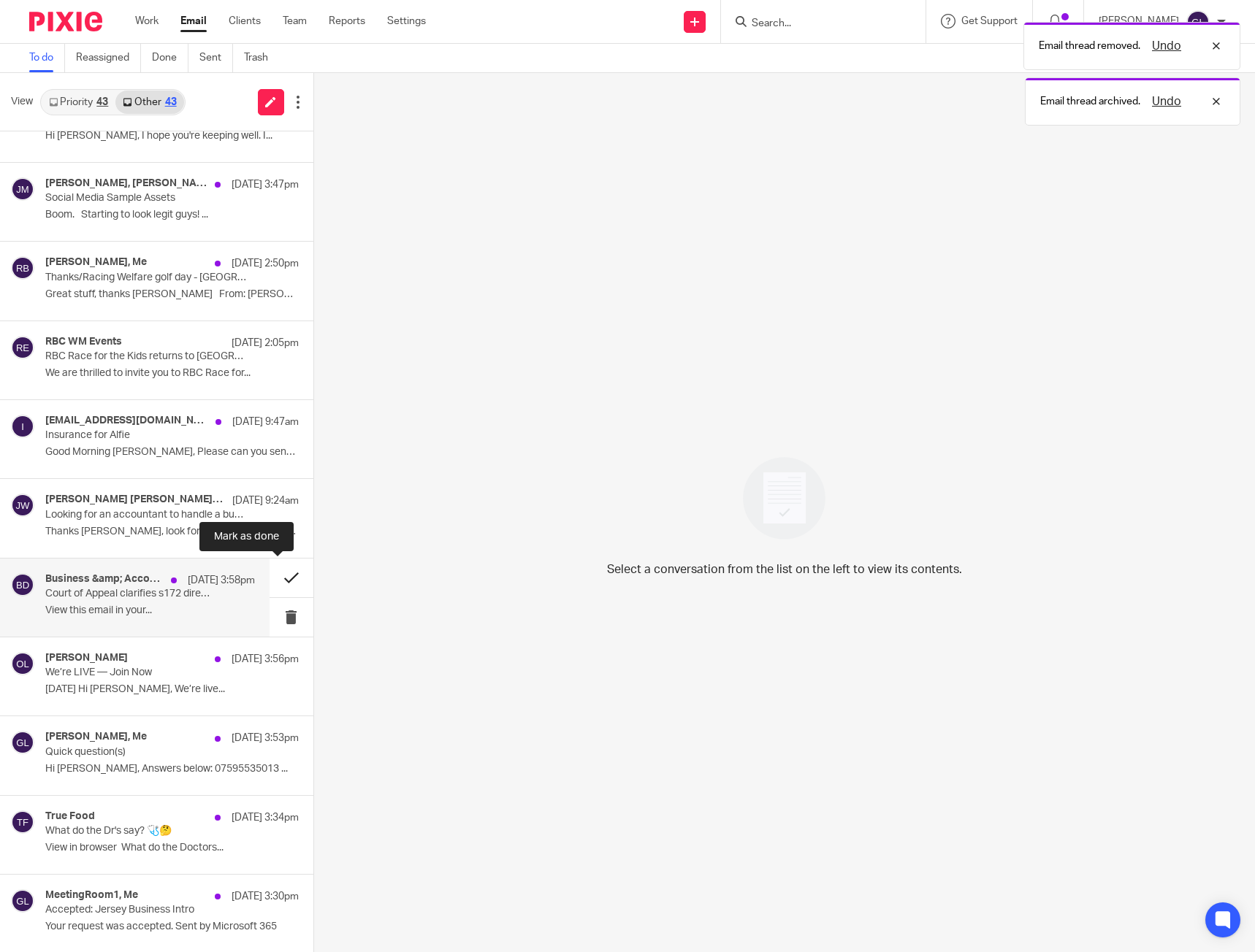
click at [269, 585] on button at bounding box center [291, 577] width 43 height 38
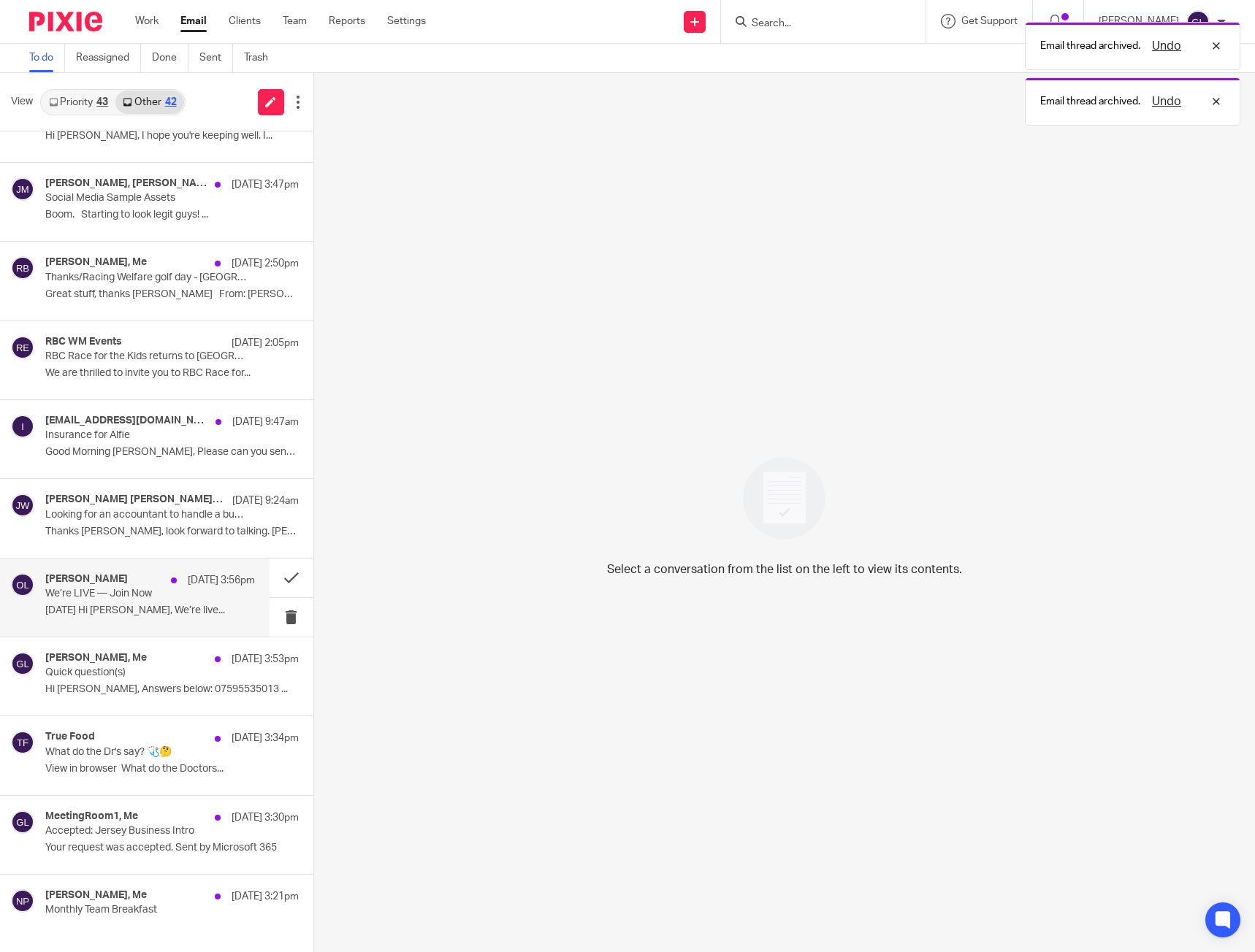
click at [144, 606] on p "August 20, 2025 Hi Greg, We’re live..." at bounding box center [150, 610] width 210 height 13
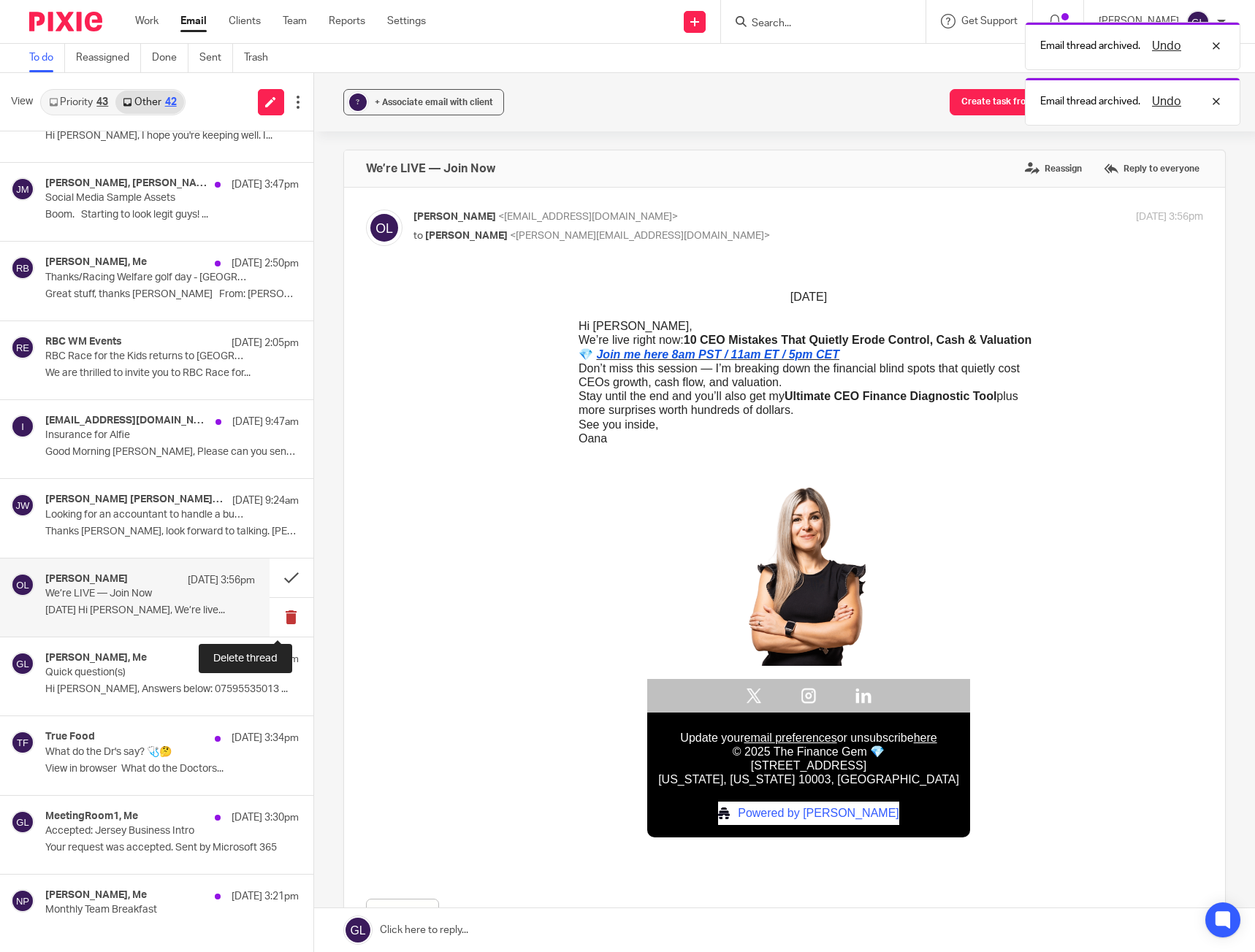
click at [271, 614] on button at bounding box center [291, 617] width 43 height 38
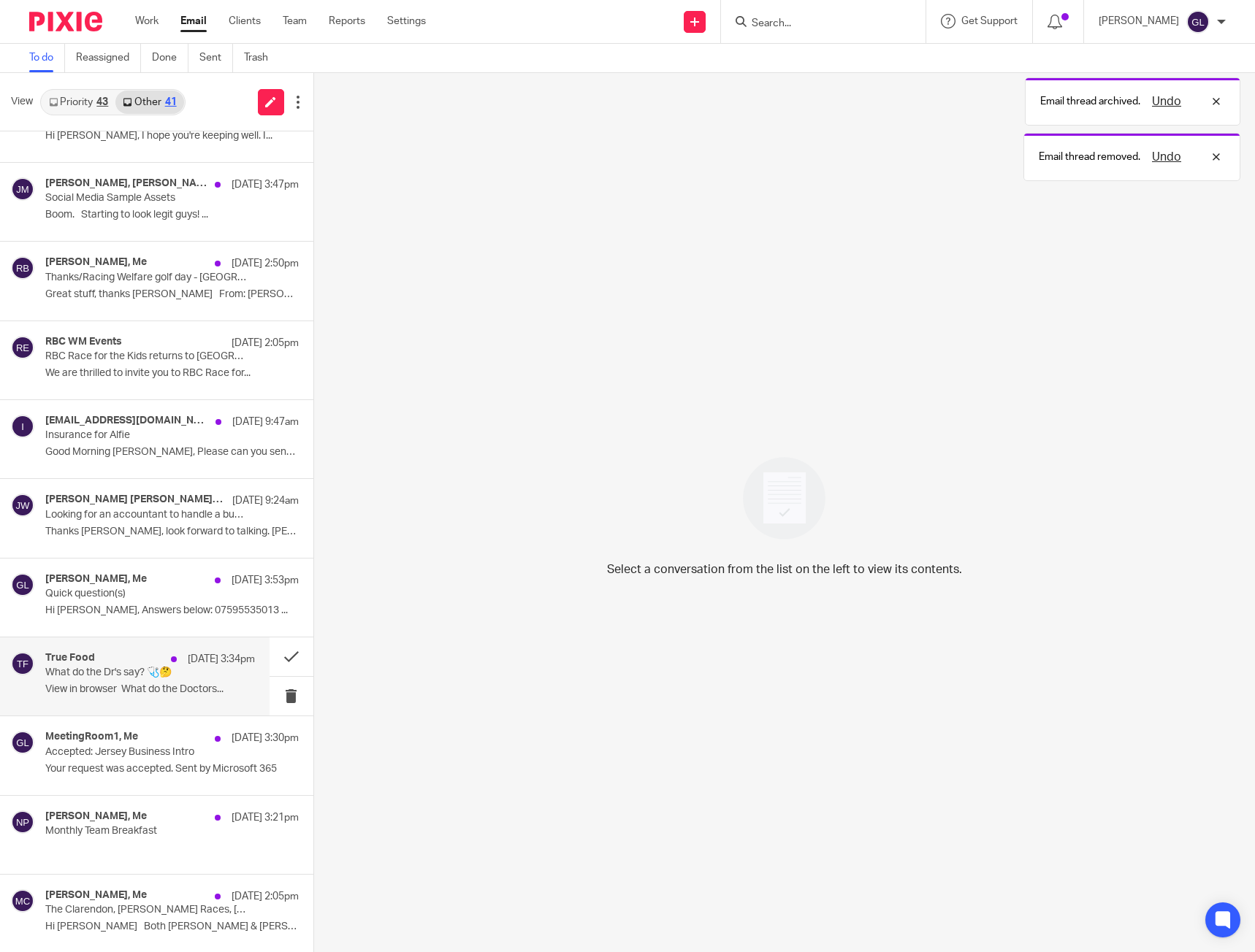
click at [136, 666] on div "True Food 20 Aug 3:34pm" at bounding box center [150, 659] width 210 height 14
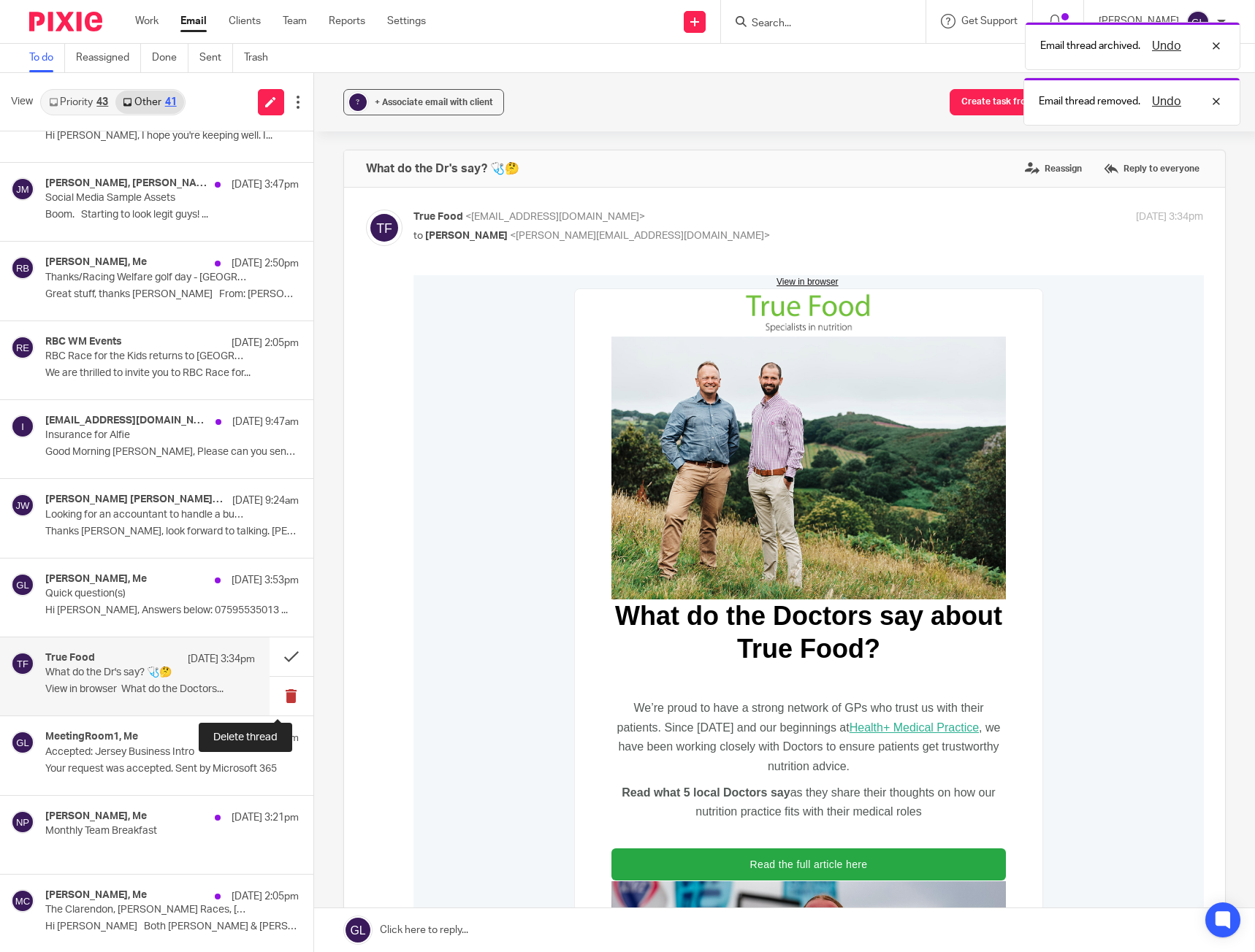
click at [272, 696] on button at bounding box center [291, 695] width 43 height 38
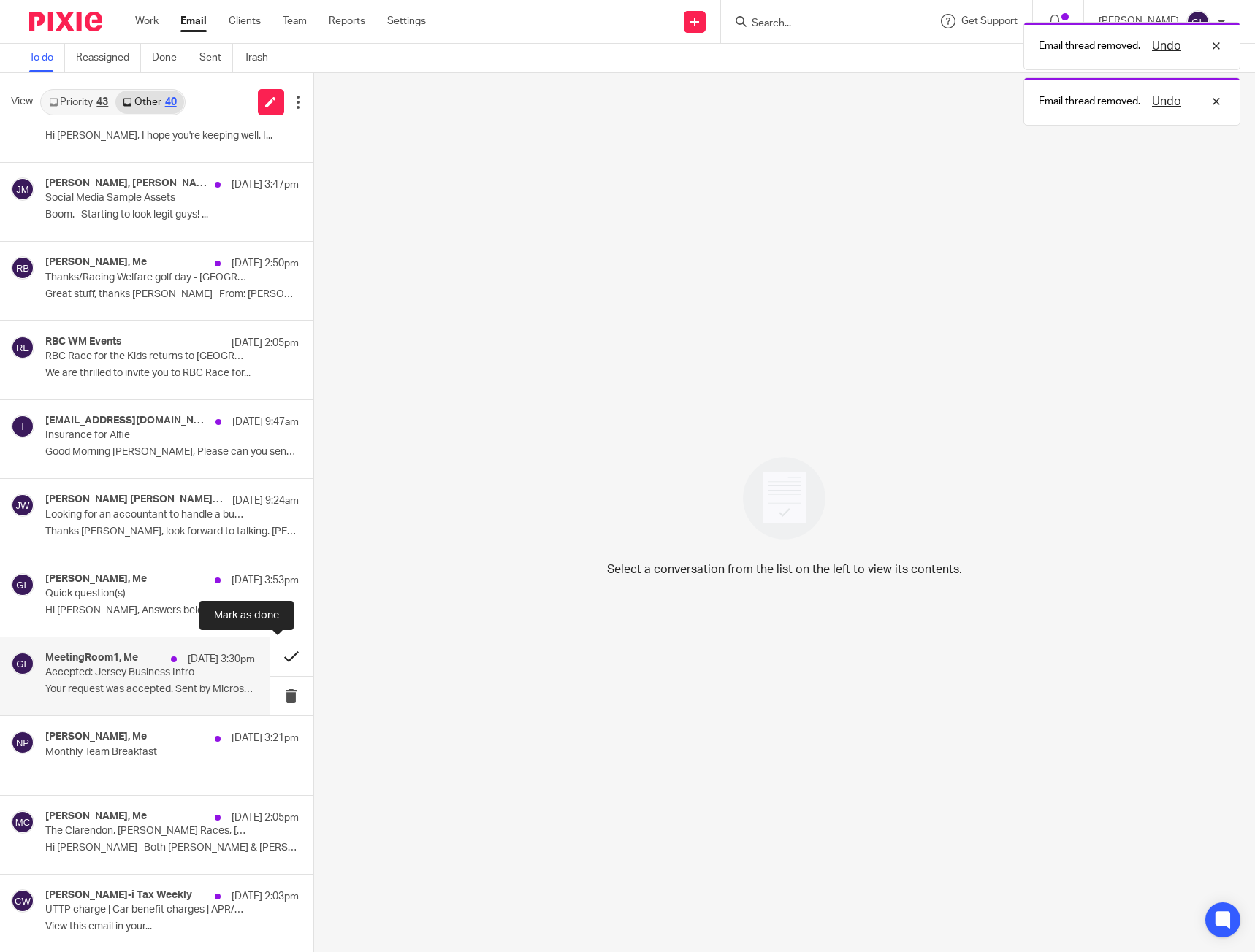
click at [281, 660] on button at bounding box center [291, 656] width 43 height 38
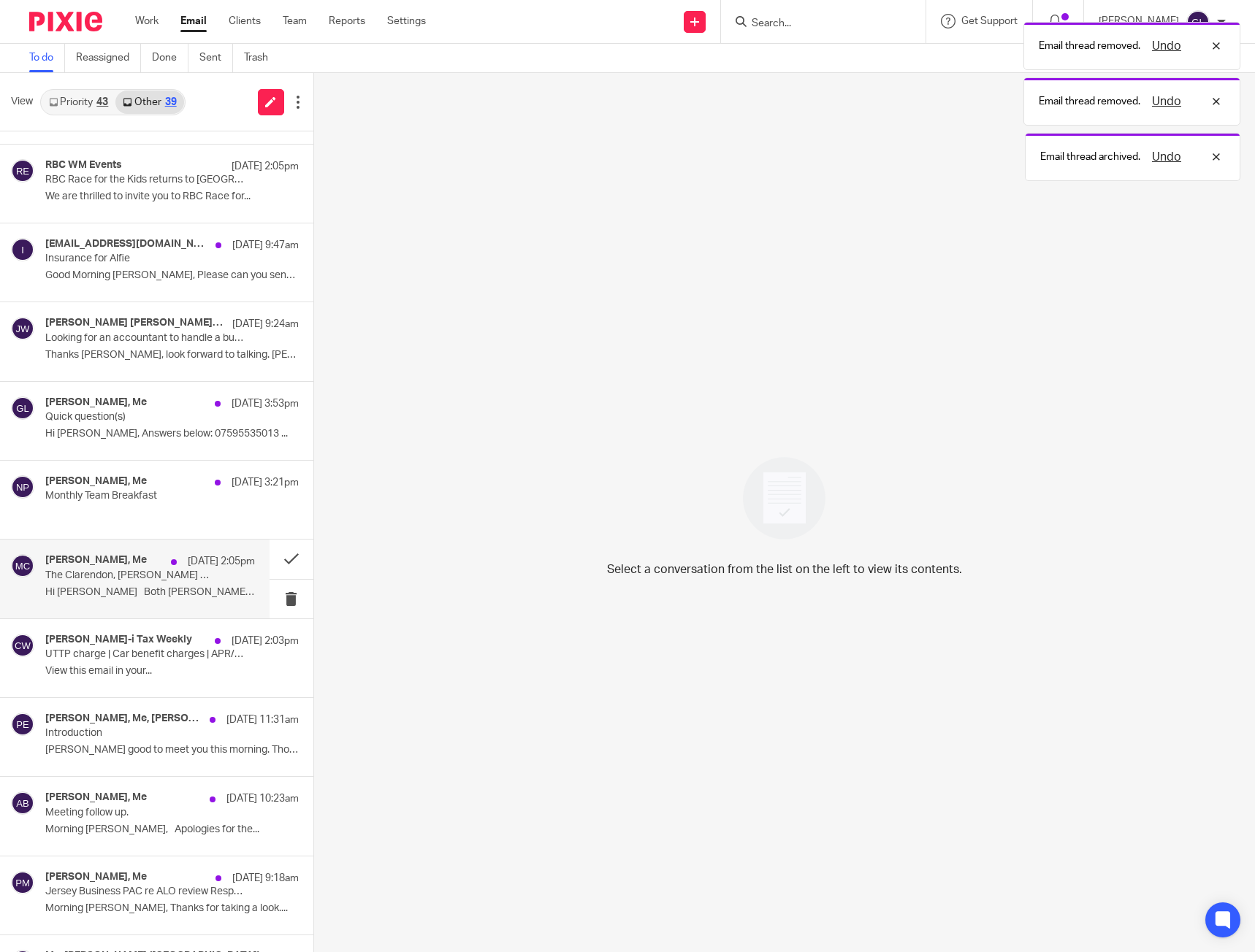
scroll to position [821, 0]
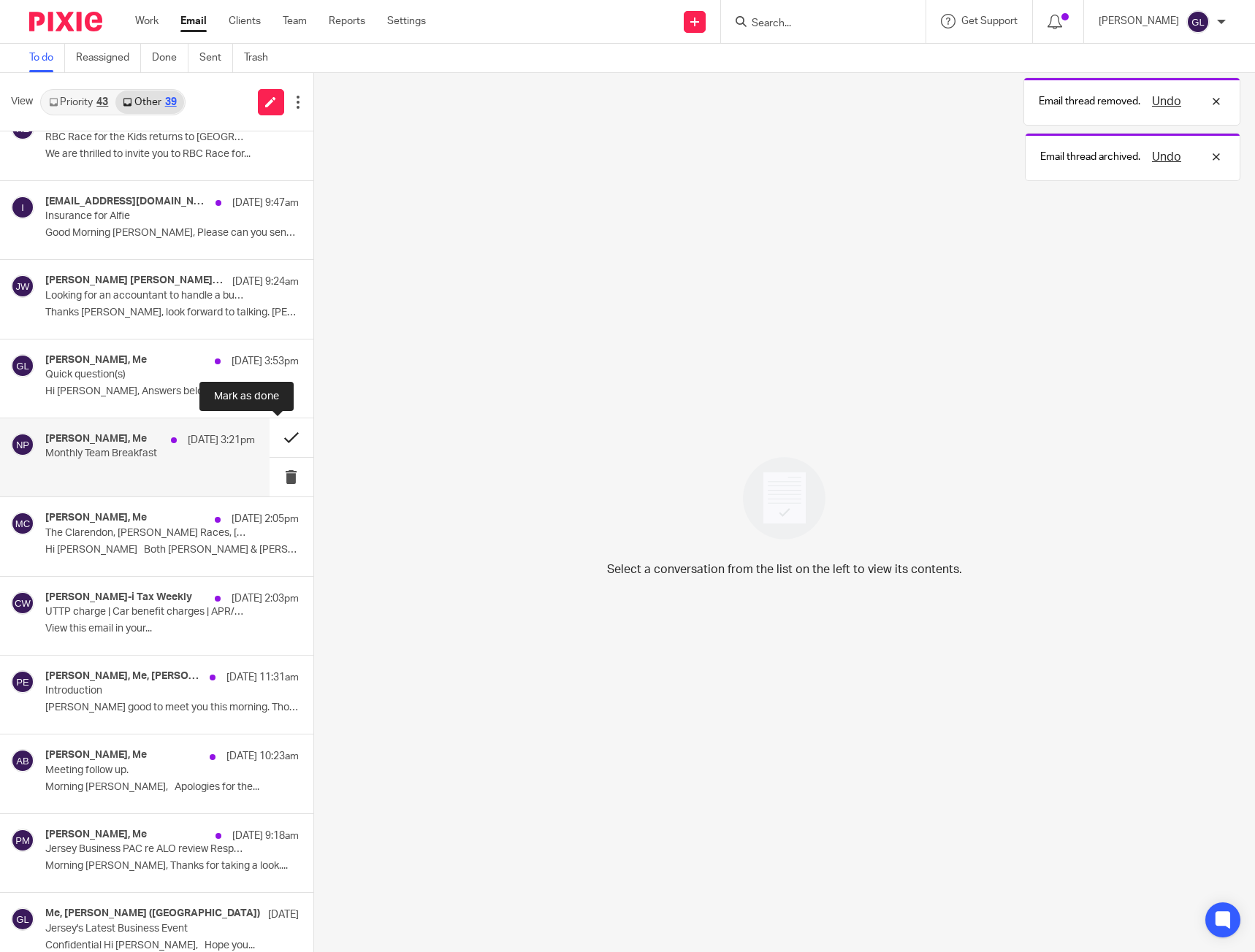
click at [279, 445] on button at bounding box center [291, 437] width 43 height 38
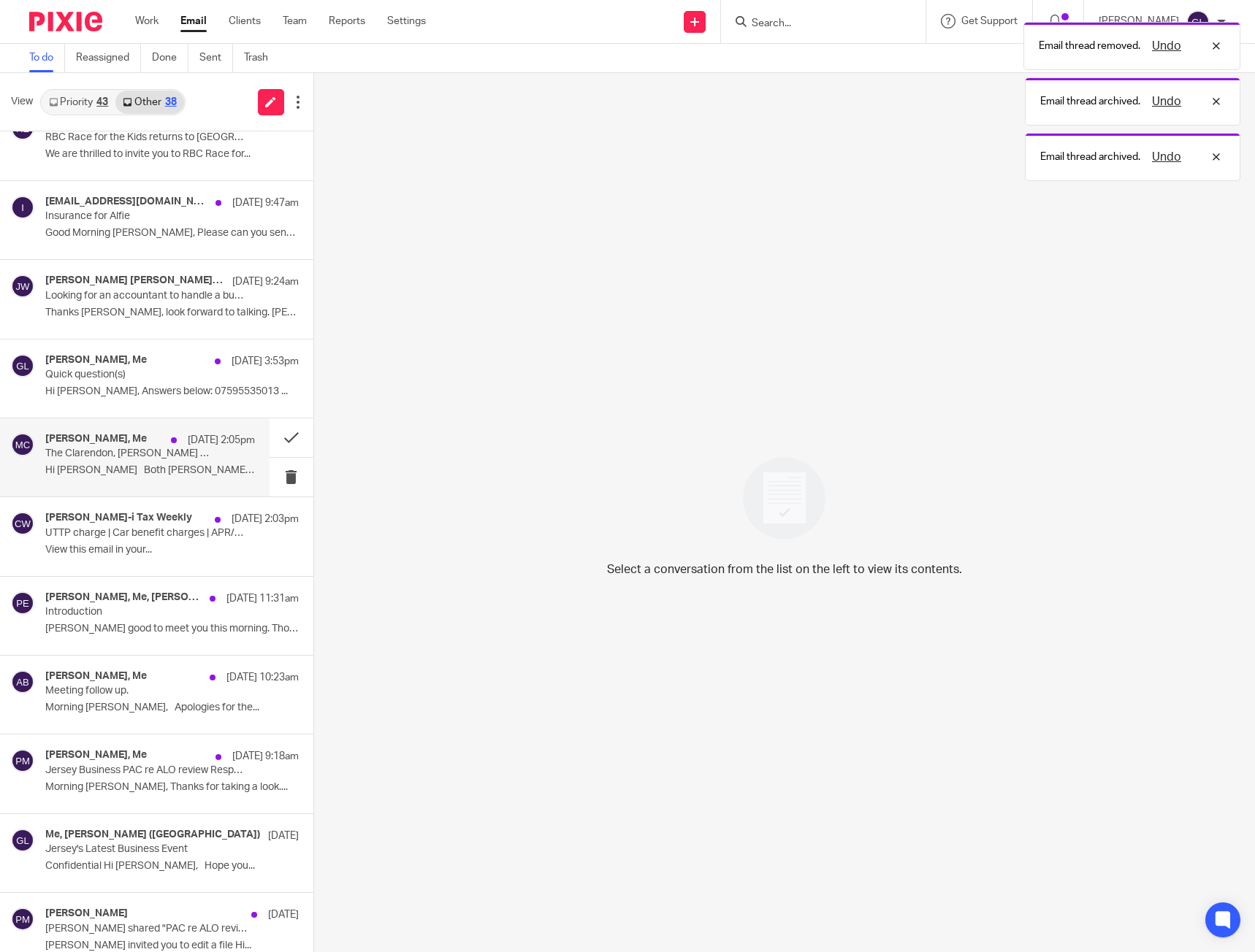
click at [162, 470] on p "Hi Greg Both Simon & James and..." at bounding box center [150, 470] width 210 height 13
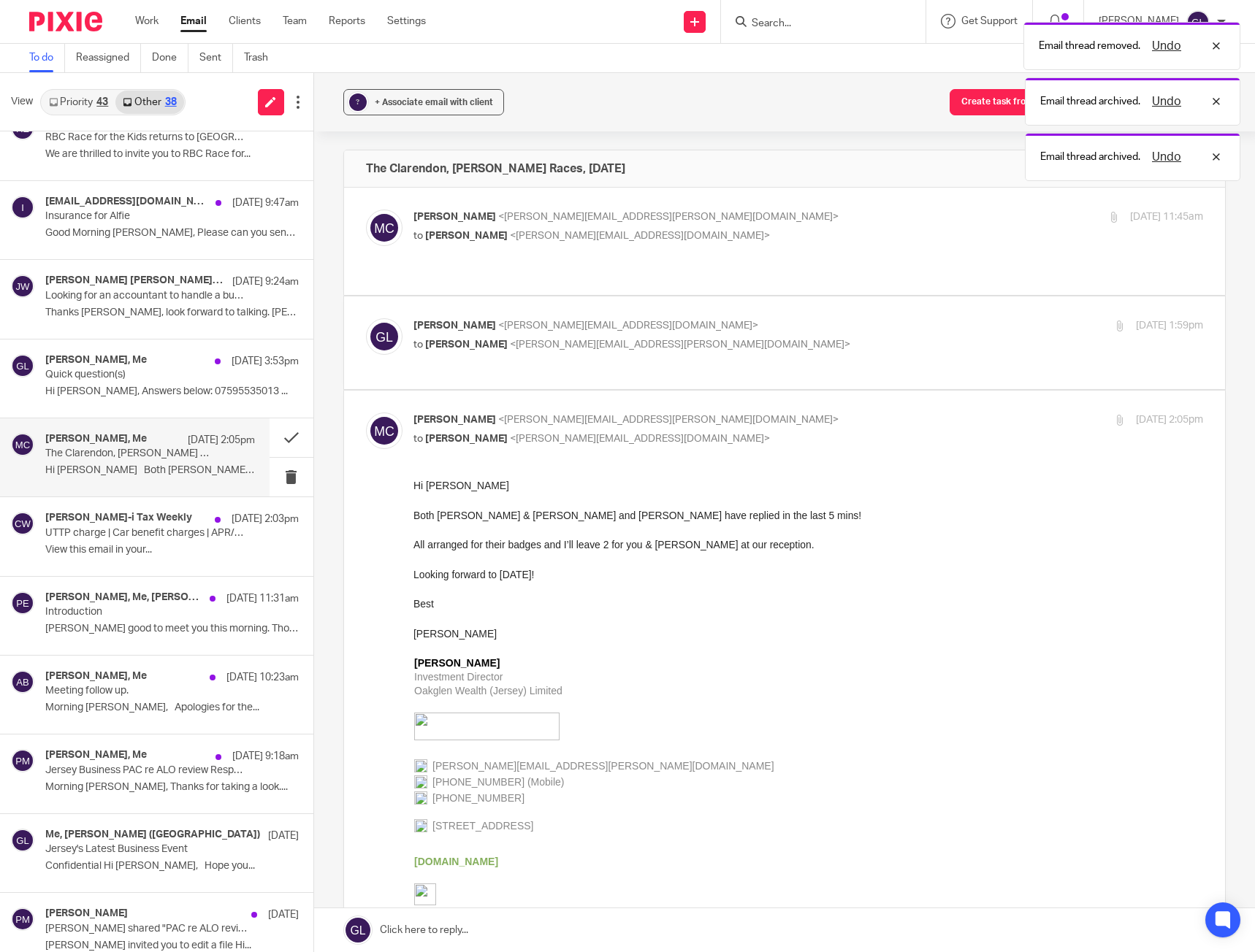
scroll to position [0, 0]
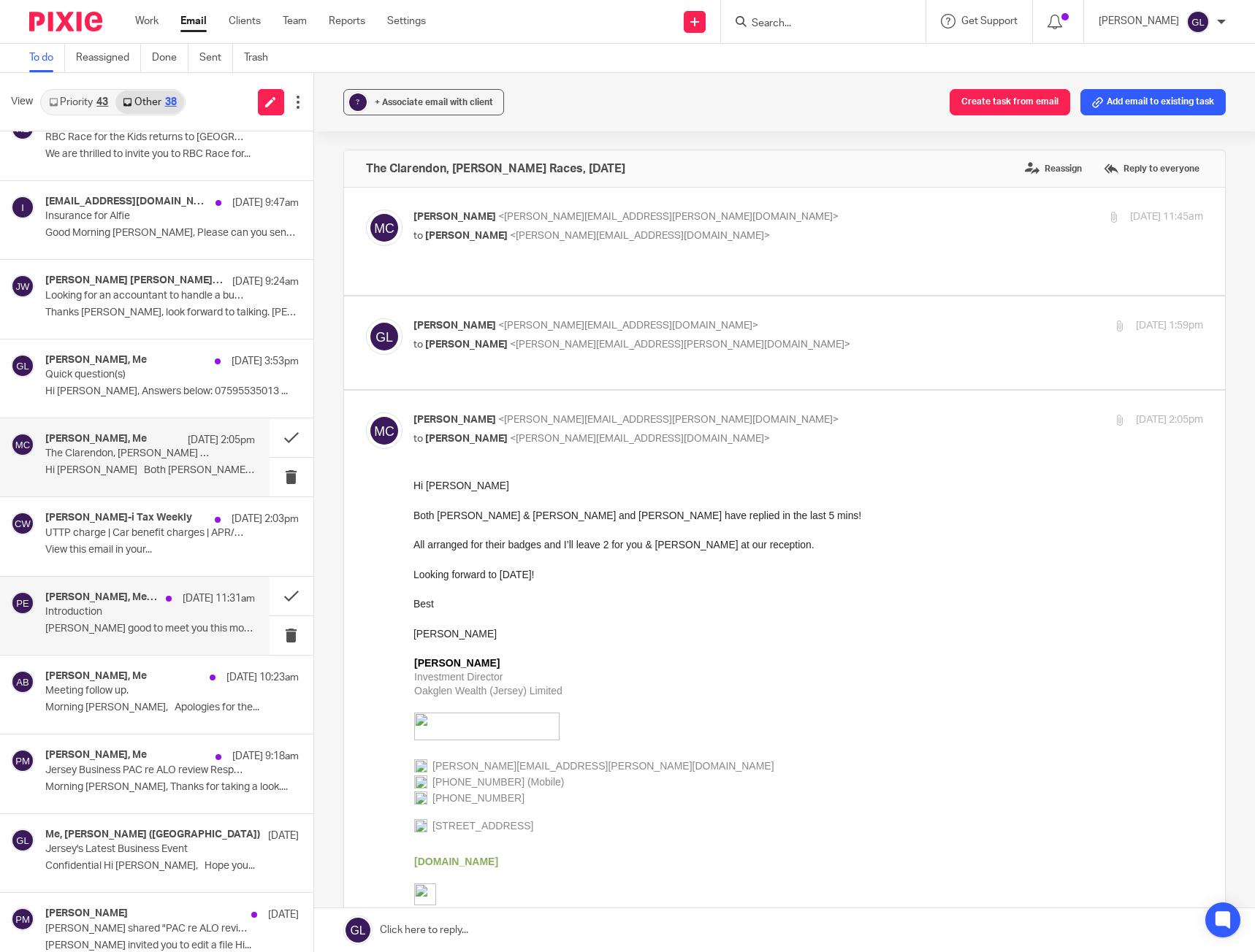
click at [177, 632] on p "Greg good to meet you this morning. Thought I..." at bounding box center [150, 629] width 210 height 13
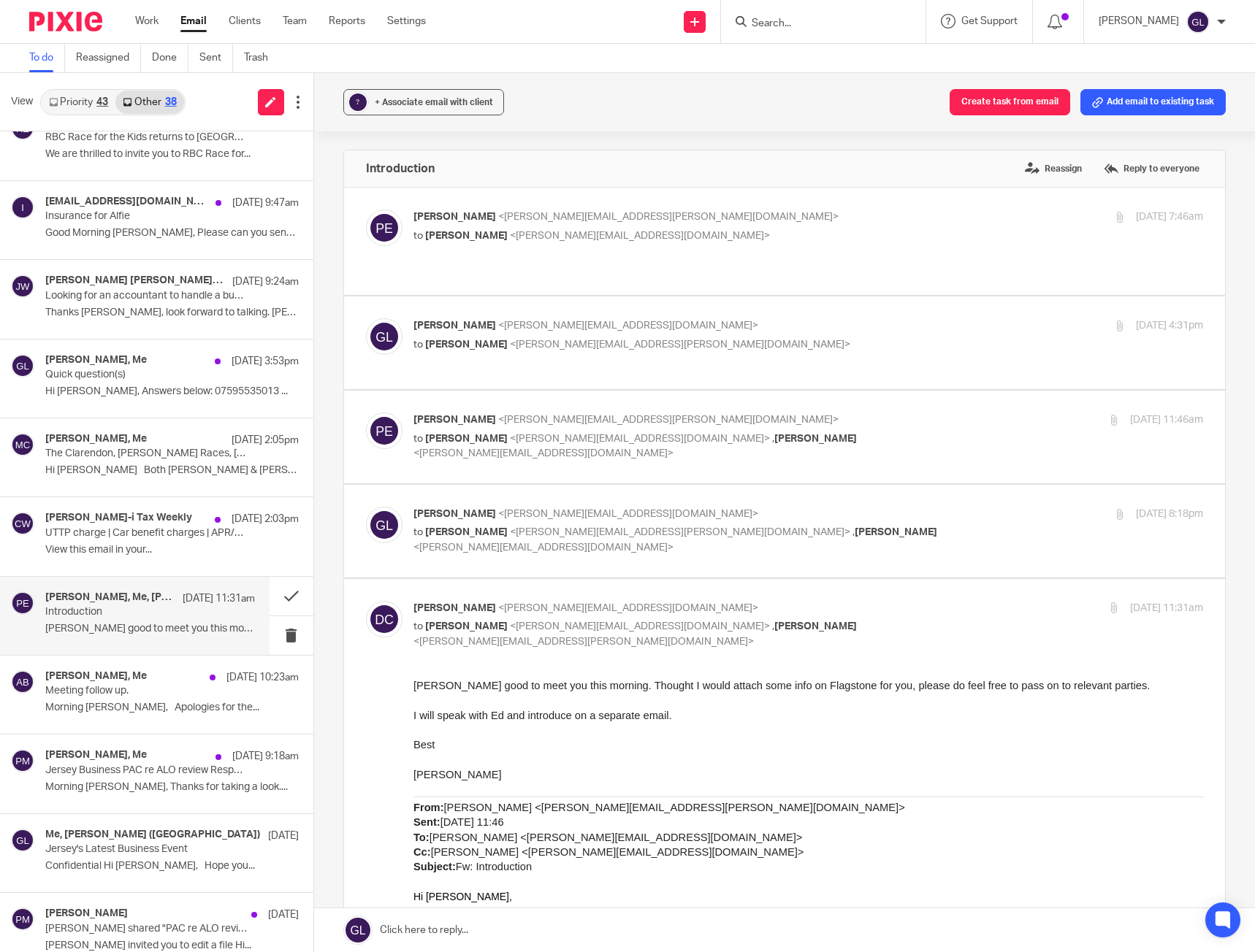
click at [579, 724] on p at bounding box center [807, 730] width 790 height 14
click at [269, 596] on button at bounding box center [291, 596] width 43 height 38
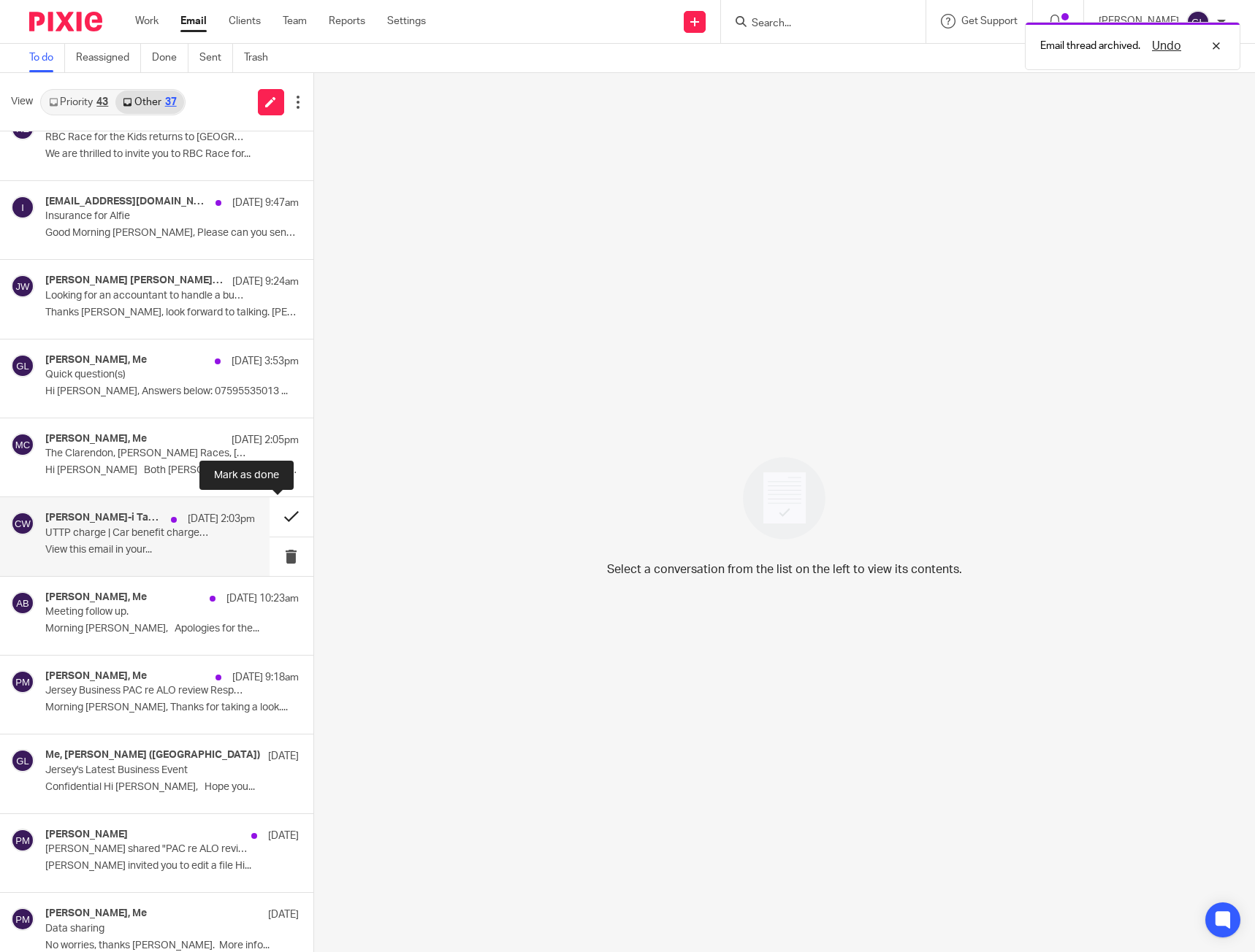
click at [272, 517] on button at bounding box center [291, 516] width 43 height 38
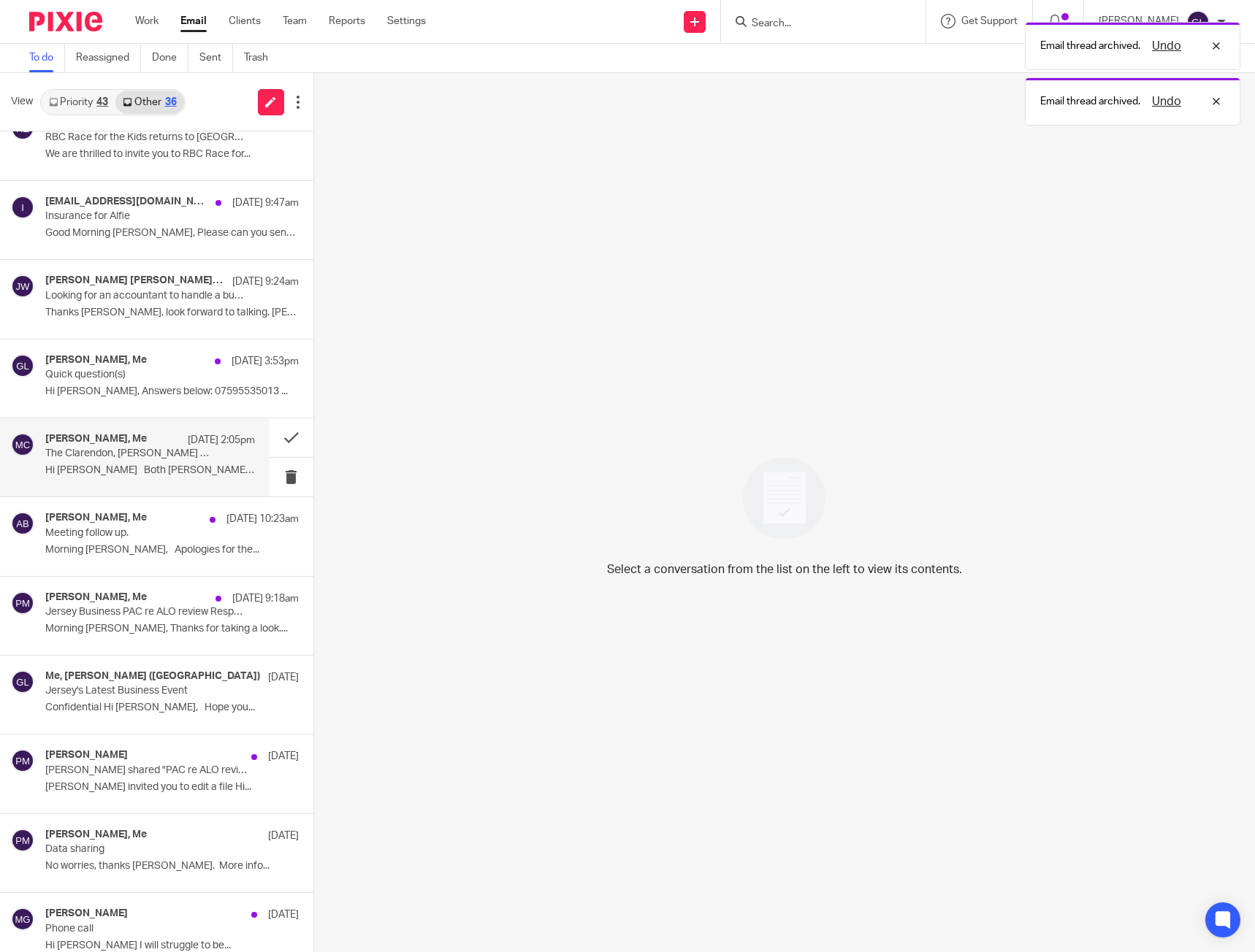
click at [188, 461] on div "Michael Clarke, Me 20 Aug 2:05pm The Clarendon, Les Landes Races, 25th August H…" at bounding box center [150, 457] width 210 height 49
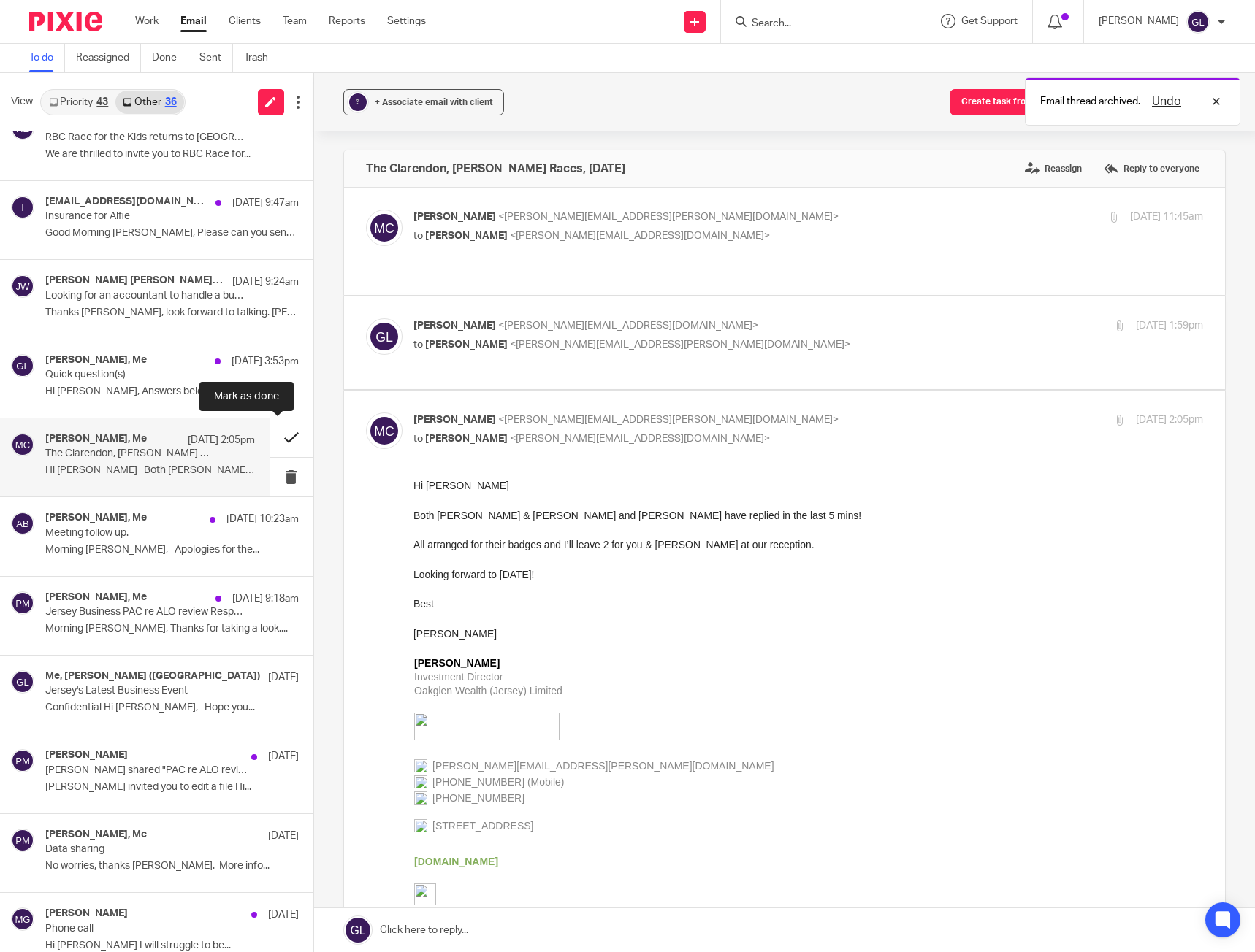
click at [269, 430] on button at bounding box center [291, 437] width 43 height 38
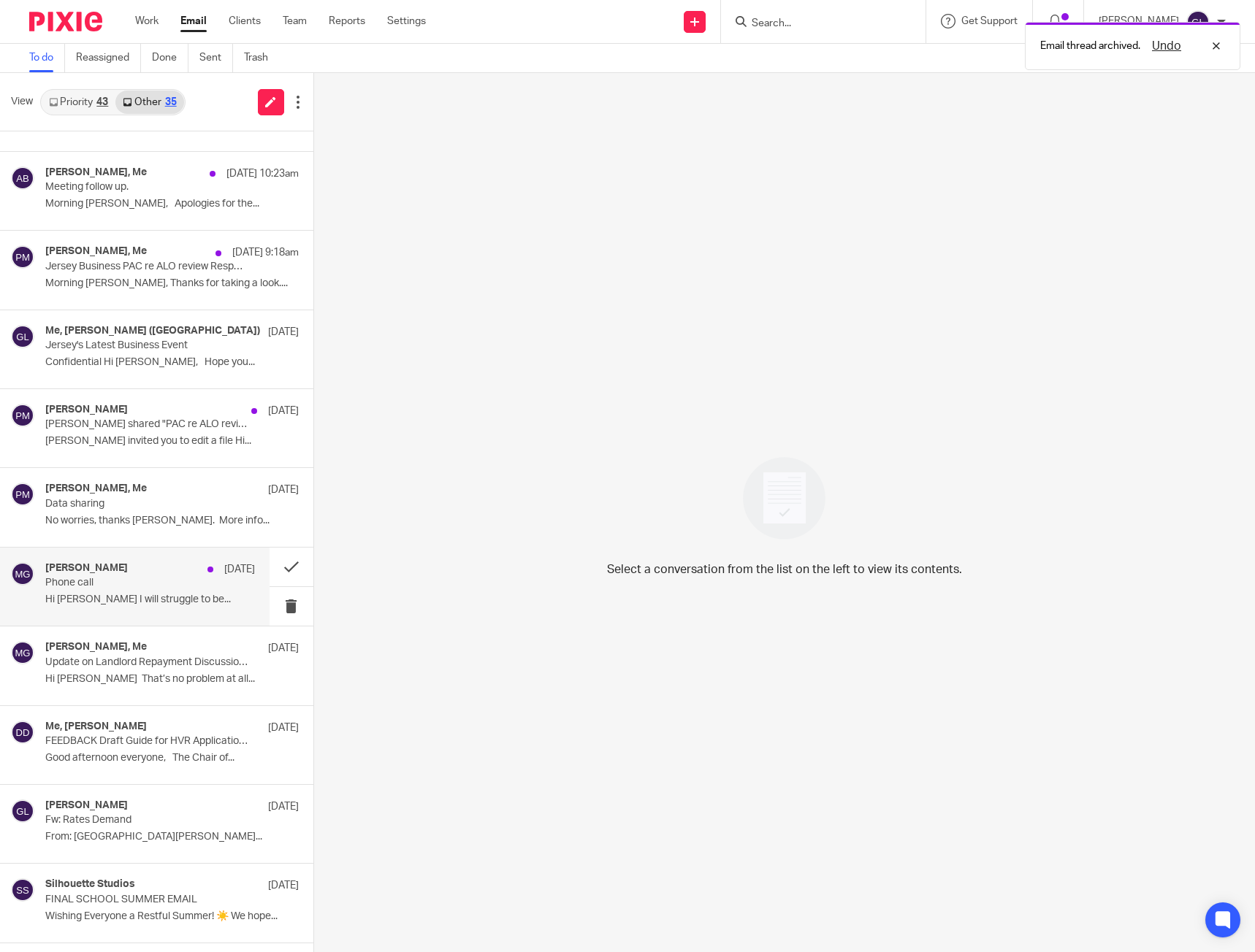
scroll to position [1113, 0]
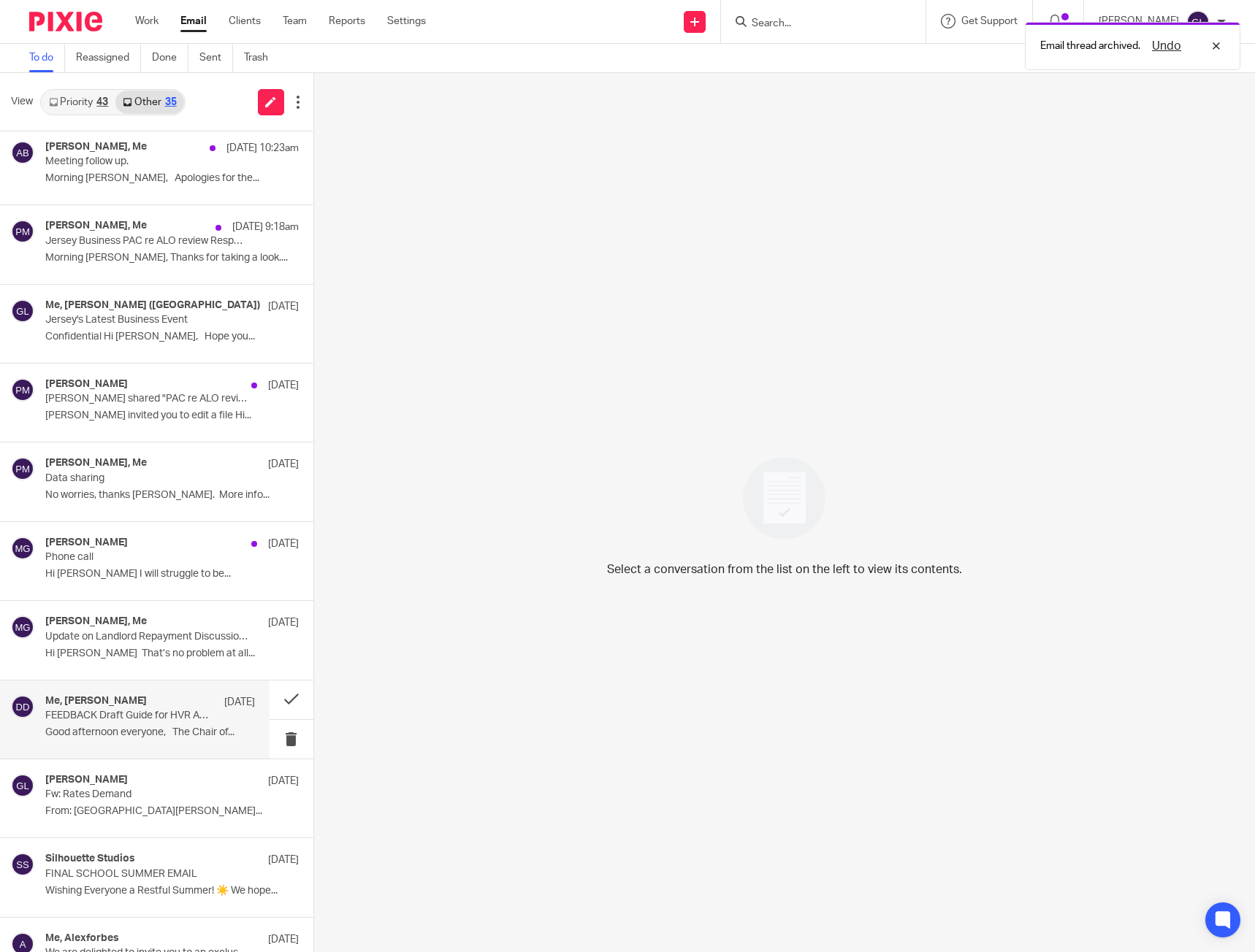
click at [174, 700] on div "Me, Dirk Danino-Forsyth 1 Aug" at bounding box center [150, 702] width 210 height 14
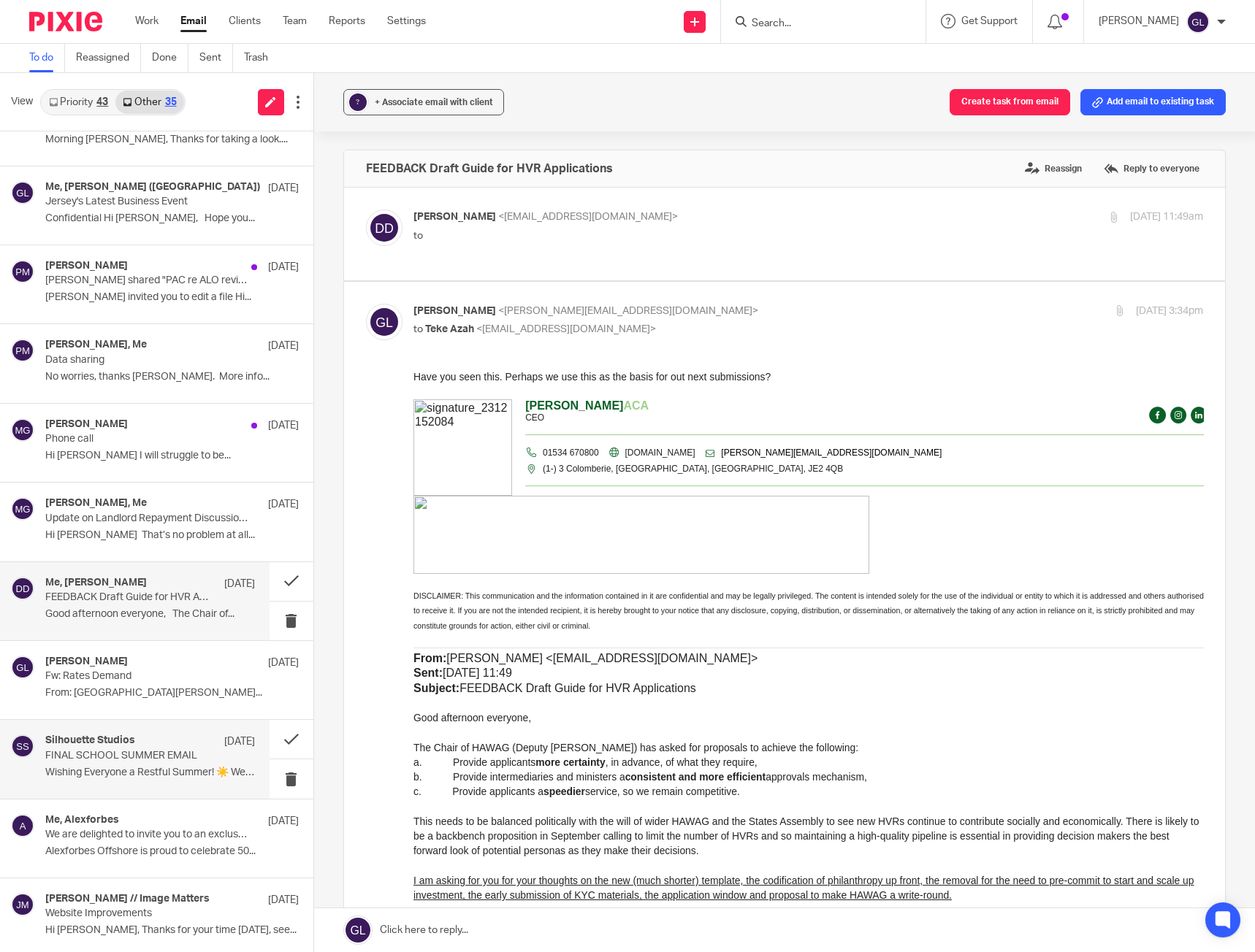
scroll to position [1332, 0]
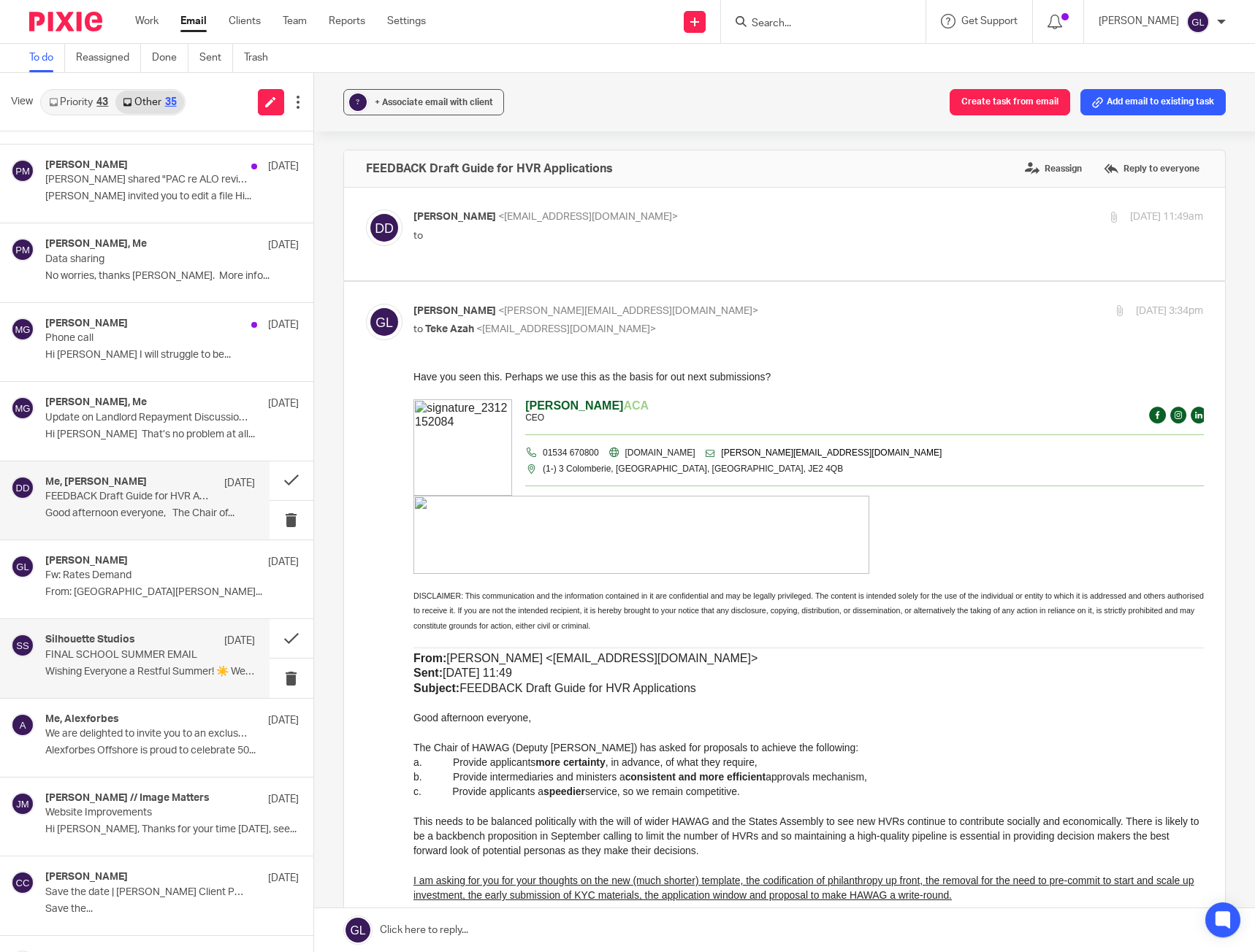
click at [224, 648] on p "17 Jul" at bounding box center [240, 641] width 31 height 14
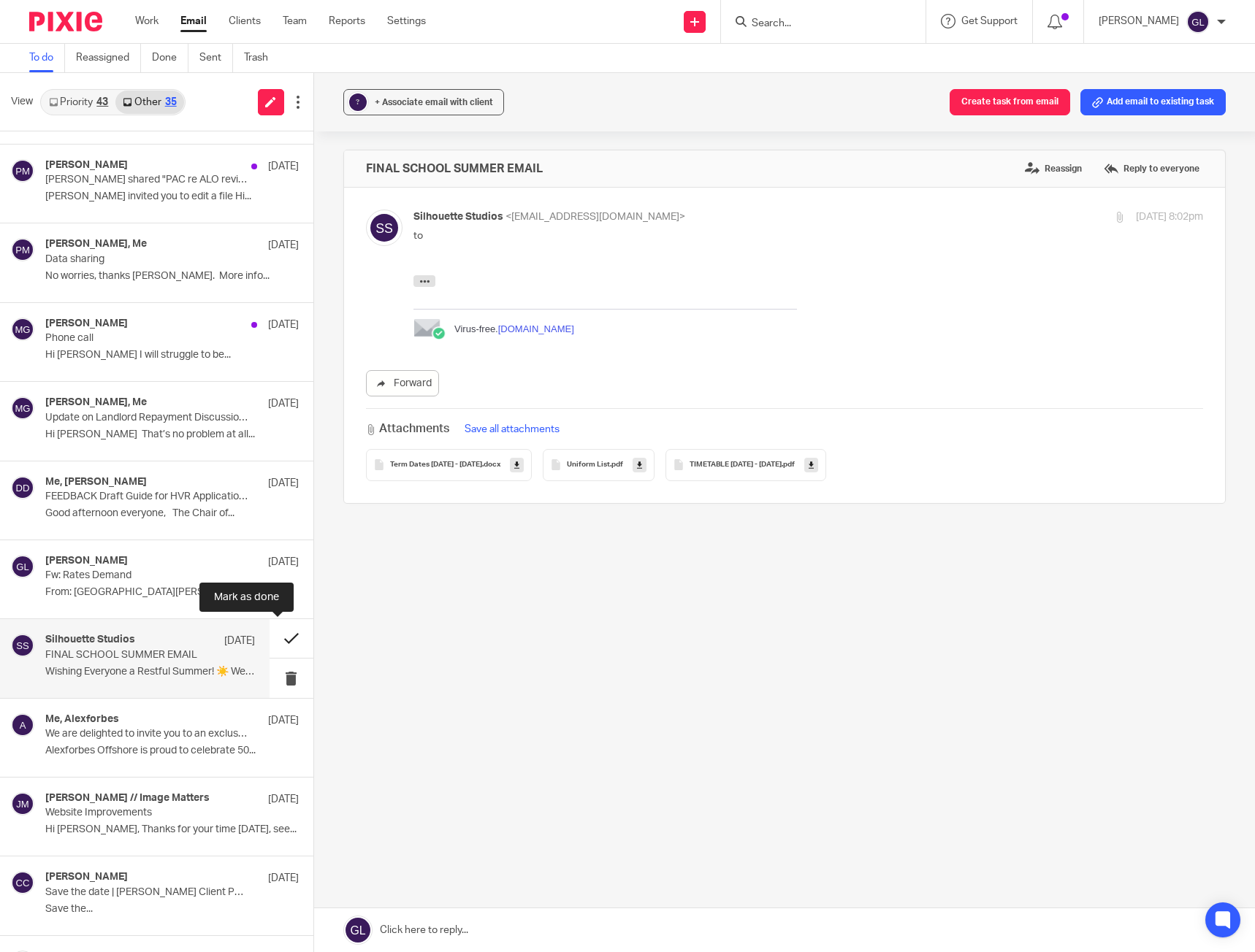
scroll to position [0, 0]
click at [270, 638] on button at bounding box center [291, 638] width 43 height 38
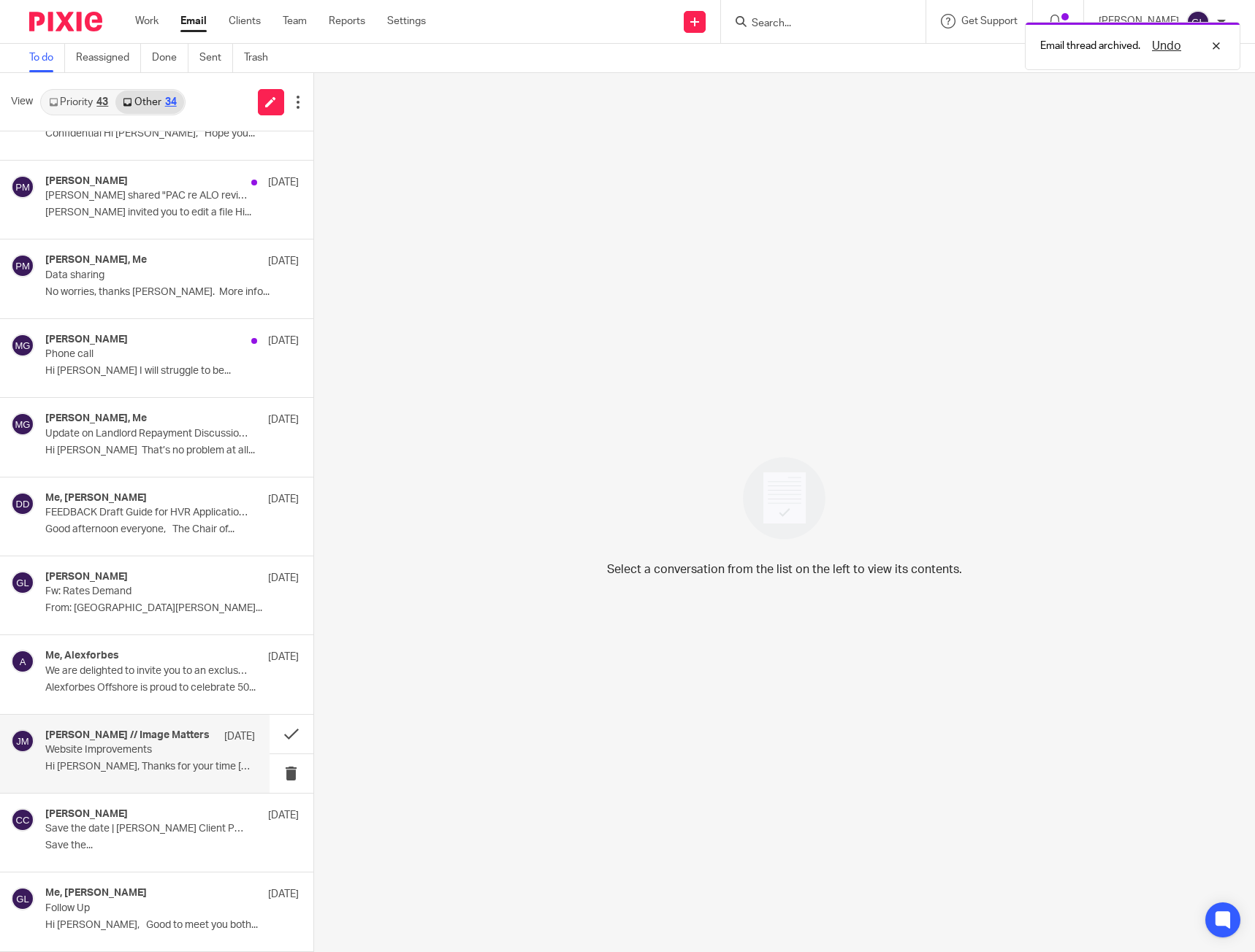
click at [181, 753] on p "Website Improvements" at bounding box center [129, 750] width 167 height 13
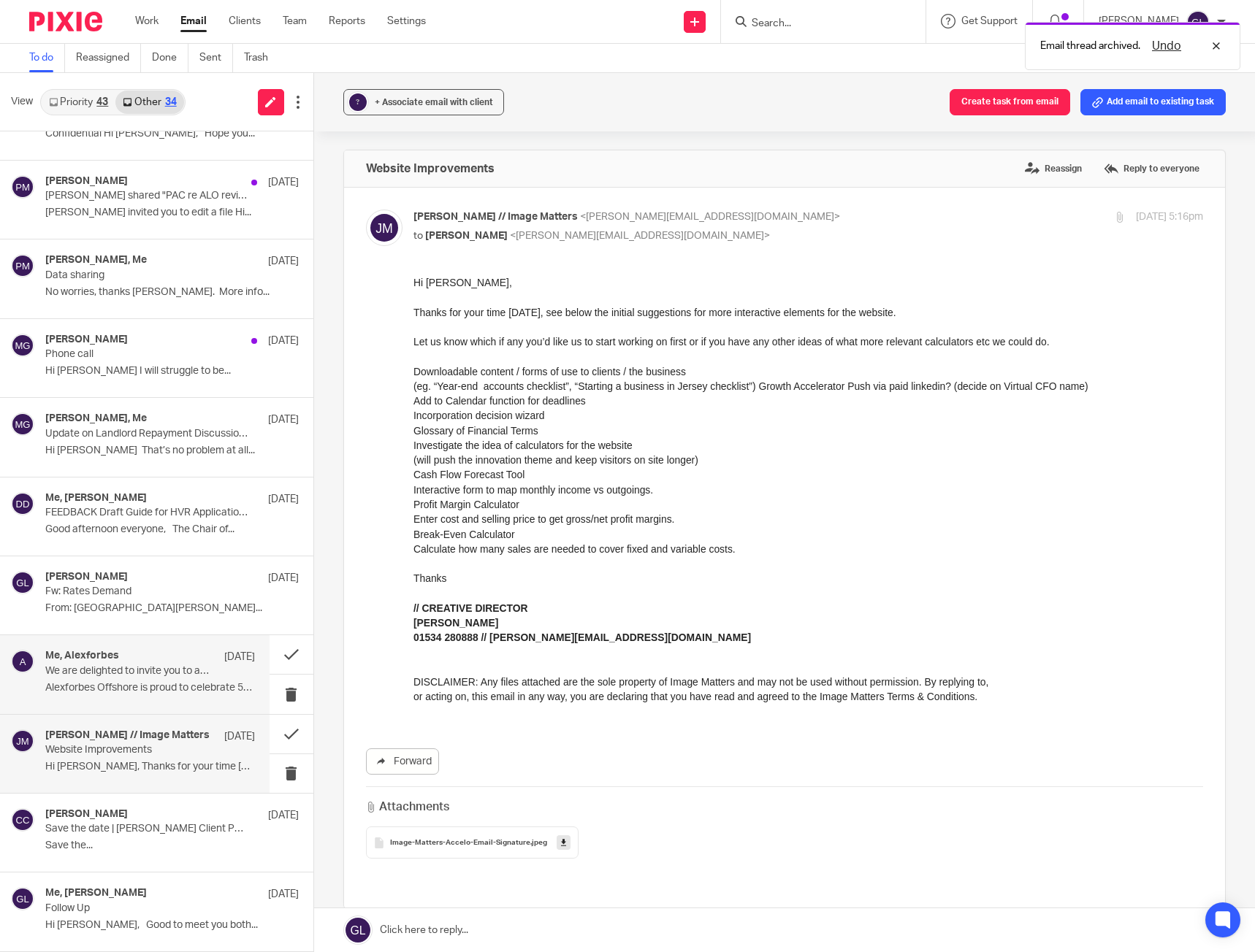
scroll to position [0, 0]
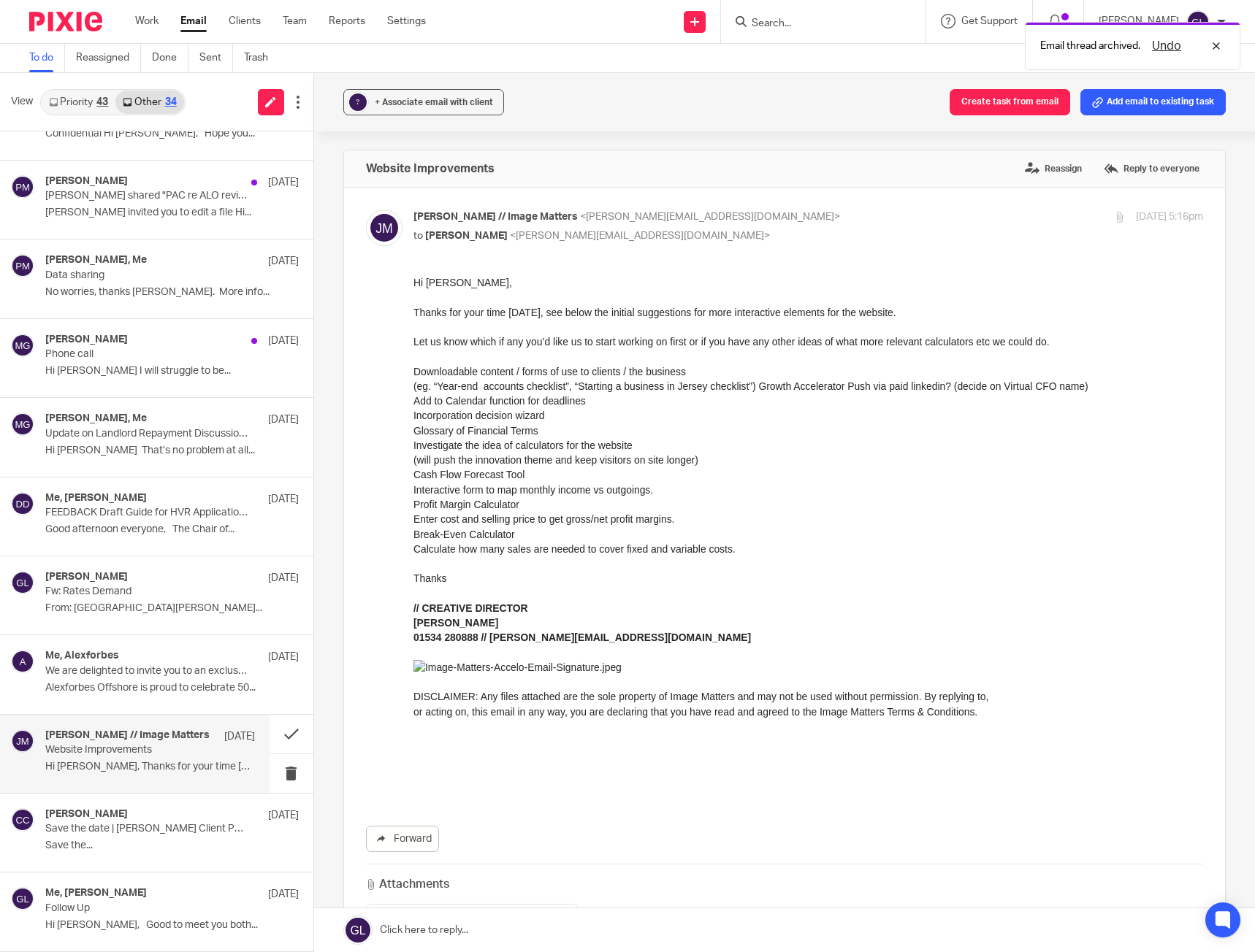
click at [94, 100] on link "Priority 43" at bounding box center [78, 101] width 74 height 23
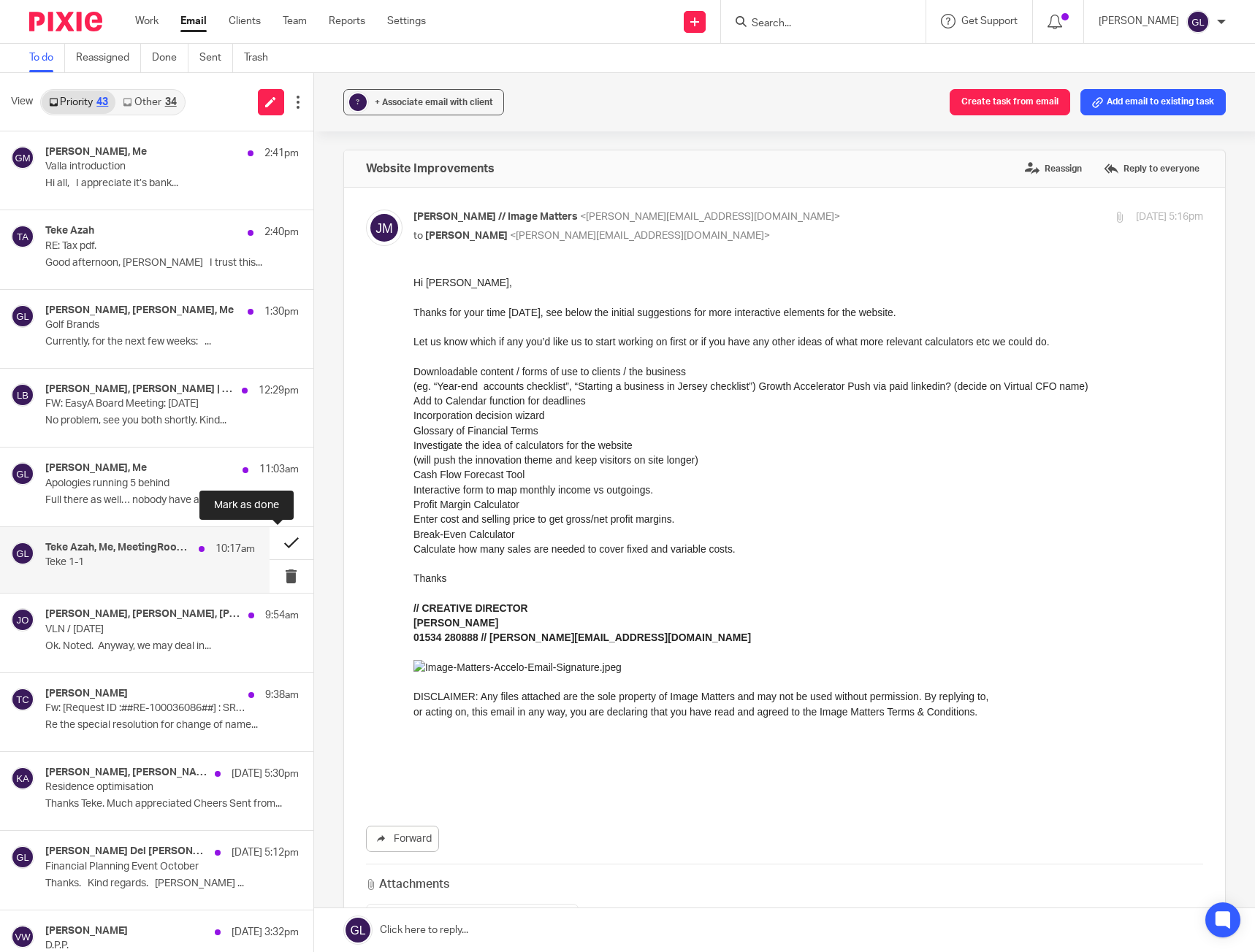
click at [269, 541] on button at bounding box center [291, 544] width 43 height 33
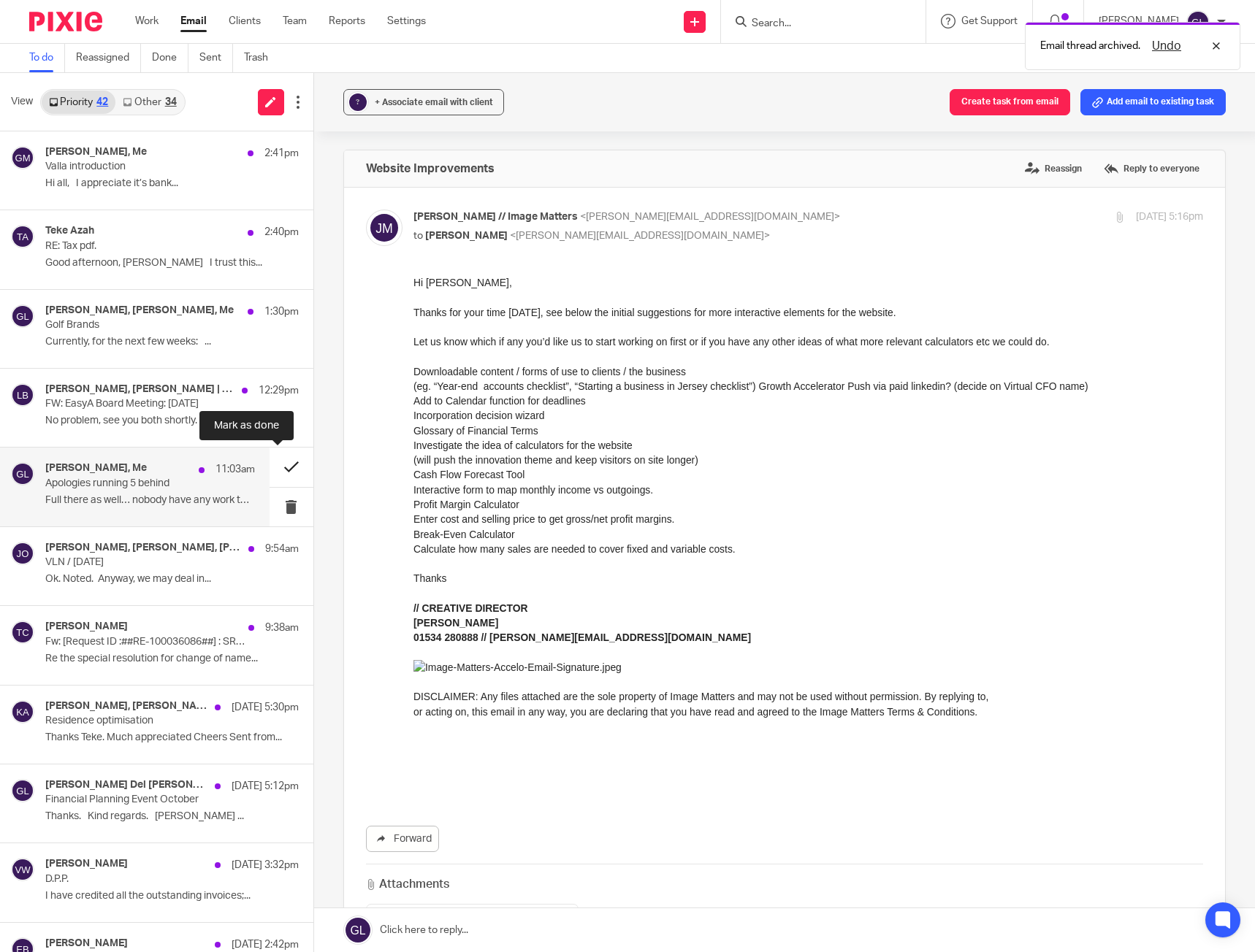
click at [276, 468] on button at bounding box center [291, 466] width 43 height 38
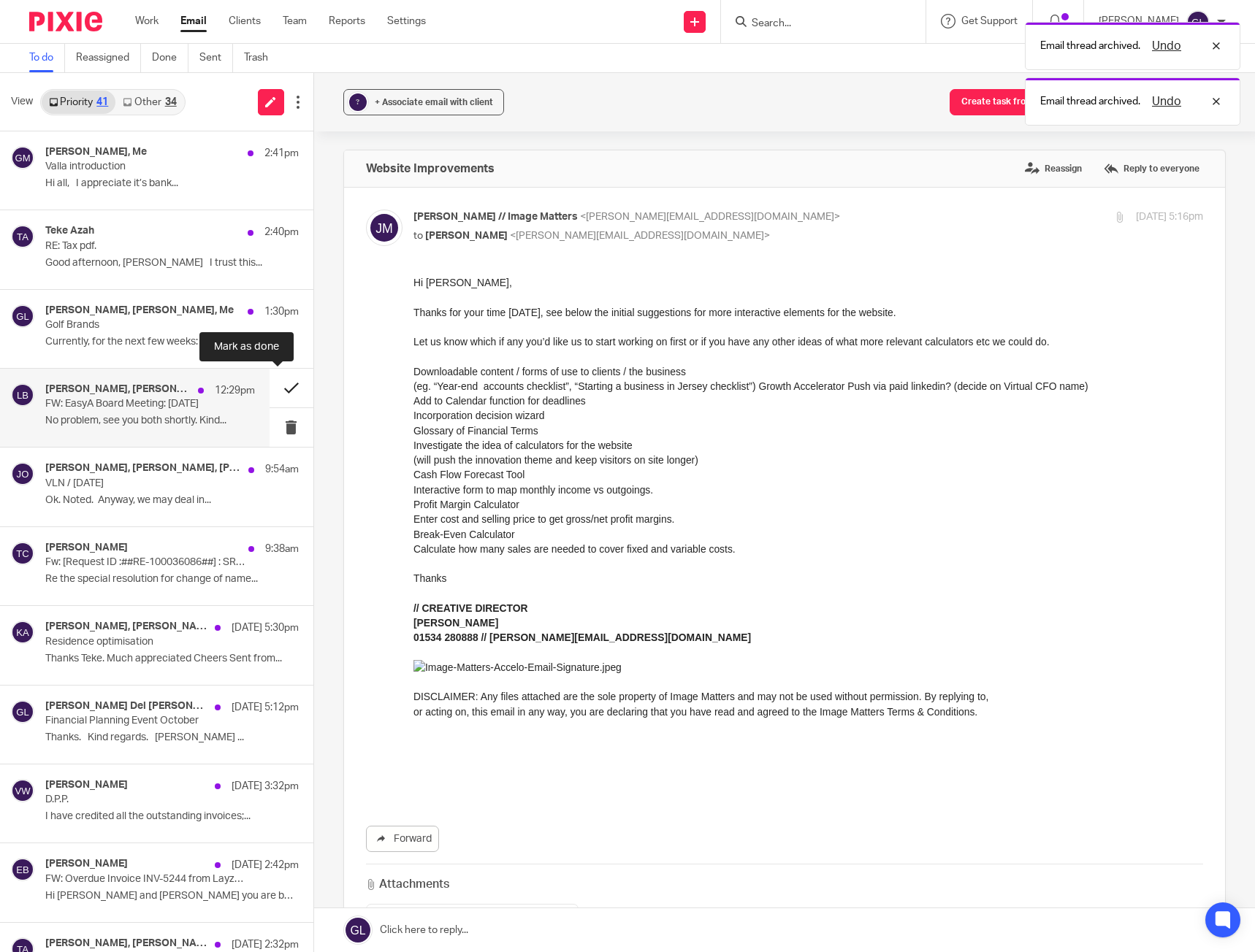
click at [277, 391] on button at bounding box center [291, 388] width 43 height 38
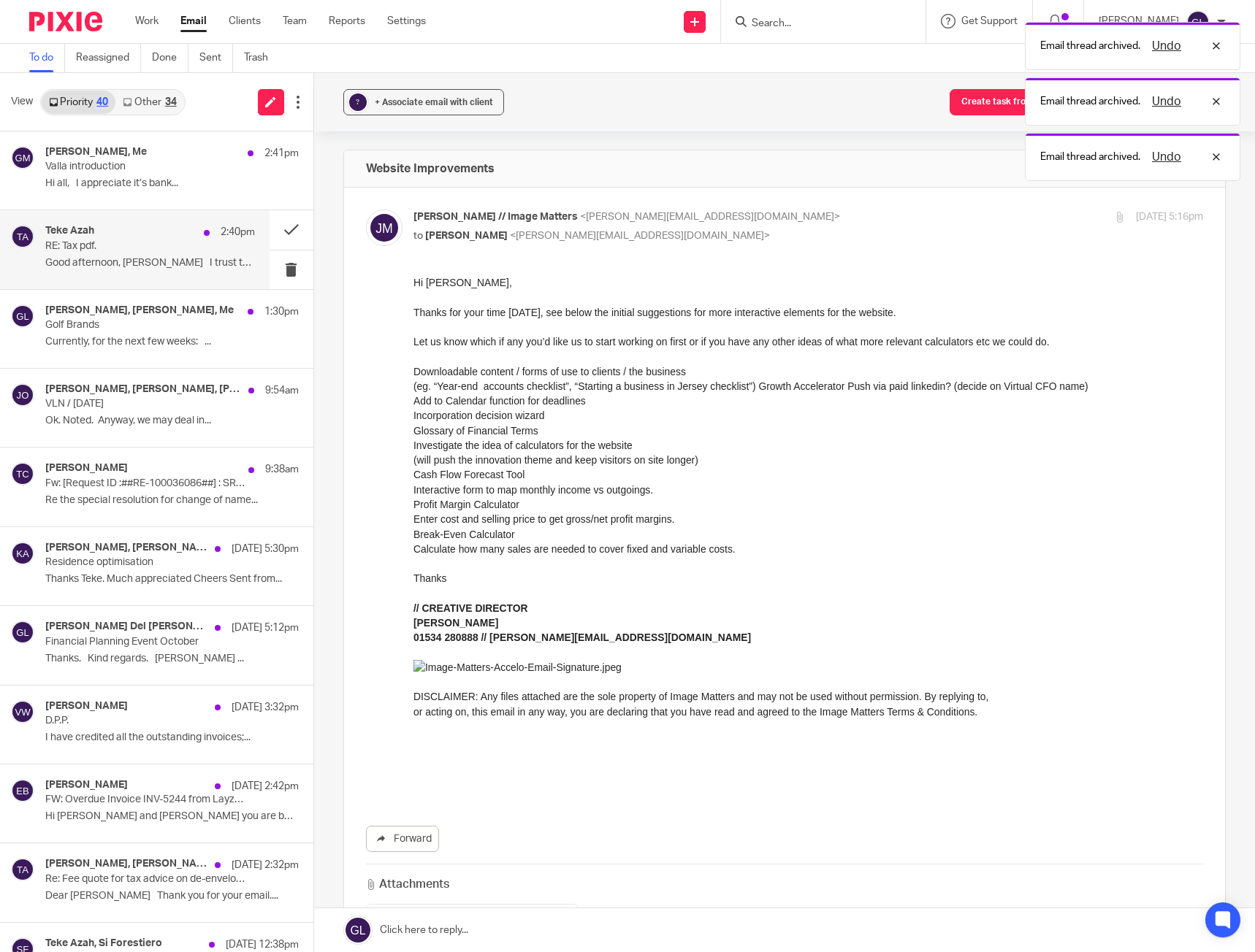
click at [186, 251] on p "RE: Tax pdf." at bounding box center [129, 246] width 167 height 13
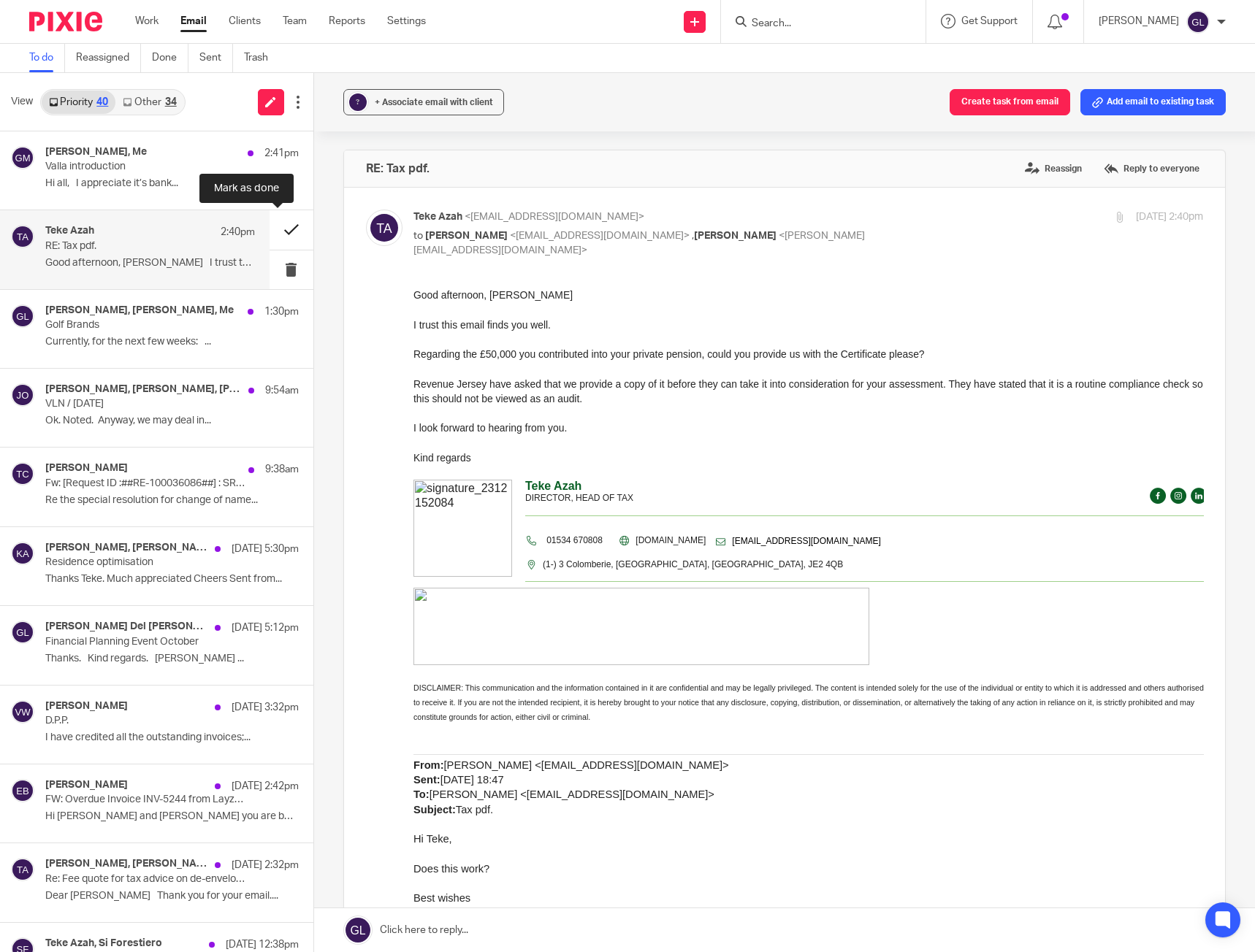
click at [275, 226] on button at bounding box center [291, 229] width 43 height 38
